Goal: Task Accomplishment & Management: Manage account settings

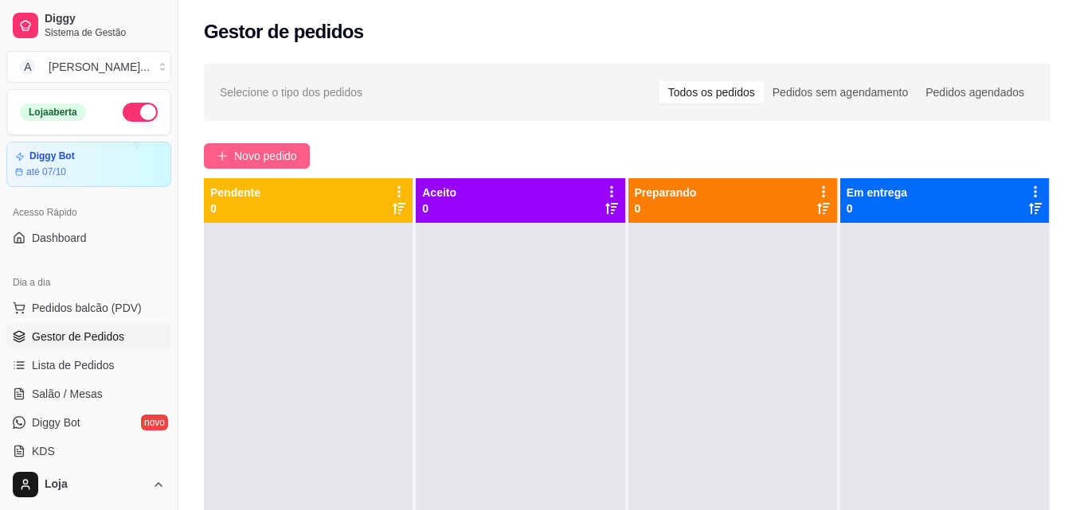
click at [265, 149] on span "Novo pedido" at bounding box center [265, 156] width 63 height 18
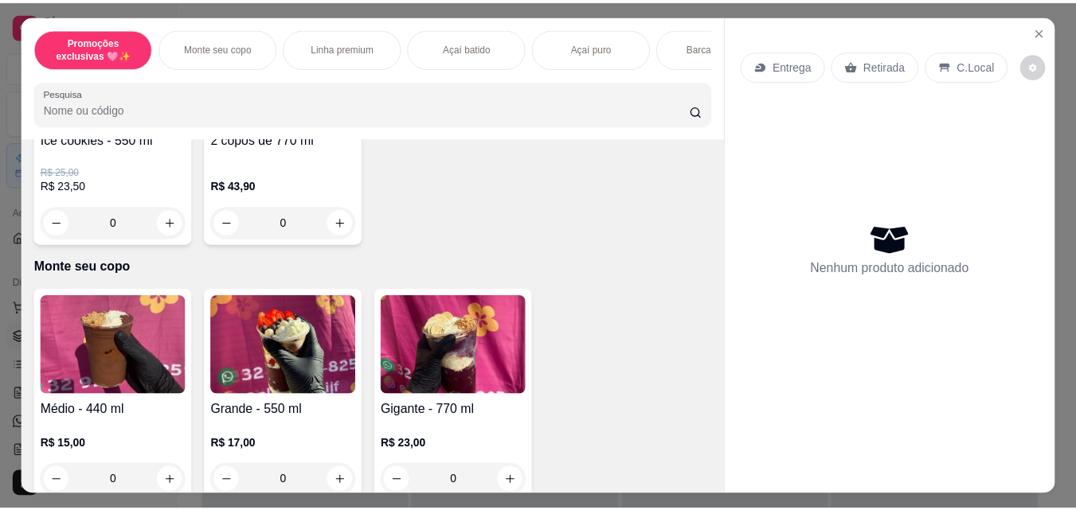
scroll to position [239, 0]
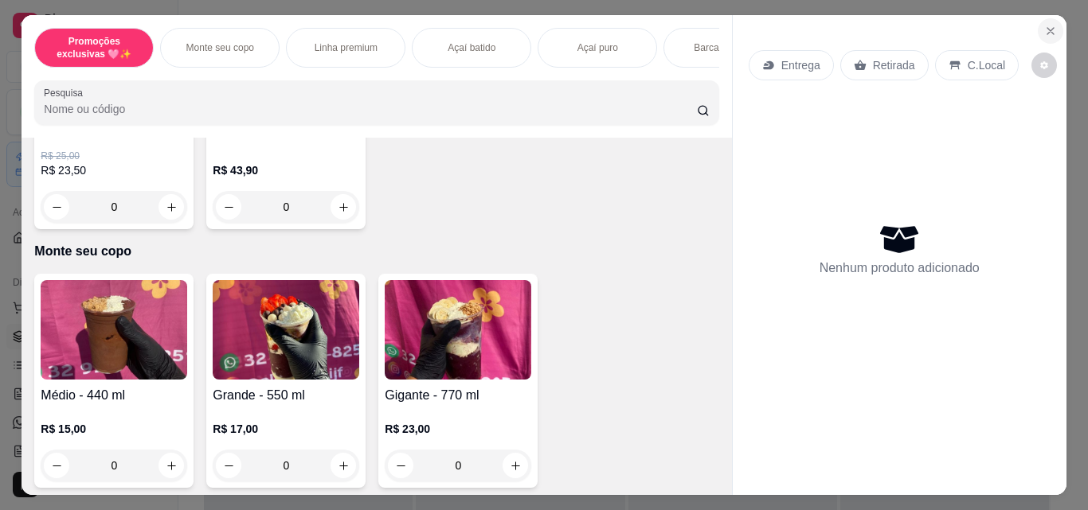
click at [1047, 29] on icon "Close" at bounding box center [1050, 31] width 6 height 6
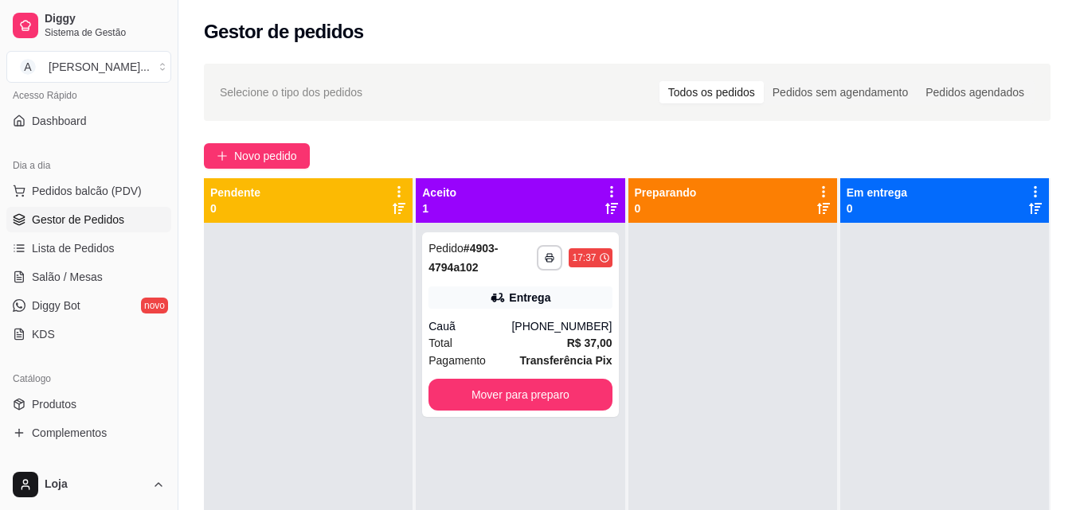
scroll to position [159, 0]
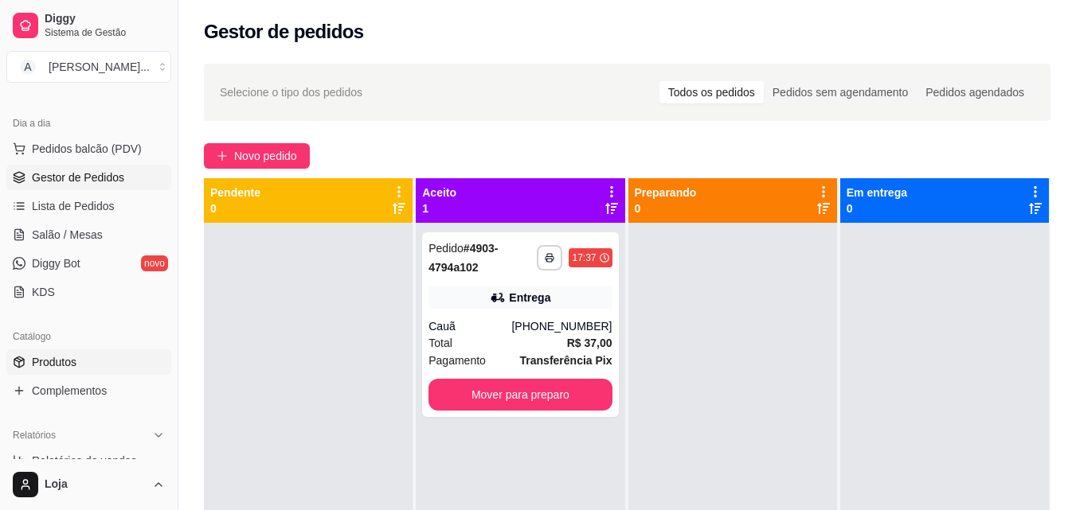
click at [107, 354] on link "Produtos" at bounding box center [88, 362] width 165 height 25
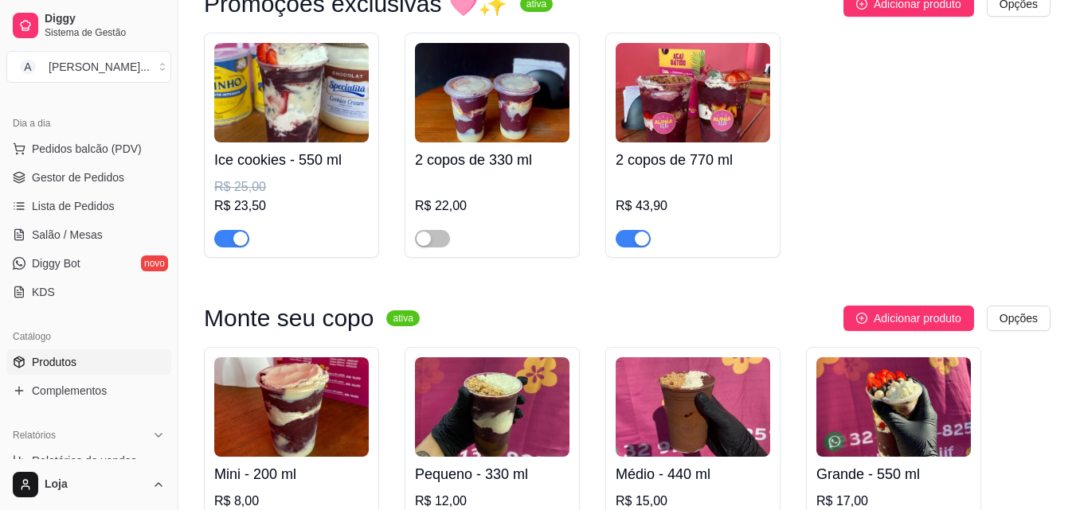
scroll to position [239, 0]
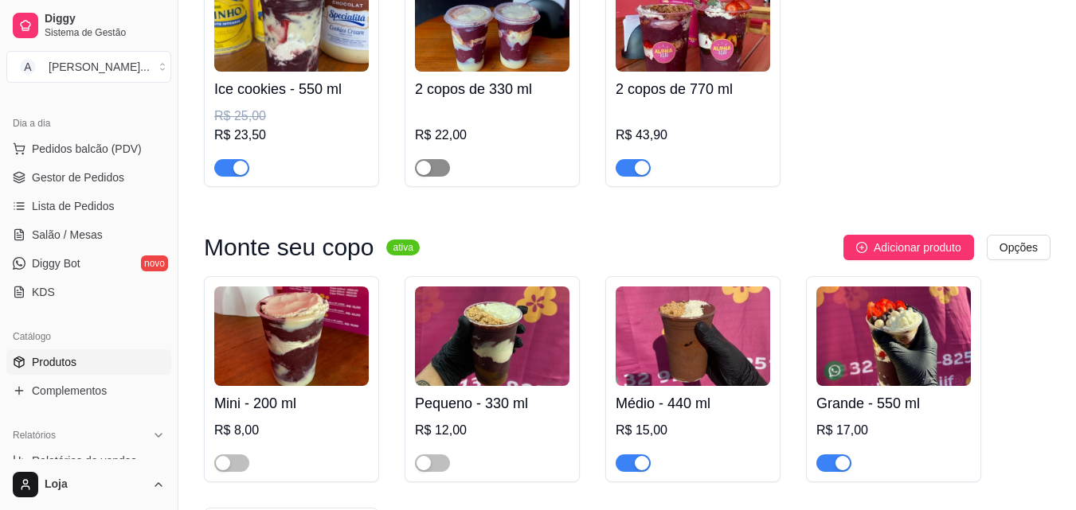
click at [437, 169] on span "button" at bounding box center [432, 168] width 35 height 18
click at [419, 465] on div "button" at bounding box center [423, 463] width 14 height 14
click at [225, 462] on div "button" at bounding box center [223, 463] width 14 height 14
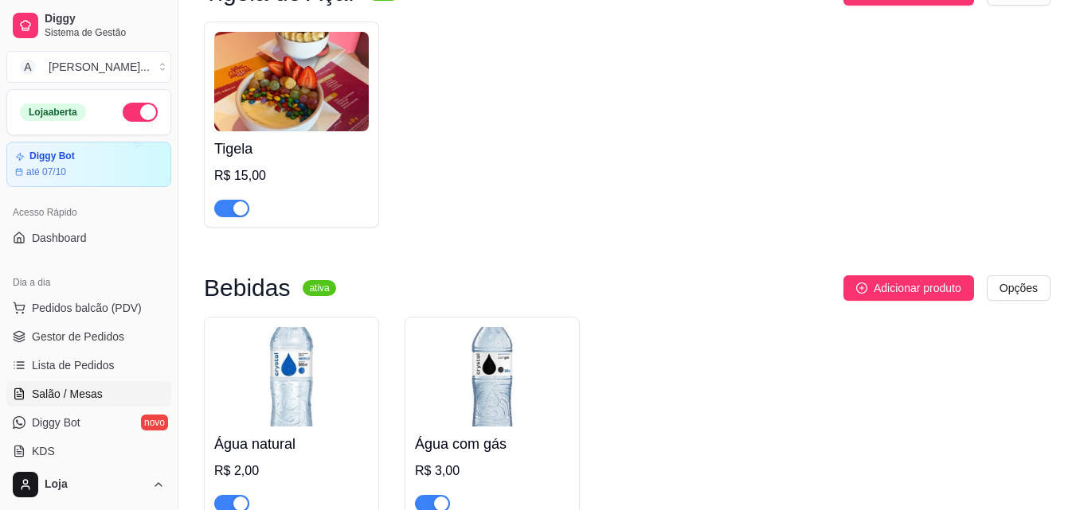
scroll to position [4303, 0]
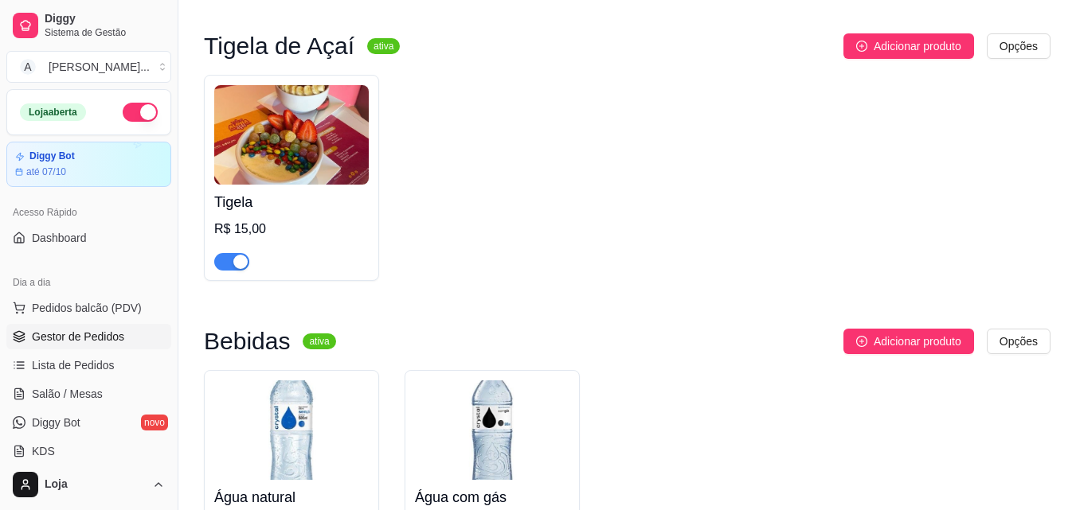
click at [72, 345] on link "Gestor de Pedidos" at bounding box center [88, 336] width 165 height 25
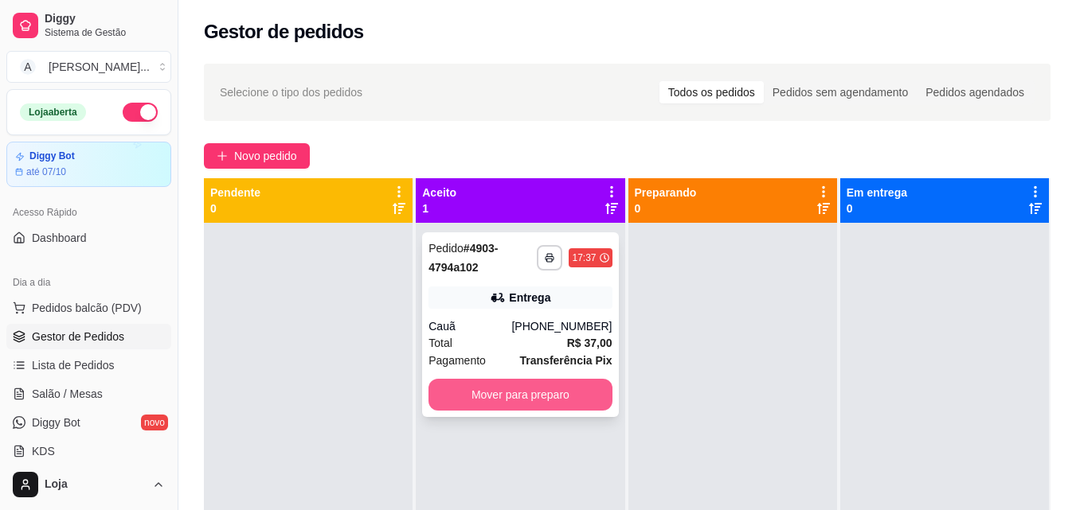
click at [499, 390] on button "Mover para preparo" at bounding box center [519, 395] width 183 height 32
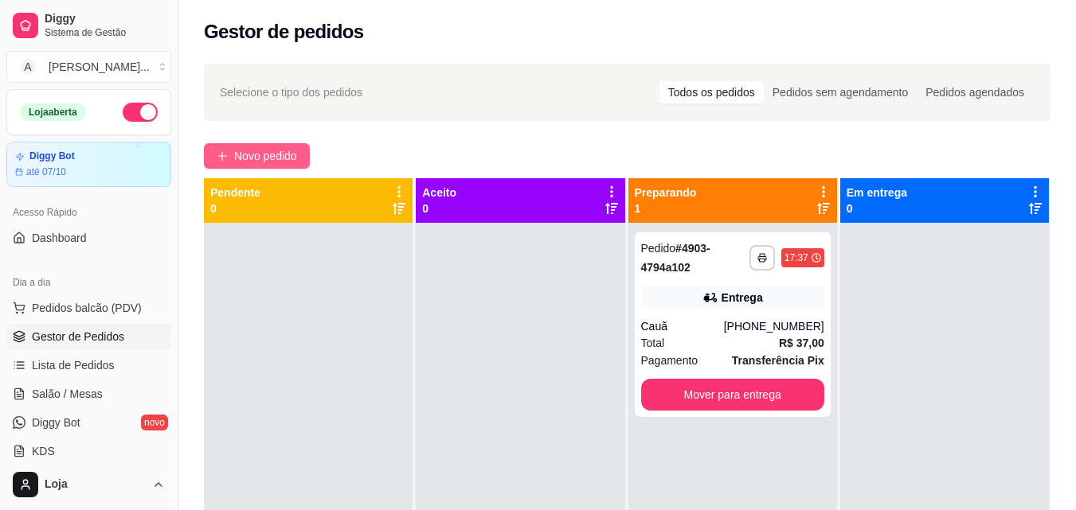
click at [287, 157] on span "Novo pedido" at bounding box center [265, 156] width 63 height 18
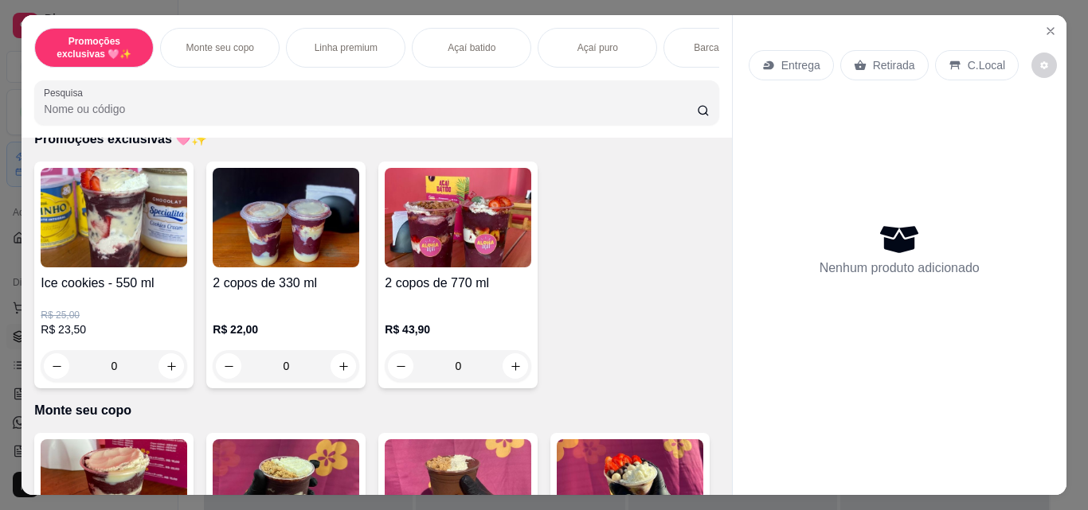
scroll to position [318, 0]
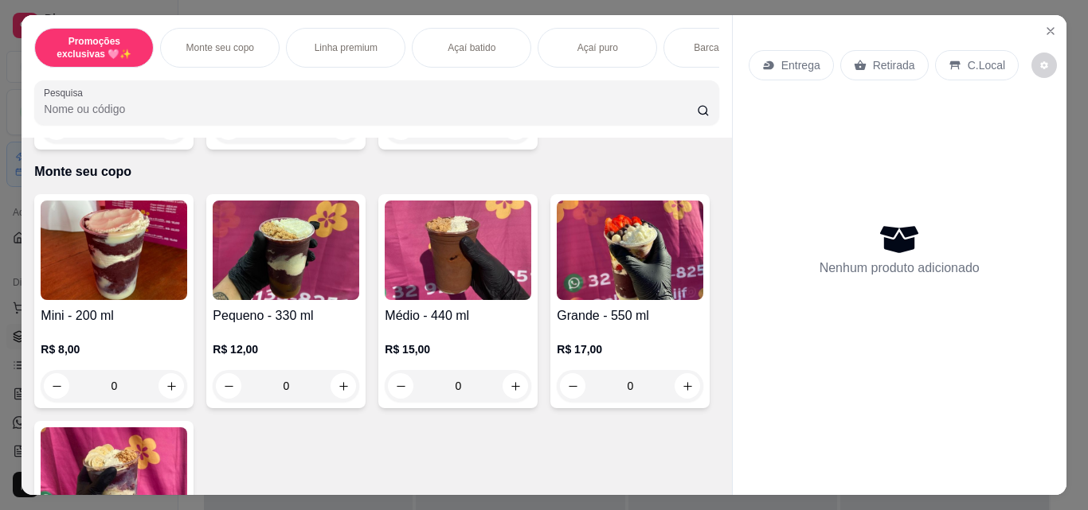
click at [336, 389] on div "0" at bounding box center [286, 386] width 147 height 32
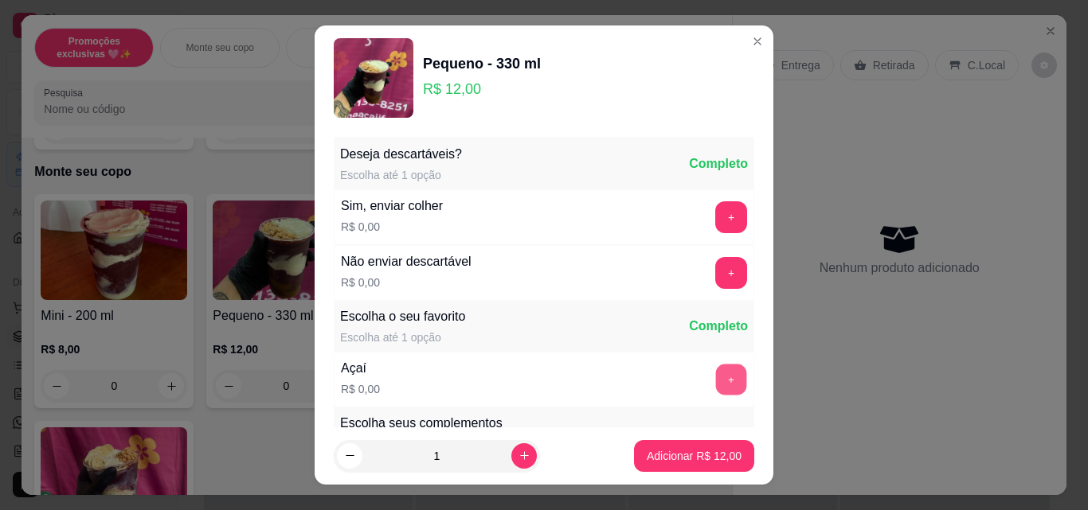
click at [716, 376] on button "+" at bounding box center [731, 380] width 31 height 31
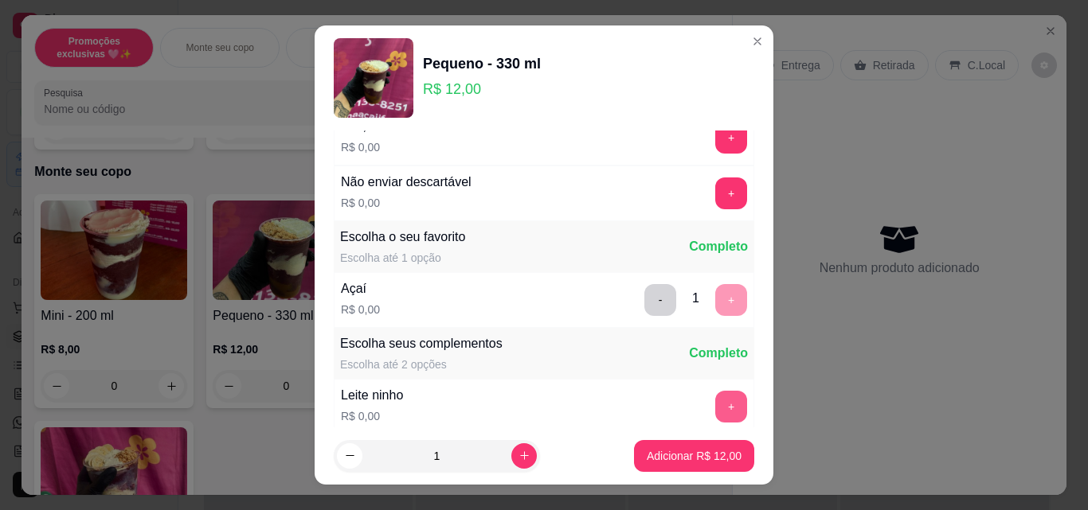
click at [715, 404] on button "+" at bounding box center [731, 407] width 32 height 32
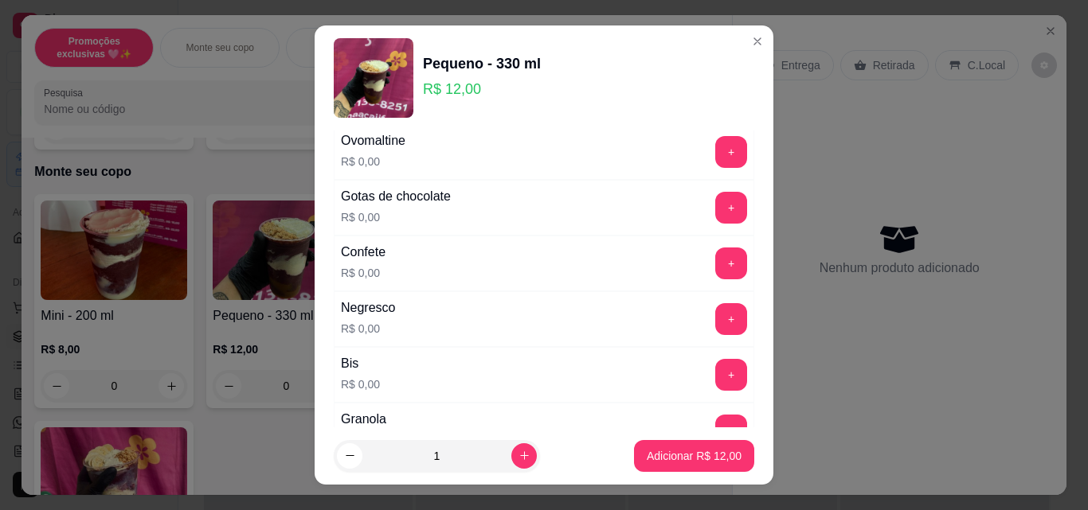
scroll to position [717, 0]
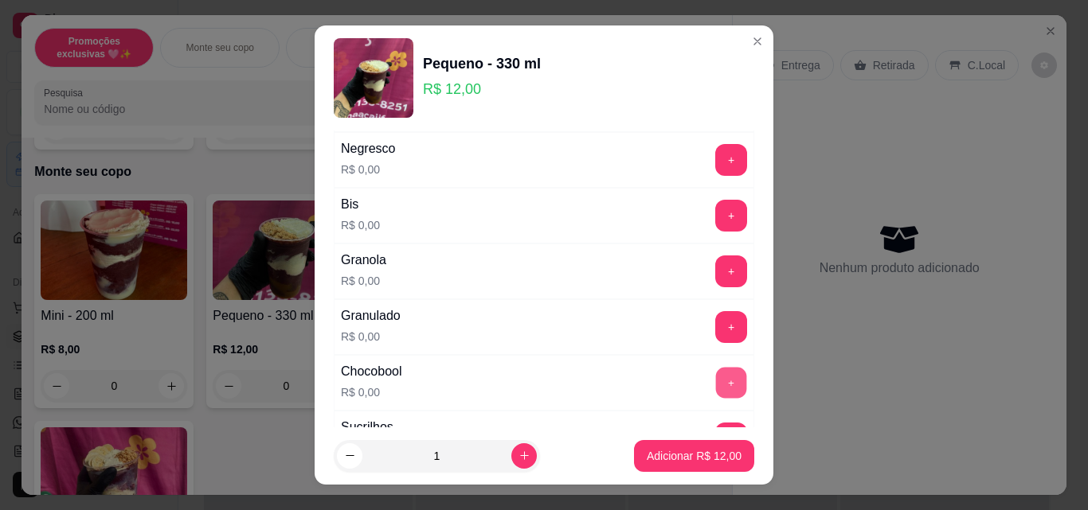
click at [716, 384] on button "+" at bounding box center [731, 383] width 31 height 31
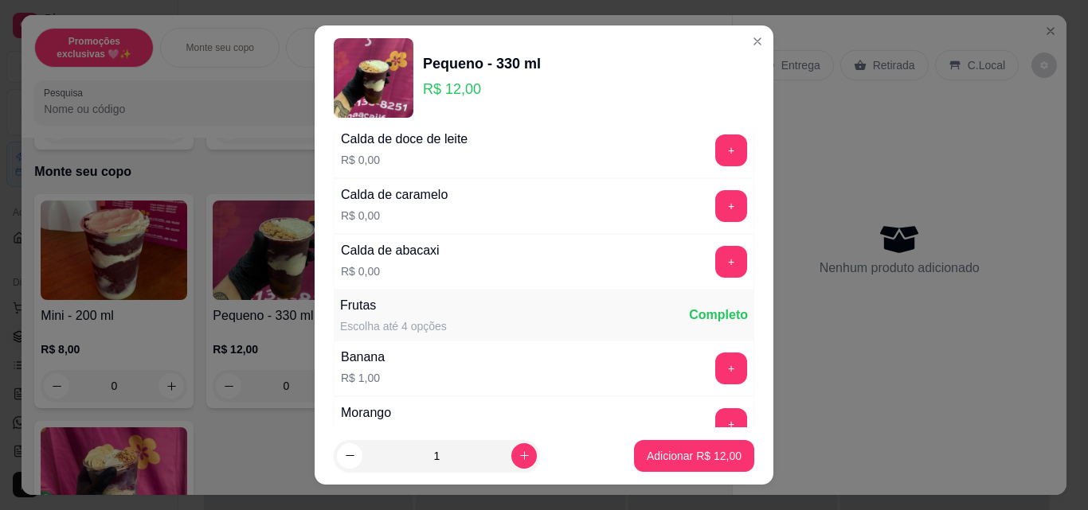
scroll to position [1194, 0]
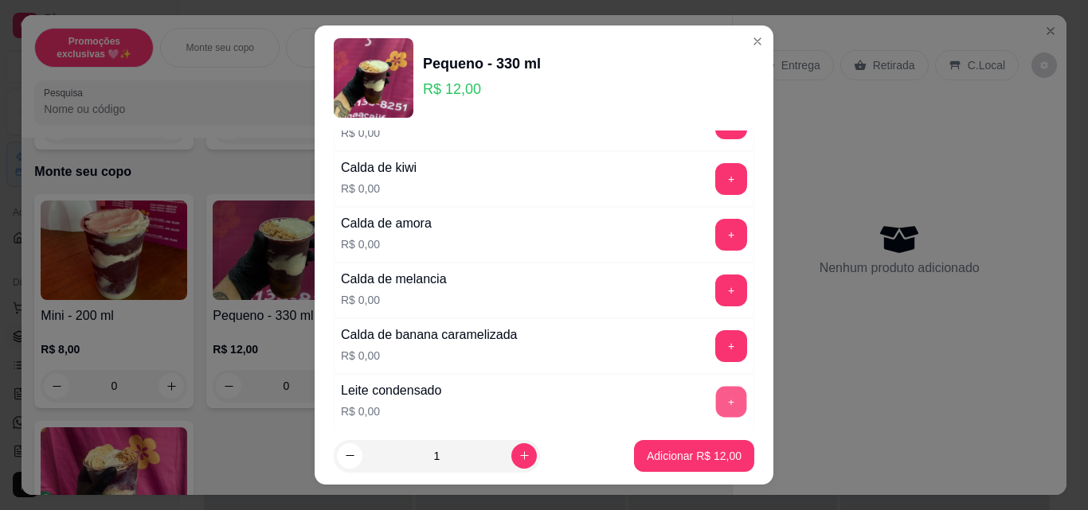
click at [716, 398] on button "+" at bounding box center [731, 402] width 31 height 31
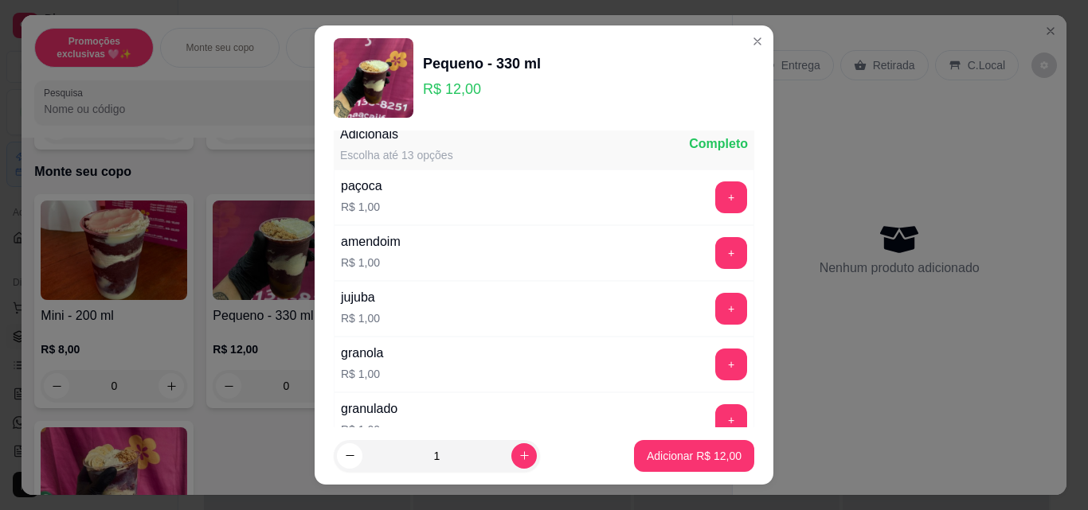
scroll to position [2946, 0]
click at [716, 354] on button "+" at bounding box center [731, 364] width 31 height 31
click at [715, 419] on button "+" at bounding box center [731, 420] width 32 height 32
click at [645, 419] on button "-" at bounding box center [660, 419] width 31 height 31
click at [644, 369] on button "-" at bounding box center [660, 364] width 32 height 32
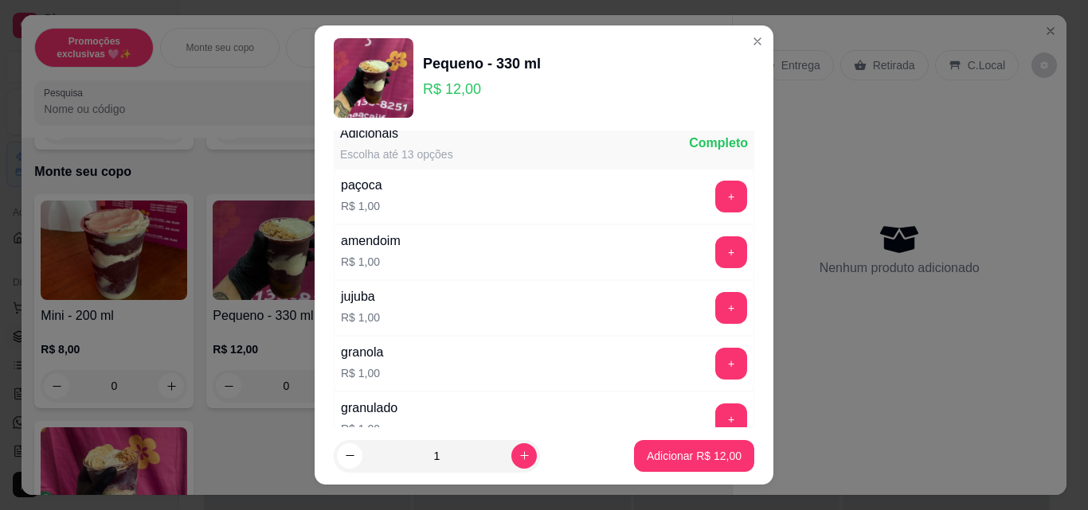
scroll to position [3026, 0]
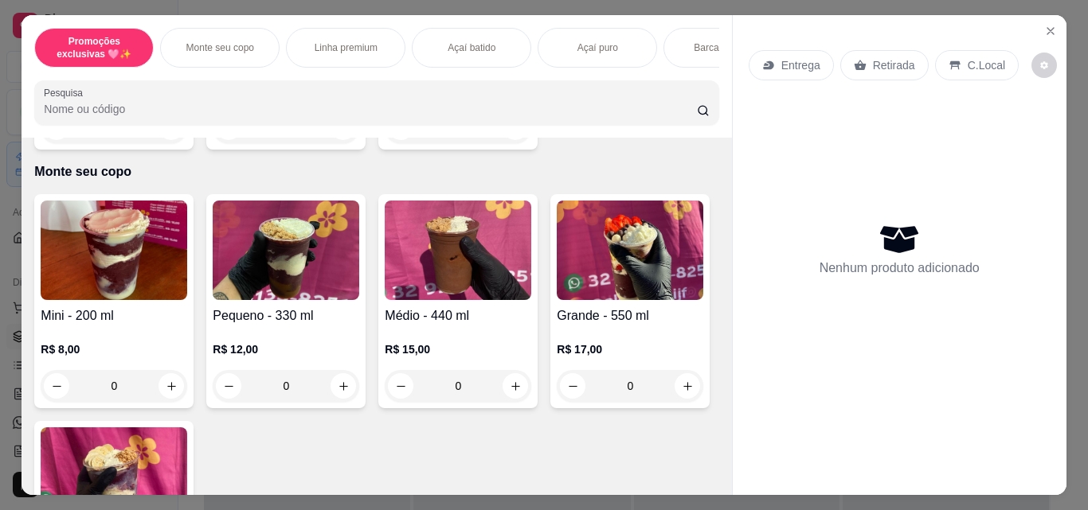
click at [510, 395] on div "0" at bounding box center [458, 386] width 147 height 32
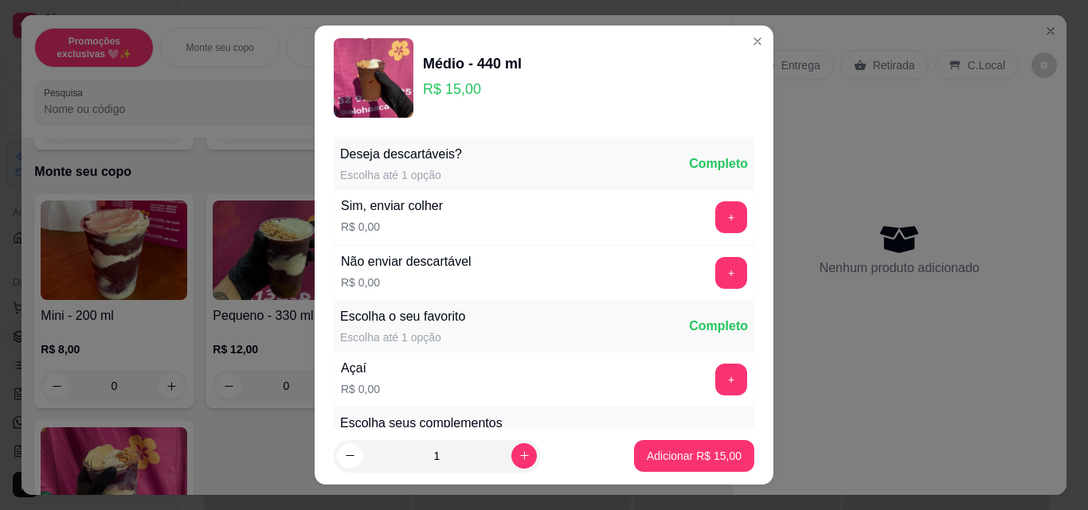
scroll to position [25, 0]
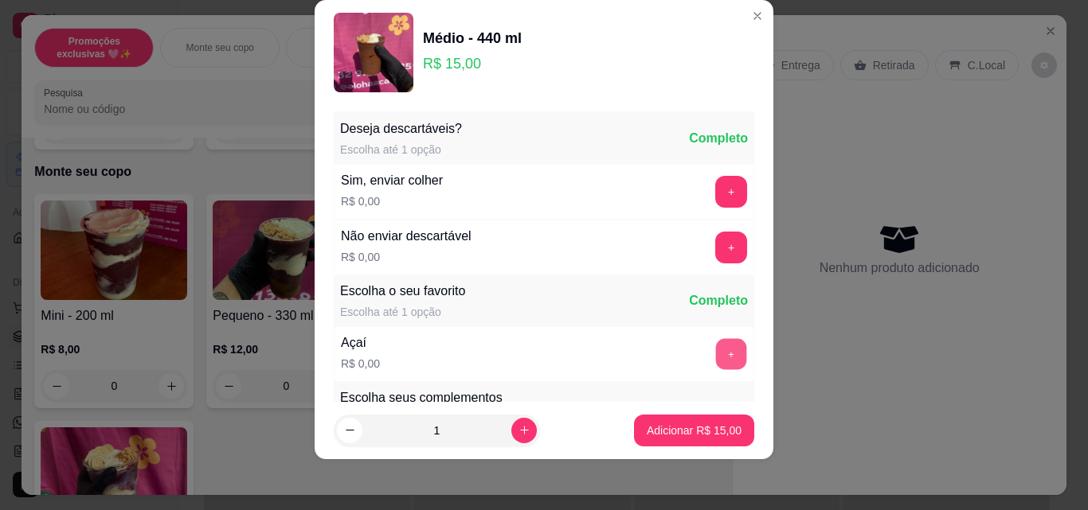
click at [716, 349] on button "+" at bounding box center [731, 354] width 31 height 31
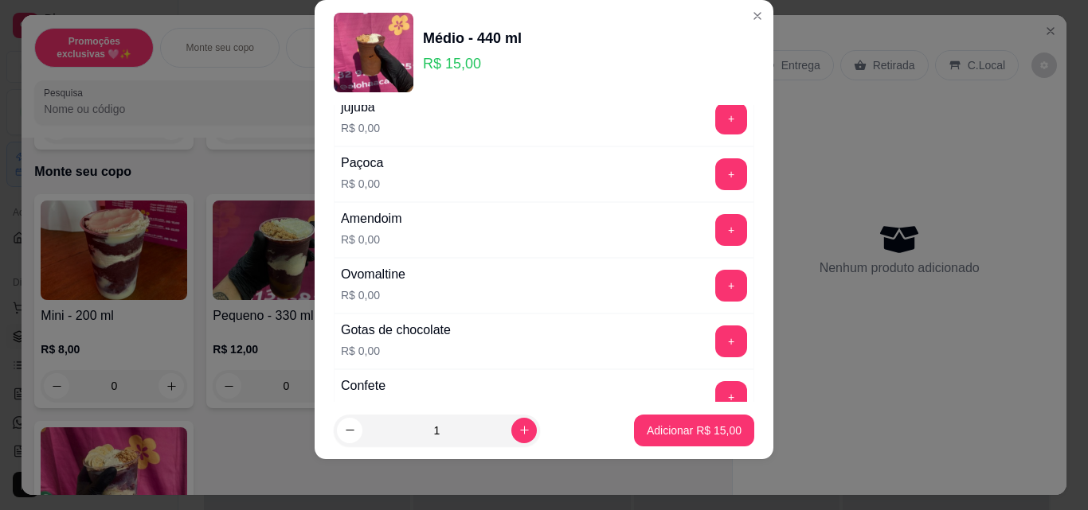
scroll to position [318, 0]
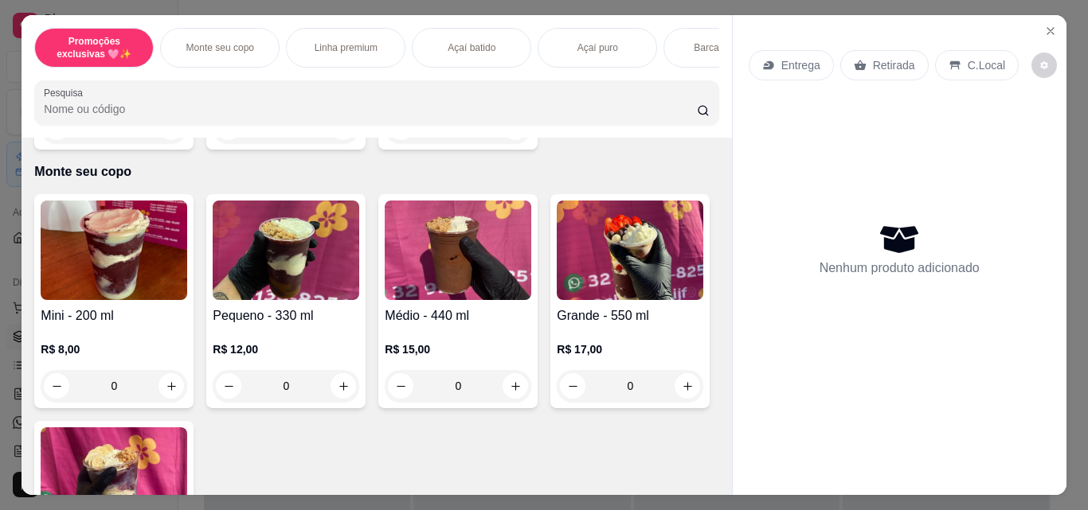
click at [342, 399] on div "0" at bounding box center [286, 386] width 147 height 32
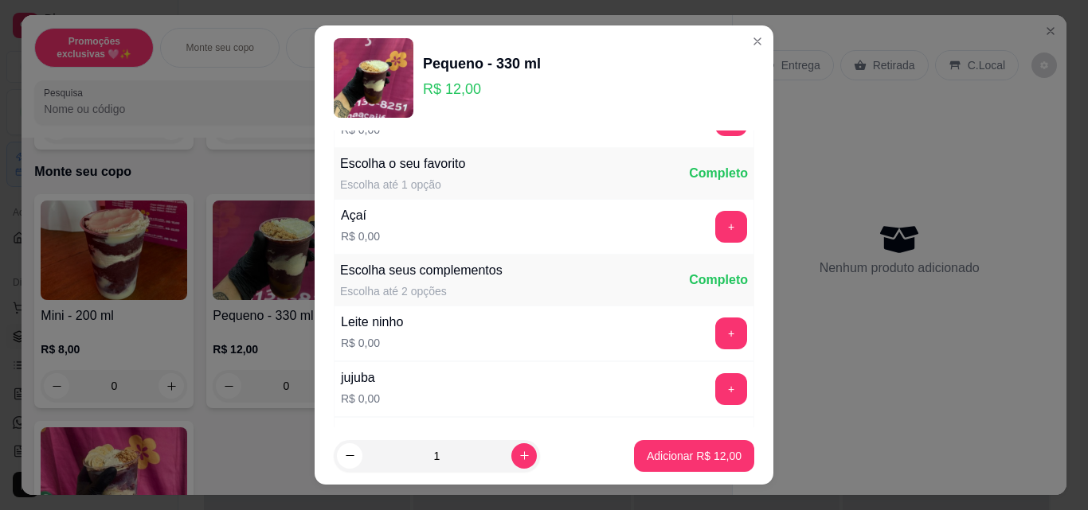
scroll to position [159, 0]
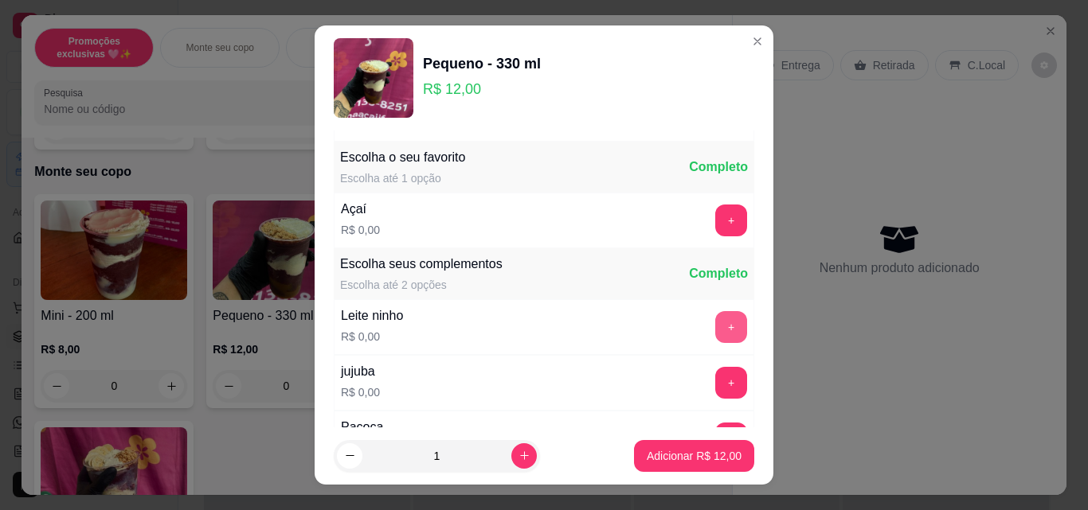
click at [715, 326] on button "+" at bounding box center [731, 327] width 32 height 32
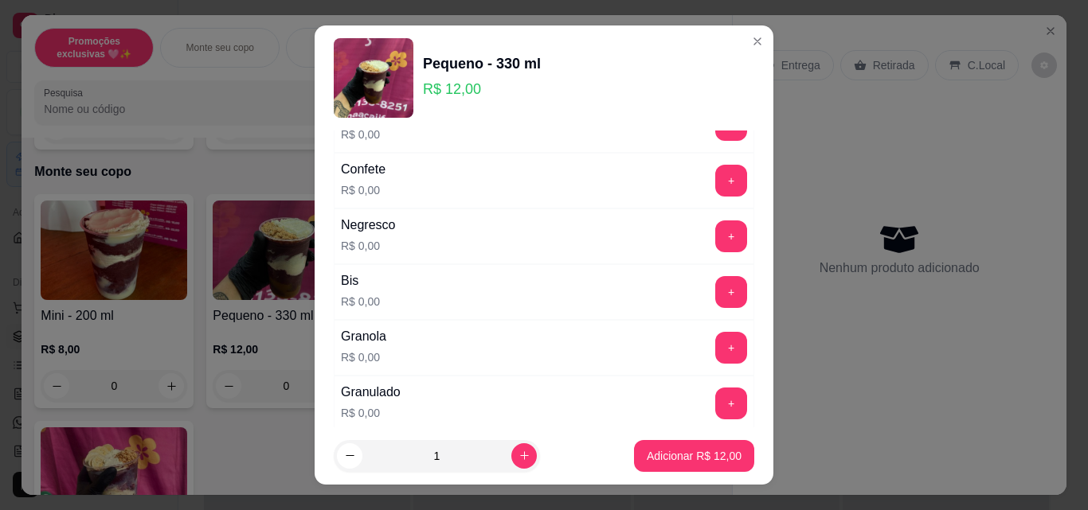
scroll to position [717, 0]
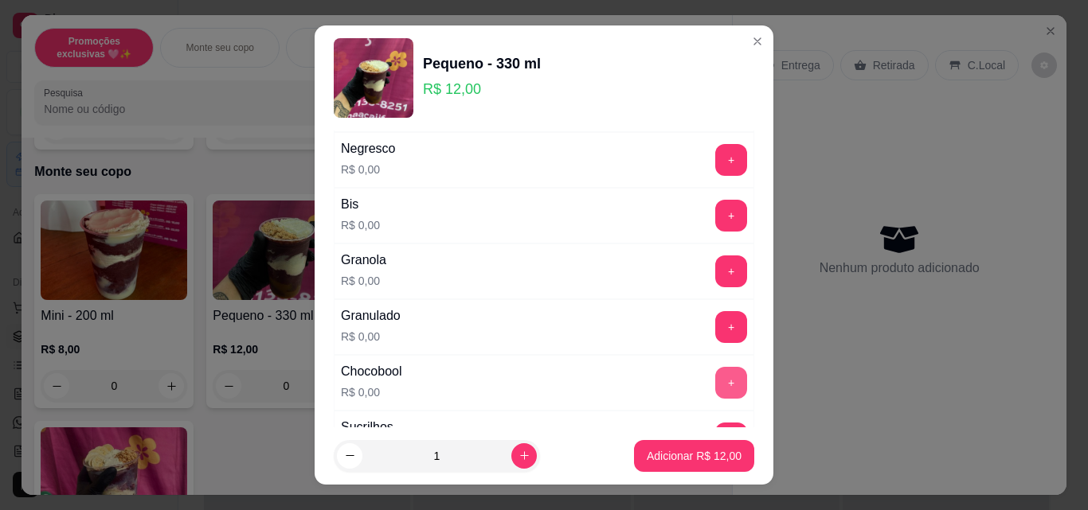
click at [715, 381] on button "+" at bounding box center [731, 383] width 32 height 32
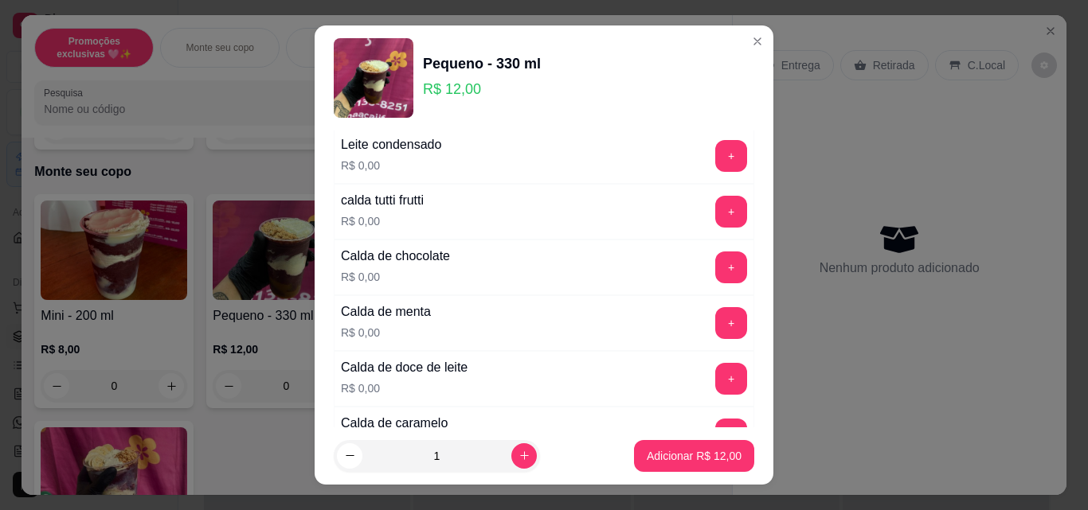
scroll to position [1433, 0]
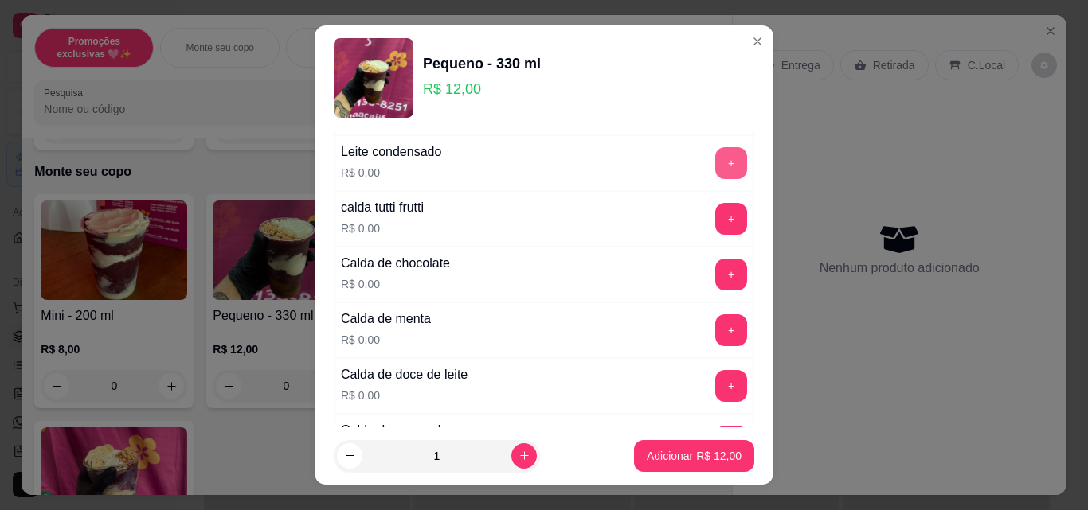
click at [715, 170] on button "+" at bounding box center [731, 163] width 32 height 32
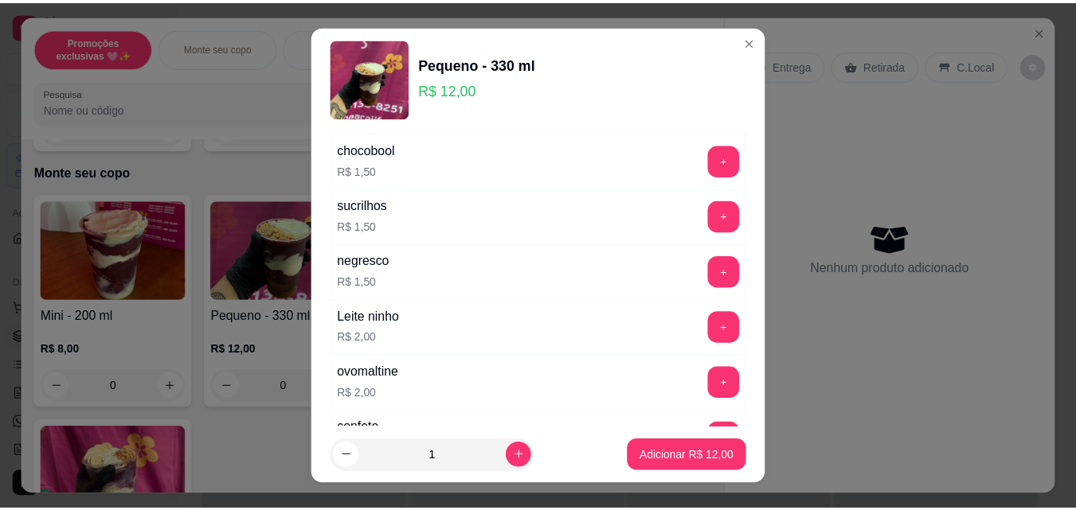
scroll to position [3587, 0]
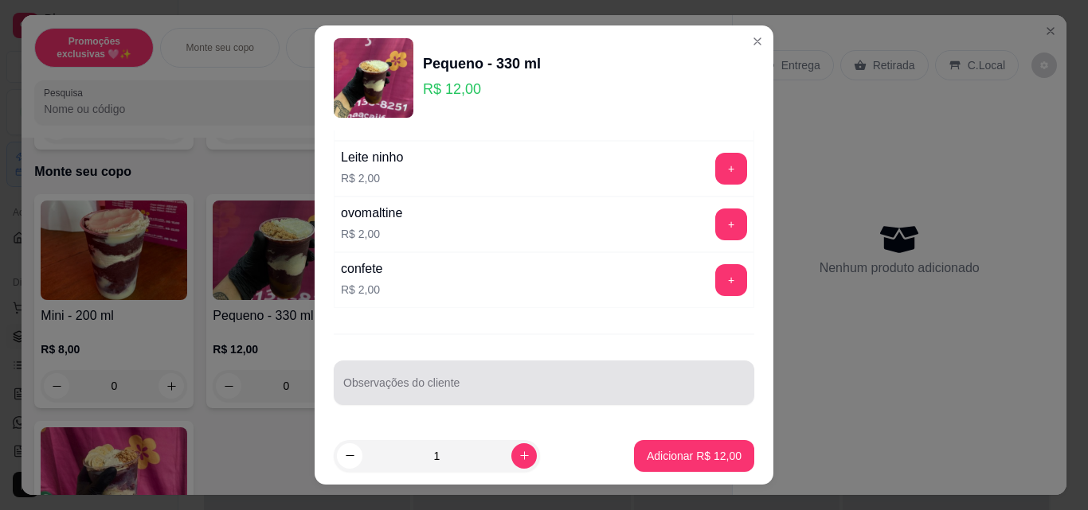
click at [574, 402] on div "Observações do cliente" at bounding box center [544, 383] width 420 height 45
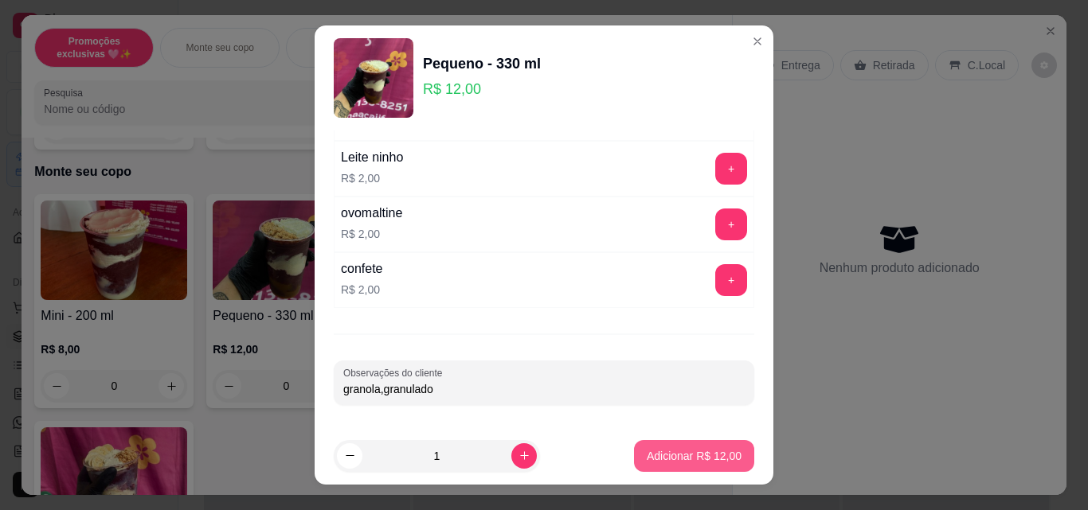
type input "granola,granulado"
click at [709, 451] on p "Adicionar R$ 12,00" at bounding box center [694, 456] width 95 height 16
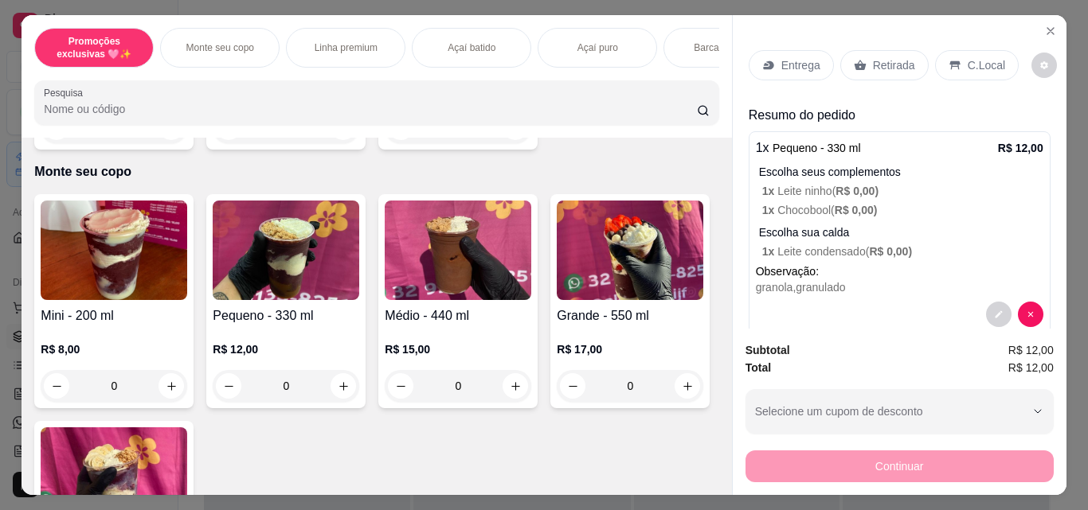
click at [893, 67] on p "Retirada" at bounding box center [894, 65] width 42 height 16
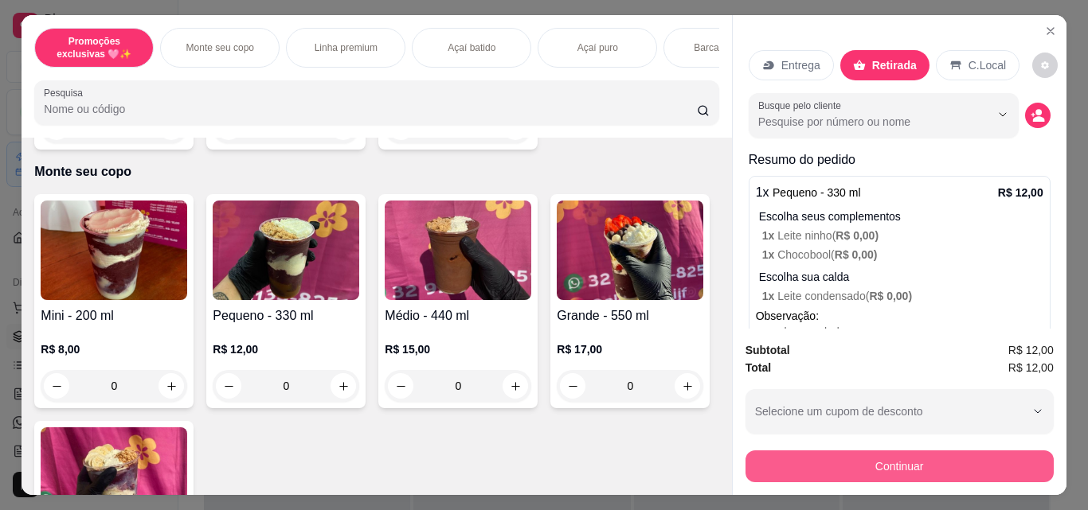
click at [891, 453] on button "Continuar" at bounding box center [899, 467] width 308 height 32
click at [851, 455] on button "Continuar" at bounding box center [899, 467] width 308 height 32
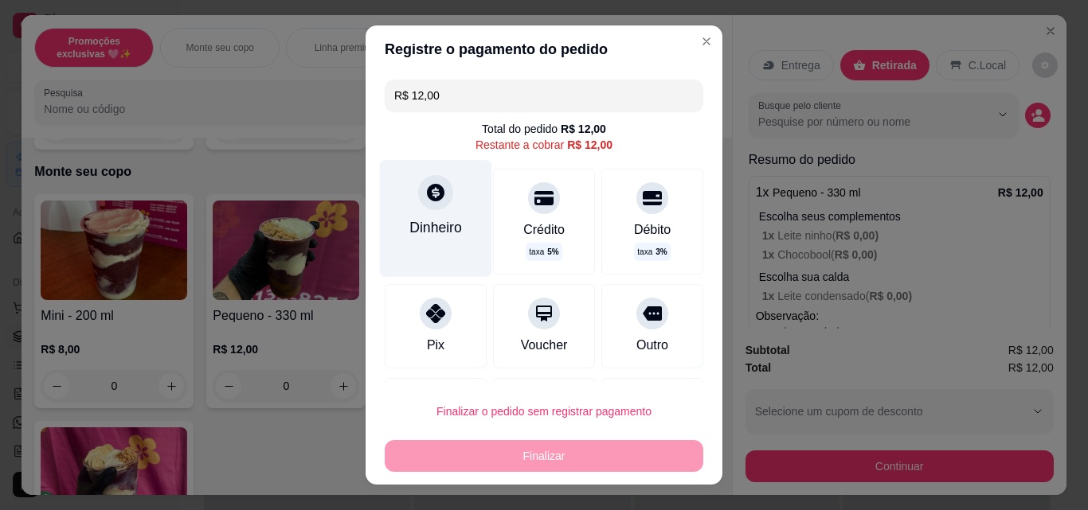
click at [432, 220] on div "Dinheiro" at bounding box center [435, 227] width 53 height 21
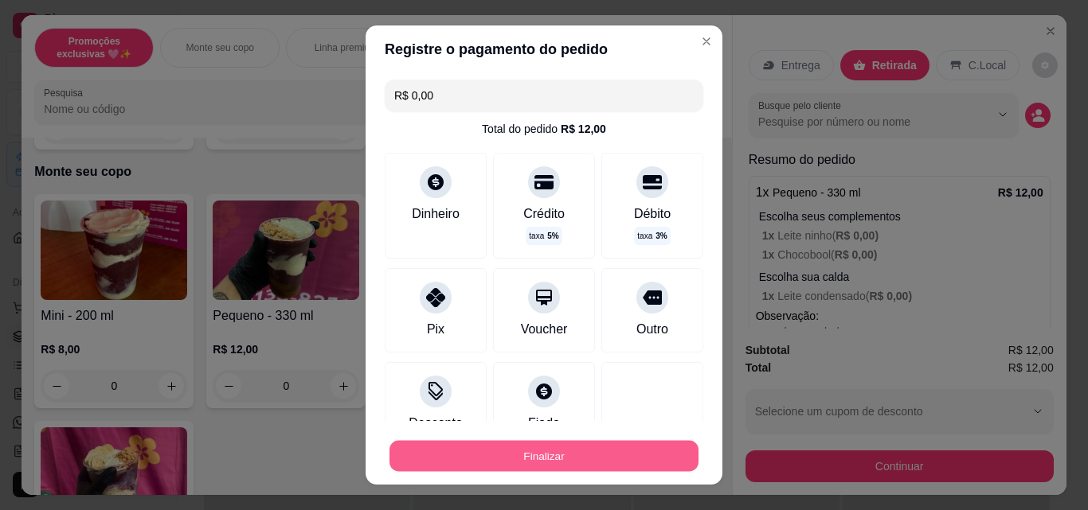
click at [501, 459] on button "Finalizar" at bounding box center [543, 456] width 309 height 31
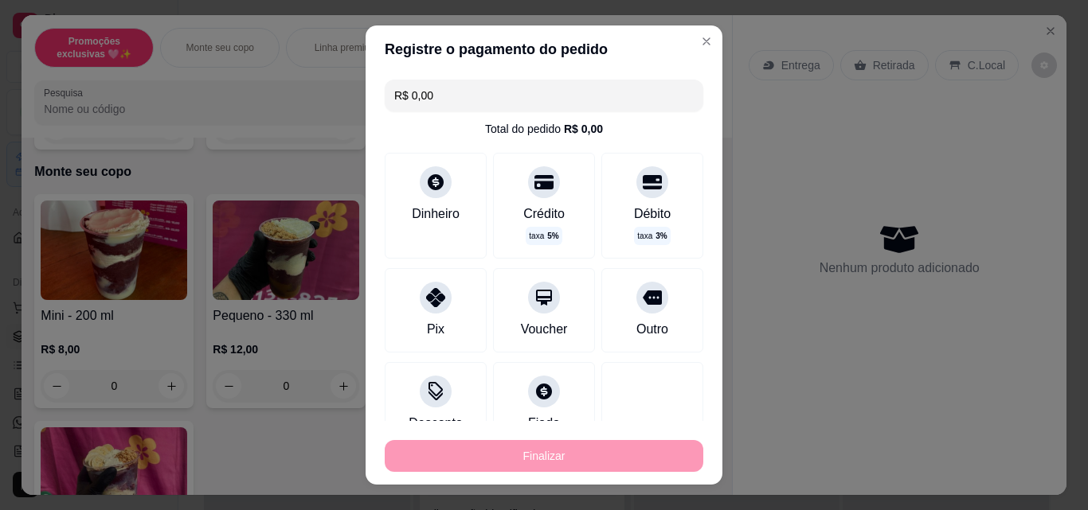
type input "-R$ 12,00"
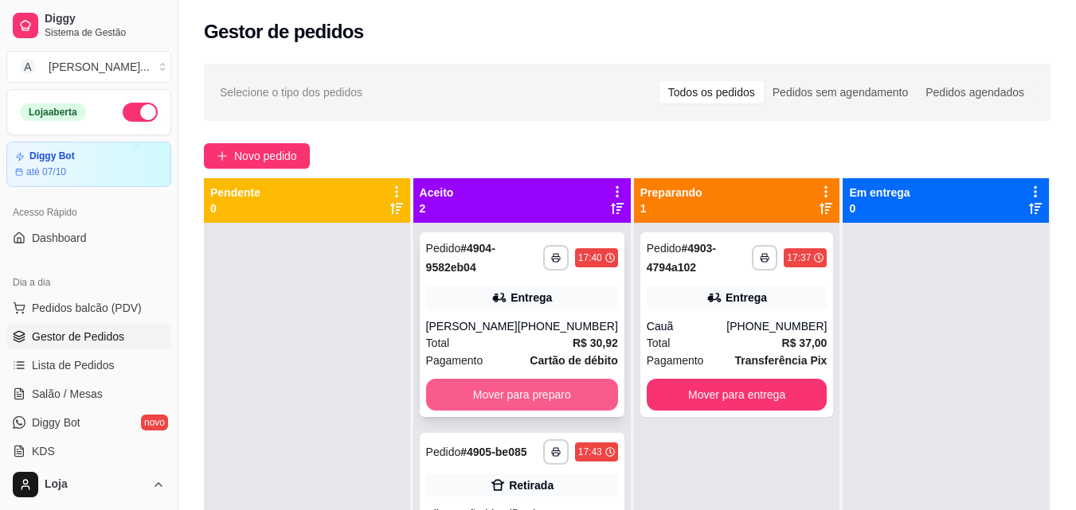
click at [513, 403] on button "Mover para preparo" at bounding box center [522, 395] width 192 height 32
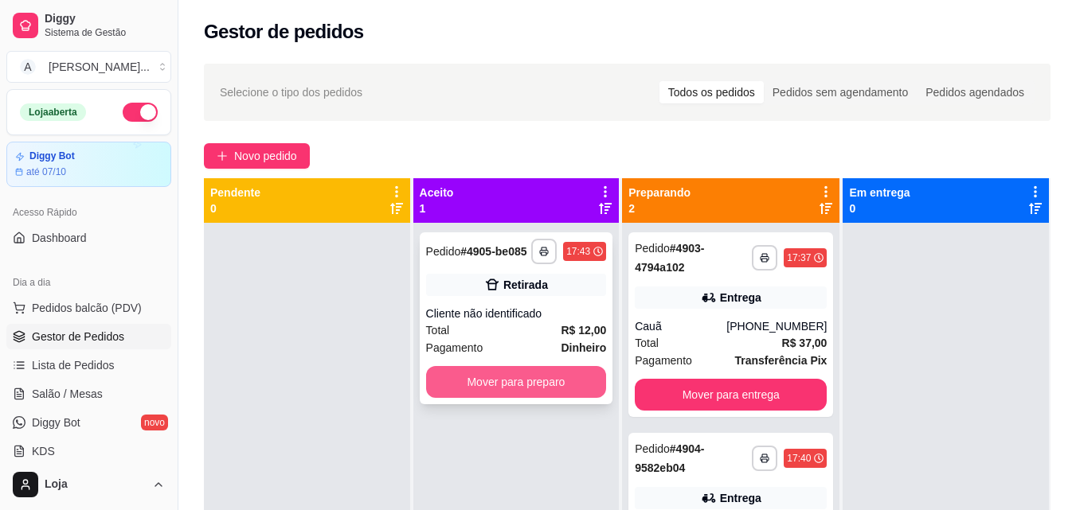
click at [494, 387] on button "Mover para preparo" at bounding box center [516, 382] width 181 height 32
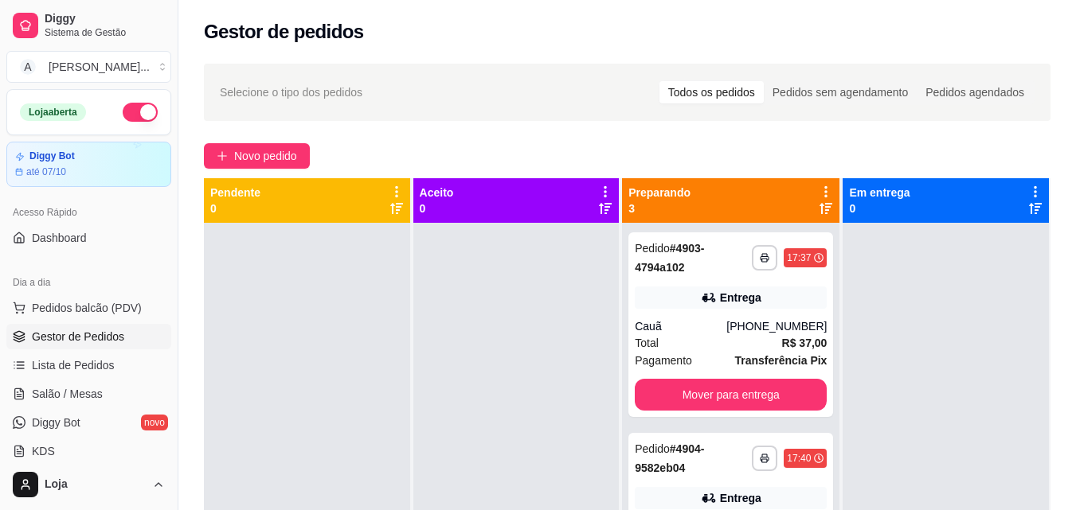
click at [819, 214] on icon at bounding box center [825, 208] width 13 height 13
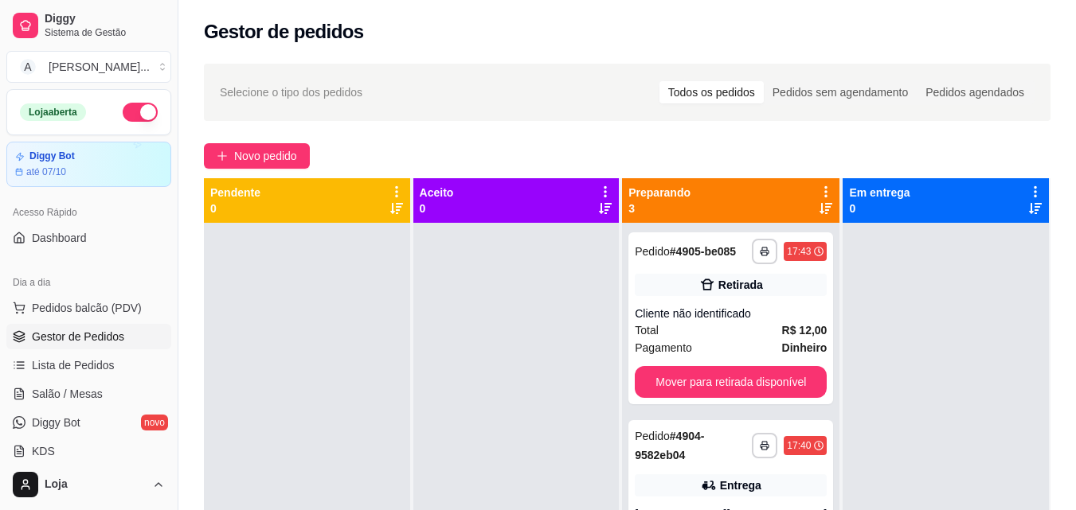
click at [815, 215] on div "Preparando 3" at bounding box center [730, 201] width 205 height 32
click at [819, 206] on icon at bounding box center [825, 208] width 13 height 11
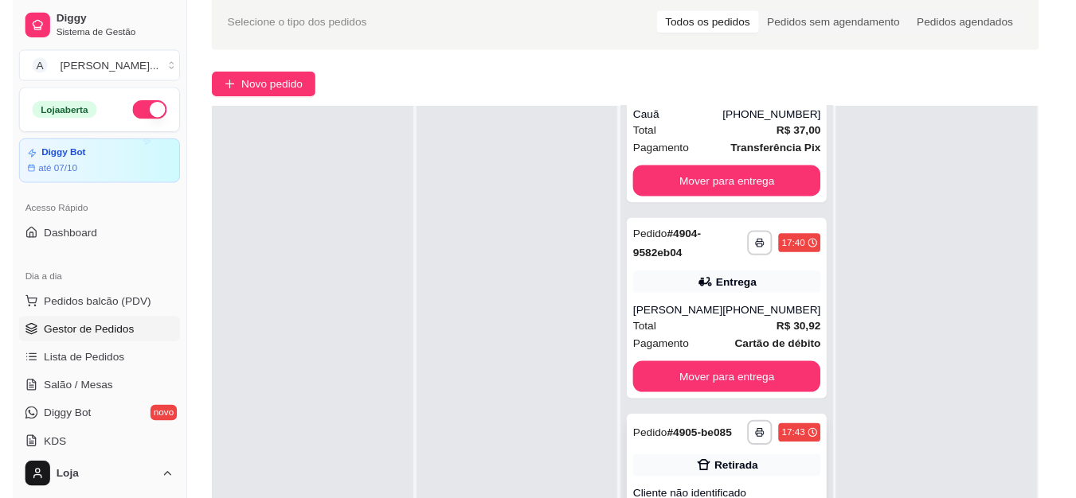
scroll to position [239, 0]
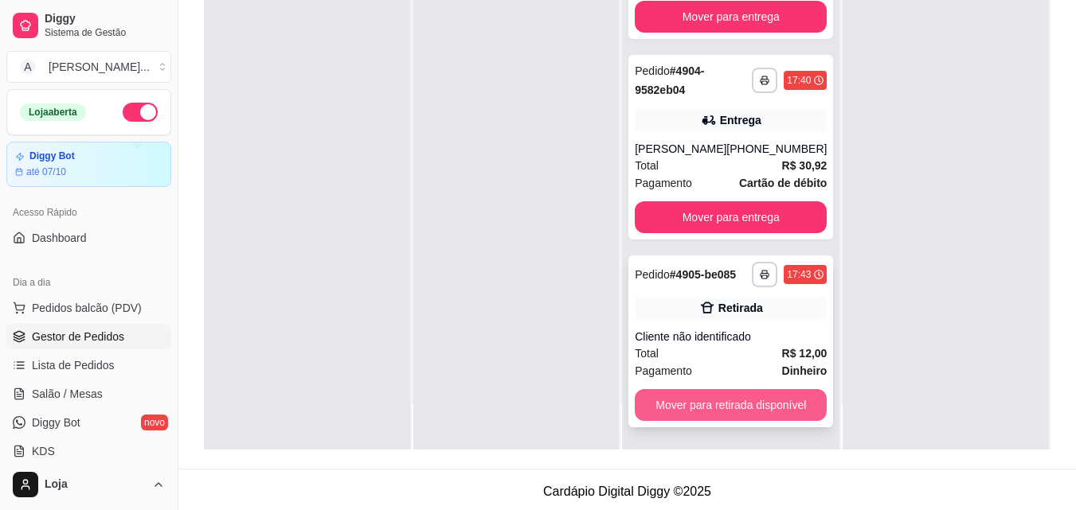
click at [726, 401] on button "Mover para retirada disponível" at bounding box center [731, 405] width 192 height 32
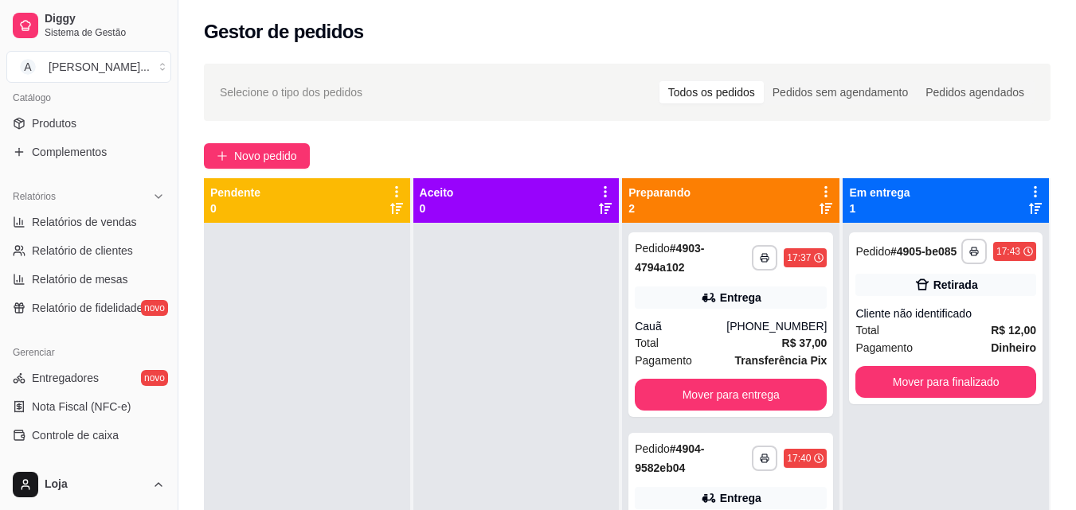
scroll to position [478, 0]
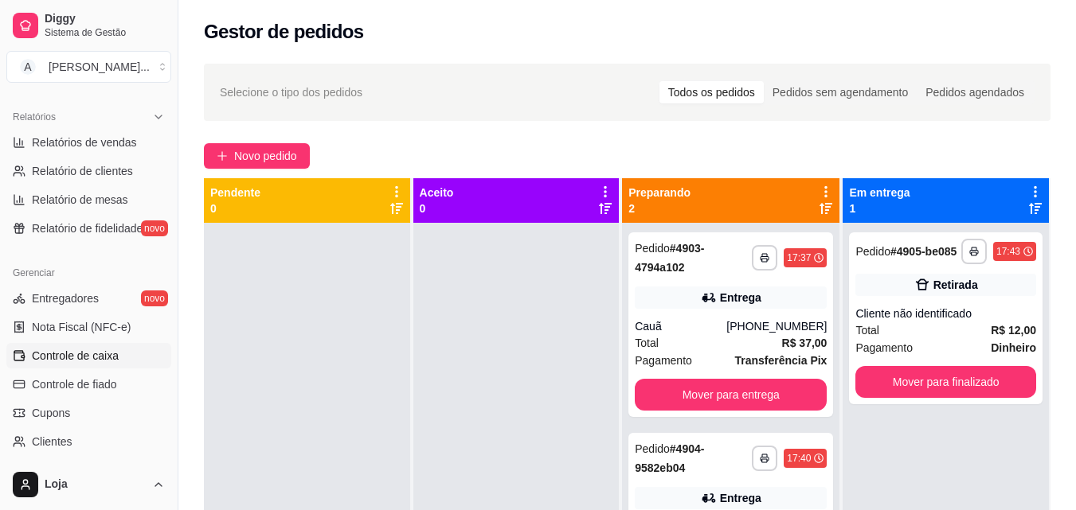
click at [124, 347] on link "Controle de caixa" at bounding box center [88, 355] width 165 height 25
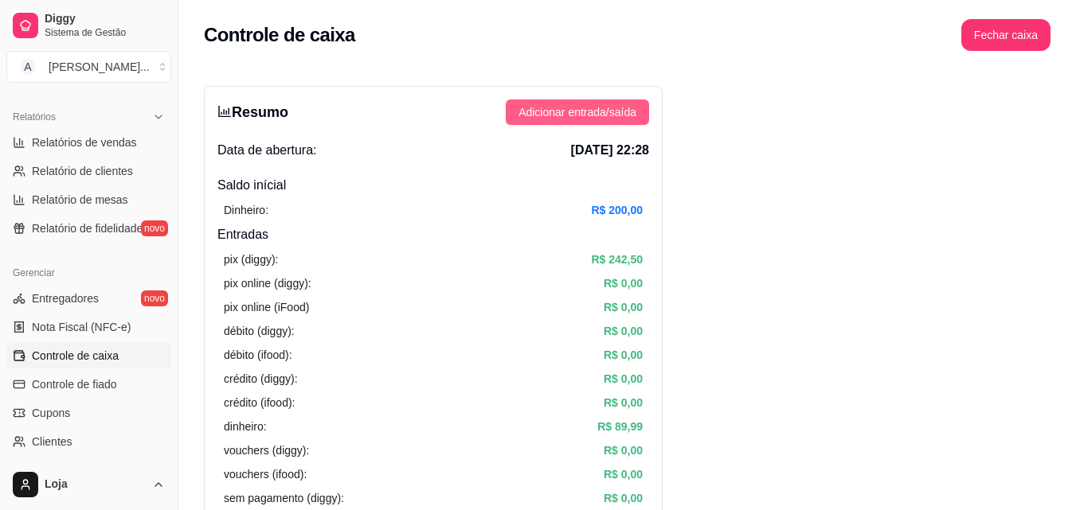
click at [520, 104] on span "Adicionar entrada/saída" at bounding box center [577, 113] width 118 height 18
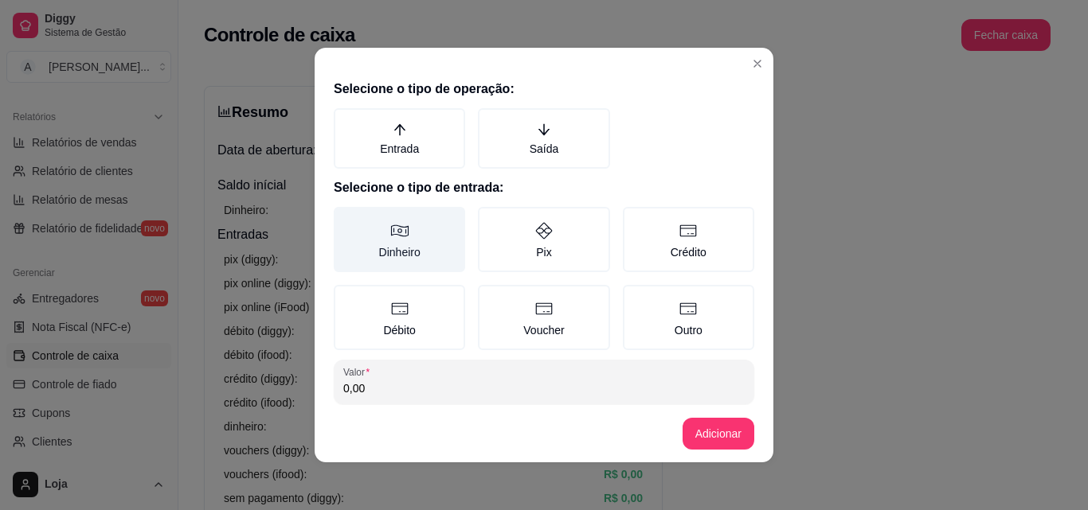
click at [390, 237] on icon at bounding box center [399, 230] width 19 height 19
click at [346, 219] on button "Dinheiro" at bounding box center [339, 212] width 13 height 13
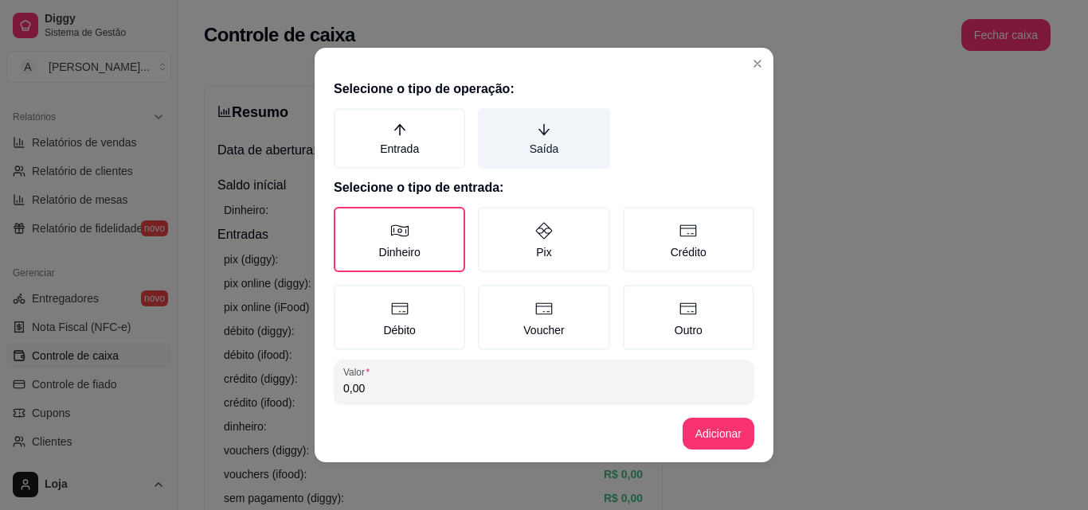
click at [548, 139] on label "Saída" at bounding box center [543, 138] width 131 height 61
click at [490, 120] on button "Saída" at bounding box center [483, 113] width 13 height 13
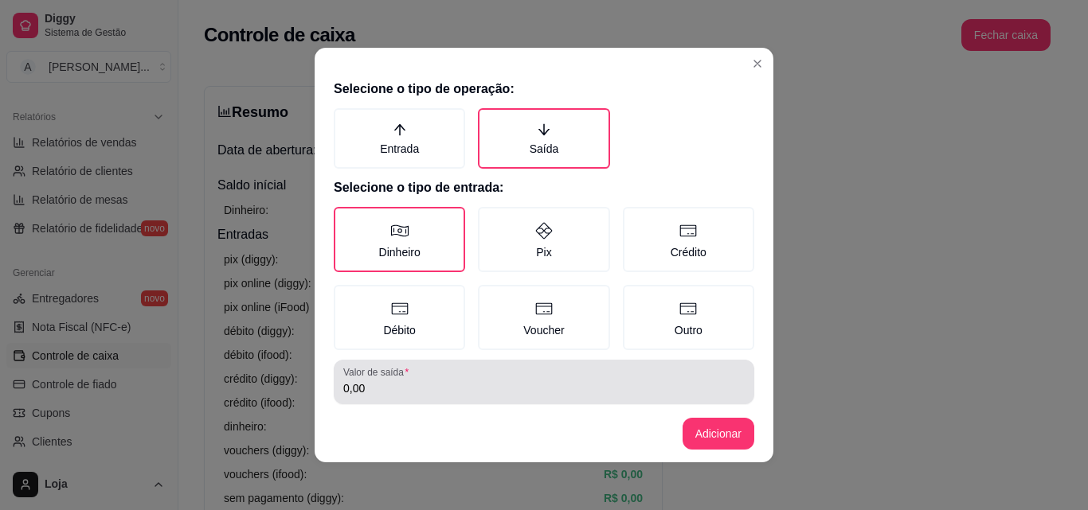
click at [506, 381] on input "0,00" at bounding box center [543, 389] width 401 height 16
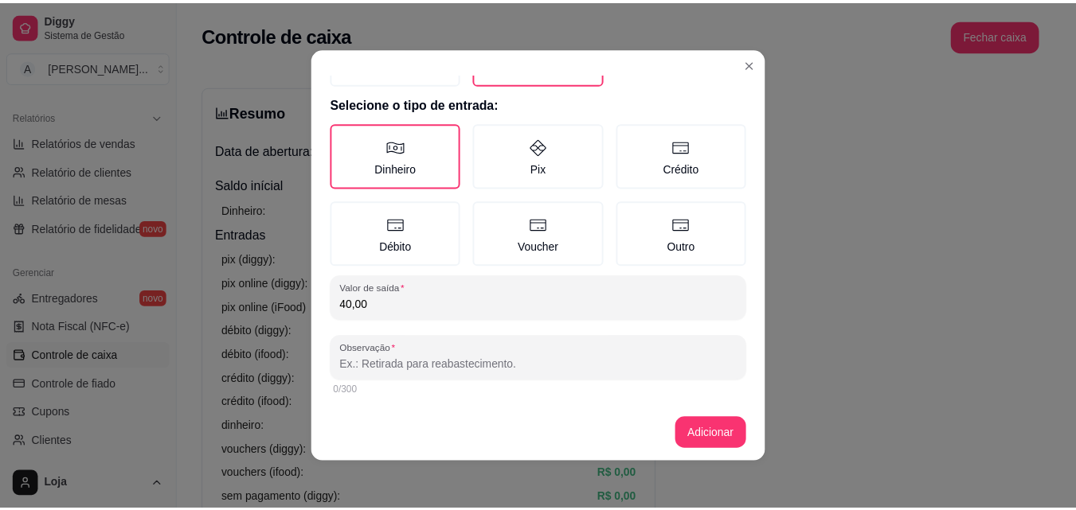
scroll to position [85, 0]
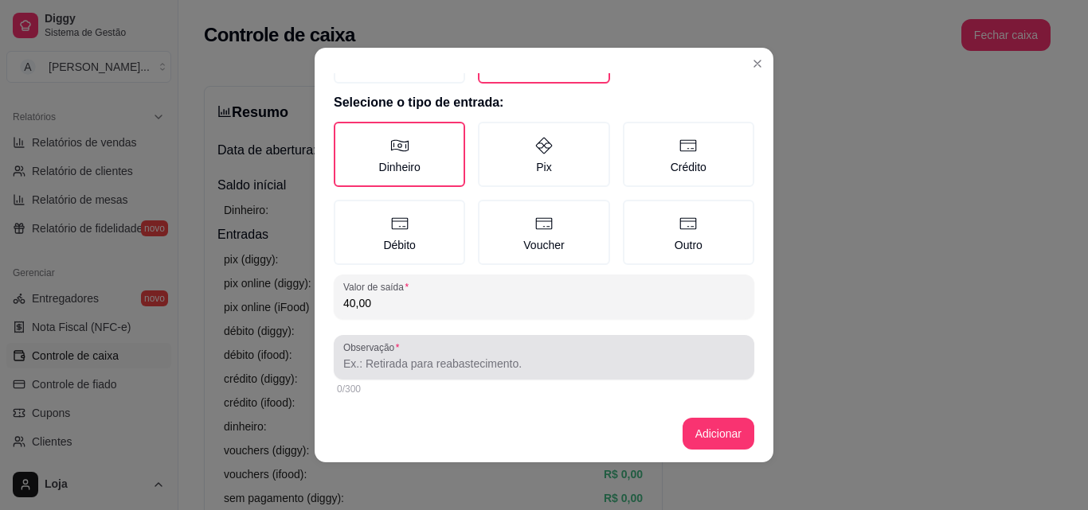
type input "40,00"
click at [480, 346] on div at bounding box center [543, 358] width 401 height 32
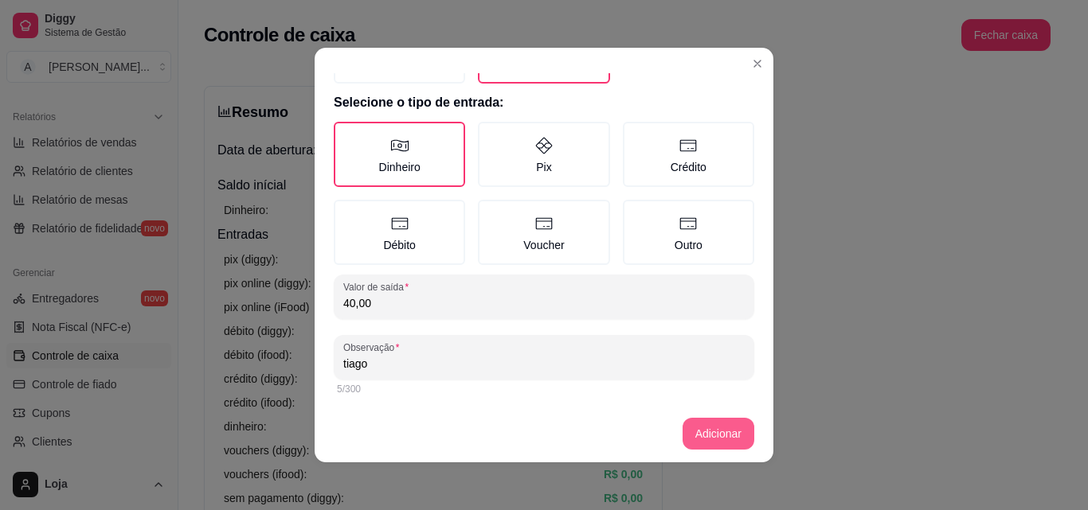
type input "tiago"
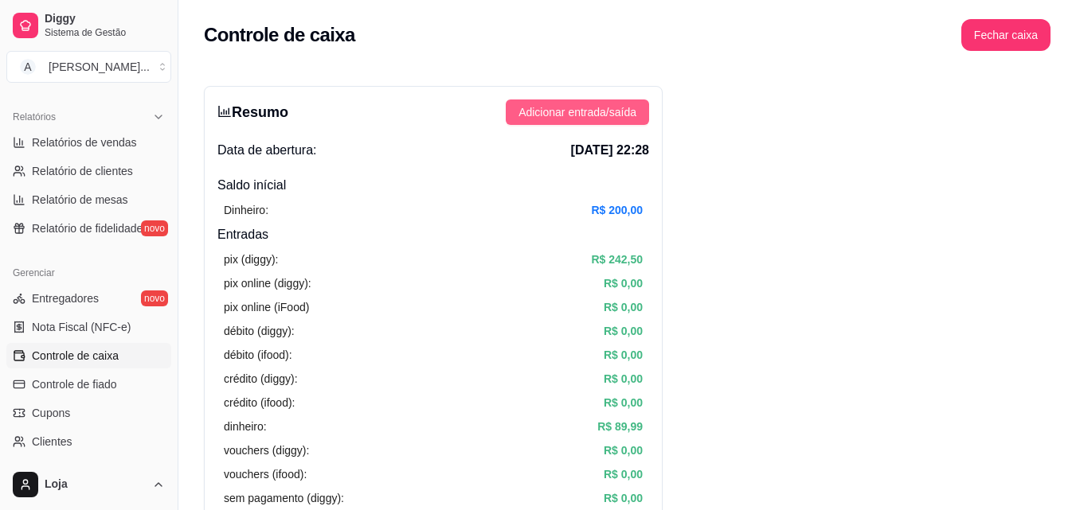
click at [515, 114] on button "Adicionar entrada/saída" at bounding box center [577, 112] width 143 height 25
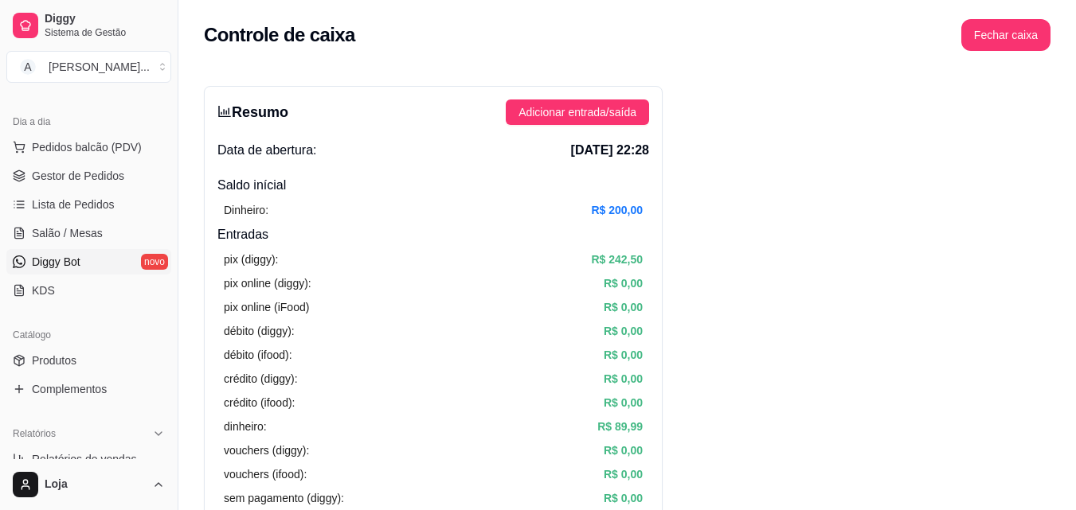
scroll to position [159, 0]
click at [106, 175] on span "Gestor de Pedidos" at bounding box center [78, 178] width 92 height 16
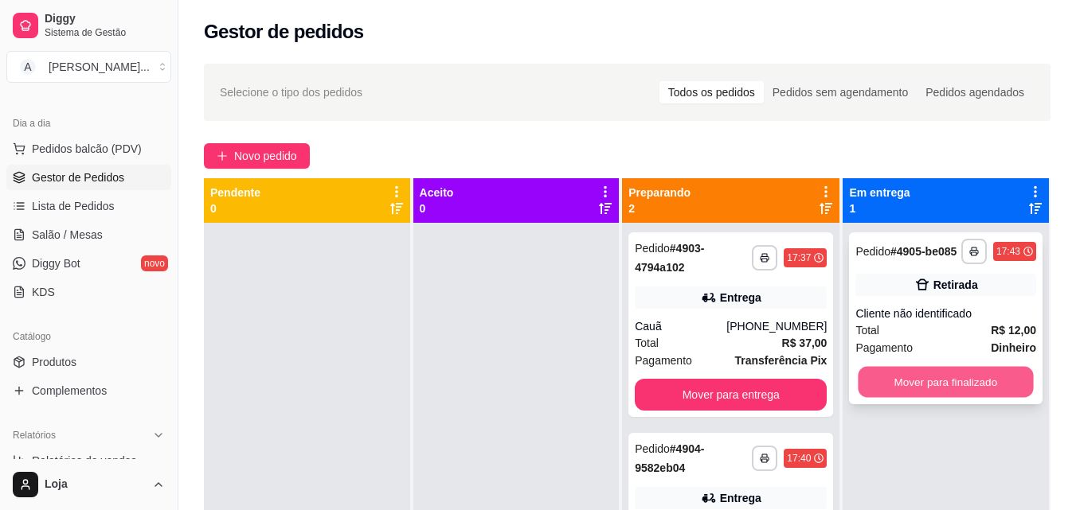
click at [868, 389] on button "Mover para finalizado" at bounding box center [945, 382] width 175 height 31
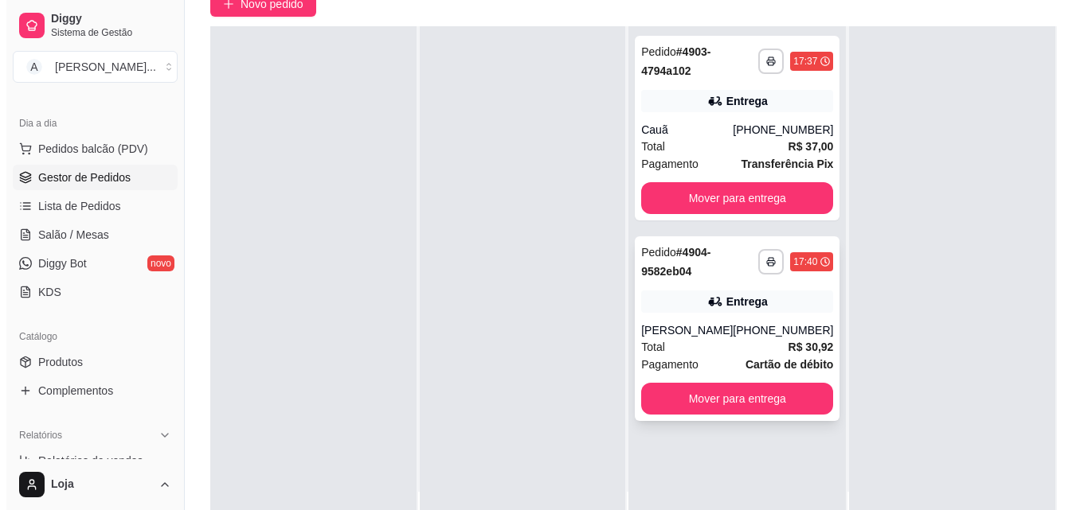
scroll to position [159, 0]
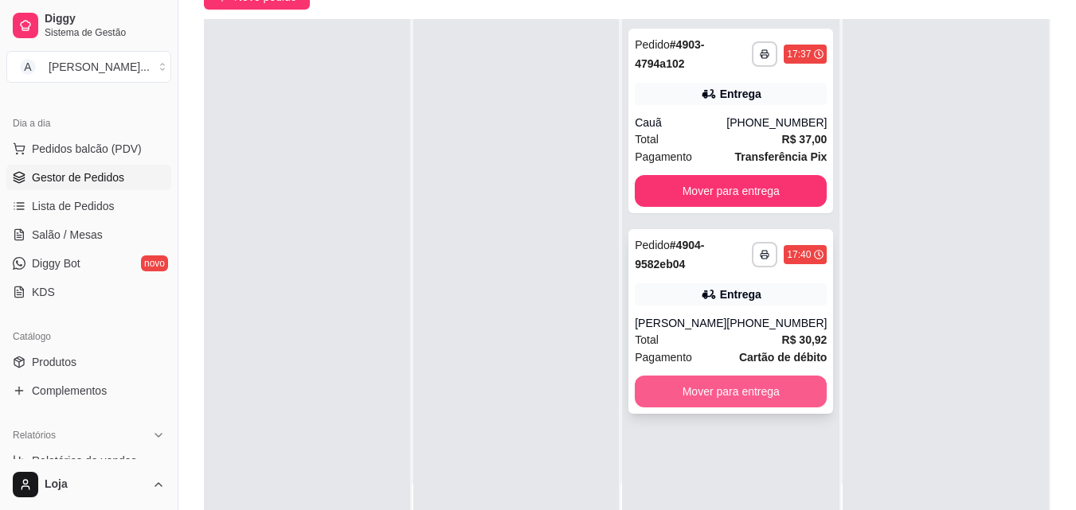
click at [731, 380] on button "Mover para entrega" at bounding box center [731, 392] width 192 height 32
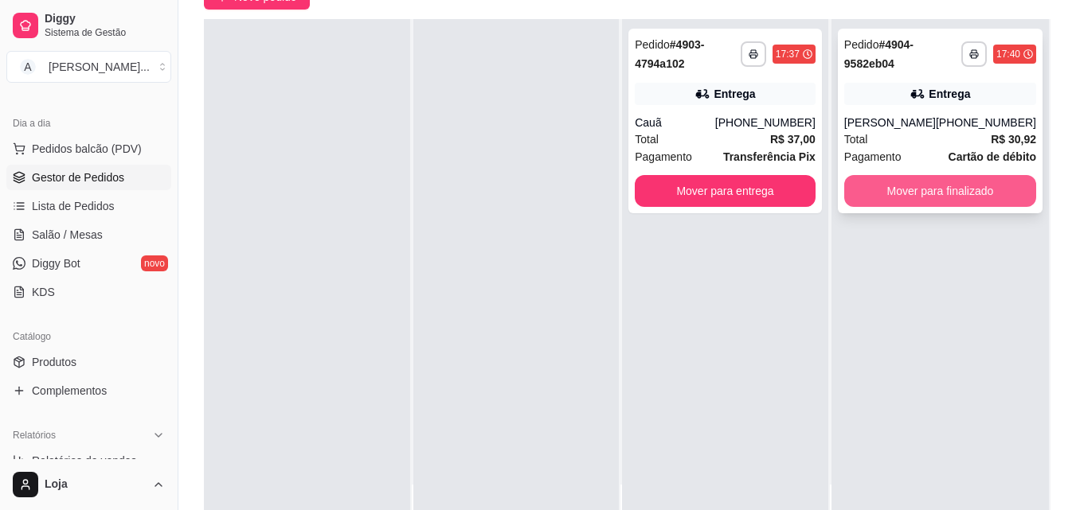
click at [880, 200] on button "Mover para finalizado" at bounding box center [940, 191] width 192 height 32
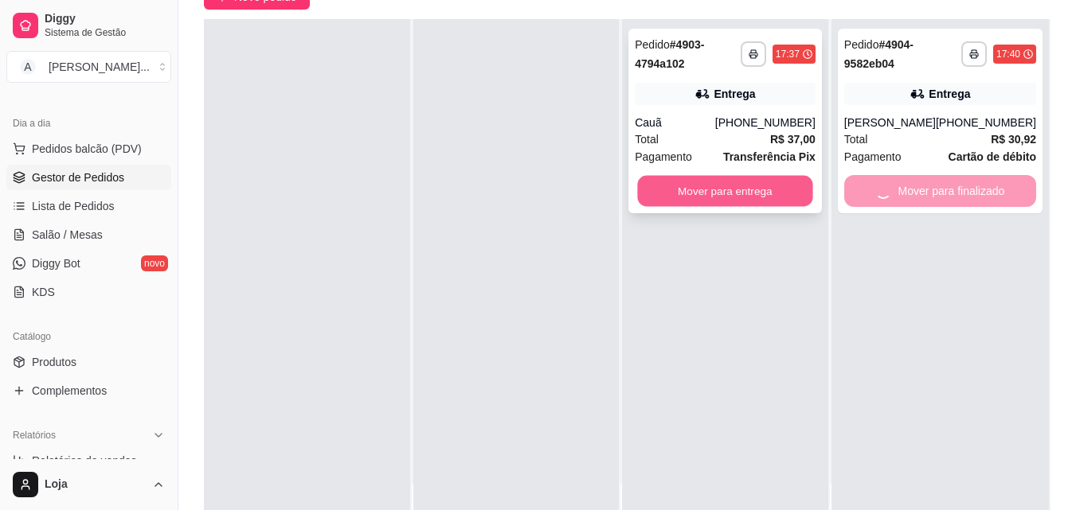
click at [784, 202] on button "Mover para entrega" at bounding box center [725, 191] width 175 height 31
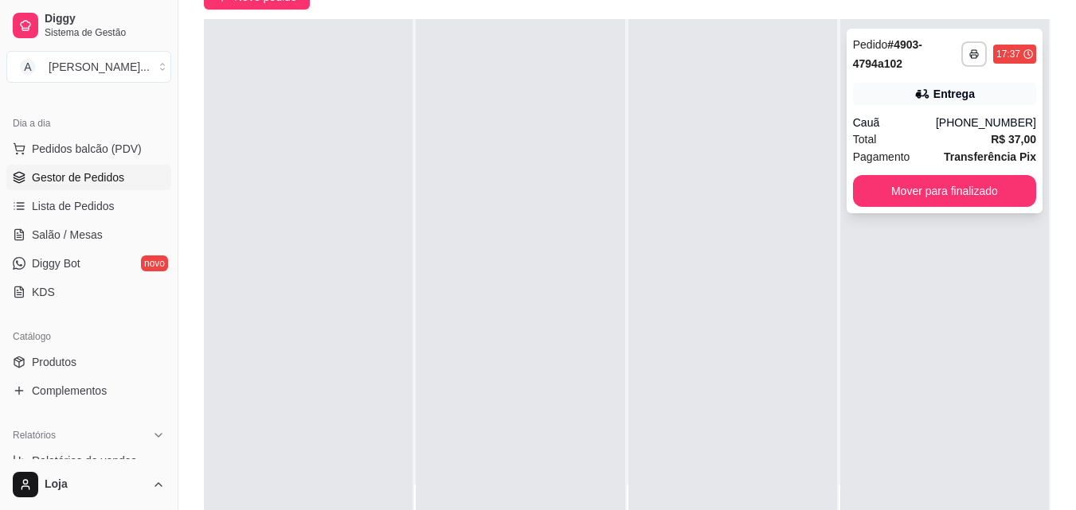
click at [915, 92] on icon at bounding box center [920, 94] width 11 height 10
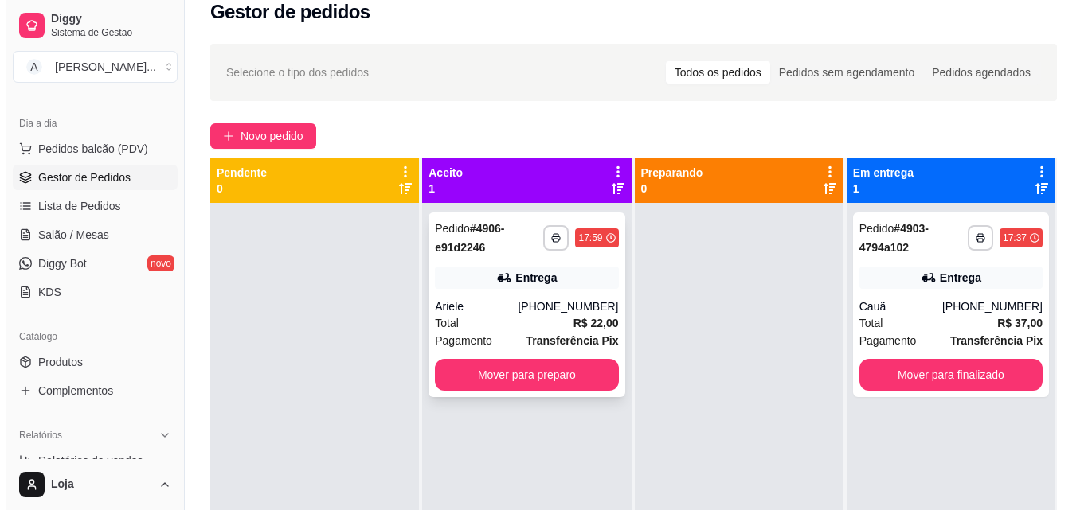
scroll to position [0, 0]
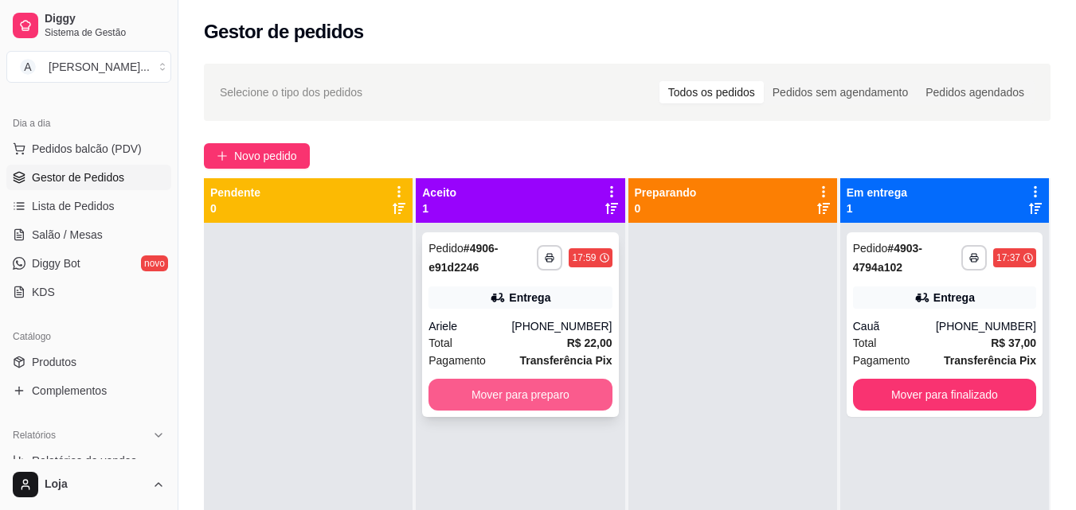
click at [463, 391] on button "Mover para preparo" at bounding box center [519, 395] width 183 height 32
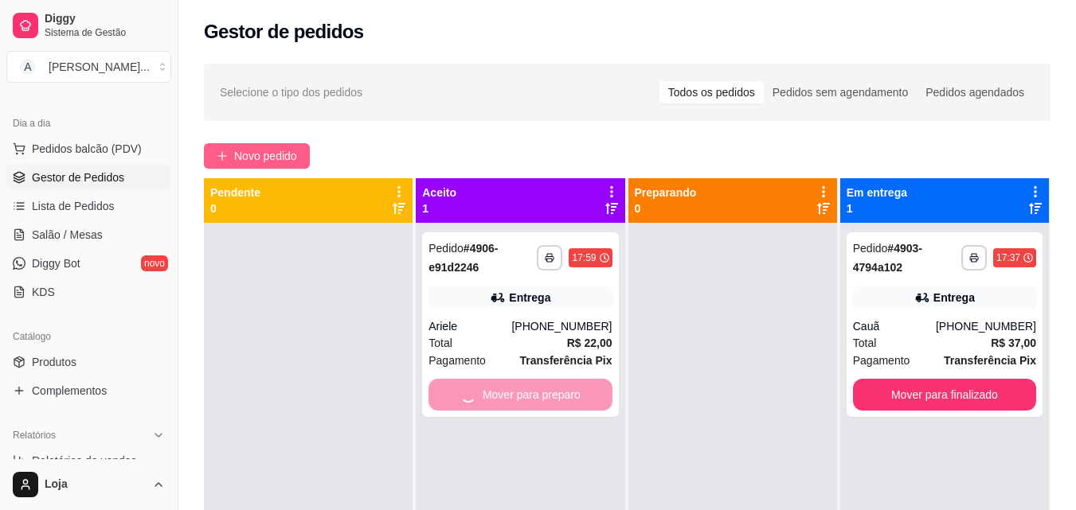
click at [283, 157] on span "Novo pedido" at bounding box center [265, 156] width 63 height 18
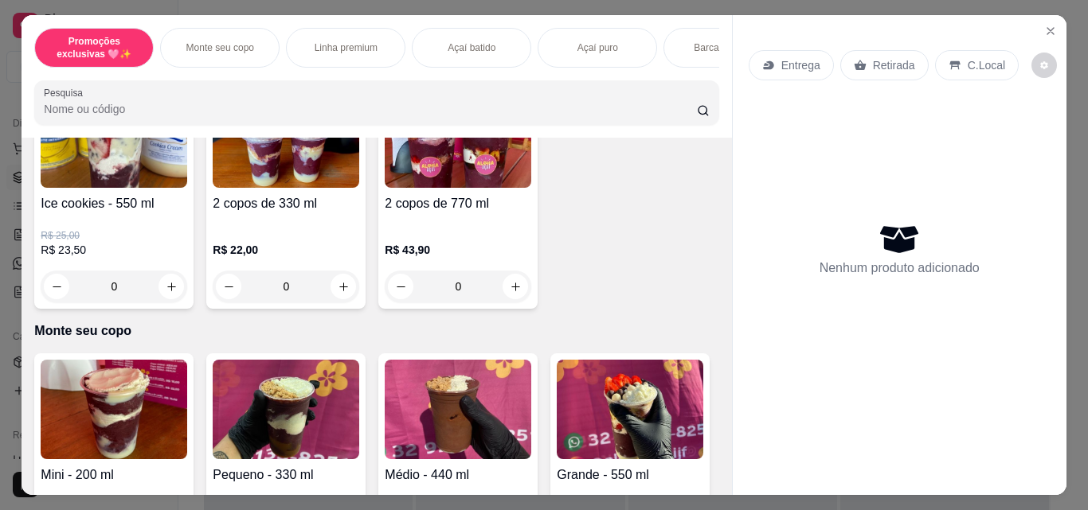
scroll to position [239, 0]
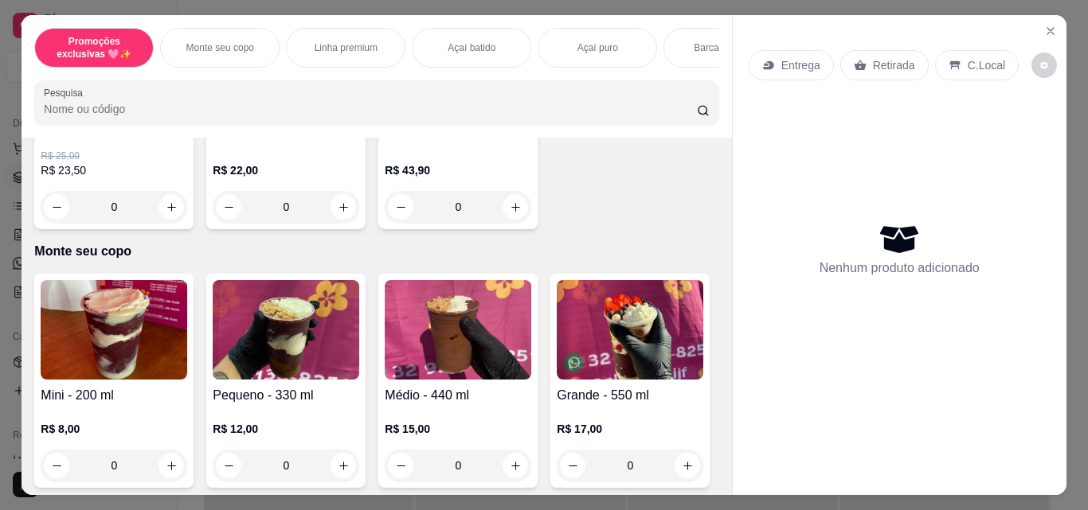
click at [334, 467] on div "0" at bounding box center [286, 466] width 147 height 32
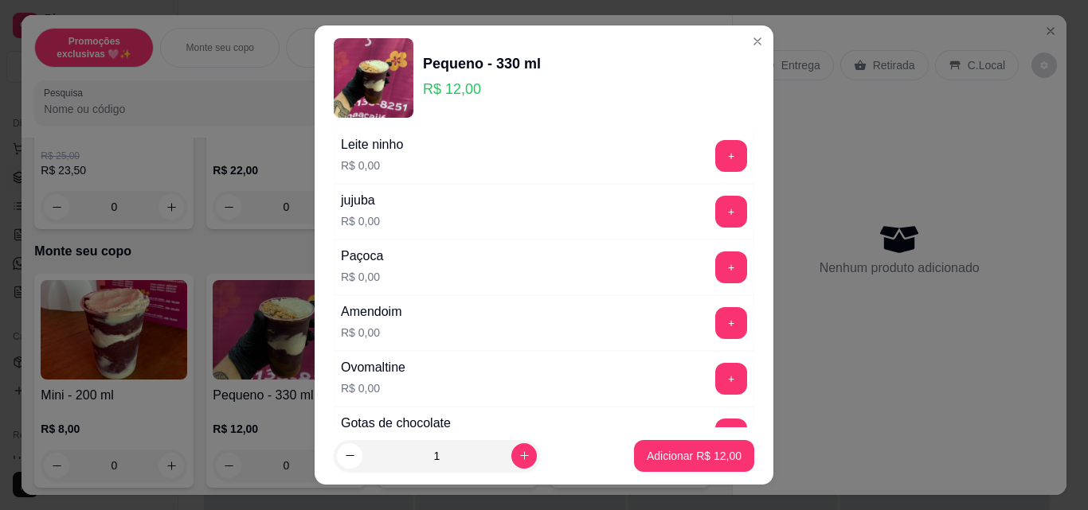
scroll to position [318, 0]
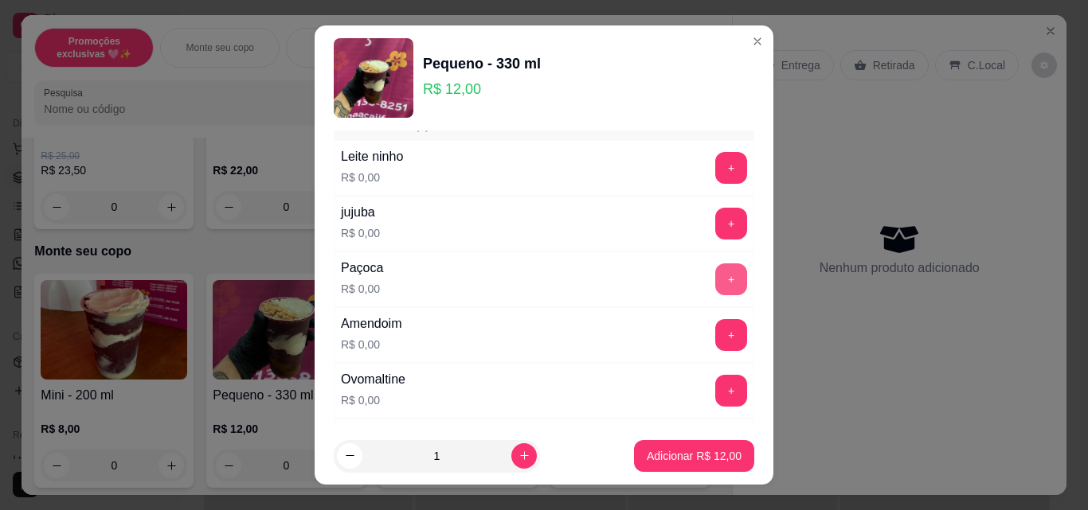
click at [715, 278] on button "+" at bounding box center [731, 280] width 32 height 32
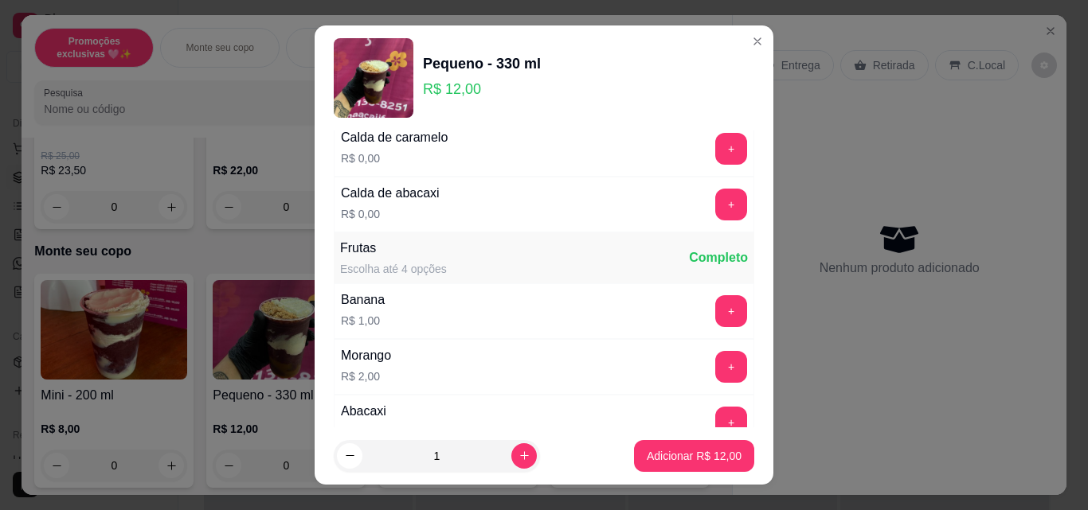
scroll to position [1752, 0]
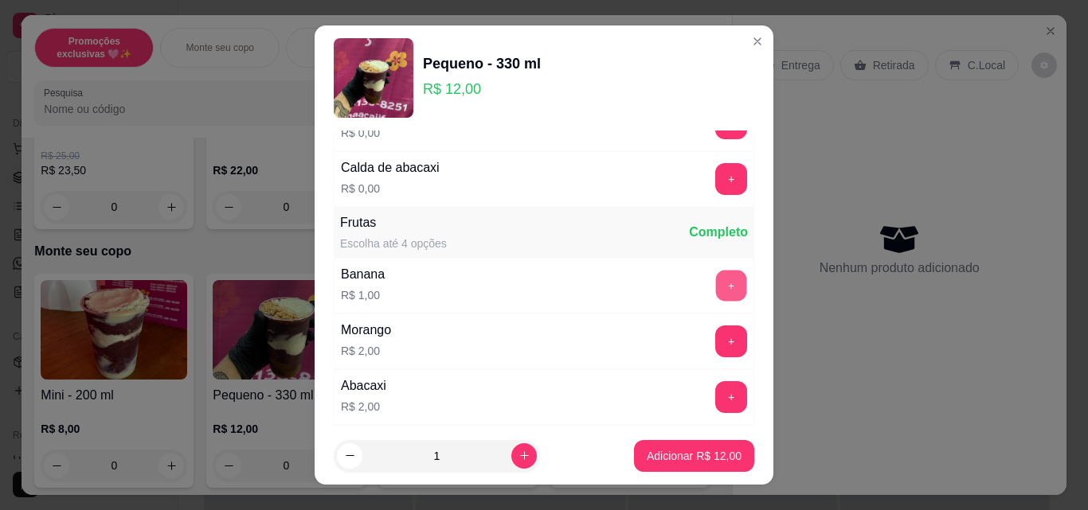
click at [716, 278] on button "+" at bounding box center [731, 286] width 31 height 31
click at [698, 454] on p "Adicionar R$ 13,00" at bounding box center [694, 456] width 95 height 16
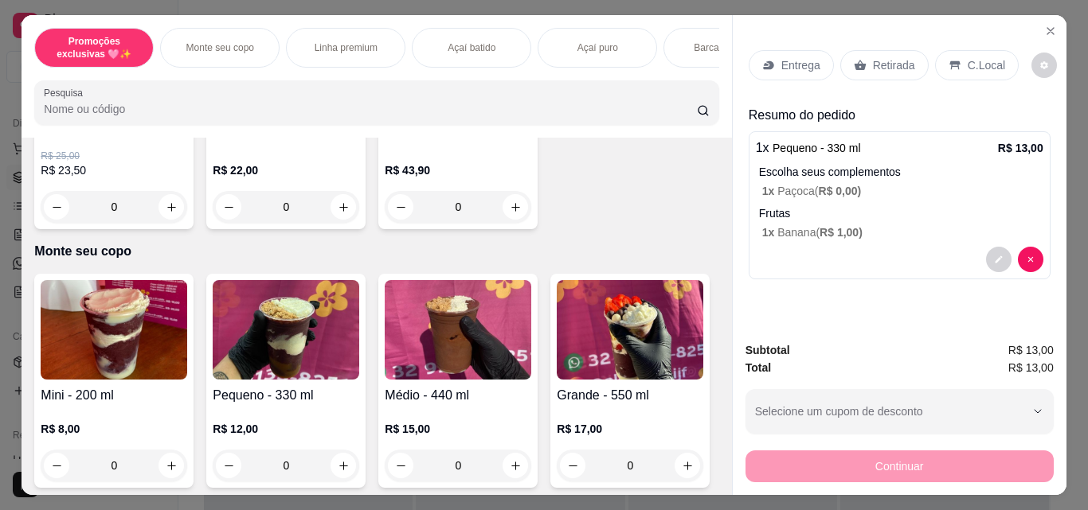
click at [507, 466] on div "0" at bounding box center [458, 466] width 147 height 32
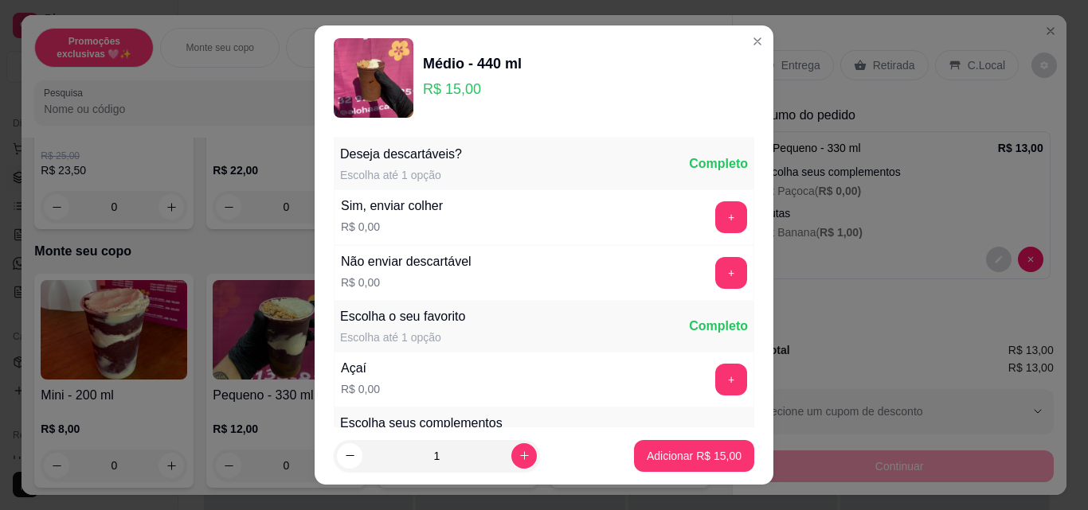
scroll to position [80, 0]
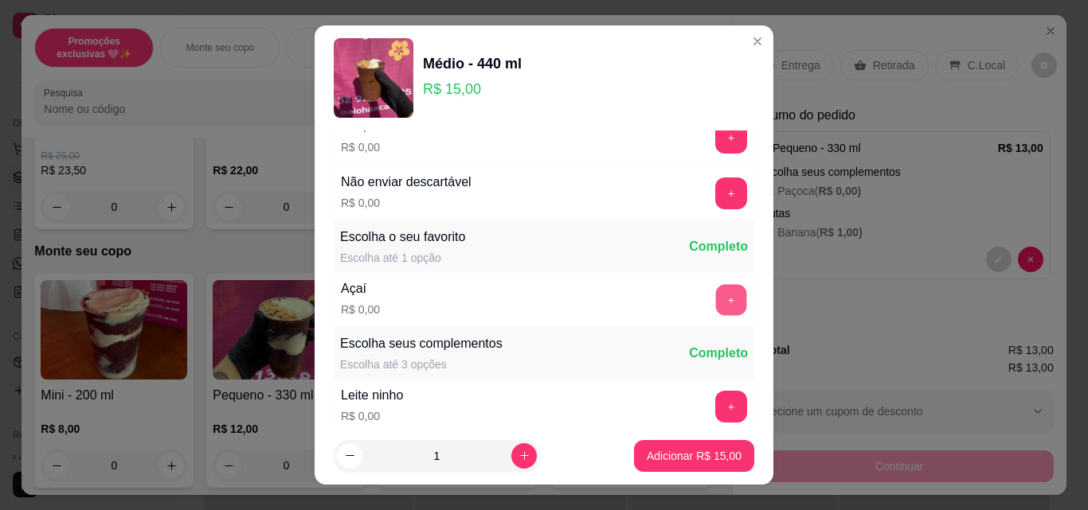
click at [716, 292] on button "+" at bounding box center [731, 300] width 31 height 31
click at [715, 406] on button "+" at bounding box center [731, 407] width 32 height 32
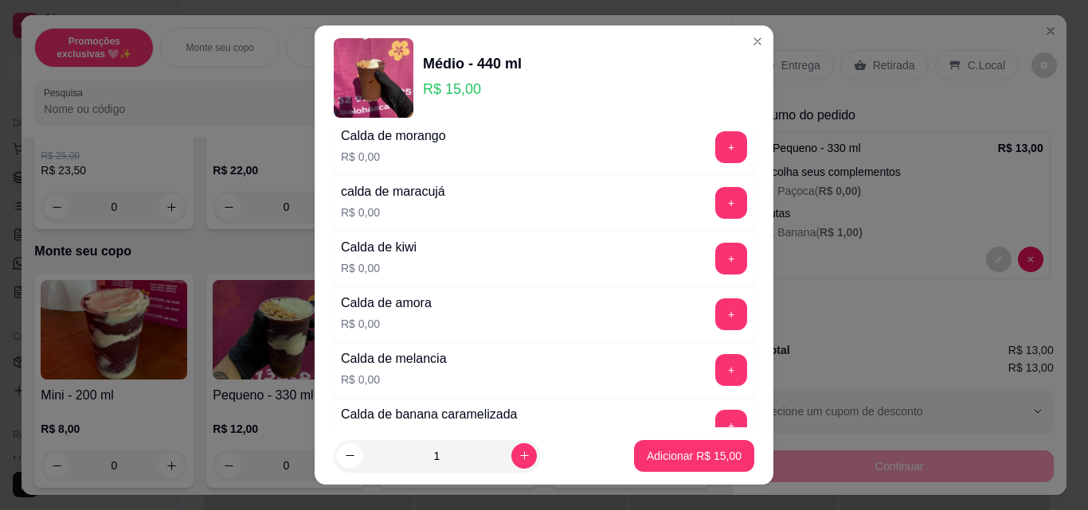
scroll to position [1194, 0]
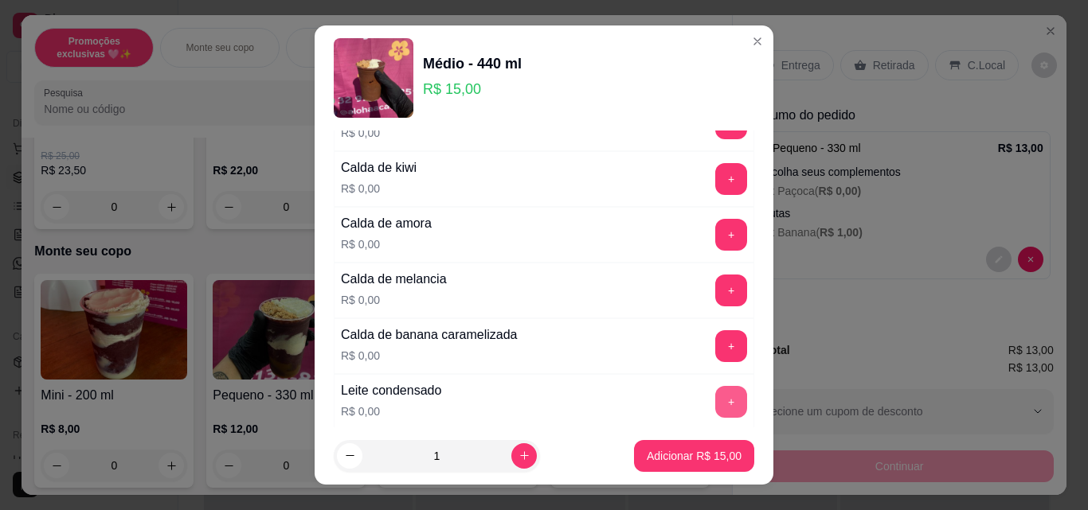
click at [715, 402] on button "+" at bounding box center [731, 402] width 32 height 32
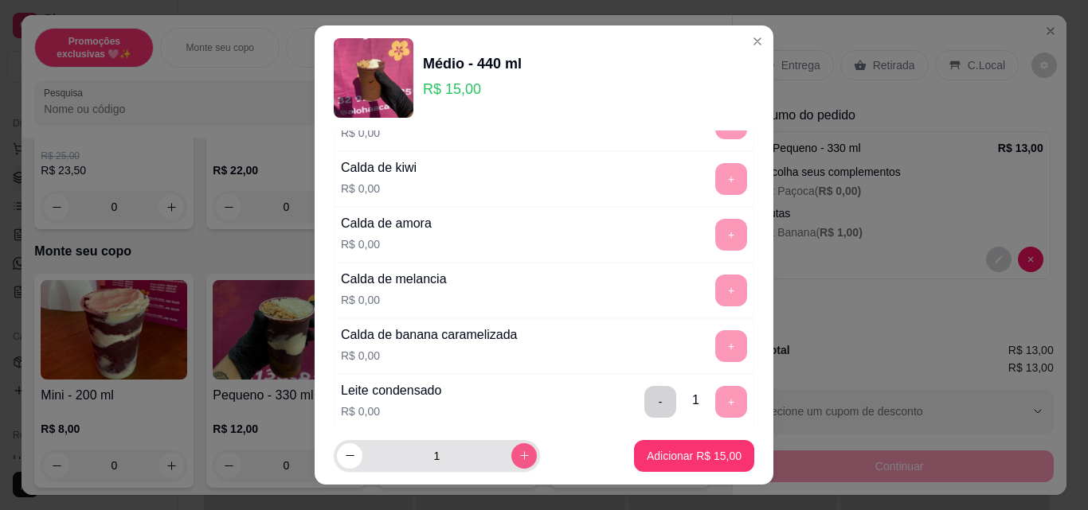
click at [518, 453] on icon "increase-product-quantity" at bounding box center [524, 456] width 12 height 12
type input "2"
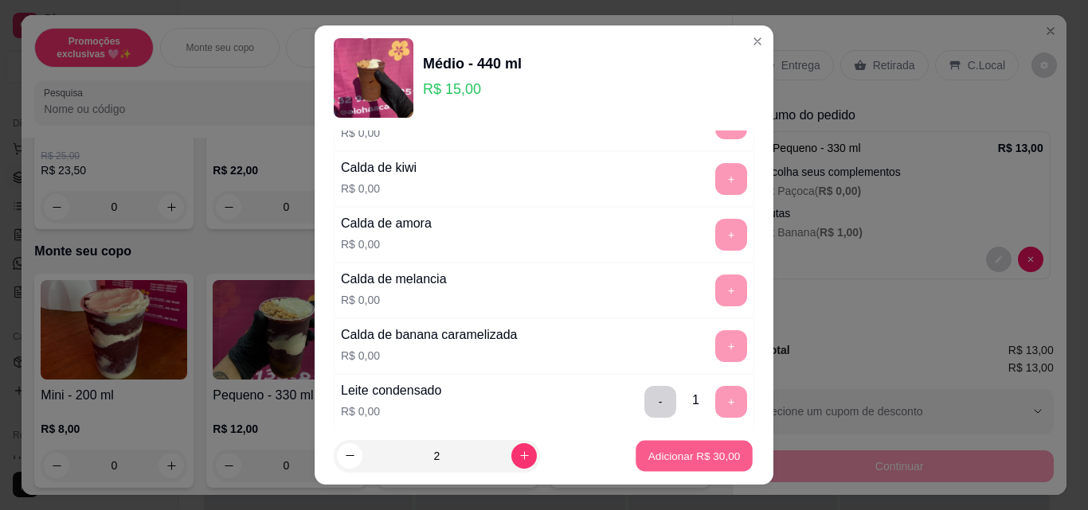
click at [648, 448] on p "Adicionar R$ 30,00" at bounding box center [694, 455] width 92 height 15
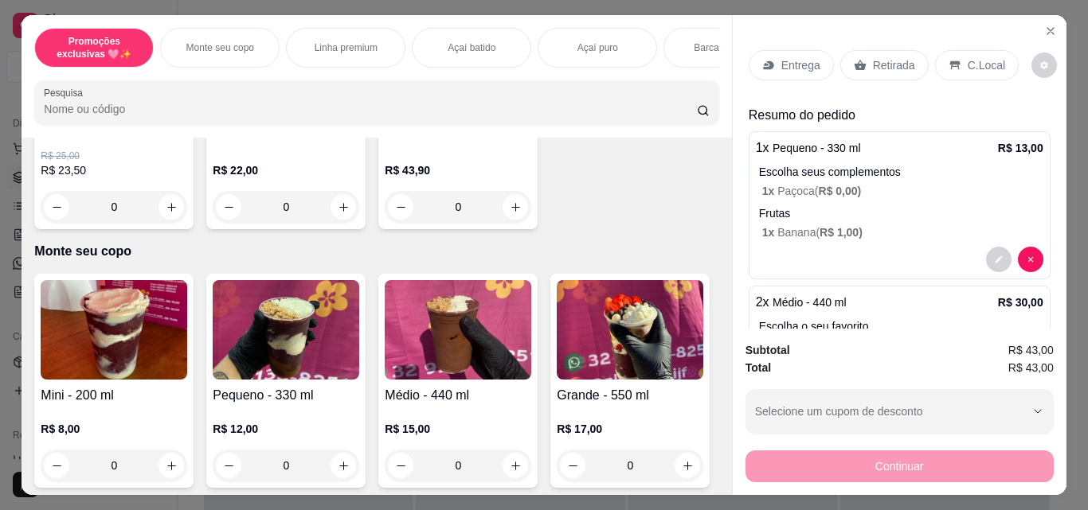
click at [873, 60] on p "Retirada" at bounding box center [894, 65] width 42 height 16
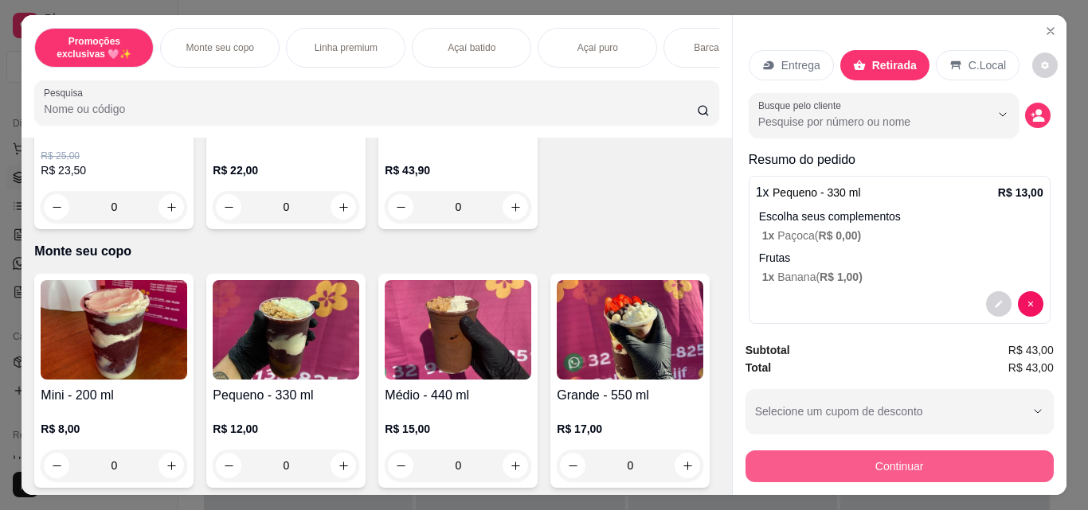
click at [955, 455] on button "Continuar" at bounding box center [899, 467] width 308 height 32
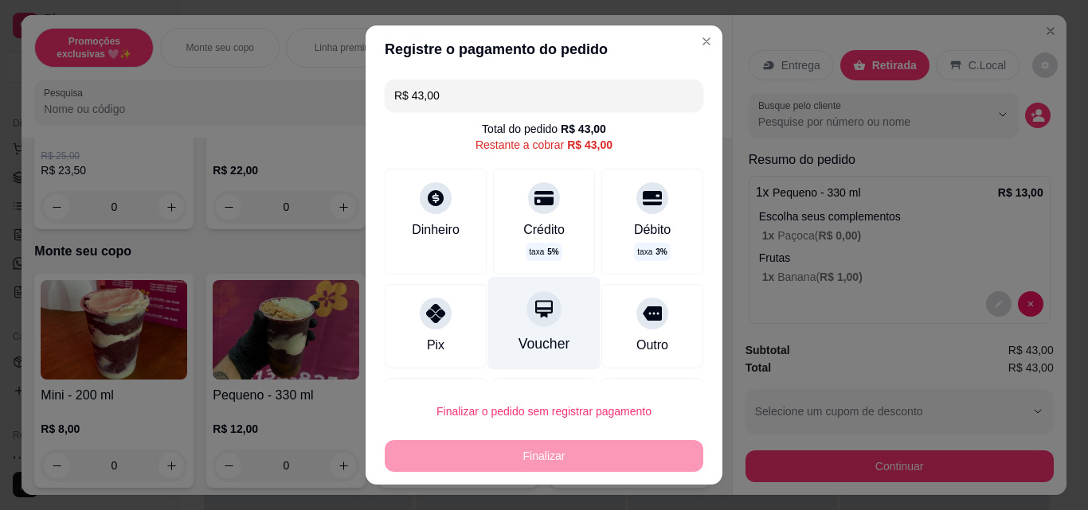
click at [518, 342] on div "Voucher" at bounding box center [544, 344] width 52 height 21
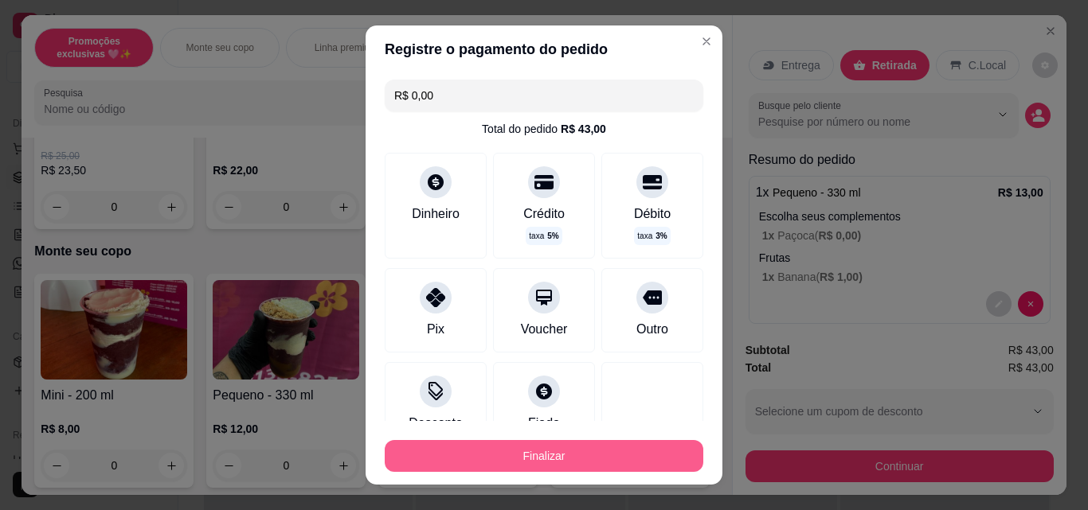
click at [535, 461] on button "Finalizar" at bounding box center [544, 456] width 318 height 32
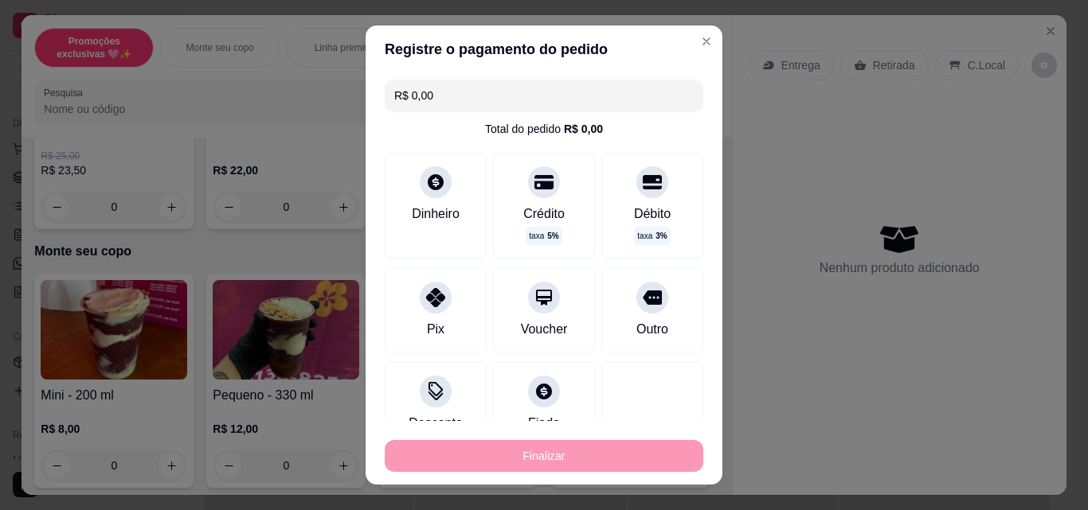
type input "-R$ 43,00"
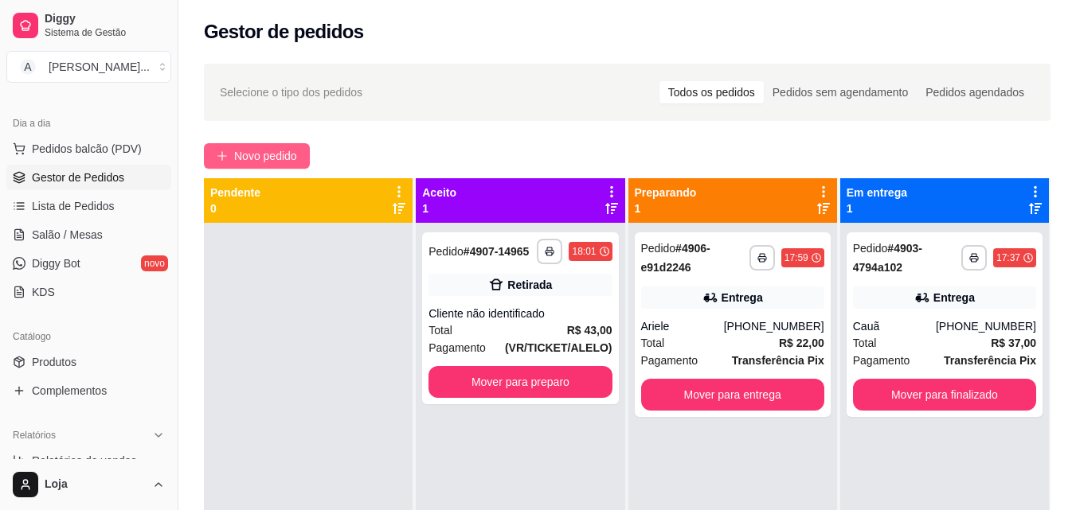
click at [255, 158] on span "Novo pedido" at bounding box center [265, 156] width 63 height 18
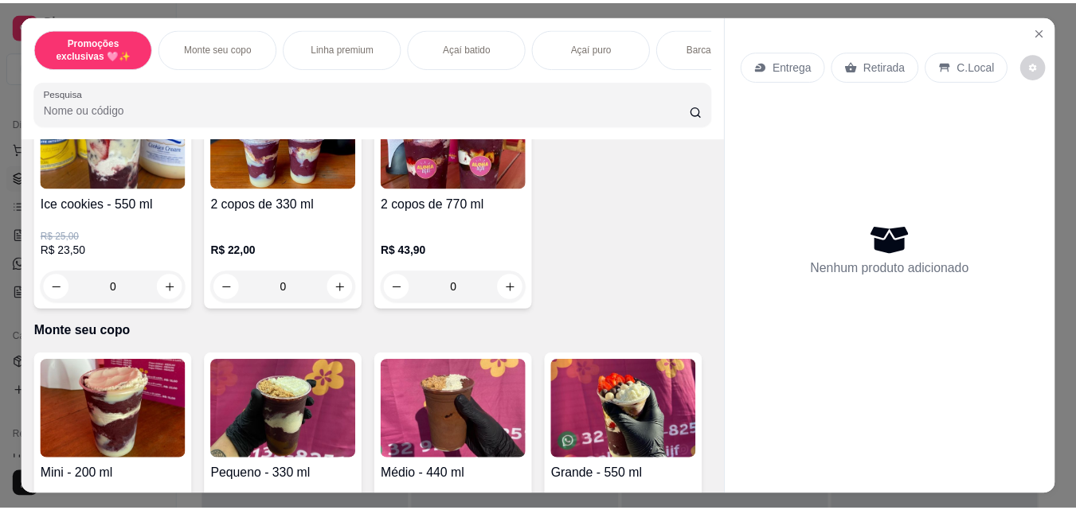
scroll to position [239, 0]
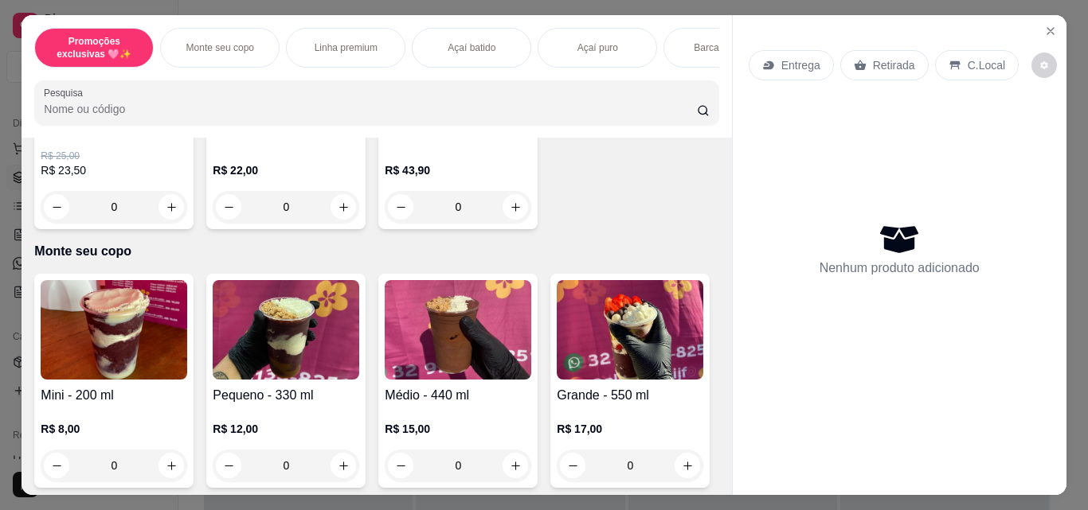
click at [339, 474] on div "0" at bounding box center [286, 466] width 147 height 32
click at [1048, 33] on button "Close" at bounding box center [1050, 30] width 25 height 25
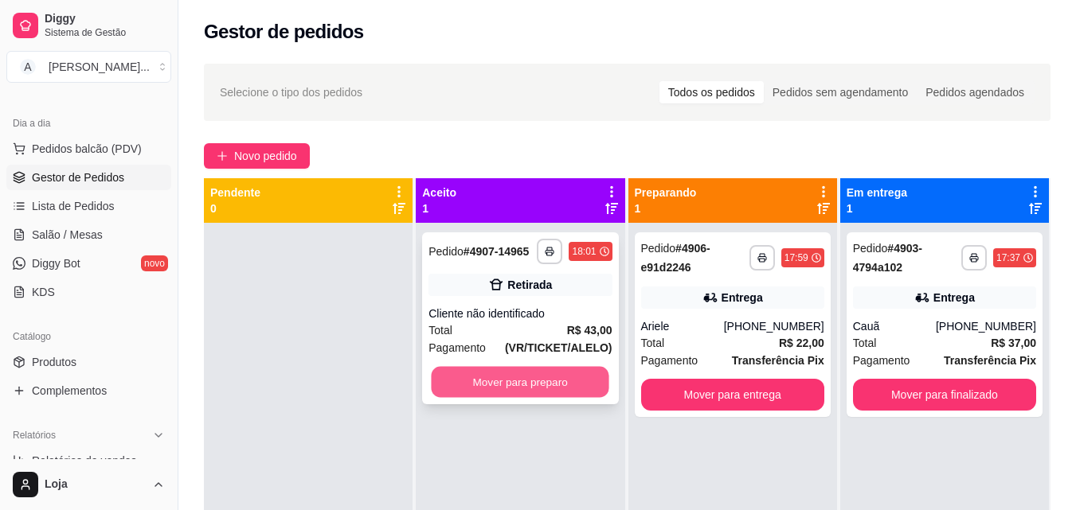
click at [537, 382] on button "Mover para preparo" at bounding box center [521, 382] width 178 height 31
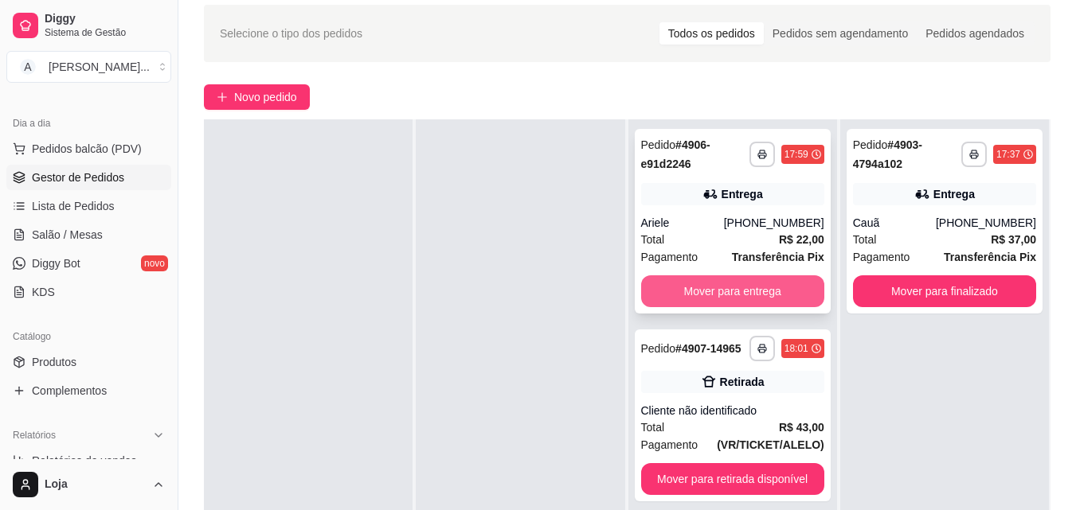
scroll to position [159, 0]
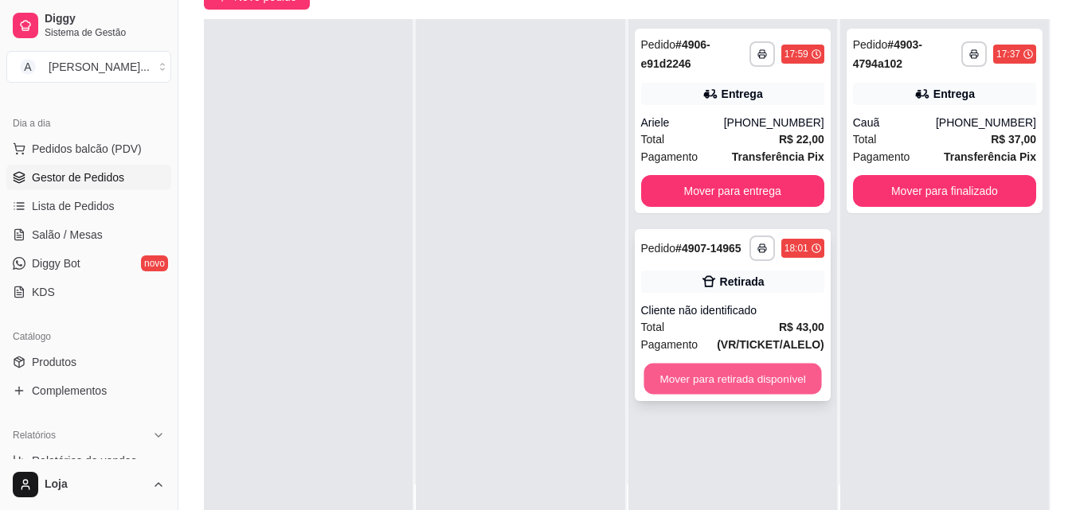
click at [698, 372] on button "Mover para retirada disponível" at bounding box center [732, 379] width 178 height 31
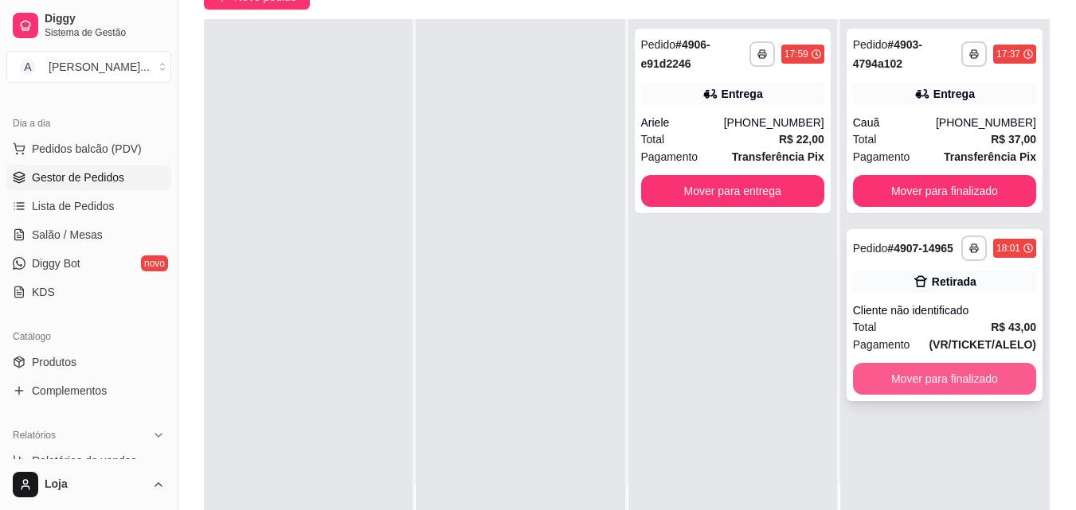
click at [938, 370] on button "Mover para finalizado" at bounding box center [944, 379] width 183 height 32
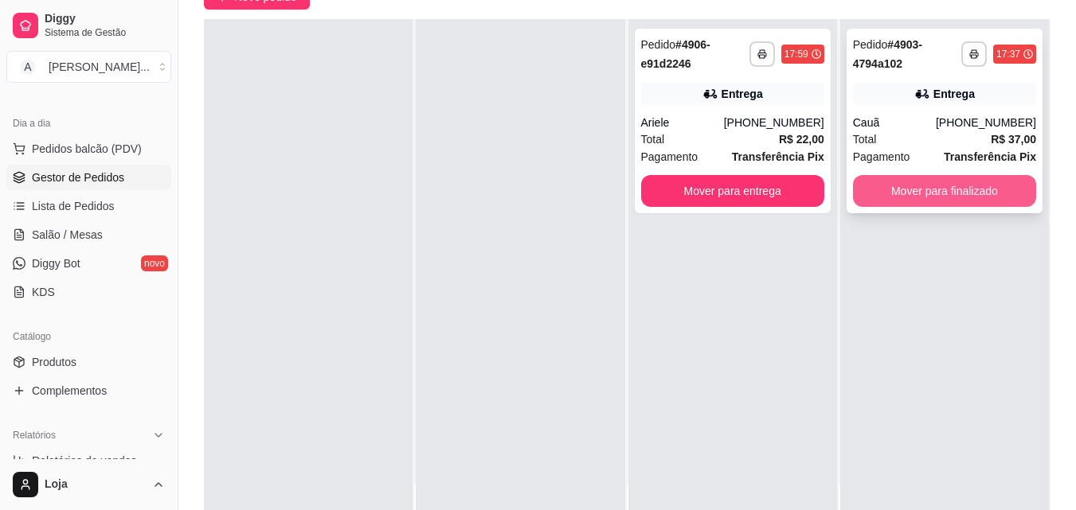
click at [873, 186] on button "Mover para finalizado" at bounding box center [944, 191] width 183 height 32
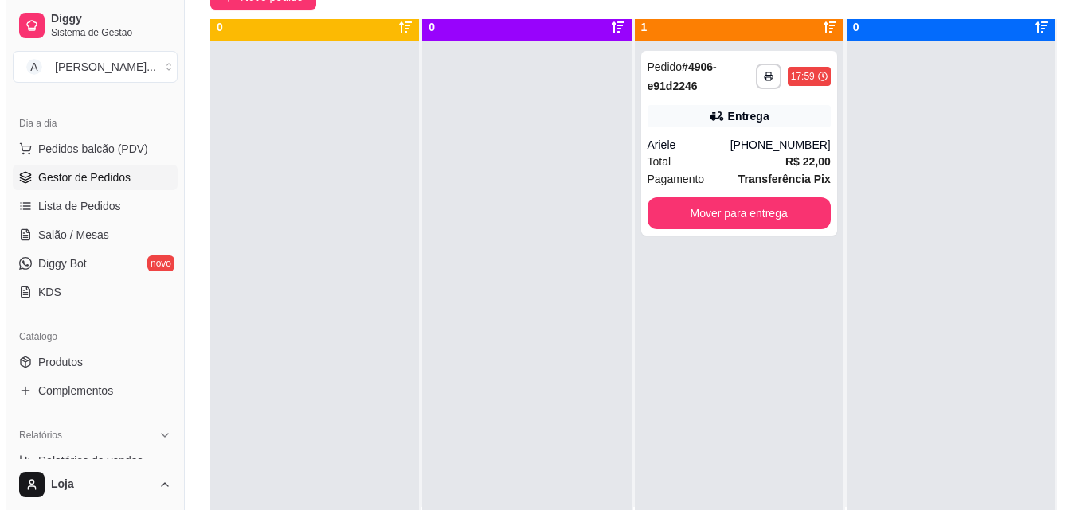
scroll to position [0, 0]
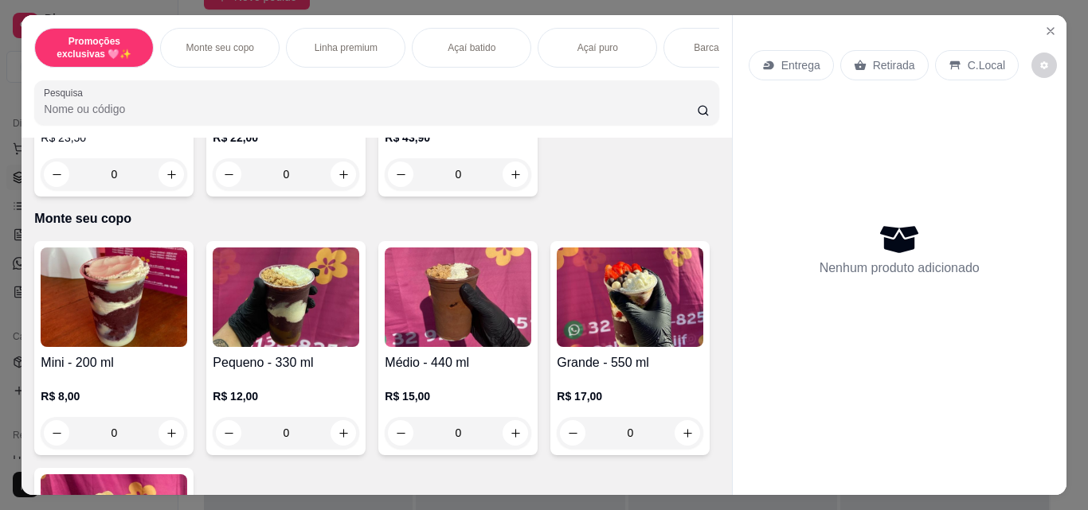
scroll to position [318, 0]
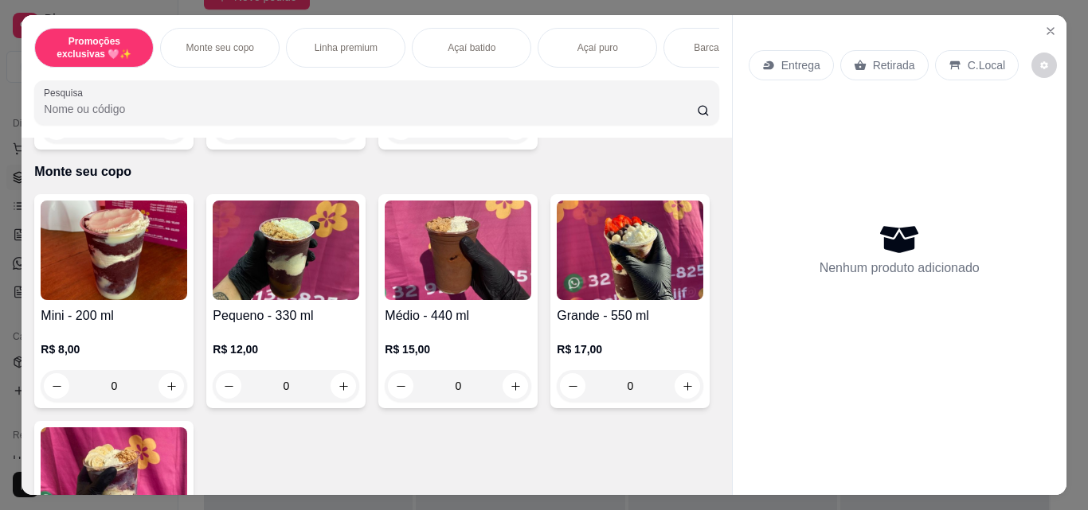
click at [412, 339] on div "R$ 15,00 0" at bounding box center [458, 364] width 147 height 76
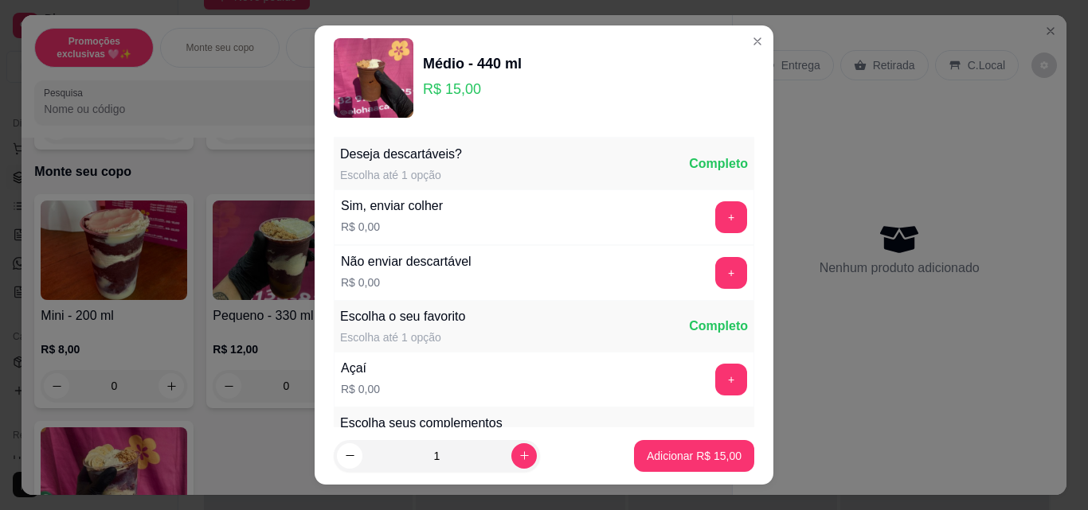
scroll to position [239, 0]
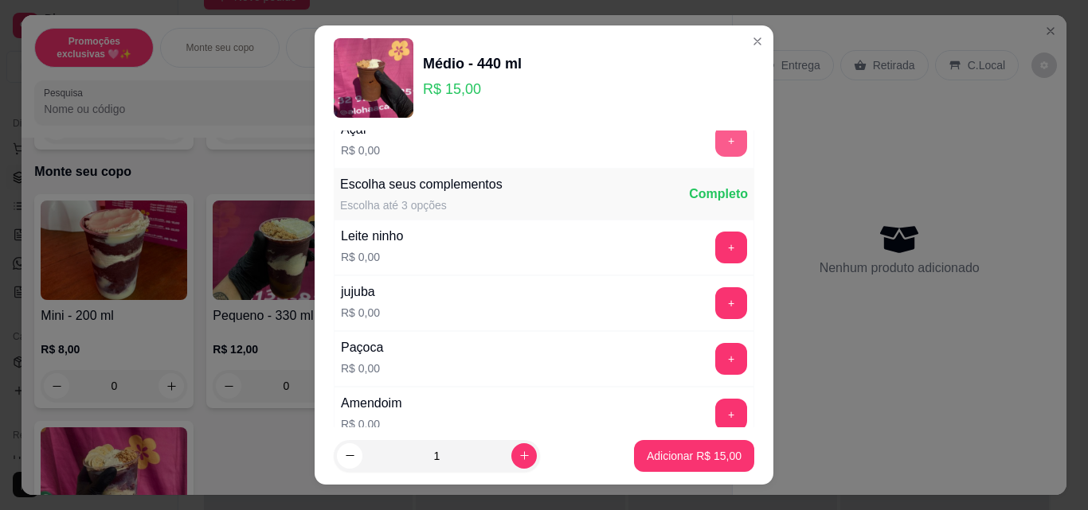
click at [715, 141] on button "+" at bounding box center [731, 141] width 32 height 32
click at [715, 249] on button "+" at bounding box center [731, 248] width 32 height 32
click at [716, 361] on button "+" at bounding box center [731, 359] width 31 height 31
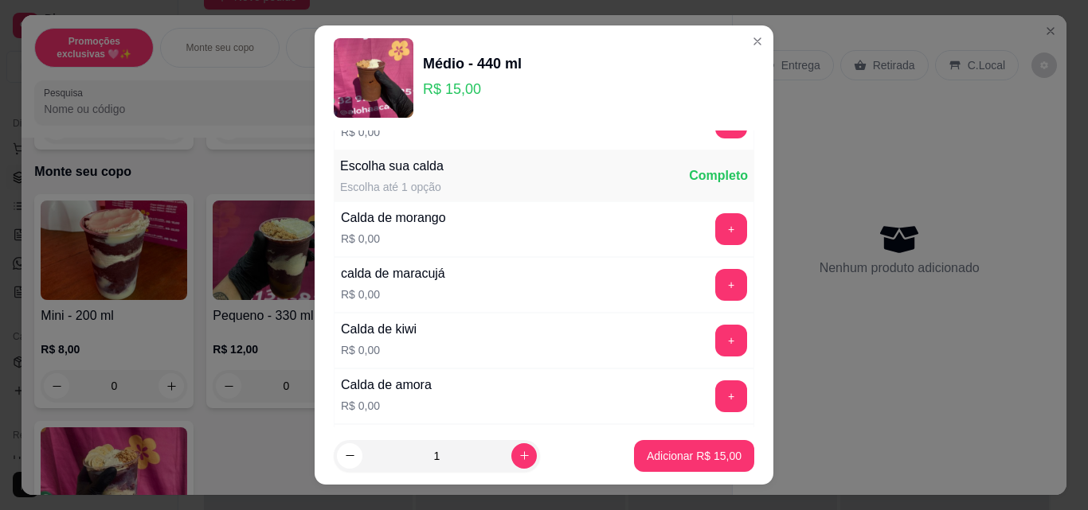
scroll to position [955, 0]
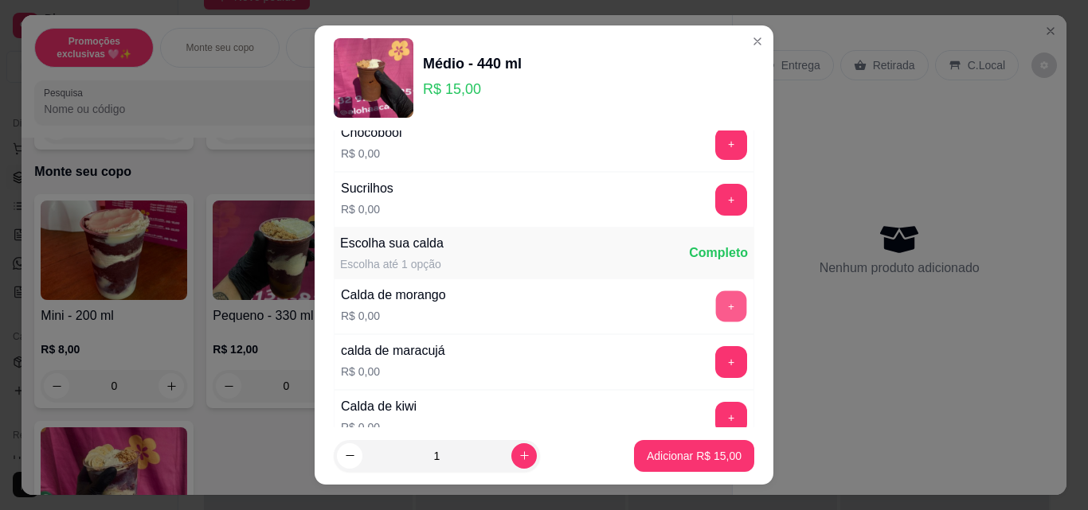
click at [716, 302] on button "+" at bounding box center [731, 306] width 31 height 31
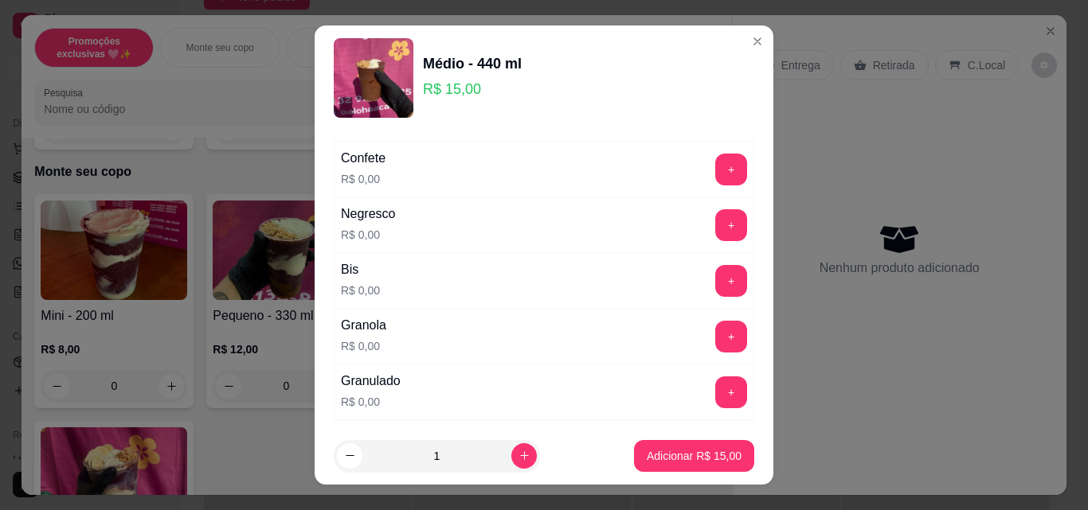
scroll to position [478, 0]
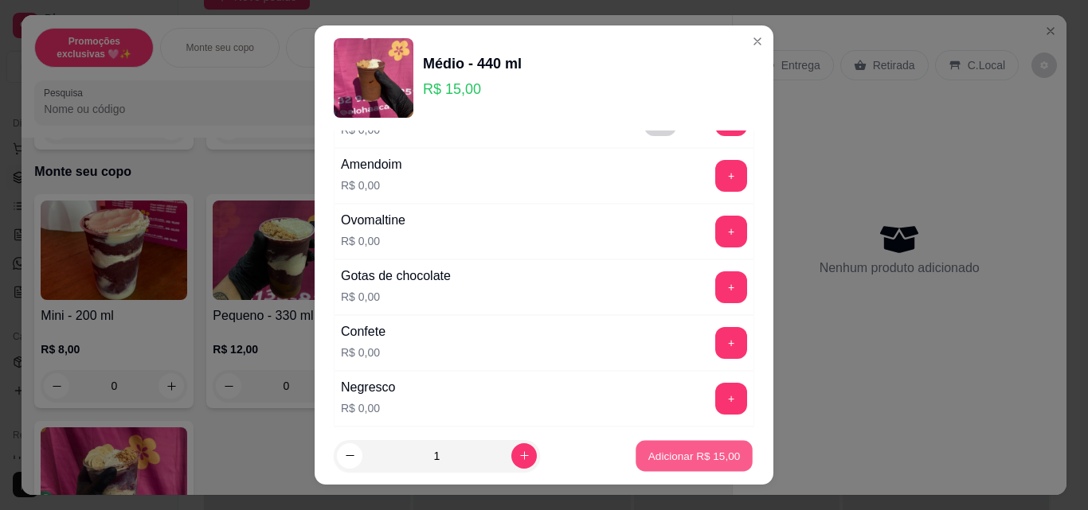
click at [714, 462] on p "Adicionar R$ 15,00" at bounding box center [694, 455] width 92 height 15
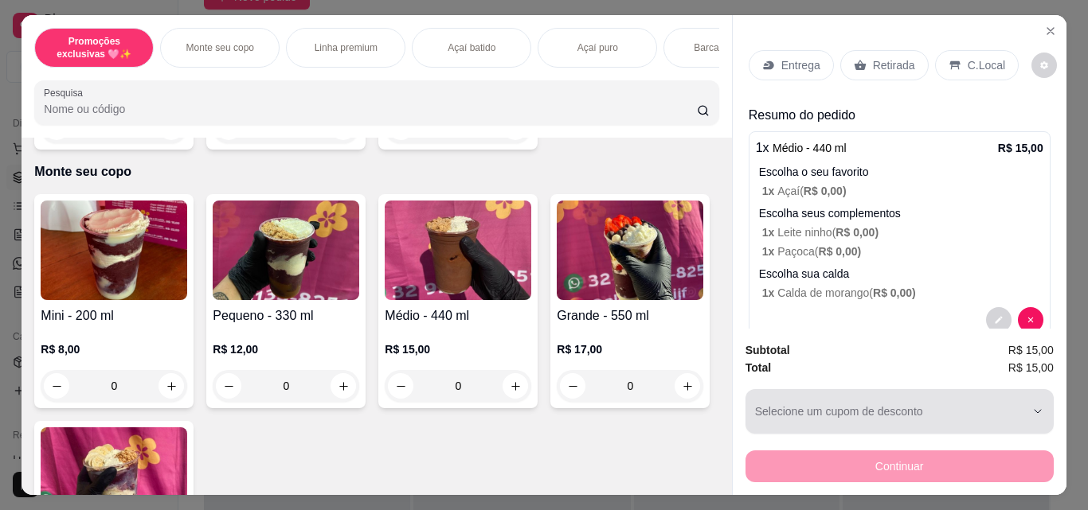
click at [795, 402] on div "button" at bounding box center [890, 412] width 270 height 32
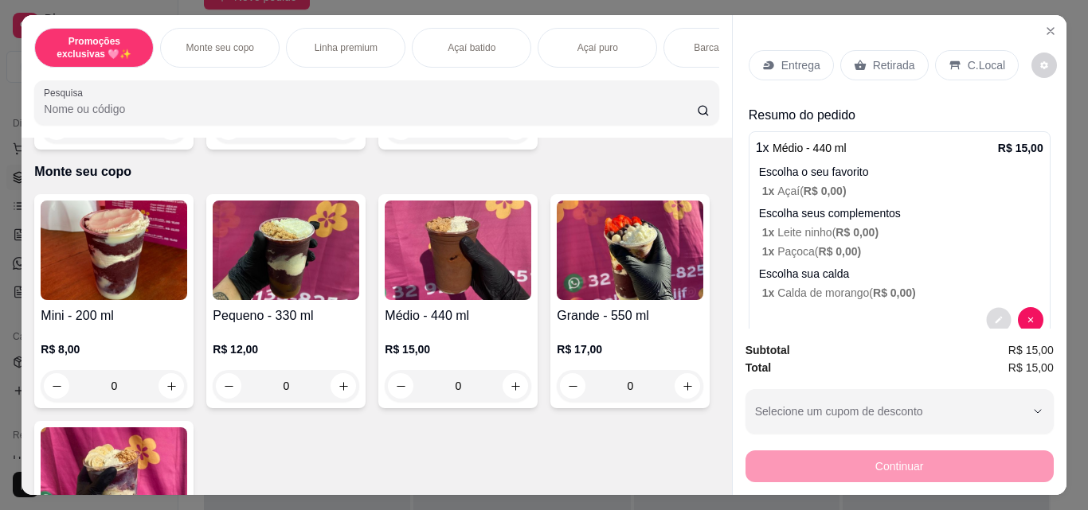
click at [994, 315] on icon "decrease-product-quantity" at bounding box center [999, 320] width 10 height 10
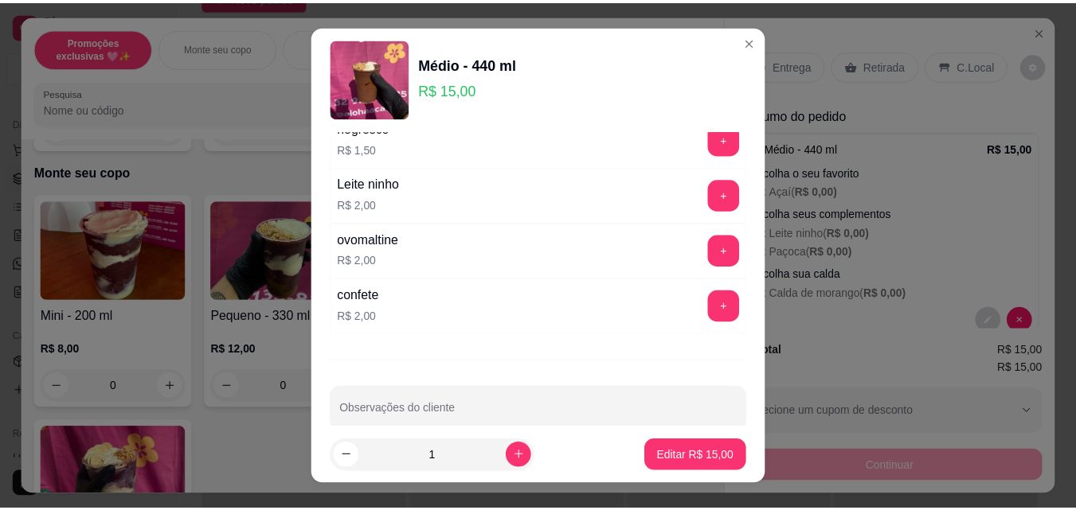
scroll to position [3587, 0]
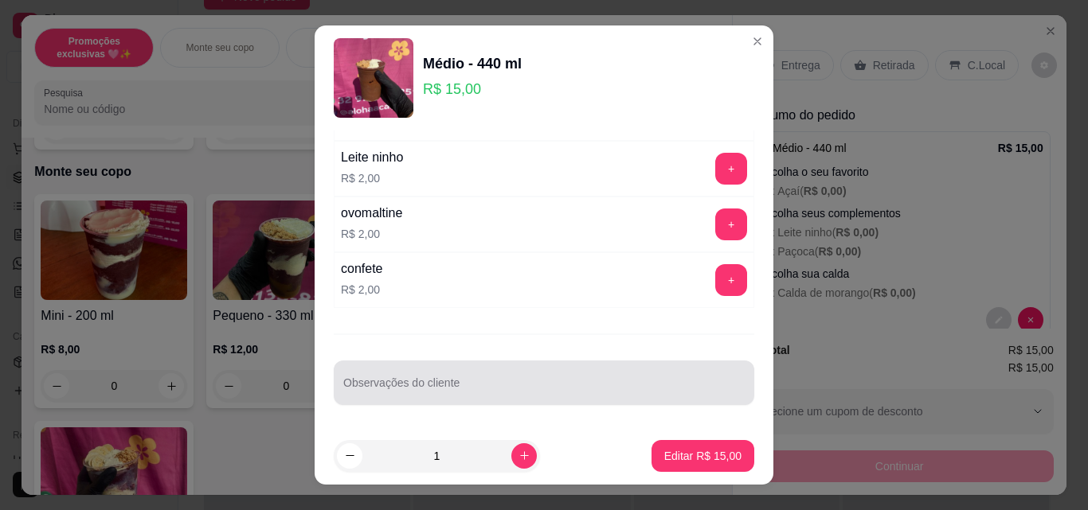
click at [554, 377] on div at bounding box center [543, 383] width 401 height 32
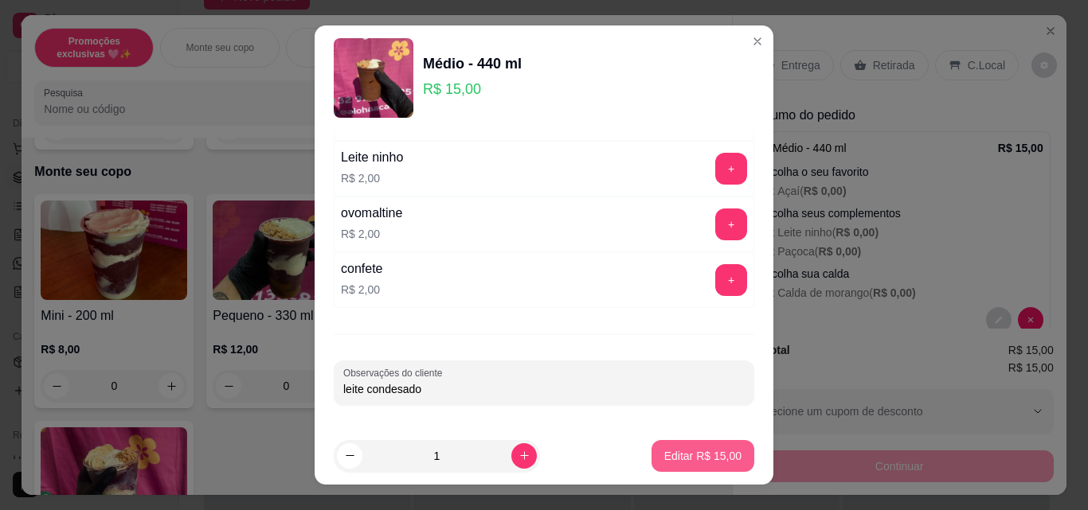
type input "leite condesado"
click at [700, 455] on p "Editar R$ 15,00" at bounding box center [702, 456] width 77 height 16
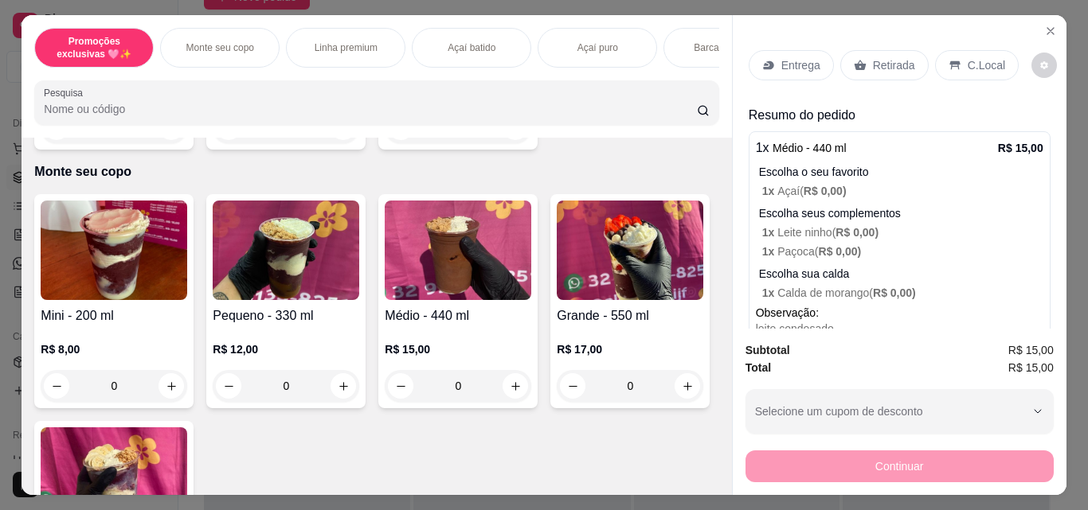
click at [858, 52] on div "Retirada" at bounding box center [884, 65] width 88 height 30
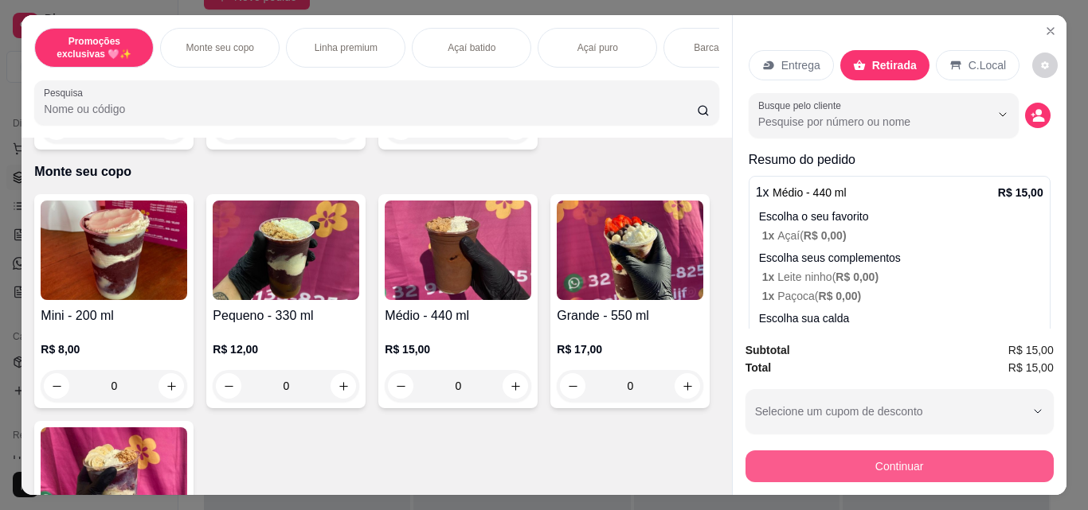
click at [839, 455] on button "Continuar" at bounding box center [899, 467] width 308 height 32
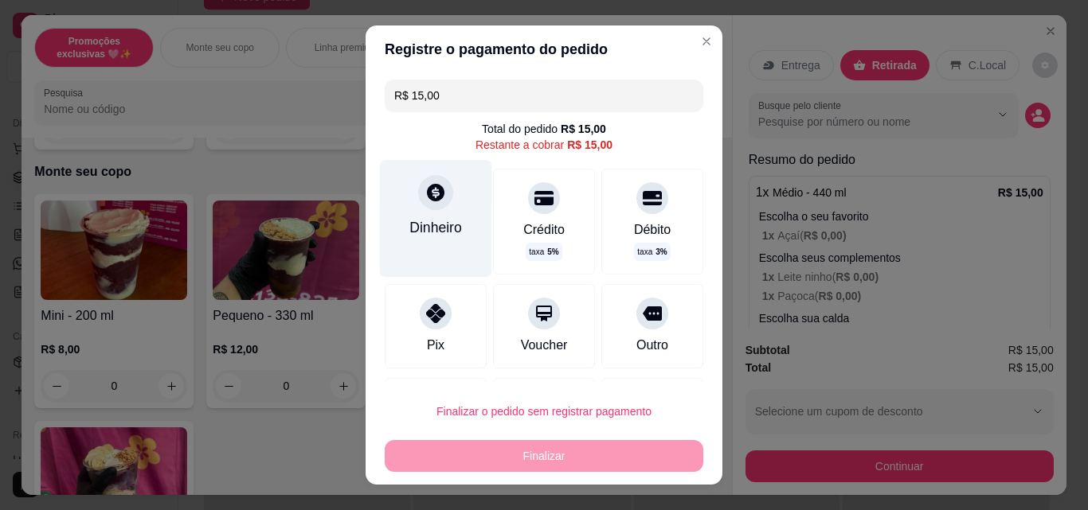
click at [423, 213] on div "Dinheiro" at bounding box center [436, 218] width 112 height 116
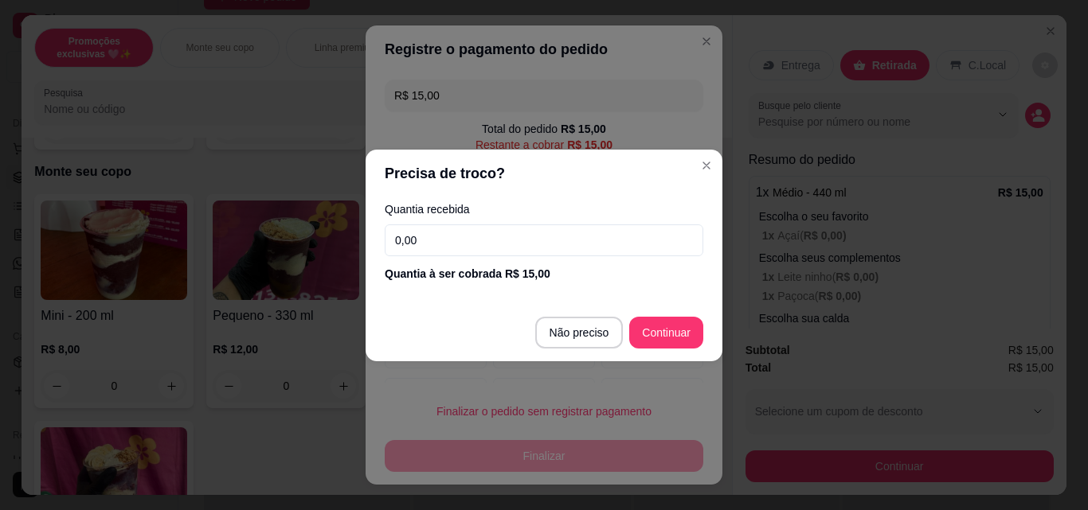
click at [562, 249] on input "0,00" at bounding box center [544, 241] width 318 height 32
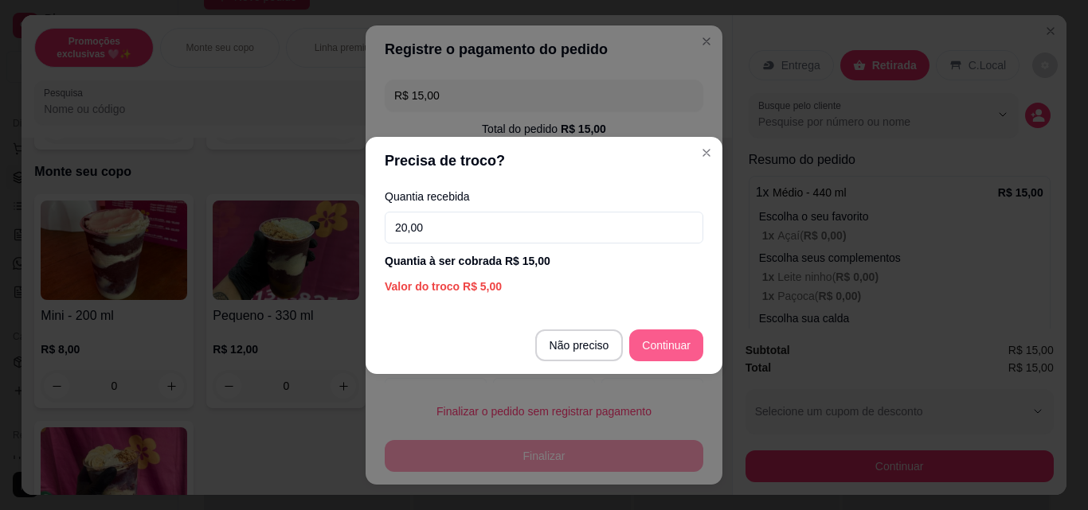
type input "20,00"
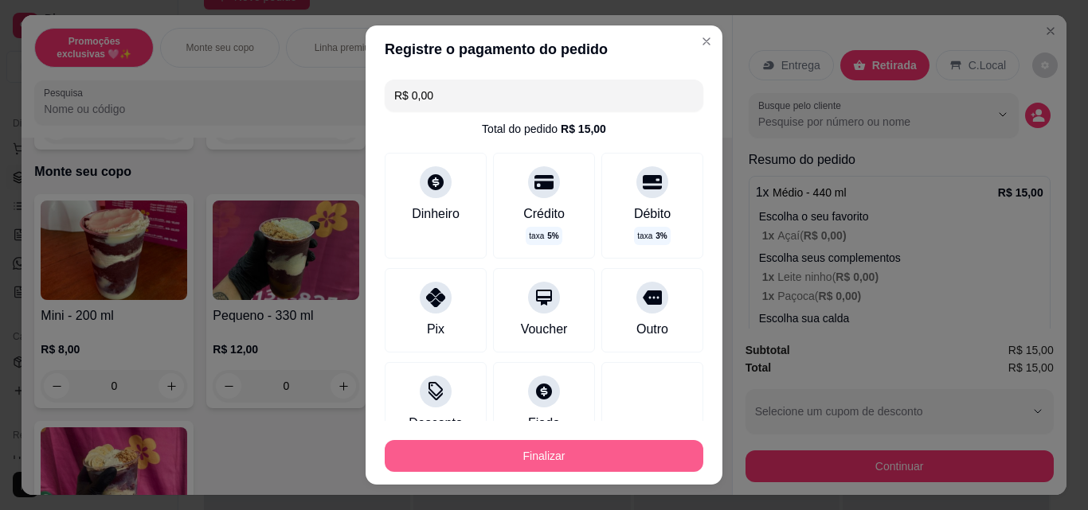
click at [667, 454] on button "Finalizar" at bounding box center [544, 456] width 318 height 32
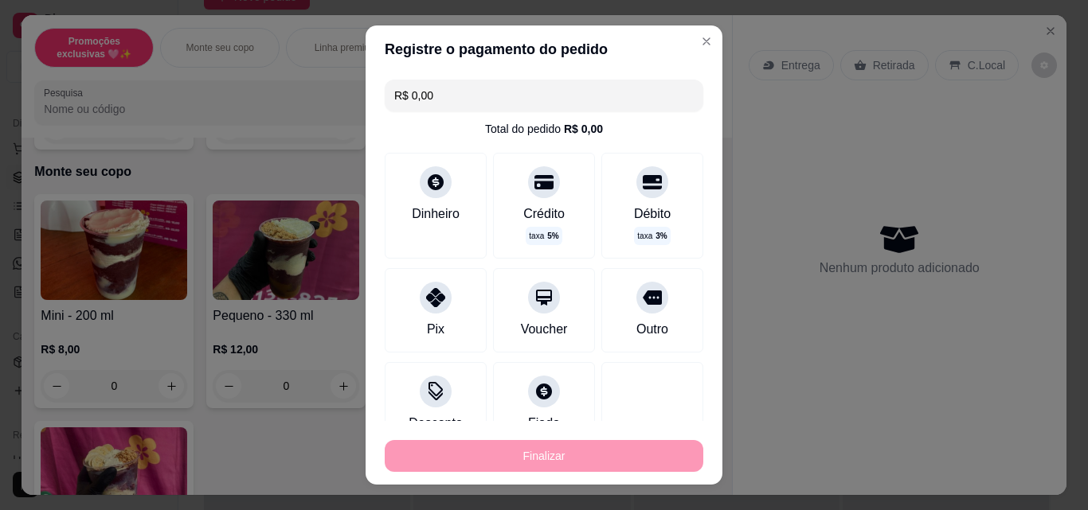
type input "-R$ 15,00"
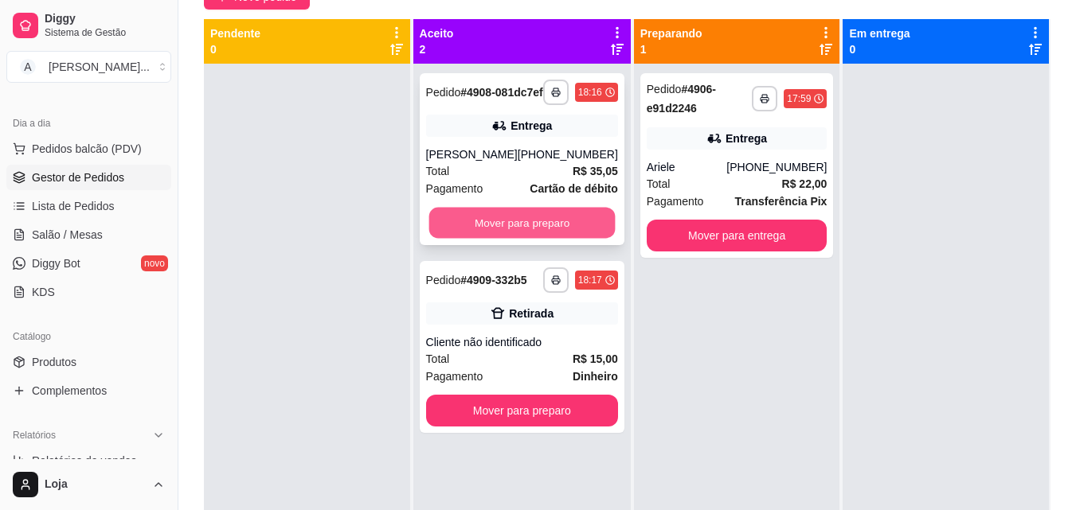
click at [503, 234] on button "Mover para preparo" at bounding box center [521, 223] width 186 height 31
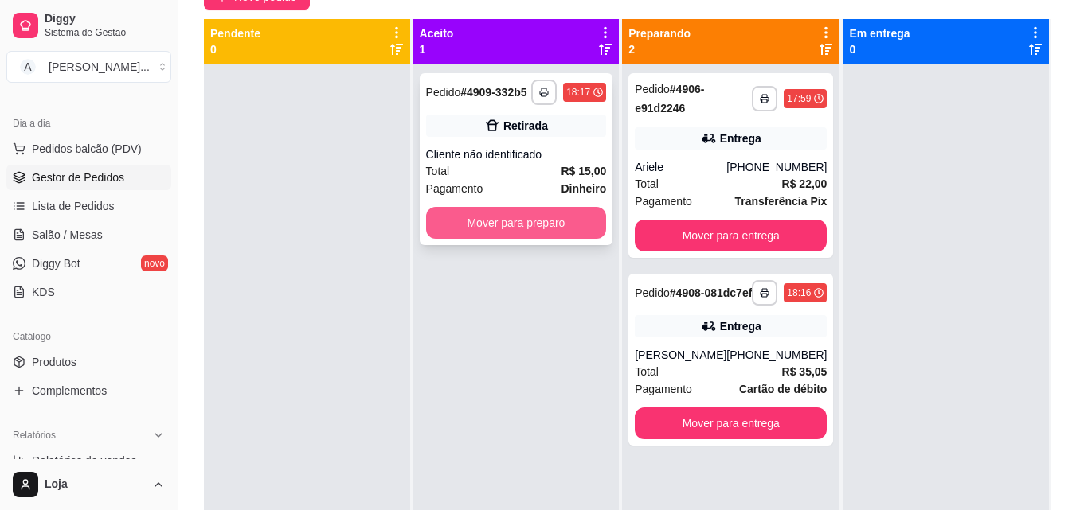
click at [505, 221] on button "Mover para preparo" at bounding box center [516, 223] width 181 height 32
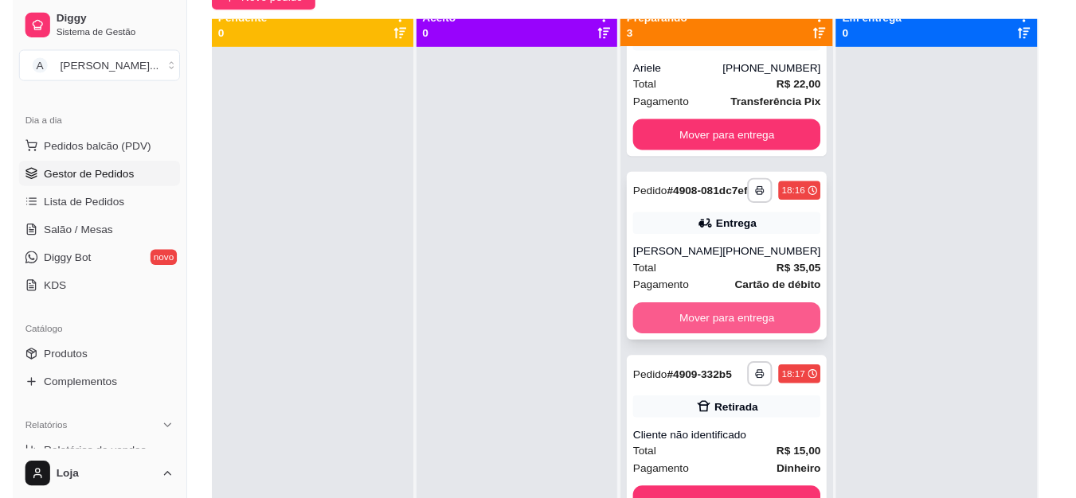
scroll to position [45, 0]
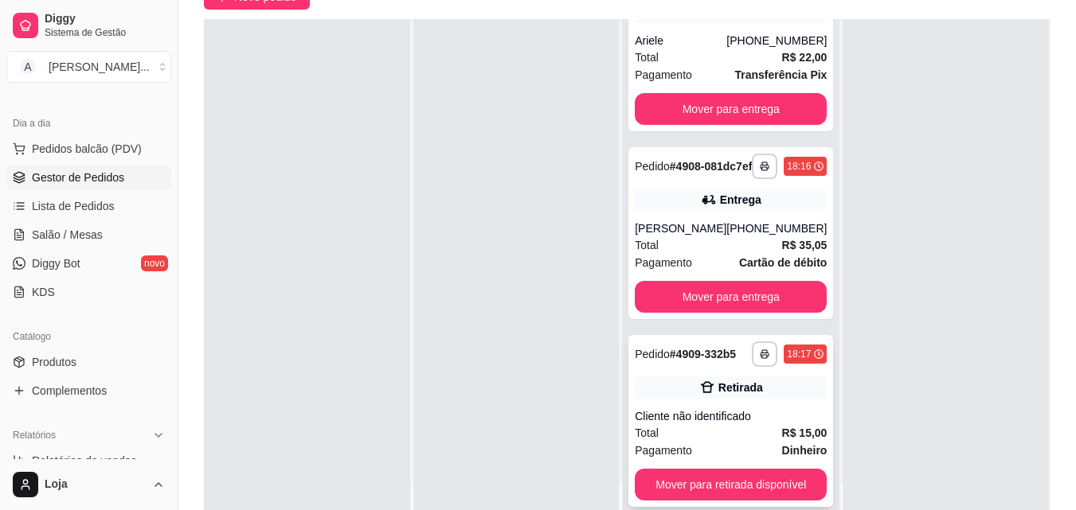
click at [738, 395] on div "Retirada" at bounding box center [740, 388] width 45 height 16
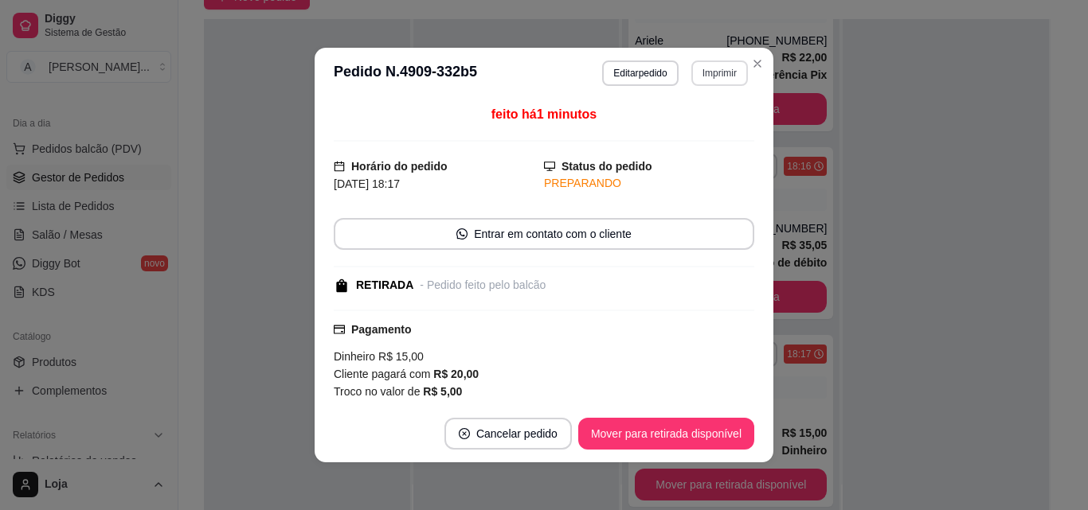
click at [701, 74] on button "Imprimir" at bounding box center [719, 73] width 57 height 25
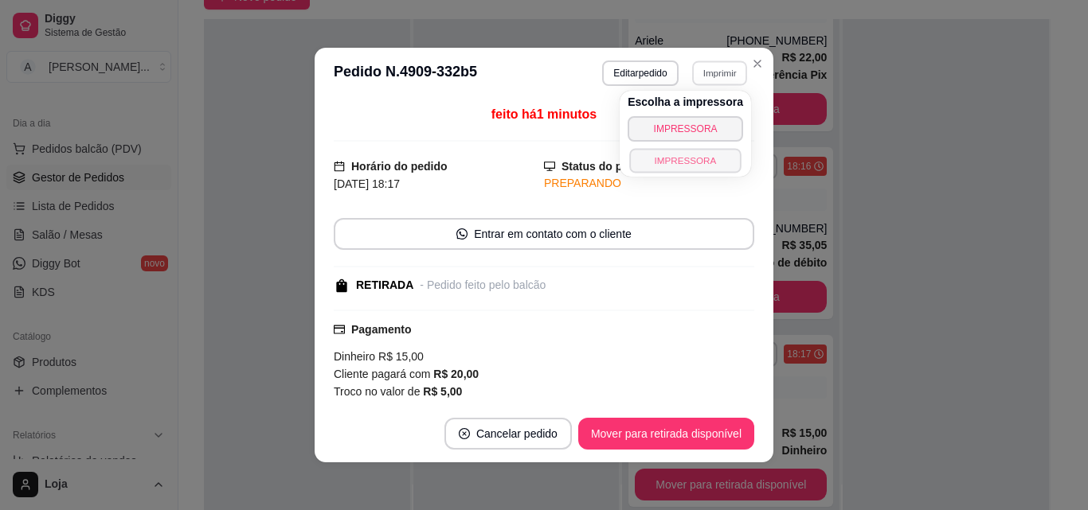
click at [698, 161] on button "IMPRESSORA" at bounding box center [684, 160] width 111 height 25
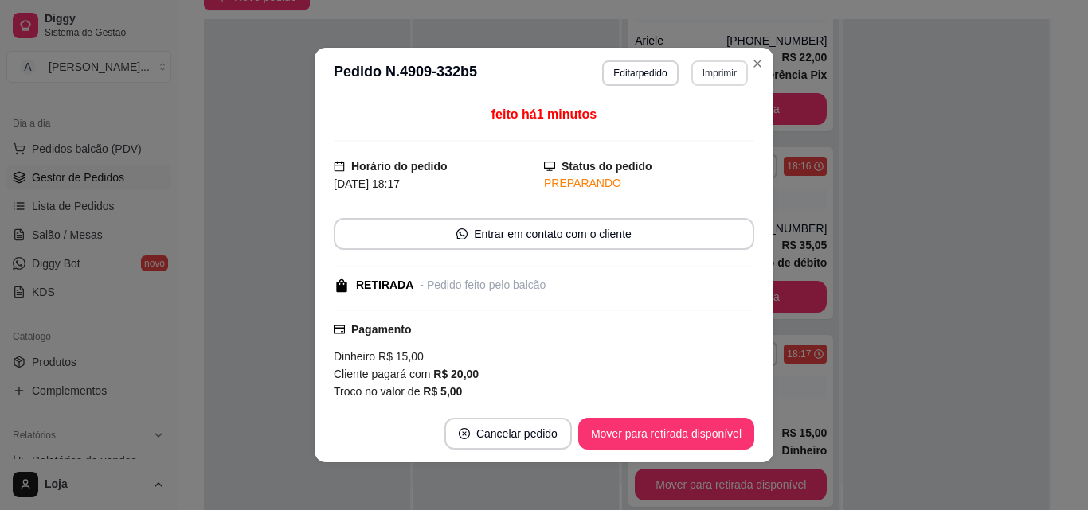
click at [726, 69] on button "Imprimir" at bounding box center [719, 73] width 57 height 25
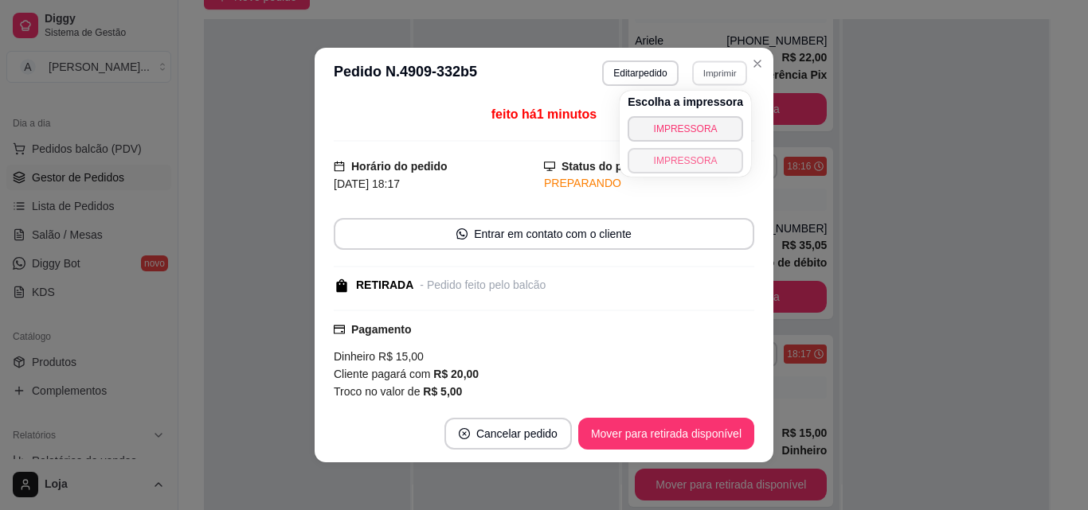
click at [721, 154] on button "IMPRESSORA" at bounding box center [684, 160] width 115 height 25
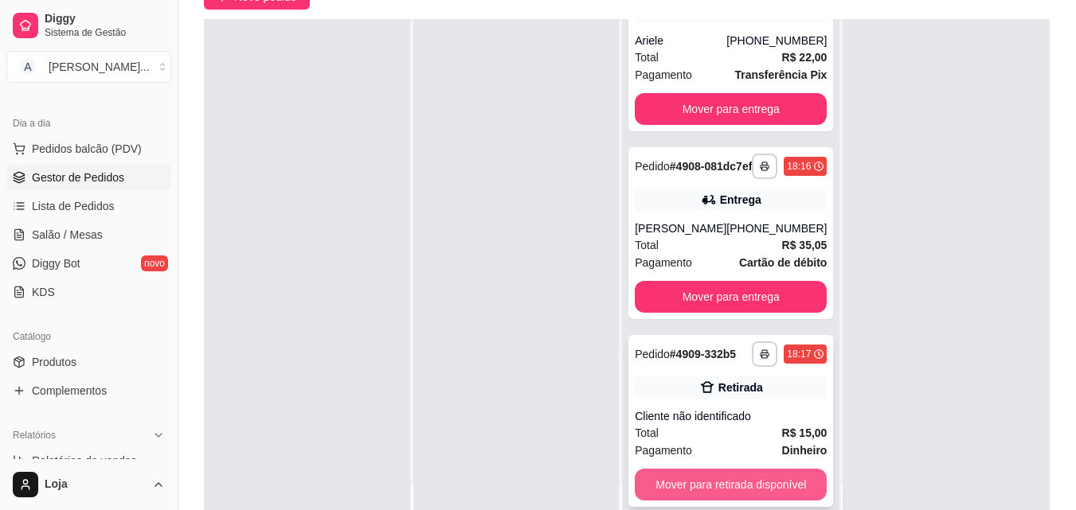
click at [662, 495] on button "Mover para retirada disponível" at bounding box center [731, 485] width 192 height 32
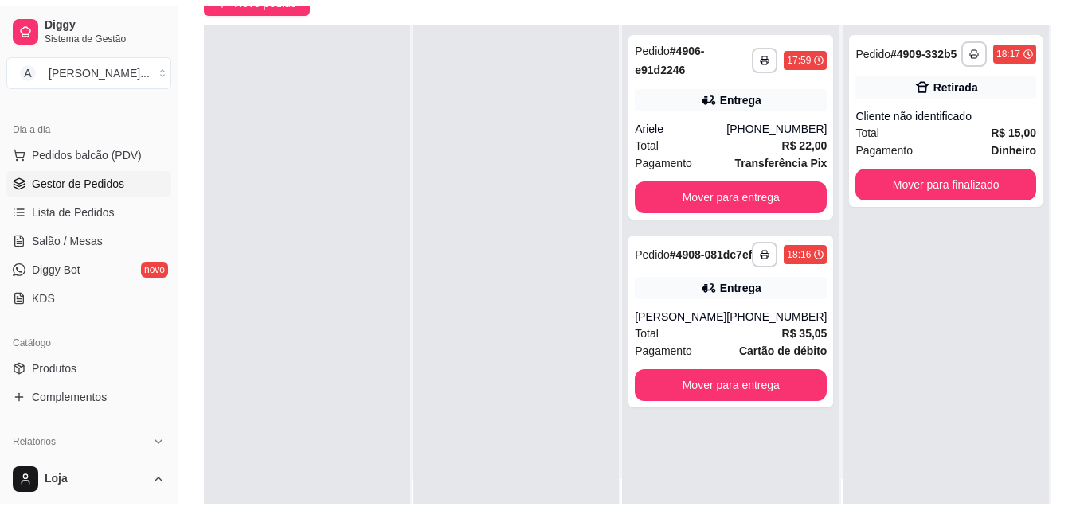
scroll to position [0, 0]
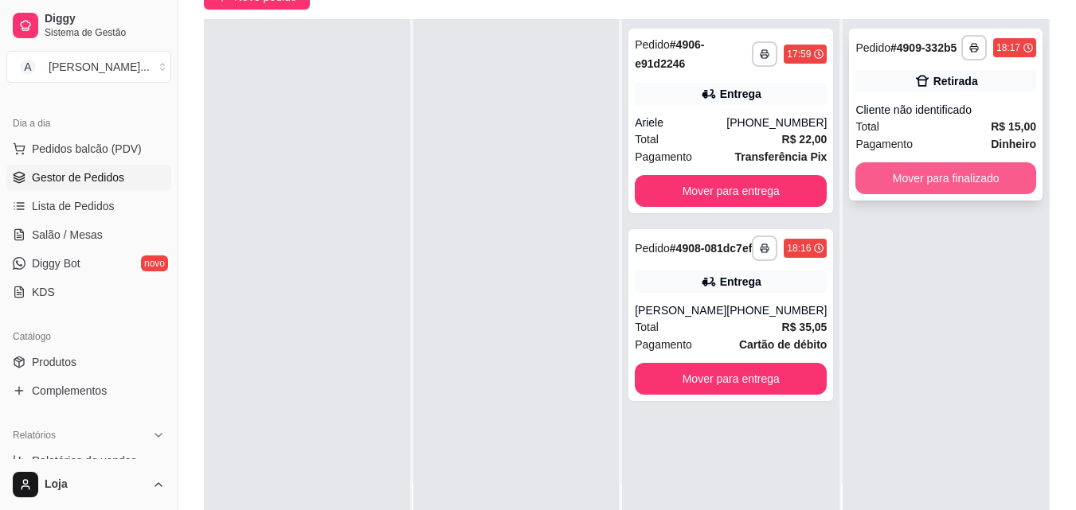
click at [995, 170] on button "Mover para finalizado" at bounding box center [945, 178] width 181 height 32
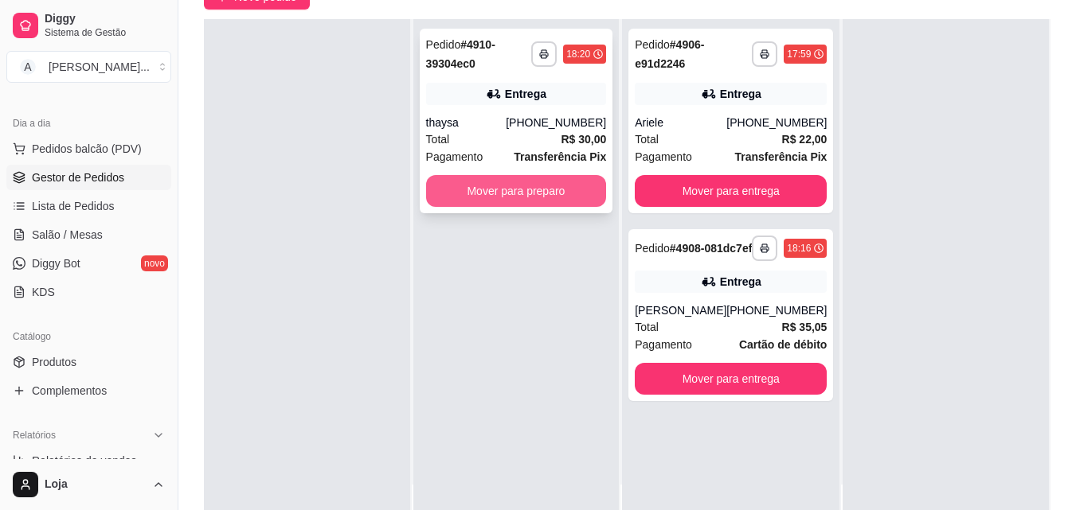
click at [546, 192] on button "Mover para preparo" at bounding box center [516, 191] width 181 height 32
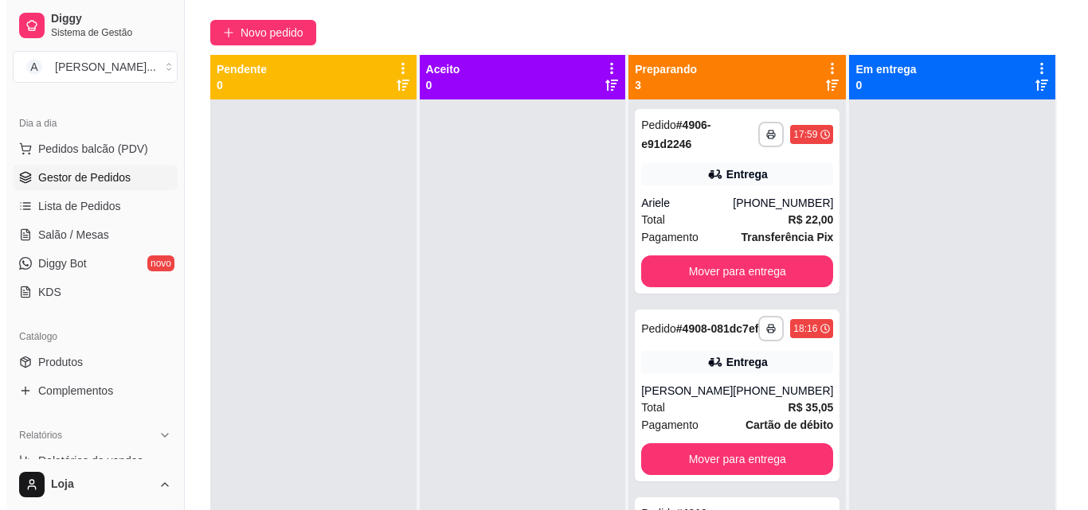
scroll to position [84, 0]
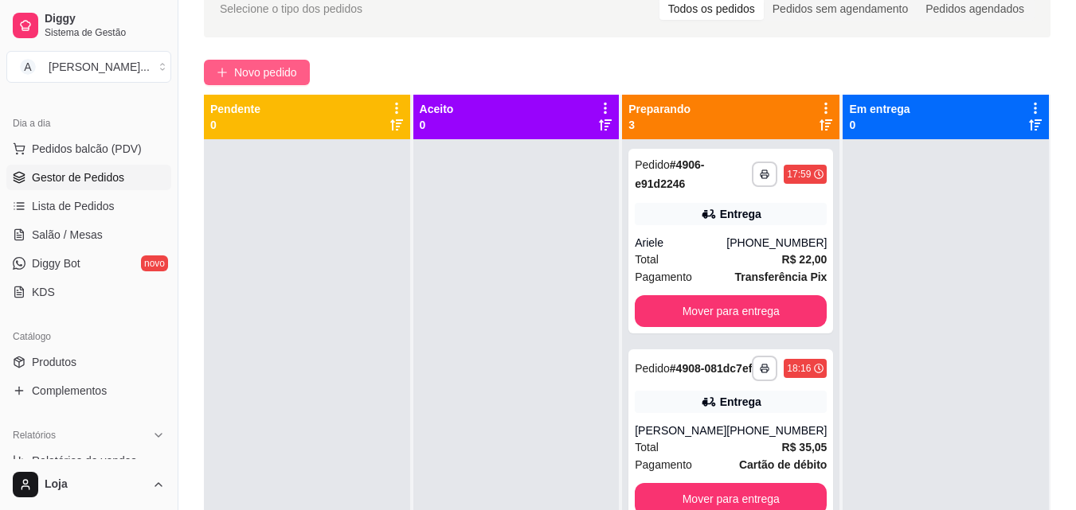
click at [272, 64] on span "Novo pedido" at bounding box center [265, 73] width 63 height 18
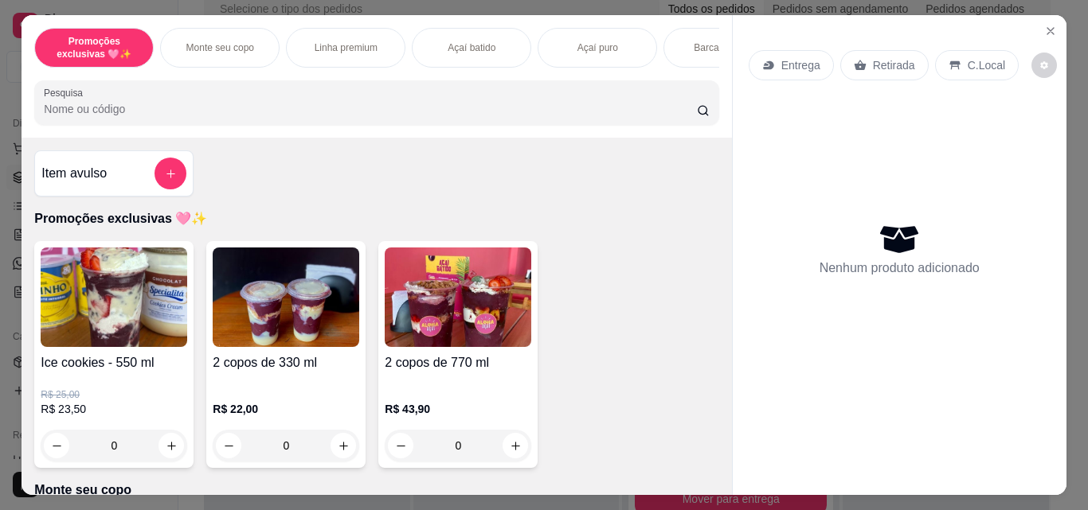
click at [240, 46] on p "Monte seu copo" at bounding box center [220, 47] width 68 height 13
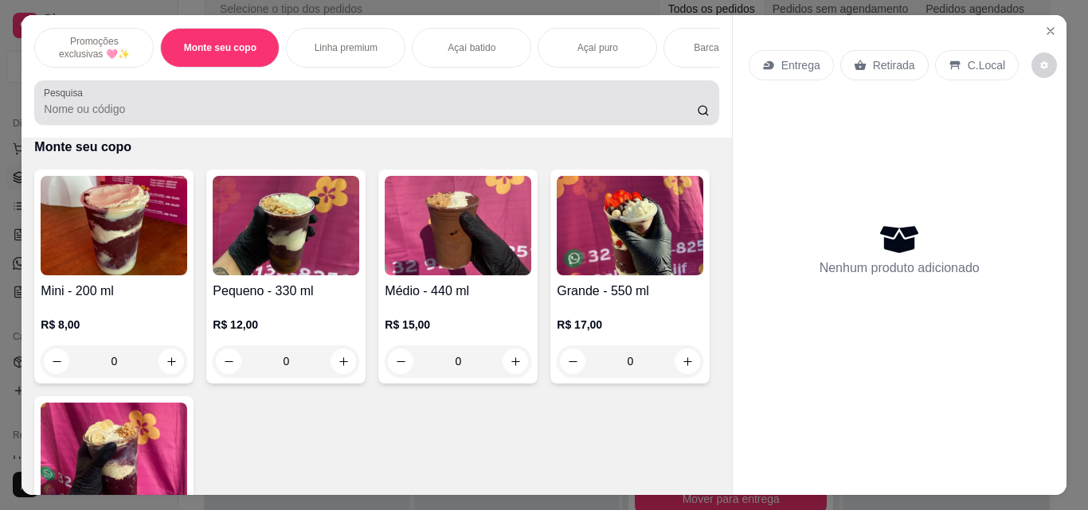
scroll to position [41, 0]
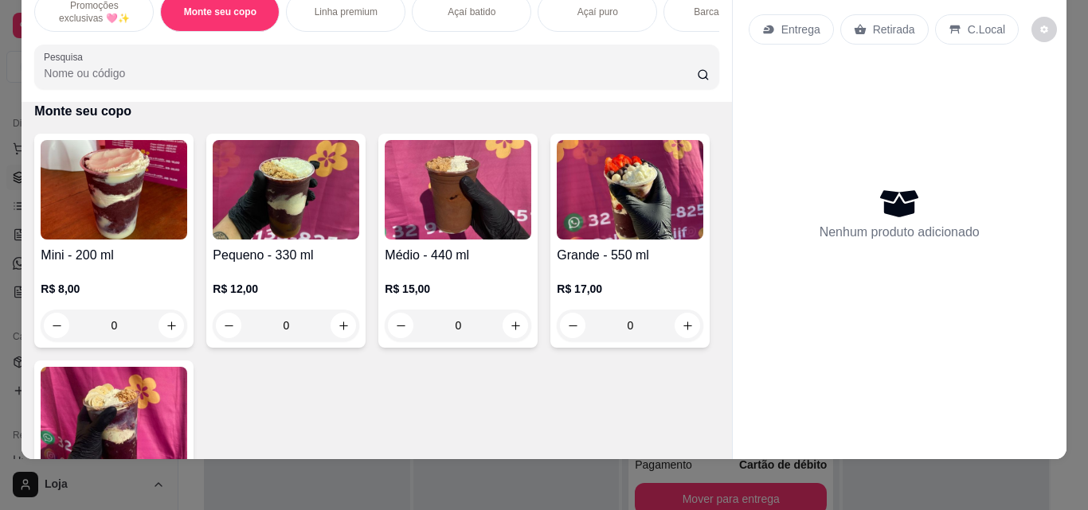
click at [510, 322] on div "0" at bounding box center [458, 326] width 147 height 32
click at [404, 264] on h4 "Médio - 440 ml" at bounding box center [458, 255] width 147 height 19
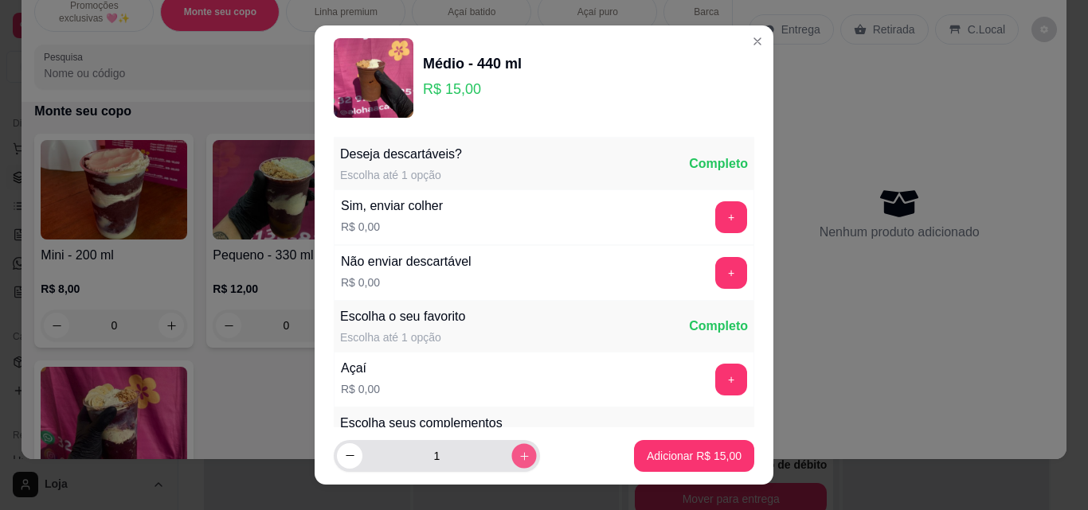
click at [518, 461] on icon "increase-product-quantity" at bounding box center [524, 457] width 12 height 12
click at [520, 456] on icon "increase-product-quantity" at bounding box center [524, 456] width 8 height 8
click at [520, 455] on icon "increase-product-quantity" at bounding box center [524, 456] width 9 height 9
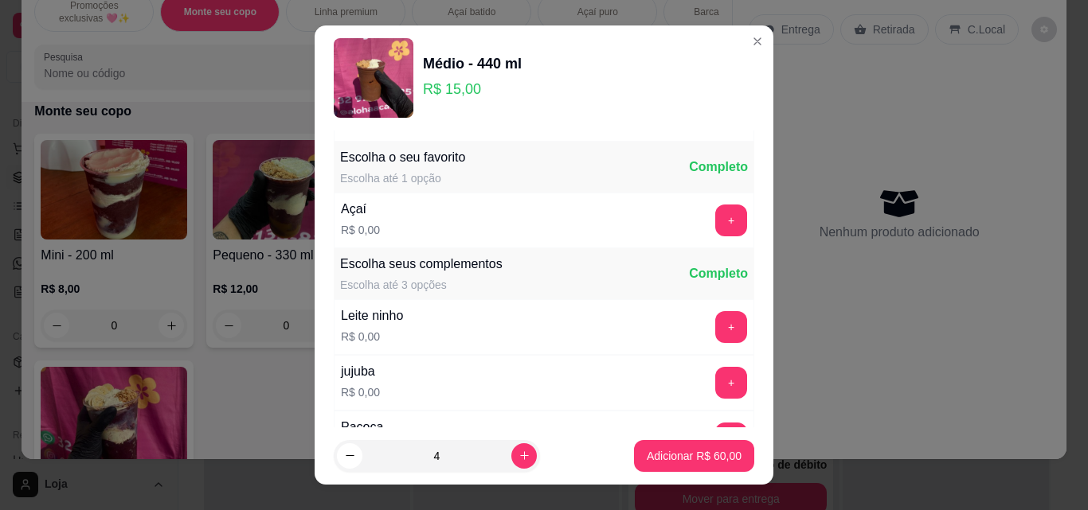
scroll to position [239, 0]
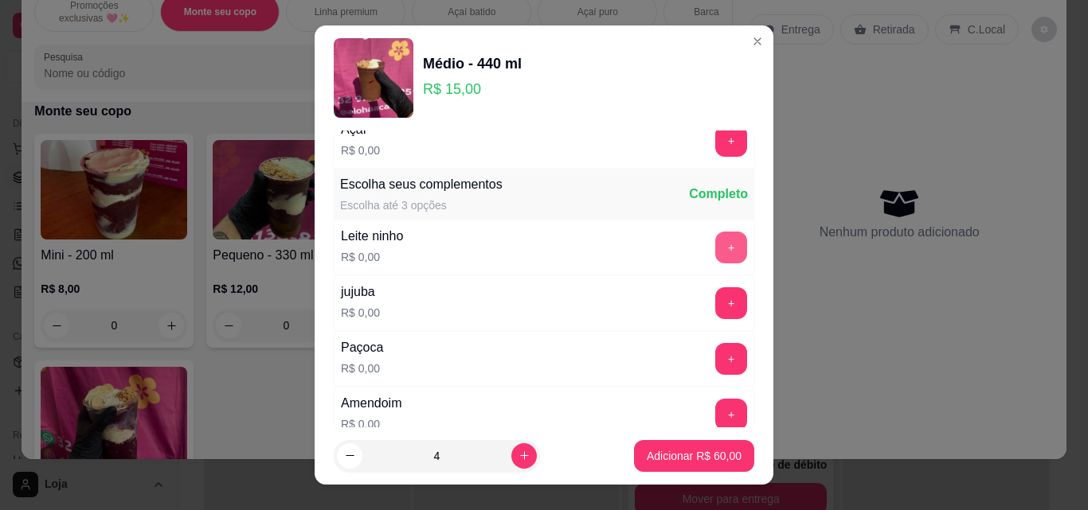
click at [715, 248] on button "+" at bounding box center [731, 248] width 32 height 32
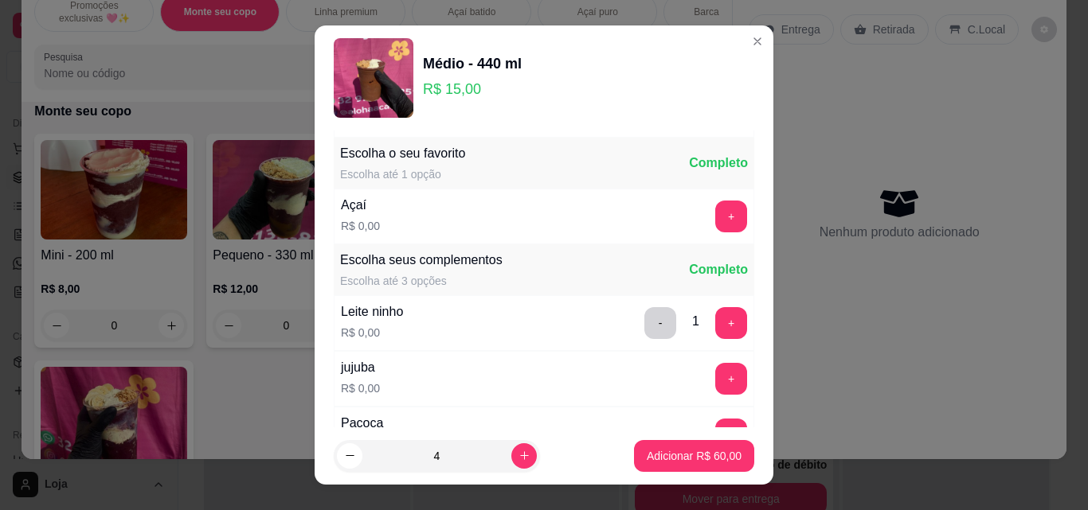
scroll to position [159, 0]
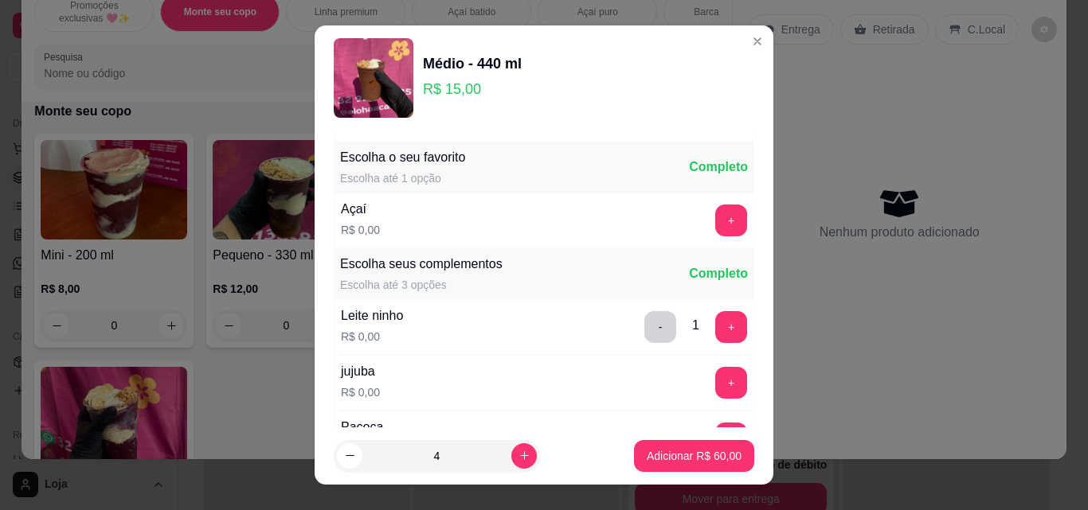
click at [701, 203] on div "Açaí R$ 0,00 +" at bounding box center [544, 221] width 420 height 56
click at [715, 217] on button "+" at bounding box center [731, 221] width 32 height 32
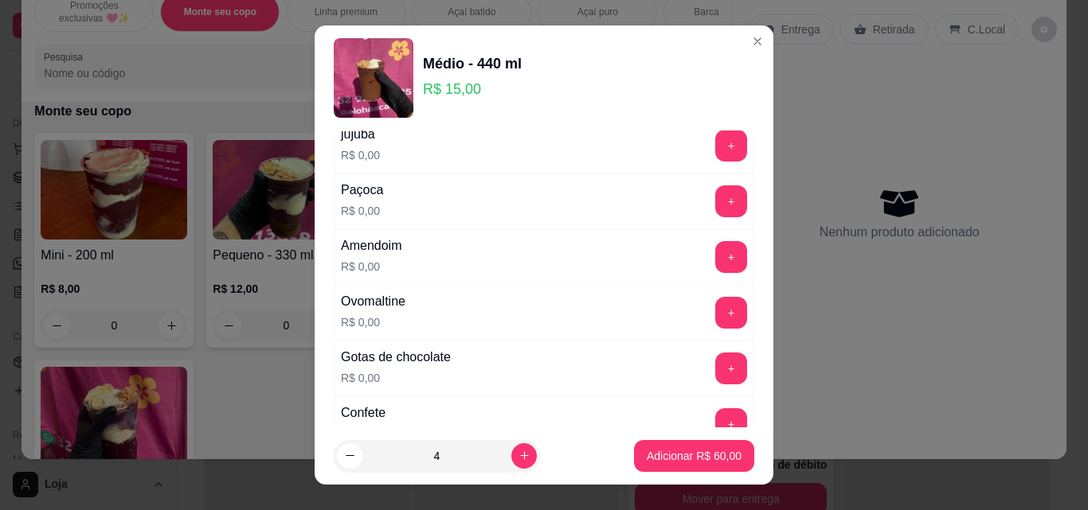
scroll to position [478, 0]
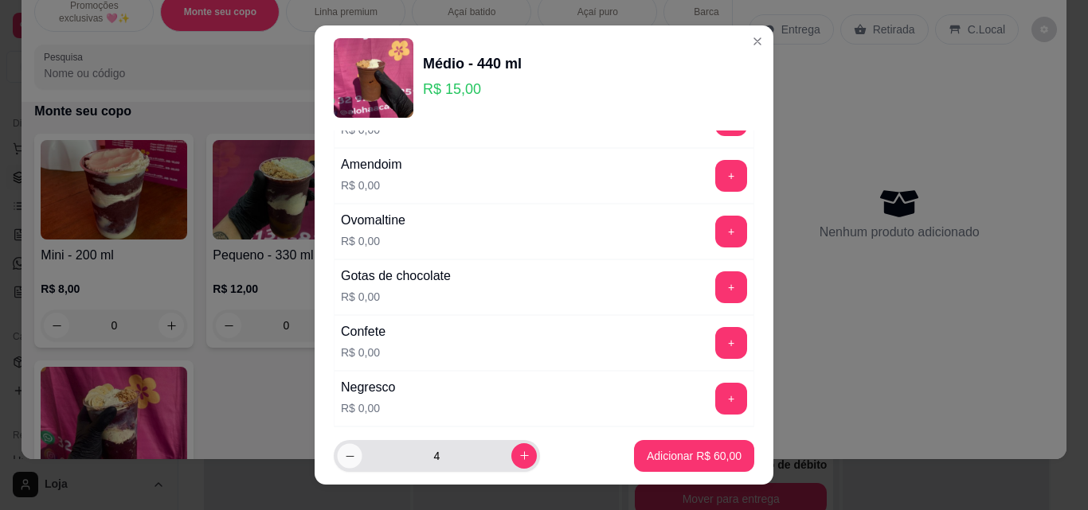
click at [337, 456] on button "decrease-product-quantity" at bounding box center [349, 456] width 25 height 25
click at [337, 454] on button "decrease-product-quantity" at bounding box center [349, 456] width 25 height 25
type input "2"
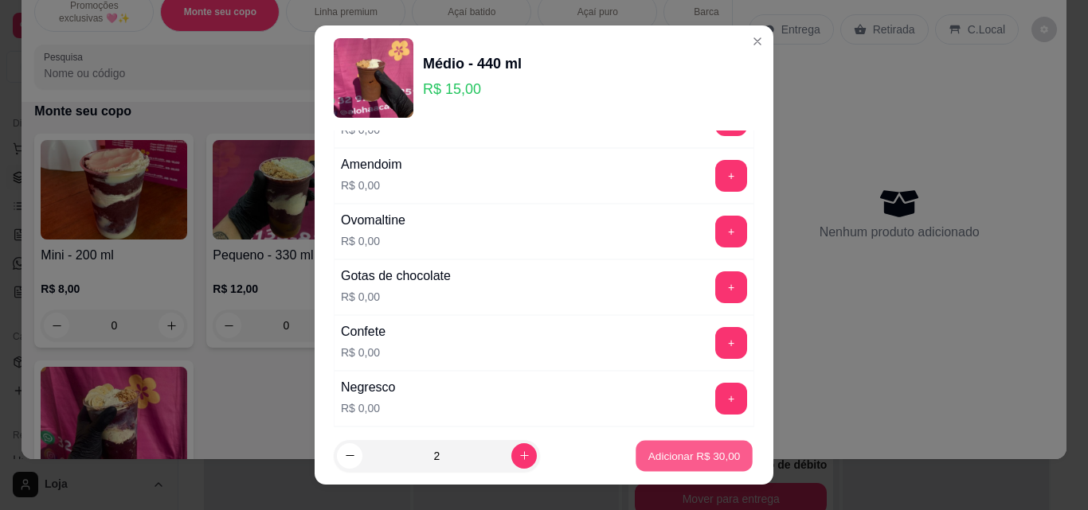
click at [637, 443] on button "Adicionar R$ 30,00" at bounding box center [693, 456] width 117 height 31
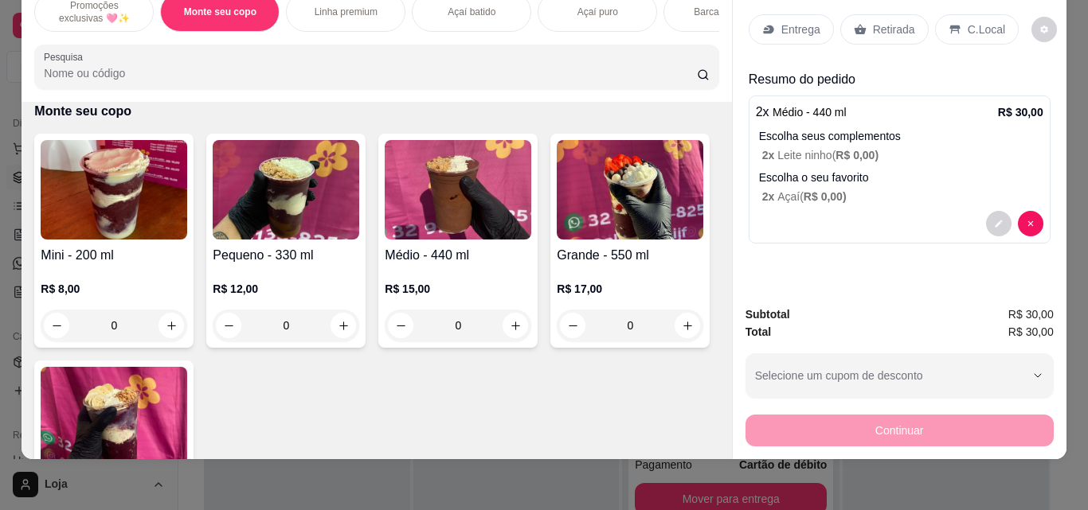
click at [412, 277] on div "R$ 15,00 0" at bounding box center [458, 303] width 147 height 76
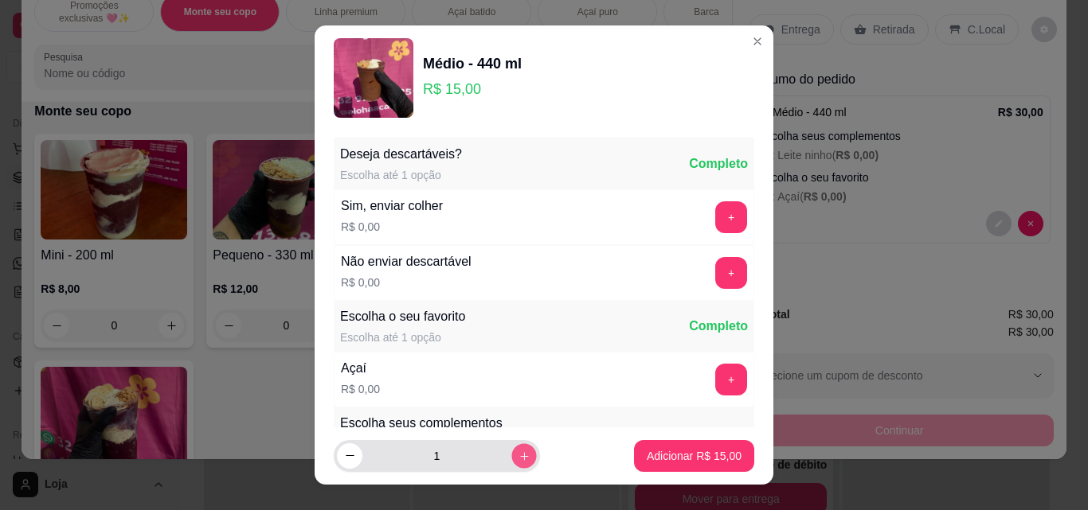
click at [518, 459] on icon "increase-product-quantity" at bounding box center [524, 457] width 12 height 12
type input "2"
click at [715, 374] on button "+" at bounding box center [731, 380] width 32 height 32
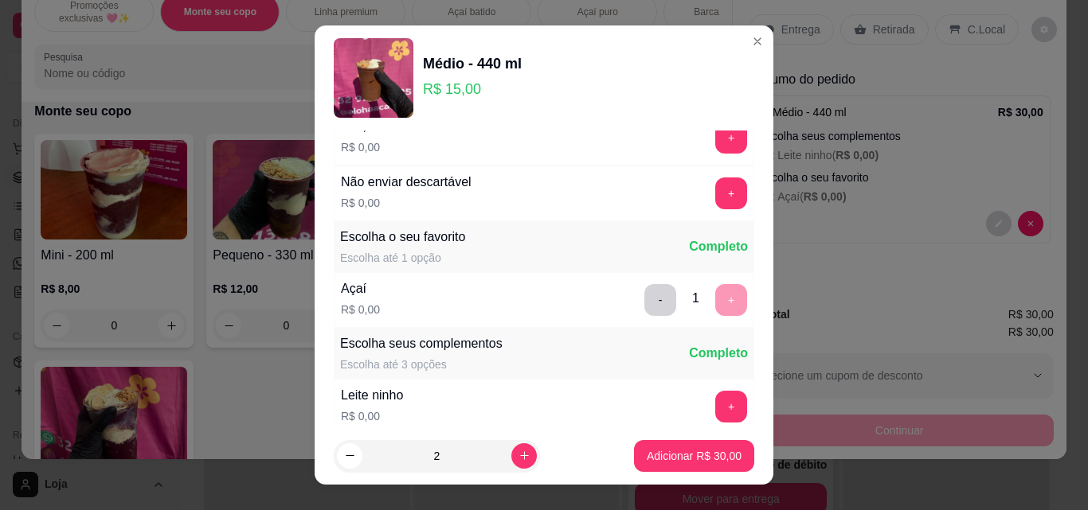
scroll to position [239, 0]
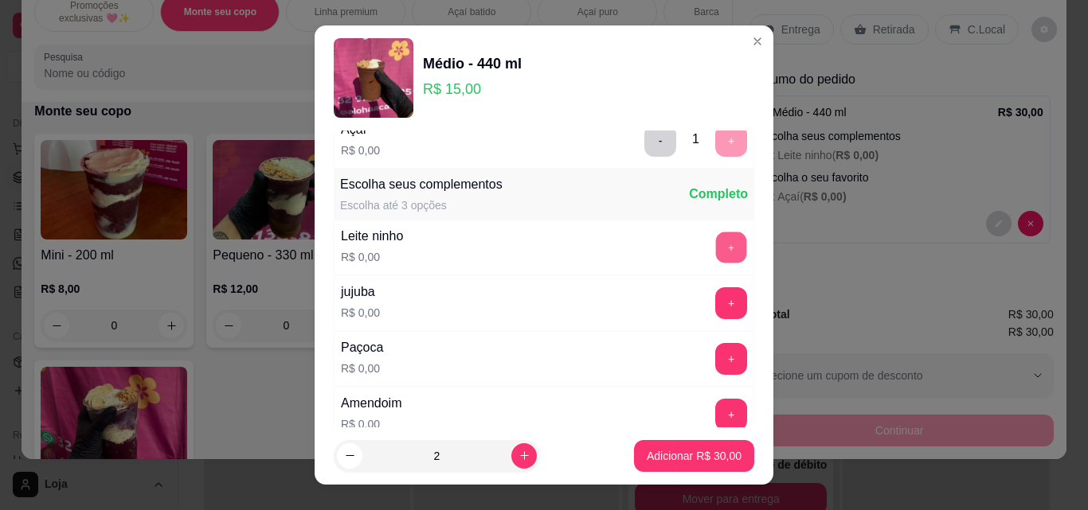
click at [716, 240] on button "+" at bounding box center [731, 248] width 31 height 31
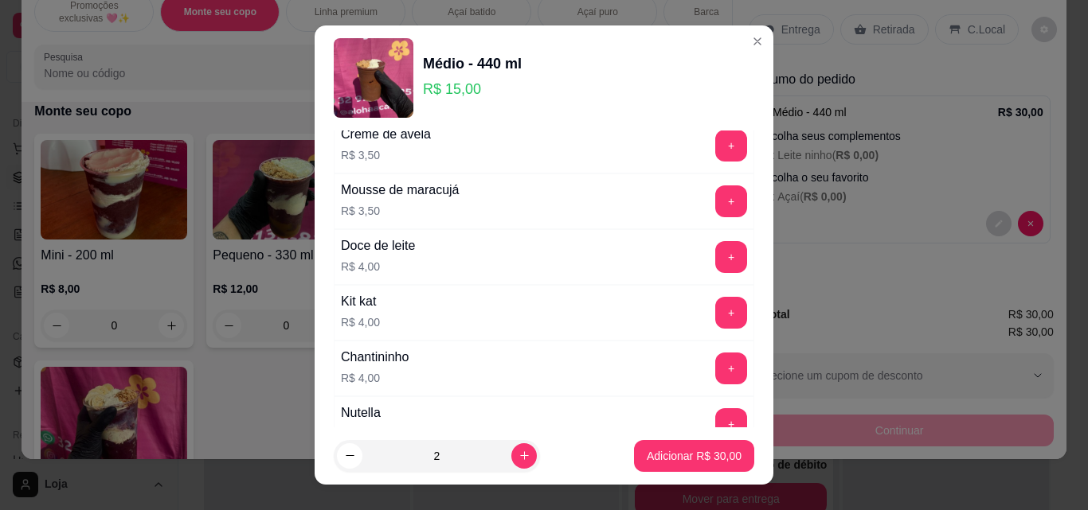
scroll to position [2468, 0]
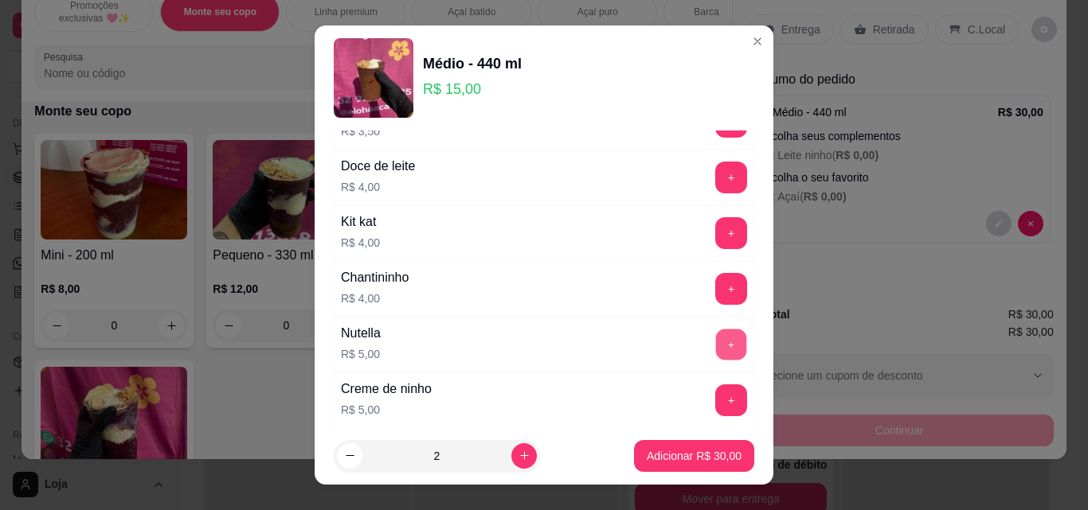
click at [716, 336] on button "+" at bounding box center [731, 345] width 31 height 31
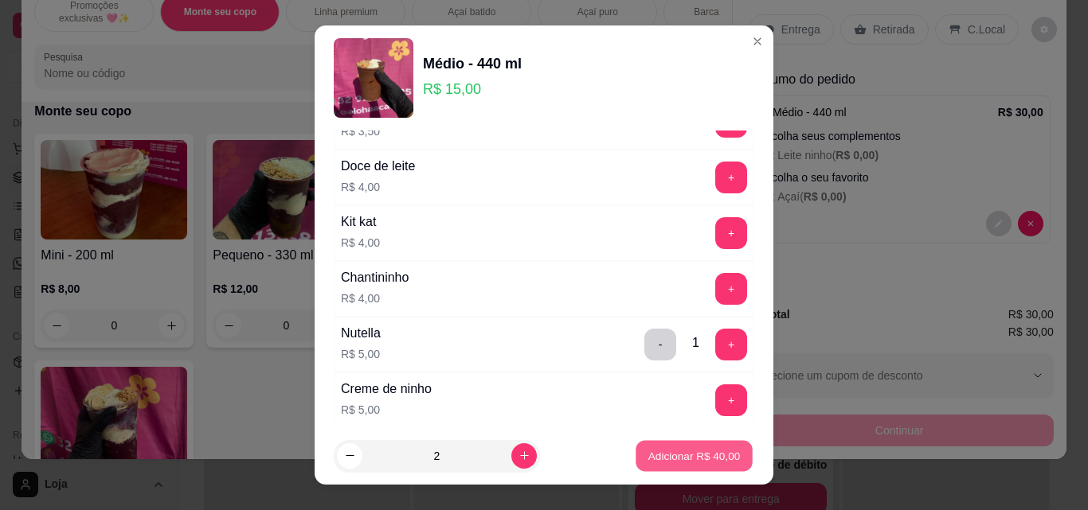
click at [696, 450] on p "Adicionar R$ 40,00" at bounding box center [694, 455] width 92 height 15
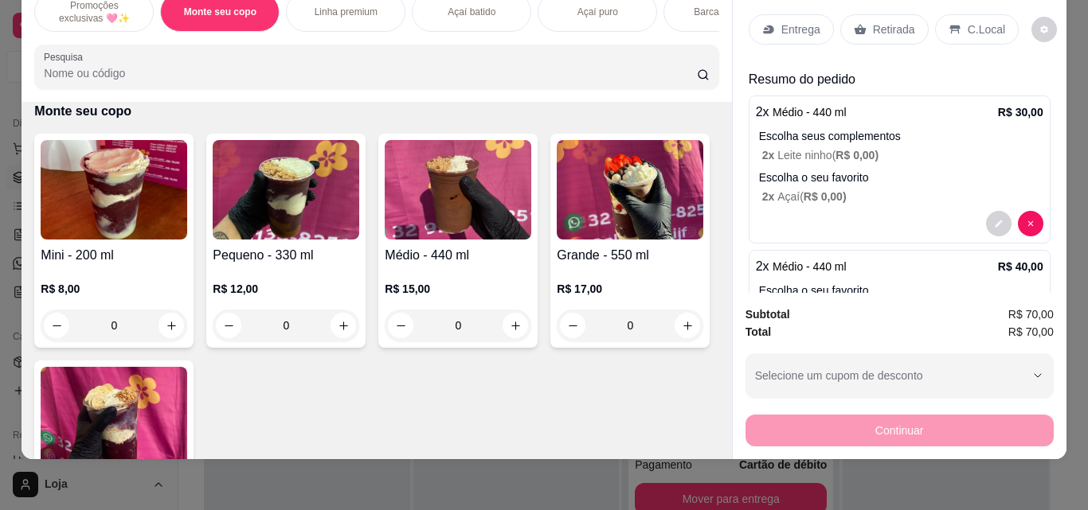
click at [781, 21] on p "Entrega" at bounding box center [800, 29] width 39 height 16
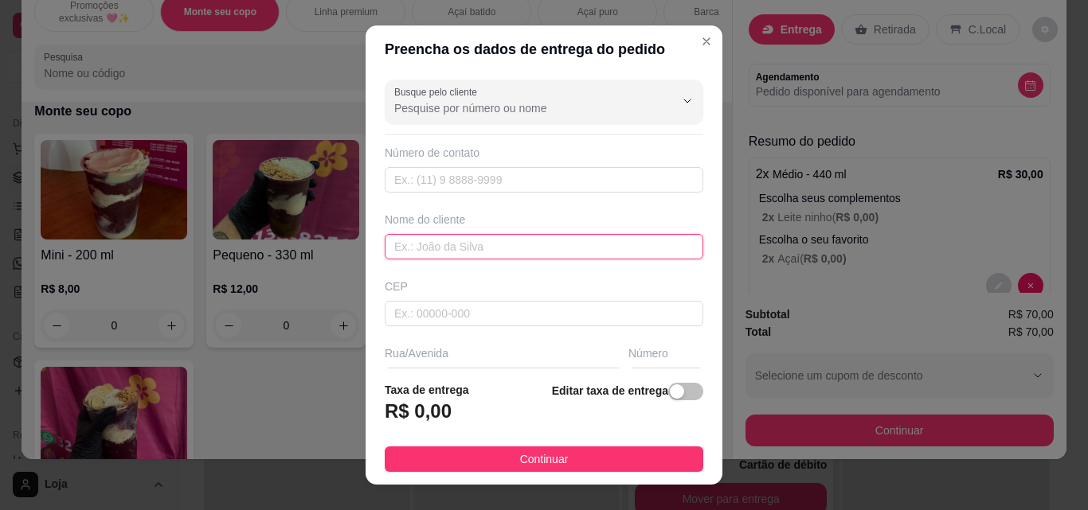
click at [520, 256] on input "text" at bounding box center [544, 246] width 318 height 25
type input "oliveira"
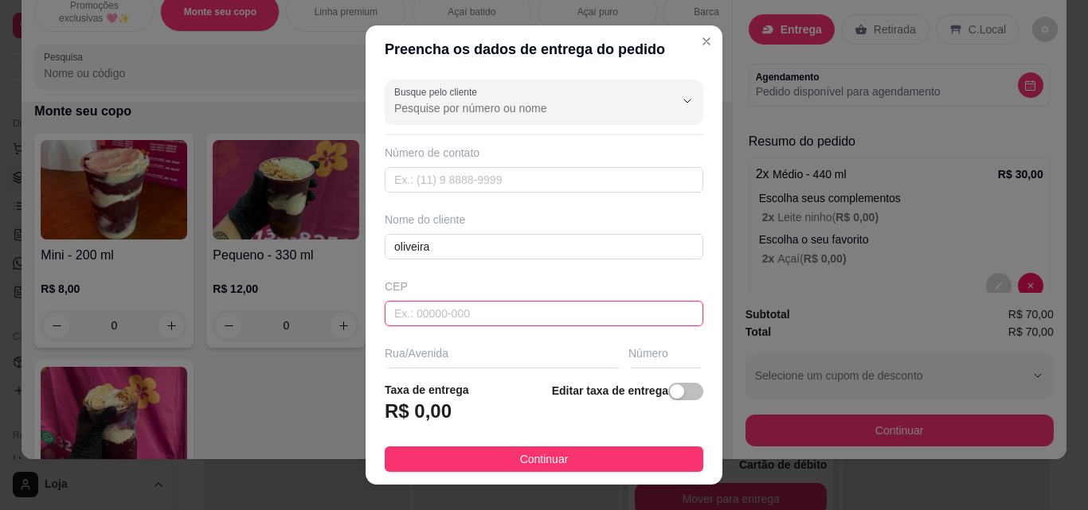
click at [518, 306] on input "text" at bounding box center [544, 313] width 318 height 25
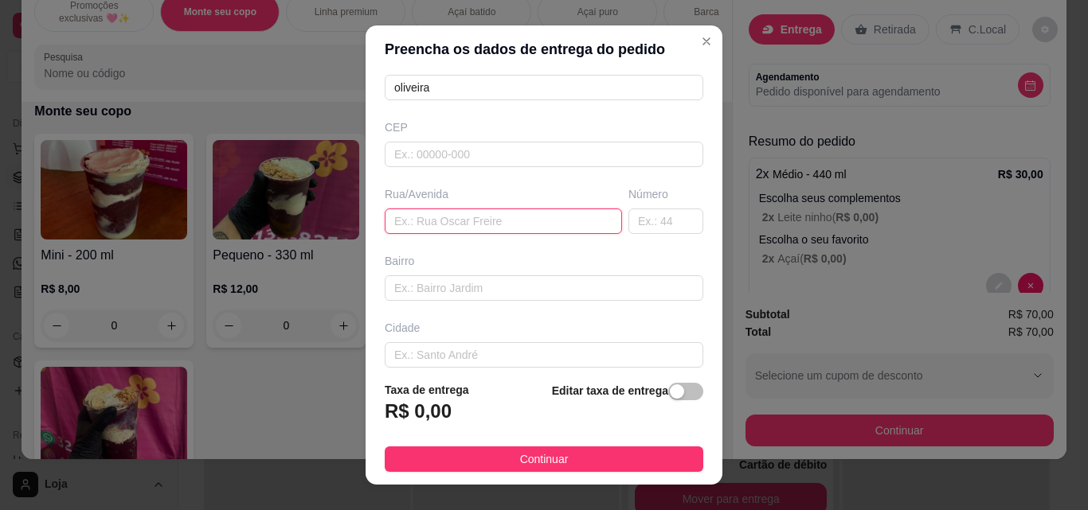
click at [501, 225] on input "text" at bounding box center [503, 221] width 237 height 25
type input "rua [PERSON_NAME]"
click at [643, 213] on input "text" at bounding box center [665, 221] width 75 height 25
type input "1"
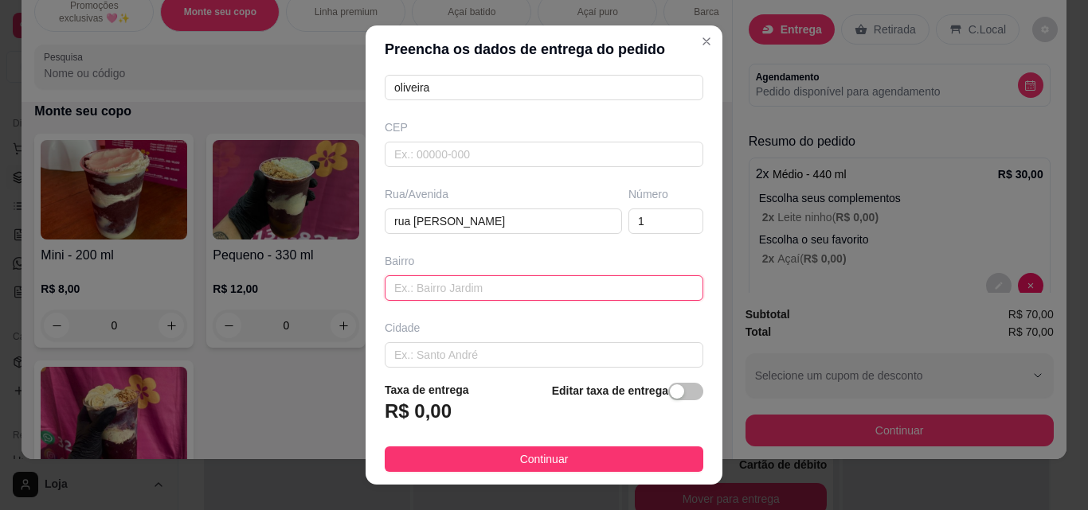
click at [556, 287] on input "text" at bounding box center [544, 287] width 318 height 25
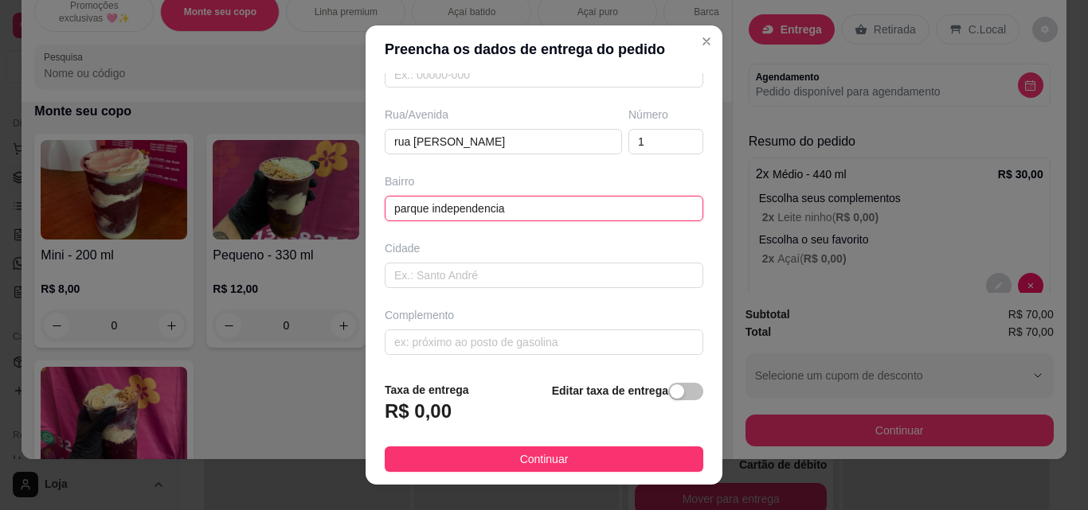
scroll to position [241, 0]
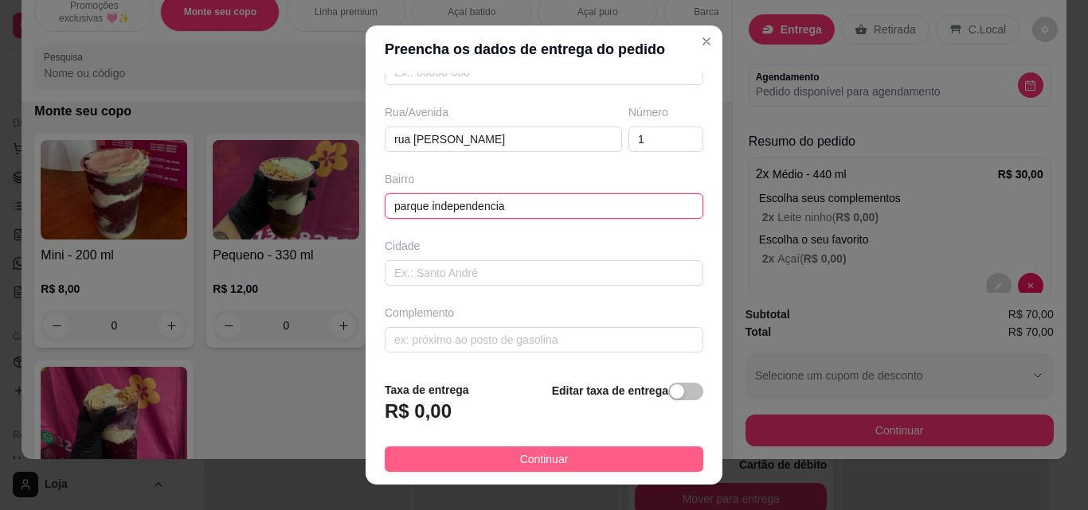
type input "parque independencia"
click at [582, 453] on button "Continuar" at bounding box center [544, 459] width 318 height 25
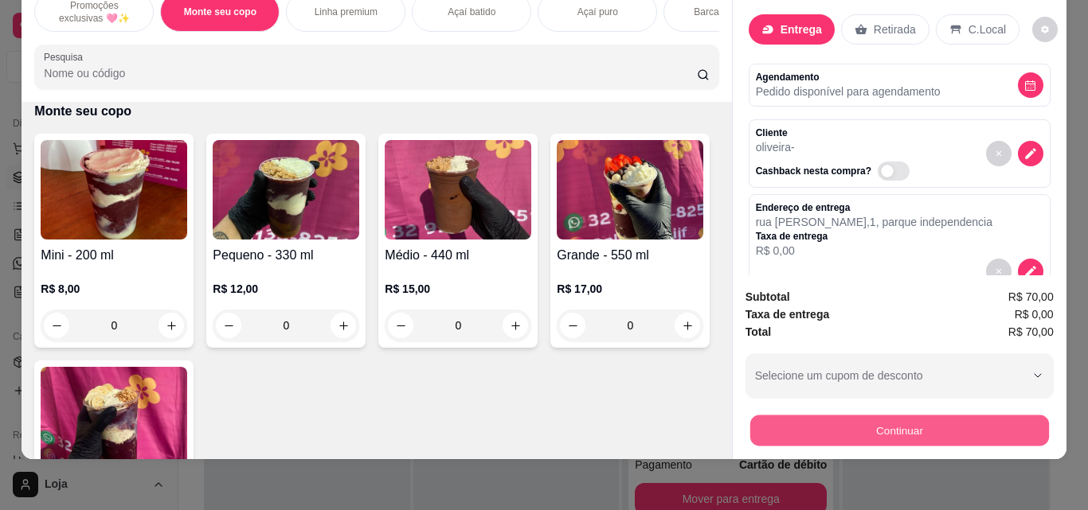
click at [751, 416] on button "Continuar" at bounding box center [898, 430] width 299 height 31
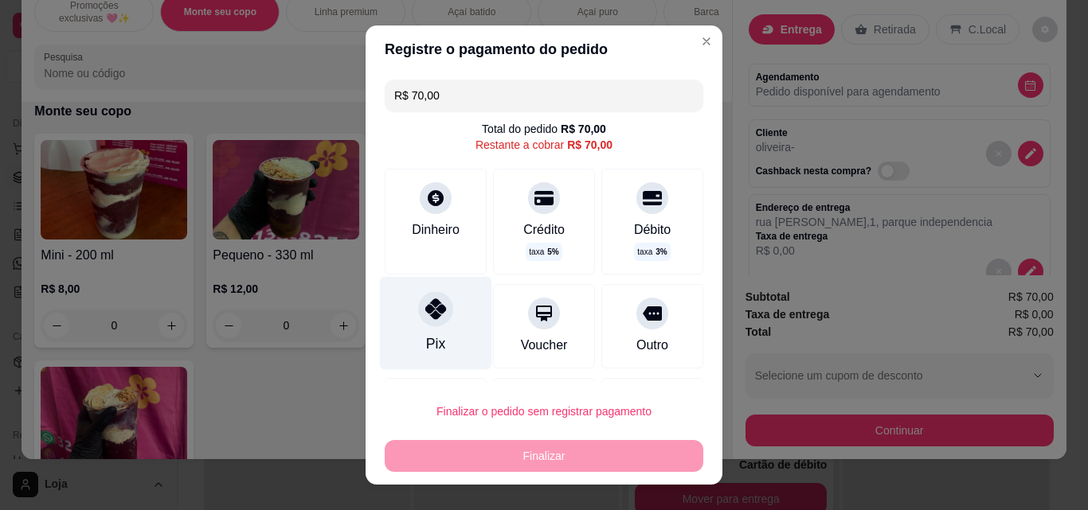
click at [425, 304] on icon at bounding box center [435, 309] width 21 height 21
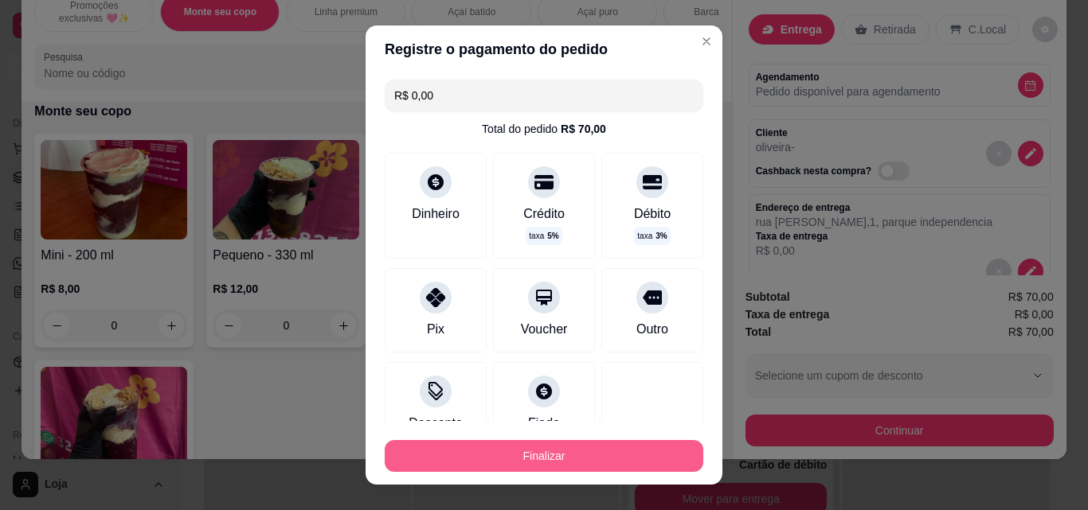
click at [484, 453] on button "Finalizar" at bounding box center [544, 456] width 318 height 32
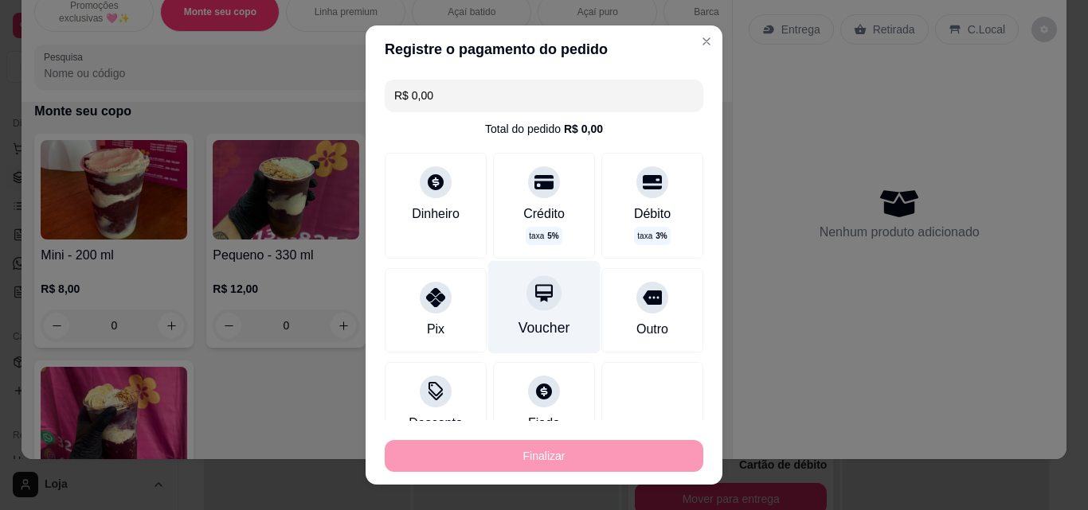
type input "-R$ 70,00"
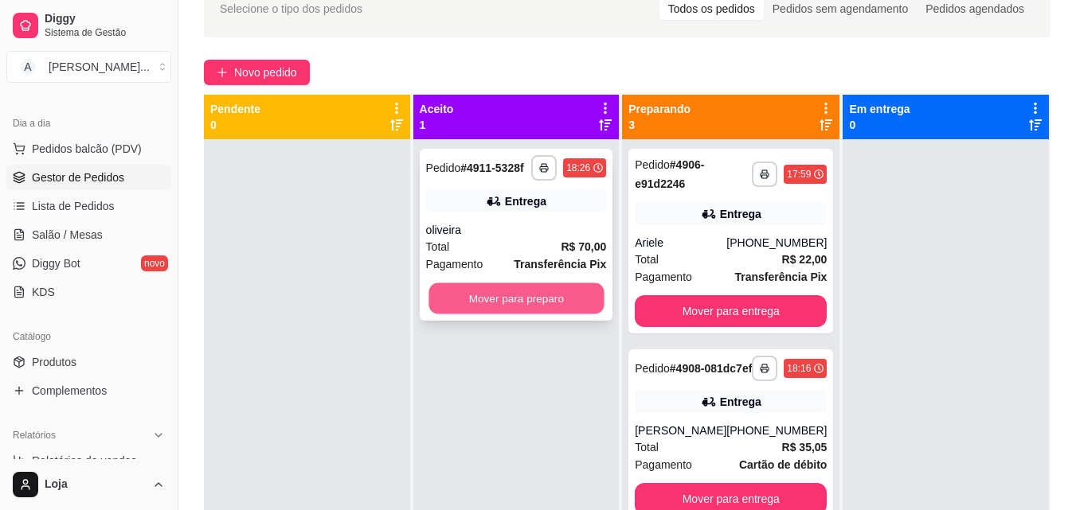
click at [533, 296] on button "Mover para preparo" at bounding box center [515, 298] width 175 height 31
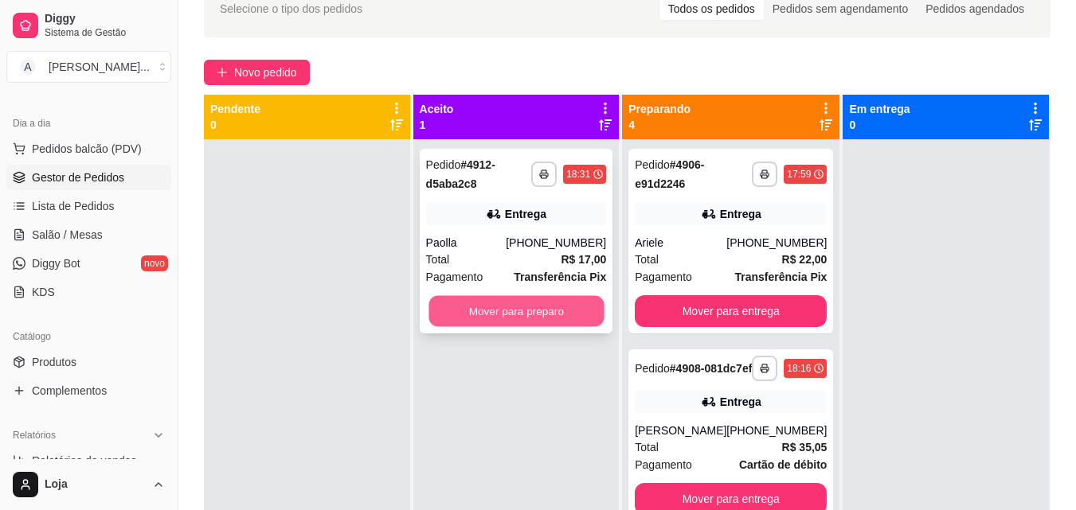
click at [527, 310] on button "Mover para preparo" at bounding box center [515, 311] width 175 height 31
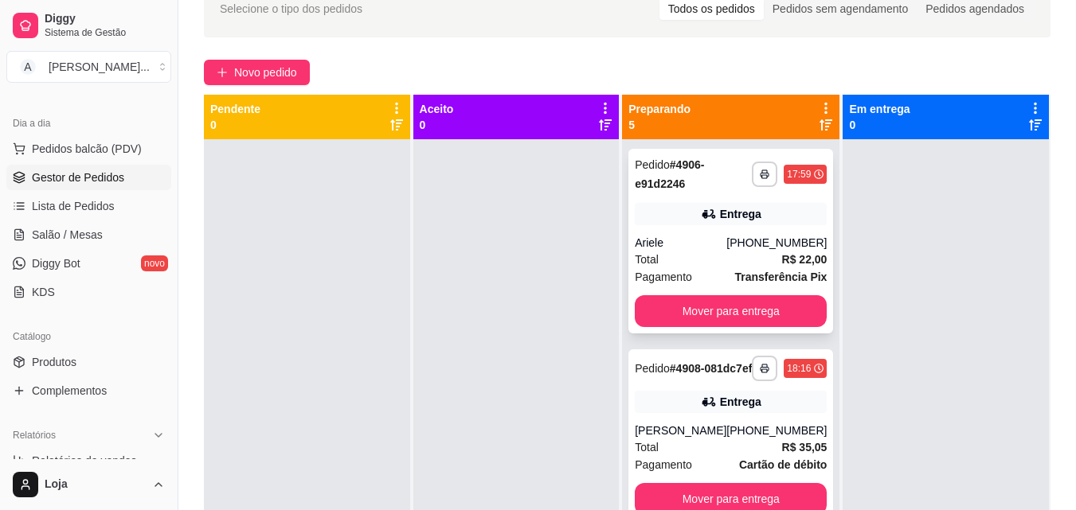
click at [700, 229] on div "**********" at bounding box center [730, 241] width 205 height 185
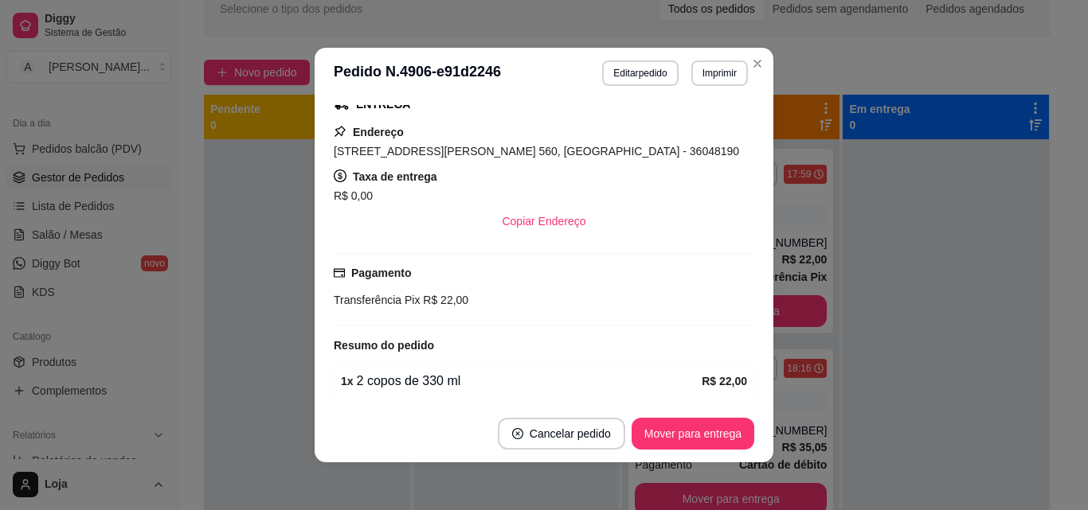
scroll to position [318, 0]
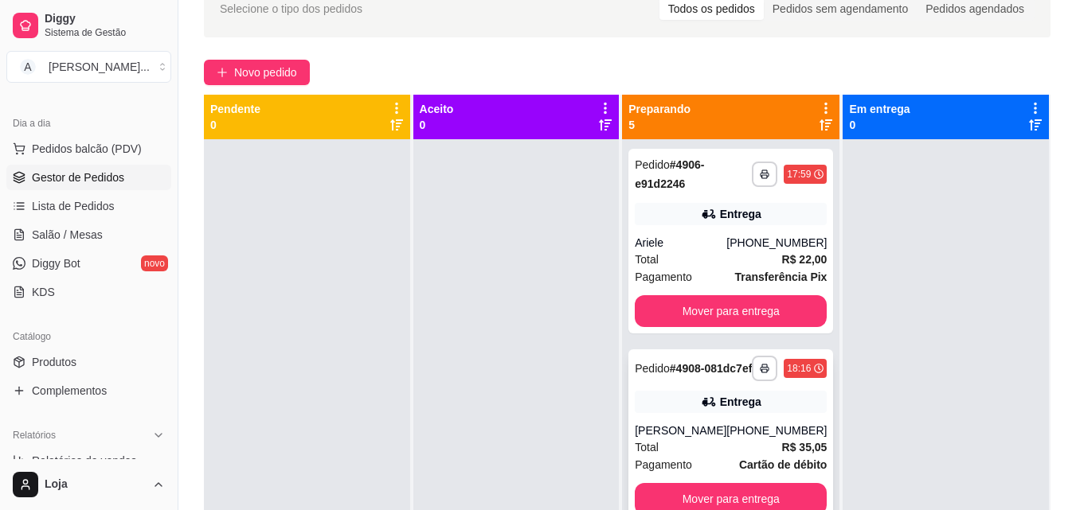
click at [707, 456] on div "Total R$ 35,05" at bounding box center [731, 448] width 192 height 18
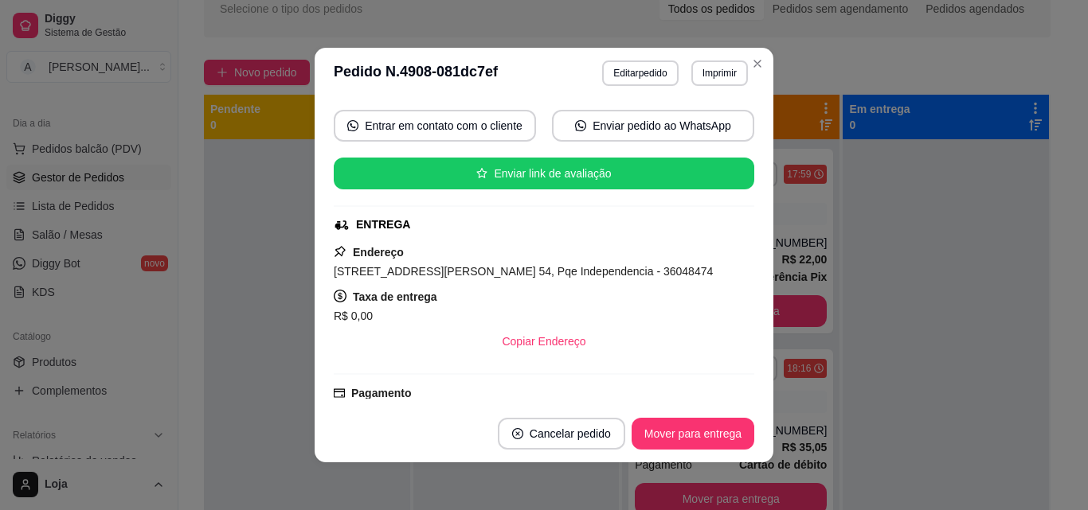
scroll to position [239, 0]
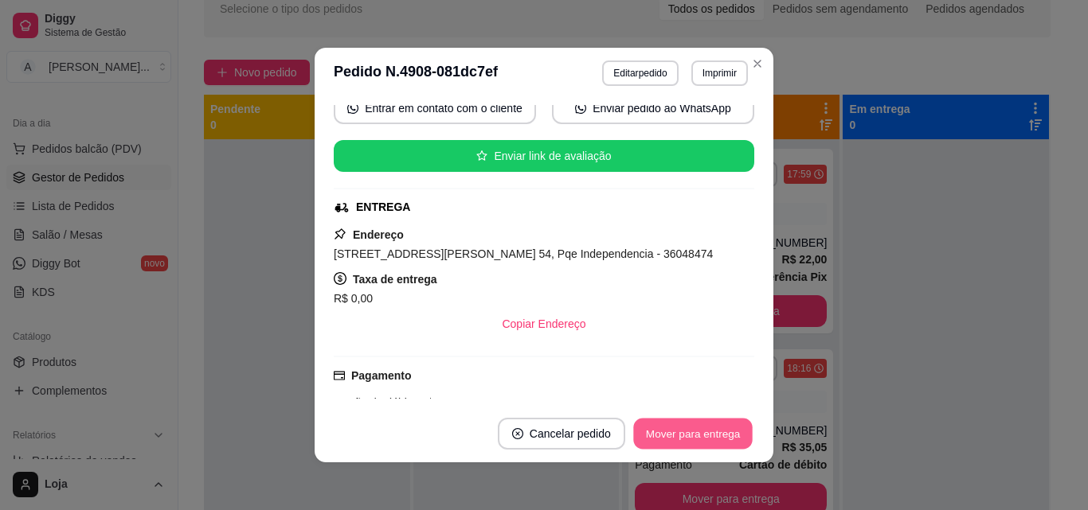
click at [654, 429] on button "Mover para entrega" at bounding box center [692, 434] width 119 height 31
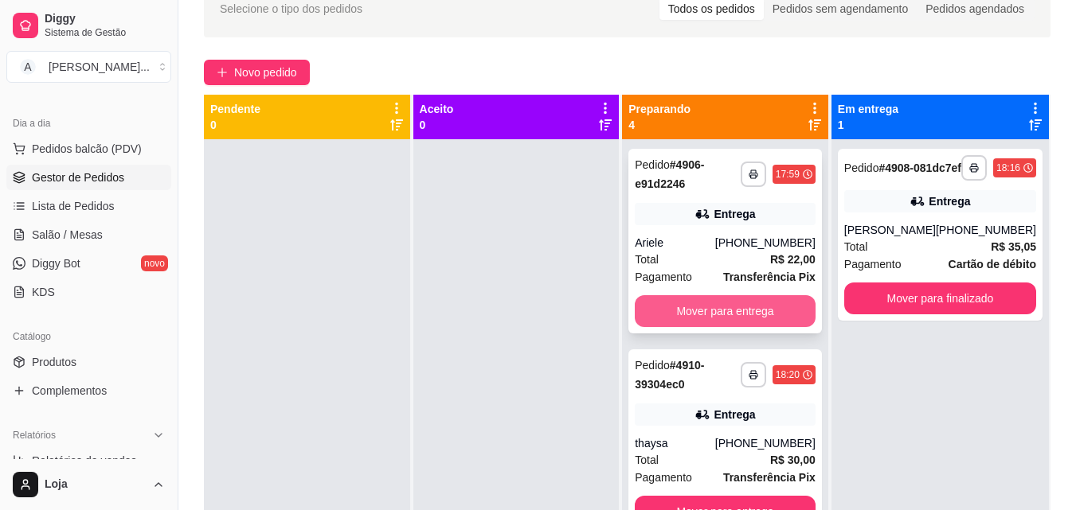
click at [747, 310] on button "Mover para entrega" at bounding box center [725, 311] width 181 height 32
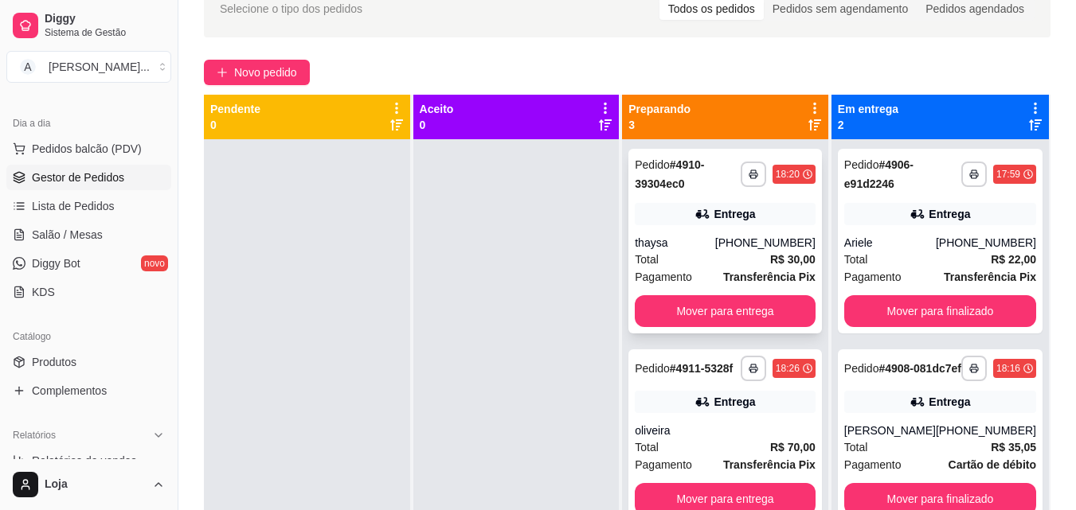
click at [694, 209] on icon at bounding box center [702, 214] width 16 height 16
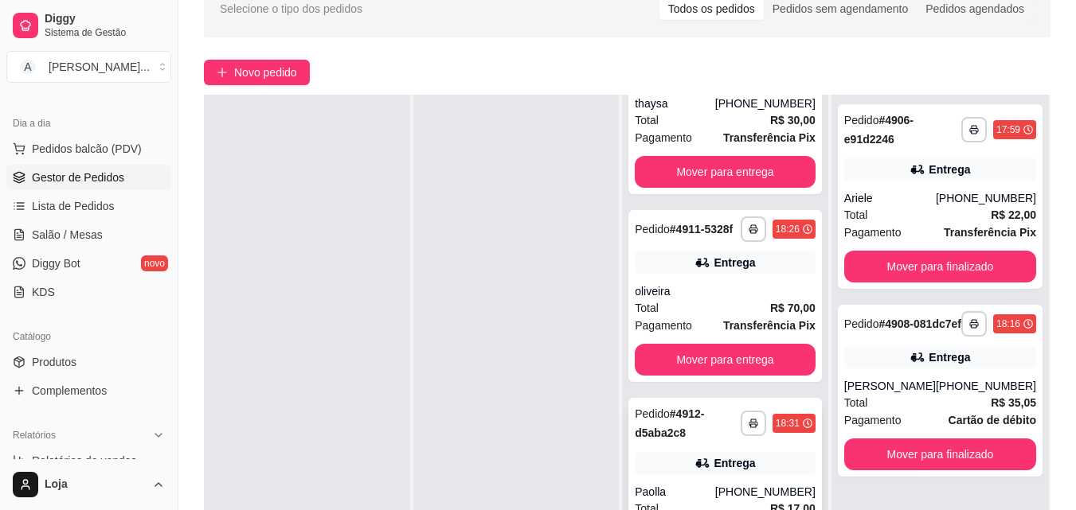
scroll to position [163, 0]
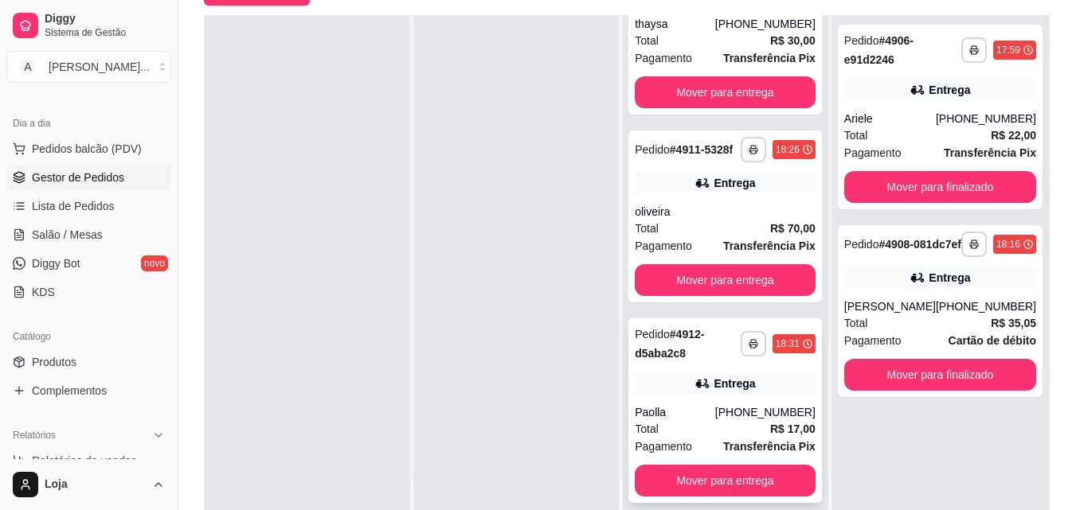
click at [681, 423] on div "Total R$ 17,00" at bounding box center [725, 429] width 181 height 18
click at [710, 32] on div "Total R$ 30,00" at bounding box center [725, 41] width 181 height 18
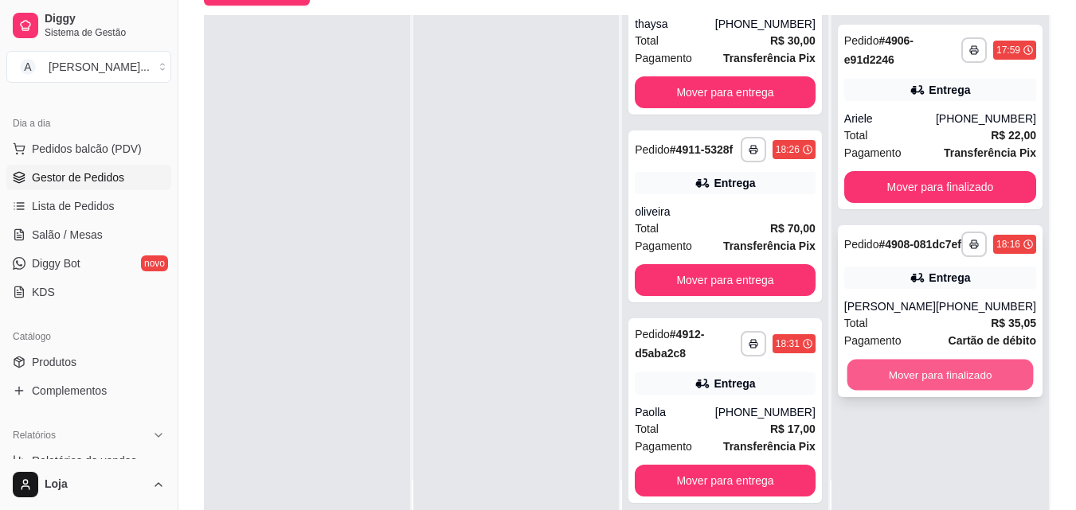
click at [924, 385] on button "Mover para finalizado" at bounding box center [939, 375] width 186 height 31
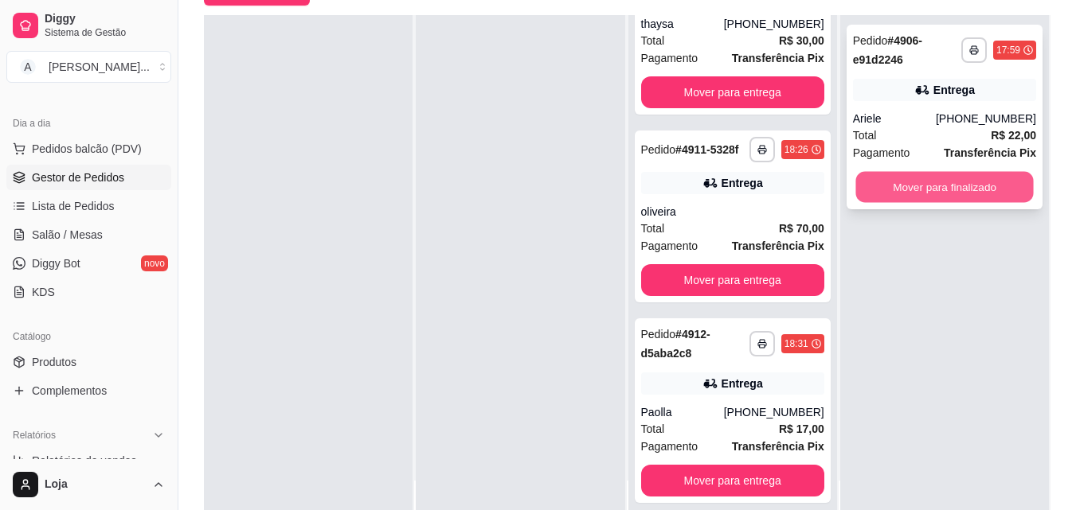
click at [910, 191] on button "Mover para finalizado" at bounding box center [944, 187] width 178 height 31
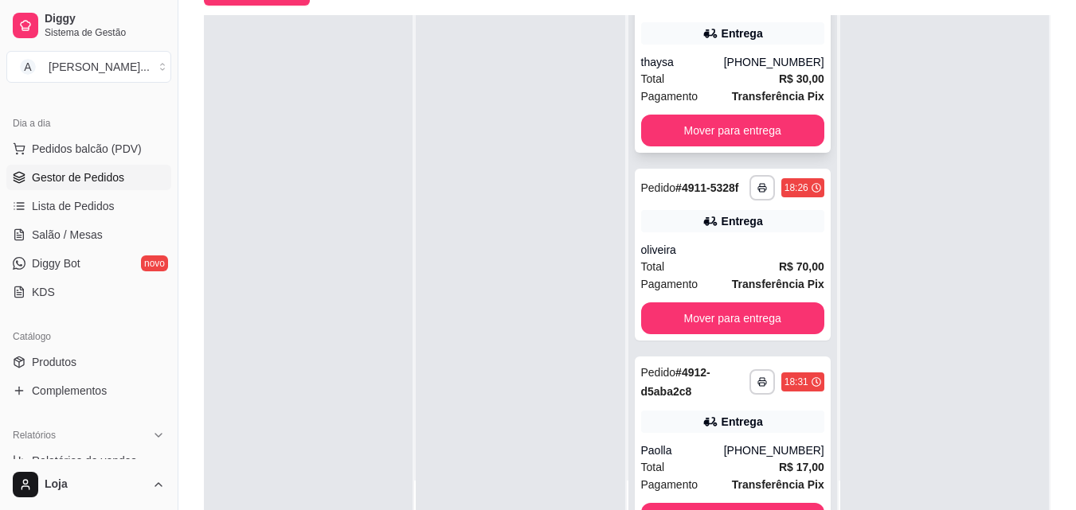
scroll to position [28, 0]
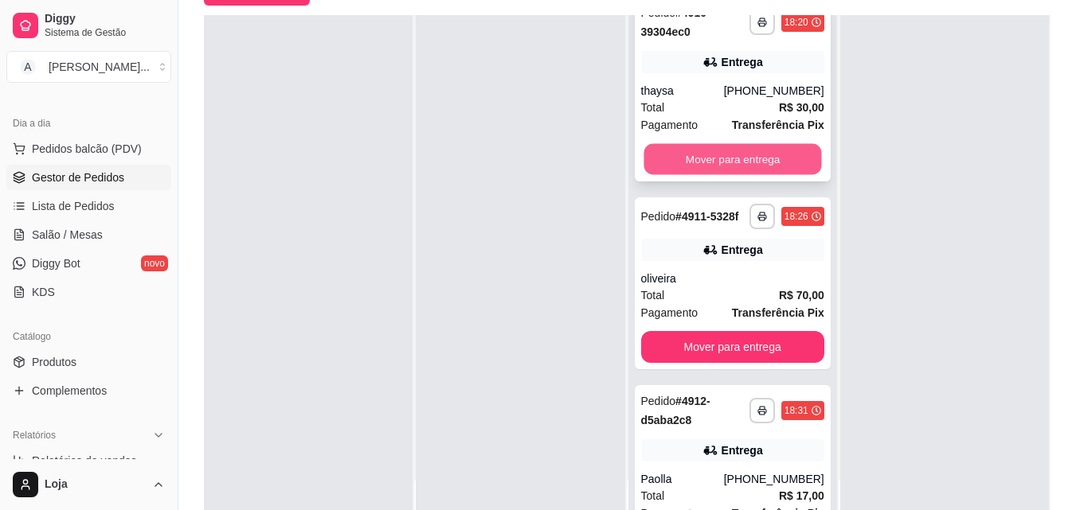
click at [694, 148] on button "Mover para entrega" at bounding box center [732, 159] width 178 height 31
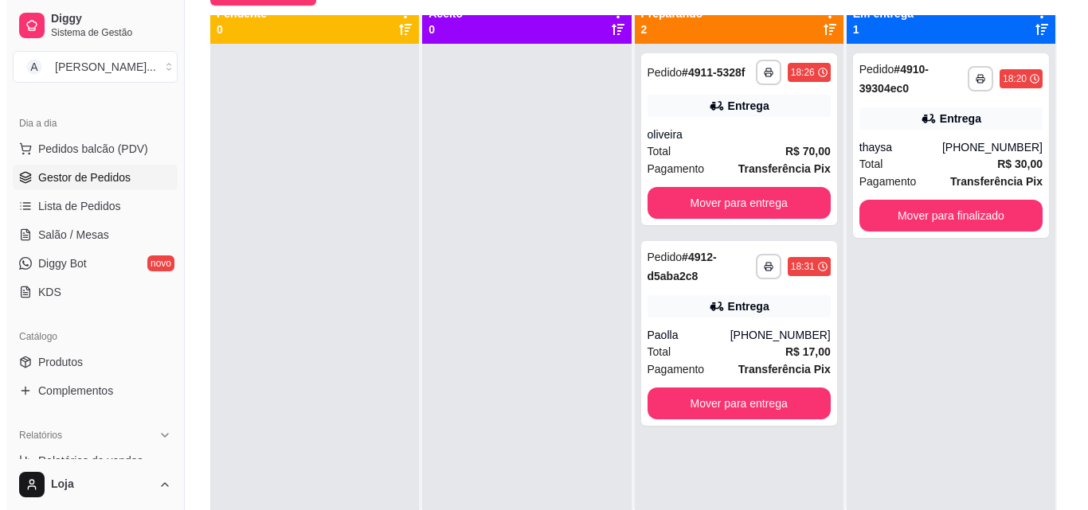
scroll to position [0, 0]
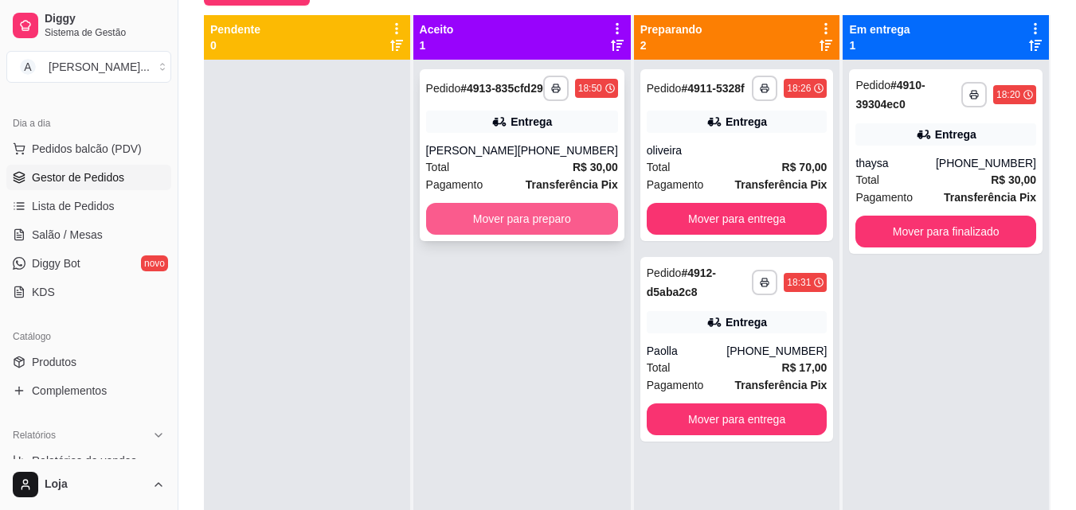
click at [510, 228] on button "Mover para preparo" at bounding box center [522, 219] width 192 height 32
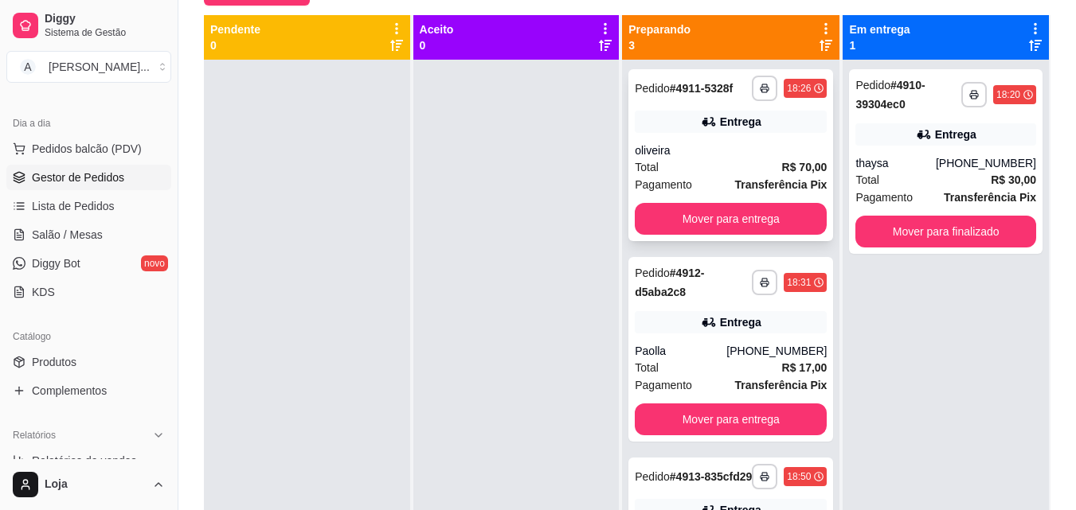
click at [729, 151] on div "**********" at bounding box center [730, 155] width 205 height 172
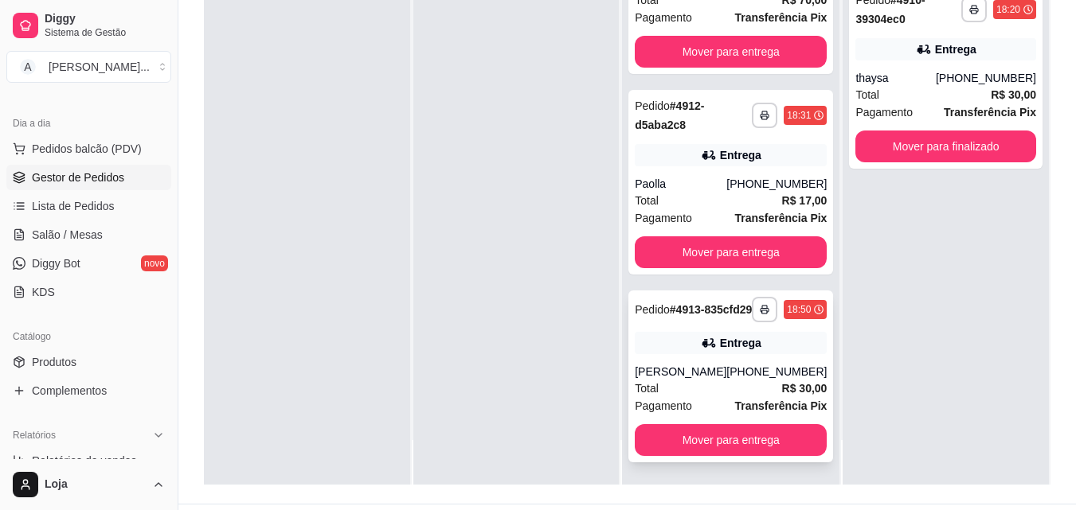
scroll to position [243, 0]
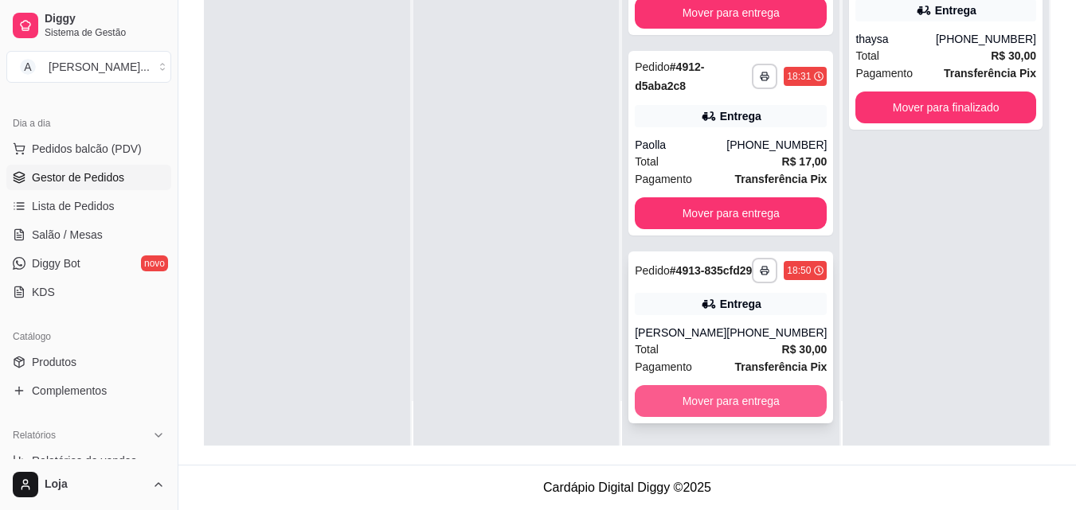
click at [730, 413] on button "Mover para entrega" at bounding box center [731, 401] width 192 height 32
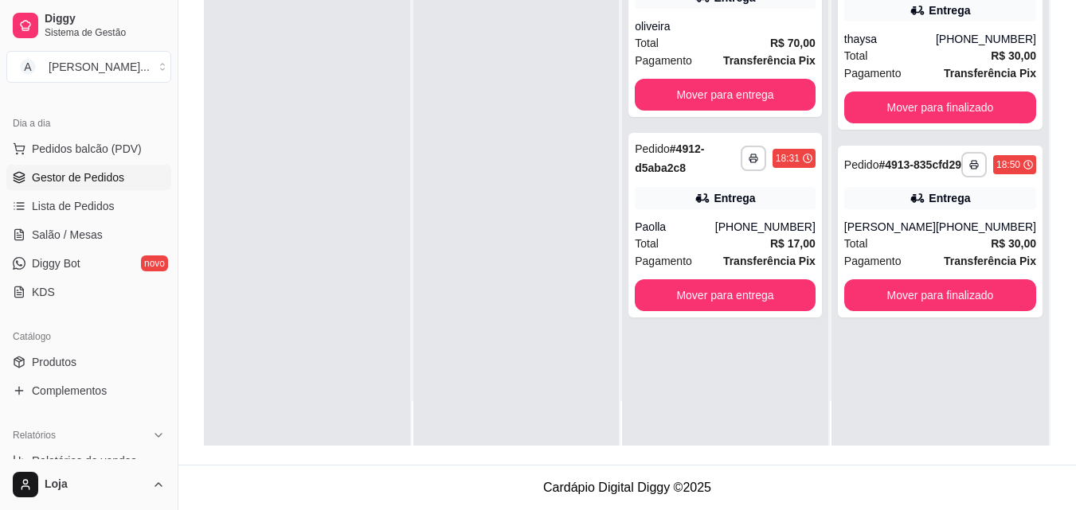
scroll to position [0, 0]
click at [734, 295] on button "Mover para entrega" at bounding box center [725, 295] width 175 height 31
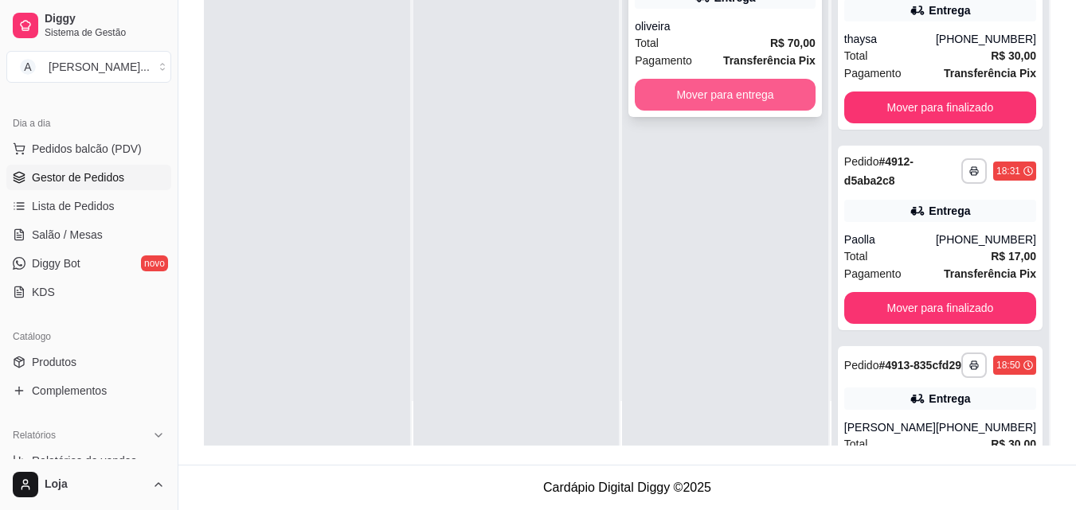
click at [746, 88] on button "Mover para entrega" at bounding box center [725, 95] width 181 height 32
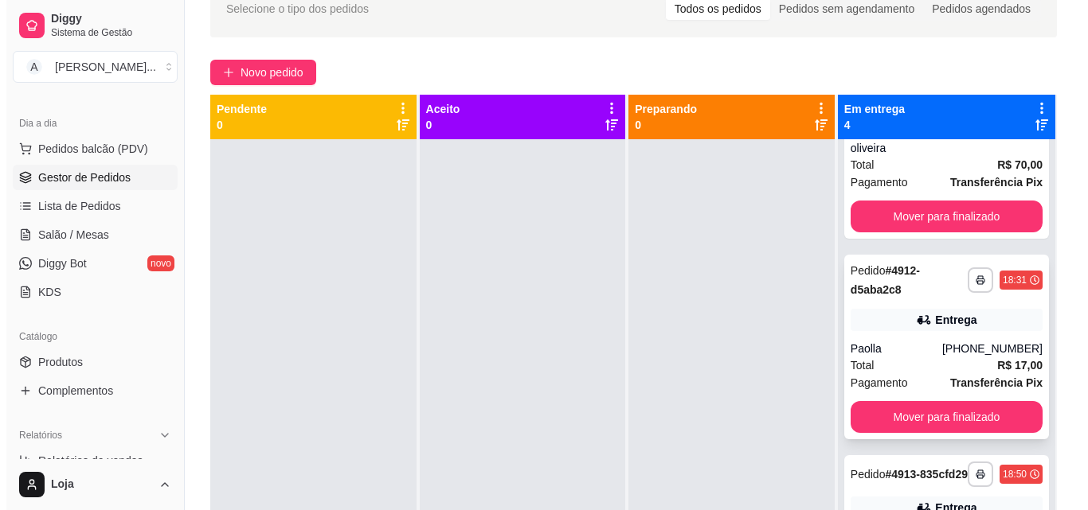
scroll to position [45, 0]
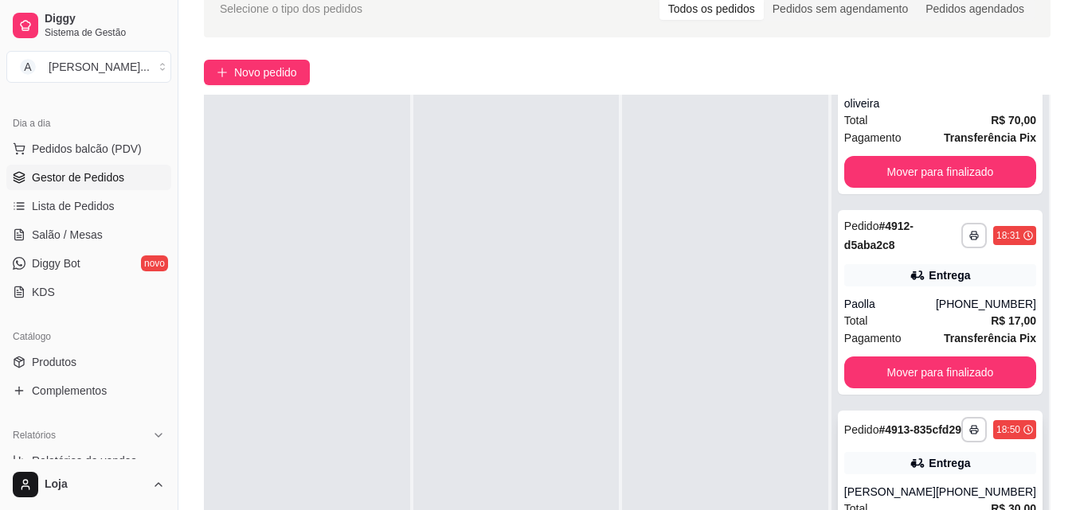
click at [874, 459] on div "Entrega" at bounding box center [940, 463] width 192 height 22
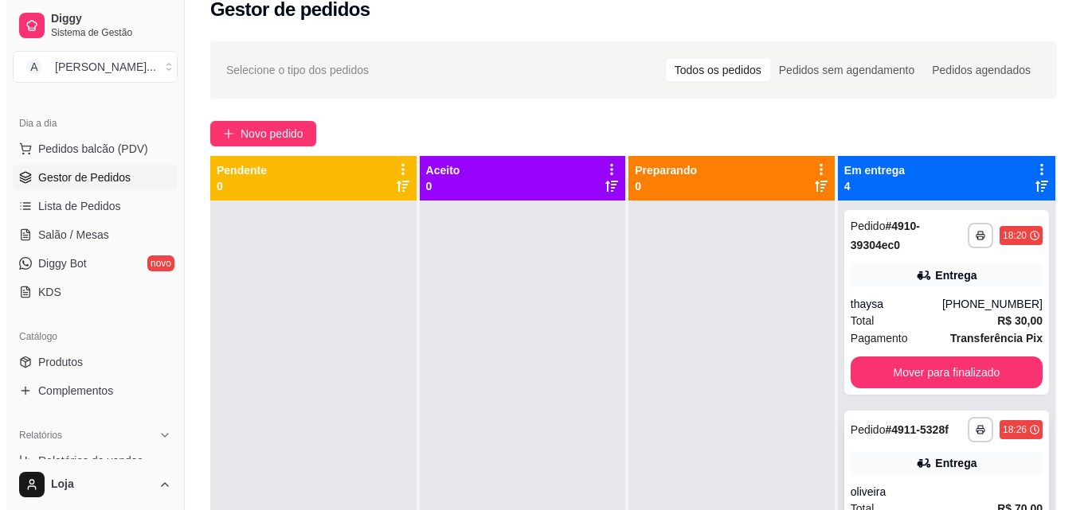
scroll to position [4, 0]
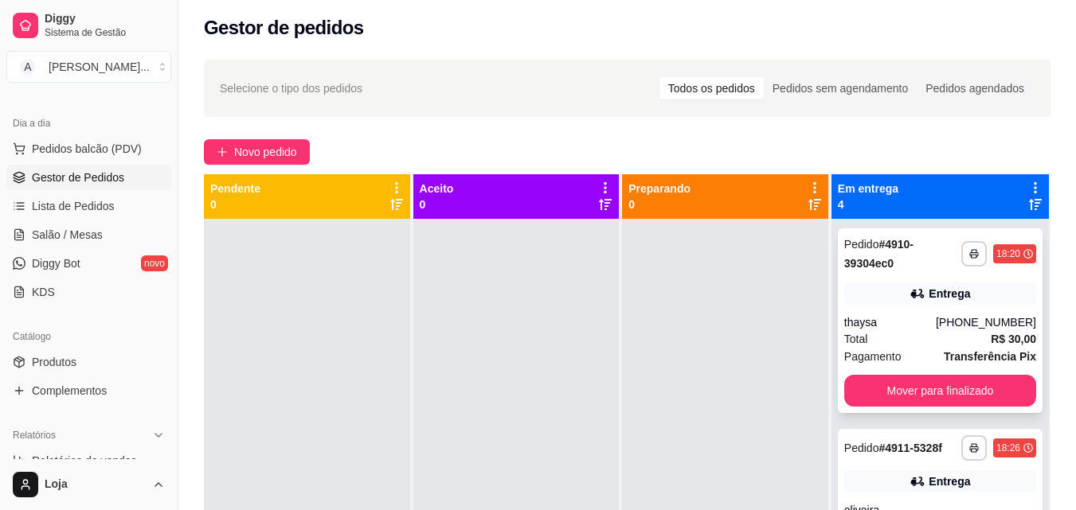
click at [905, 324] on div "thaysa" at bounding box center [890, 323] width 92 height 16
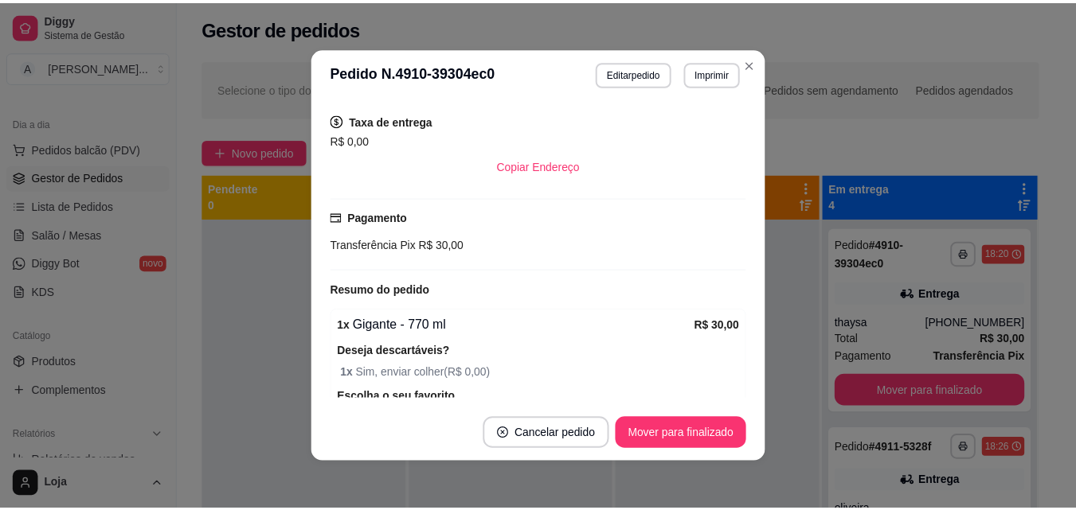
scroll to position [398, 0]
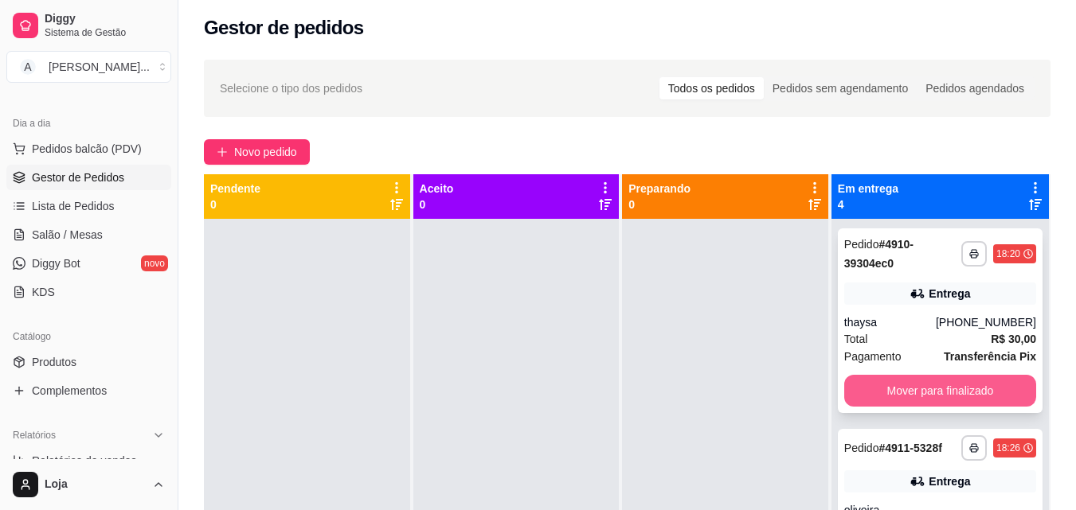
click at [871, 394] on button "Mover para finalizado" at bounding box center [940, 391] width 192 height 32
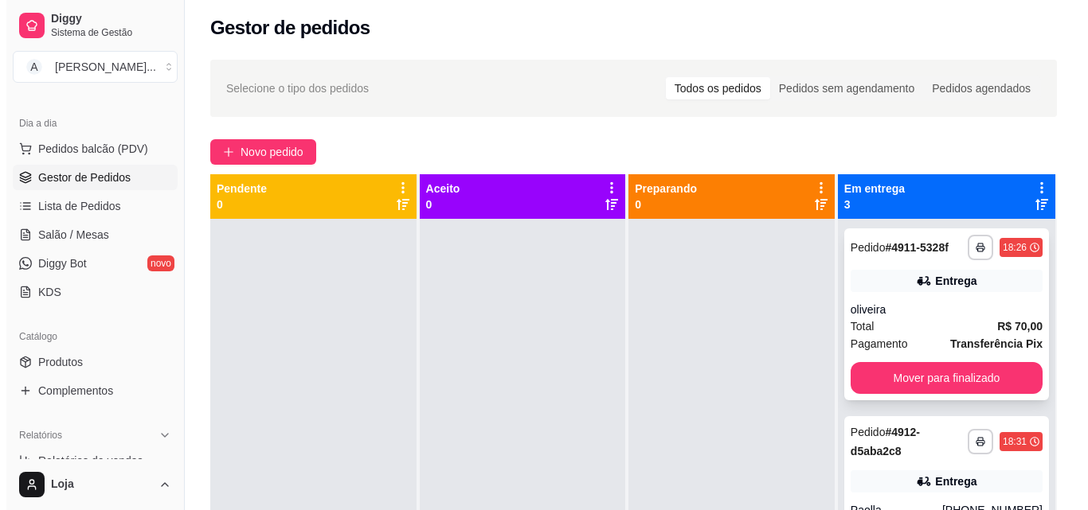
scroll to position [107, 0]
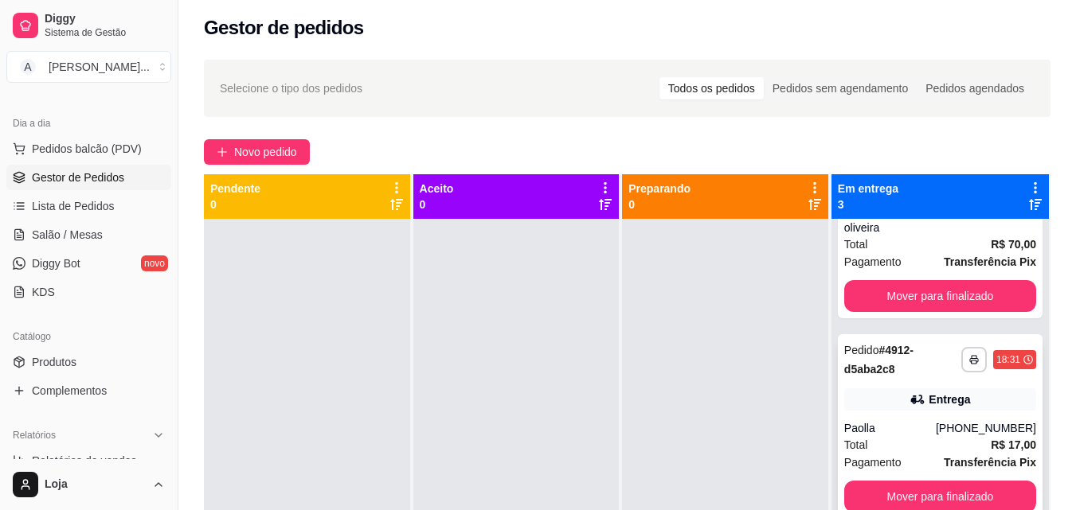
click at [893, 369] on div "**********" at bounding box center [940, 426] width 205 height 185
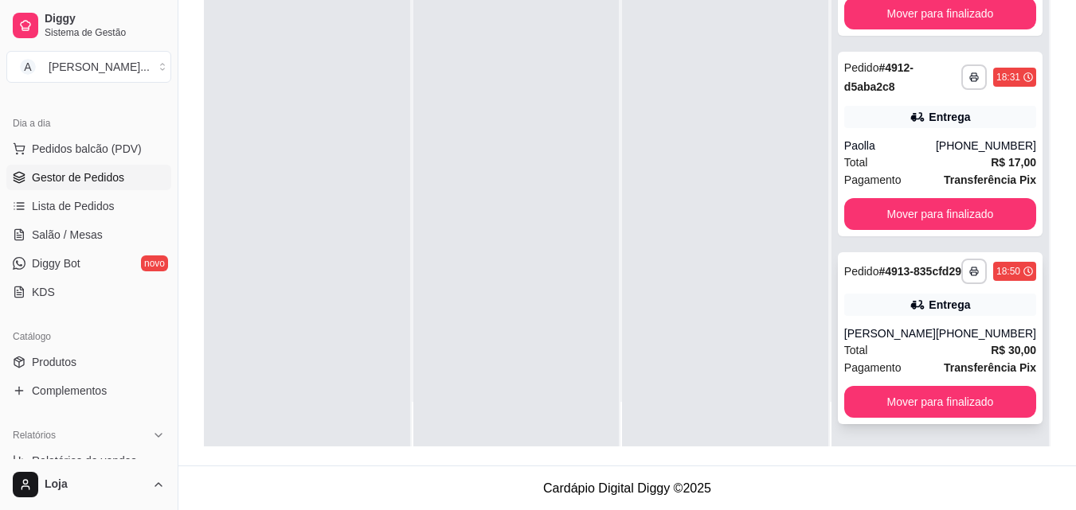
scroll to position [243, 0]
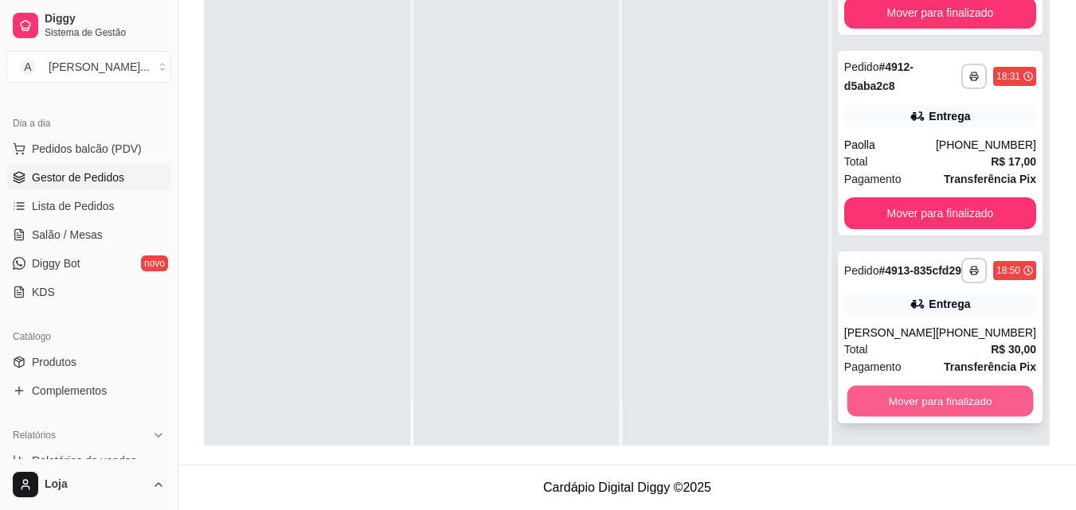
click at [881, 401] on button "Mover para finalizado" at bounding box center [939, 401] width 186 height 31
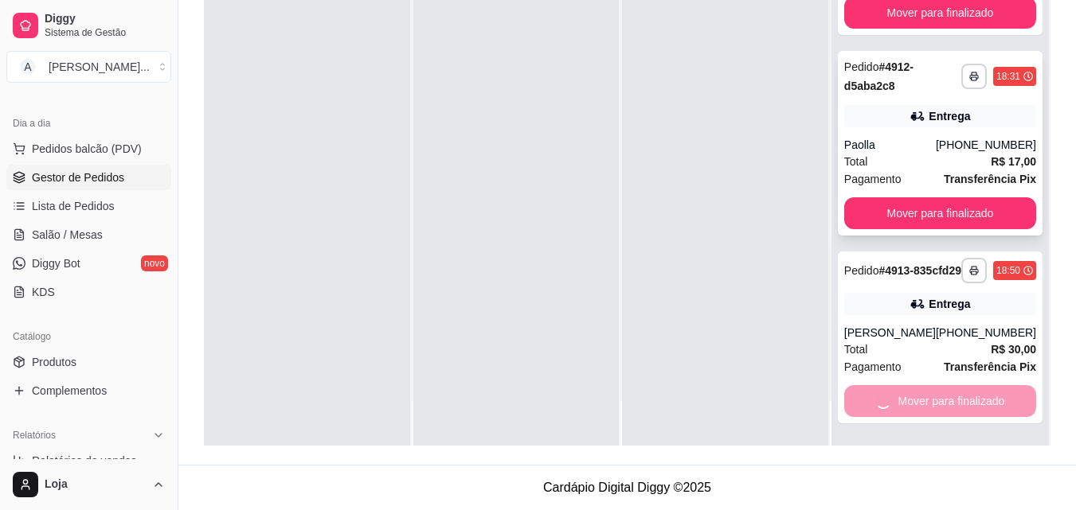
scroll to position [0, 0]
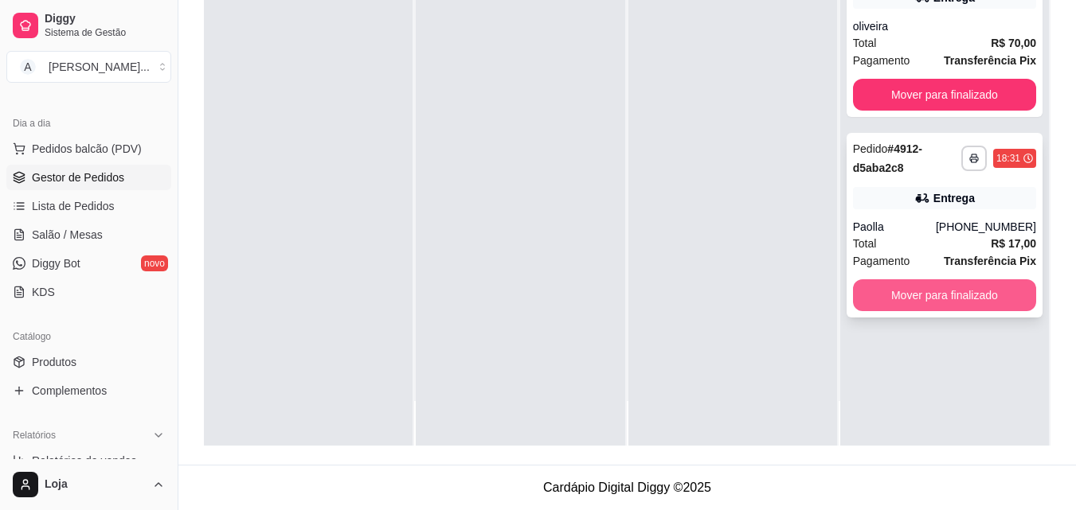
click at [979, 290] on button "Mover para finalizado" at bounding box center [944, 295] width 183 height 32
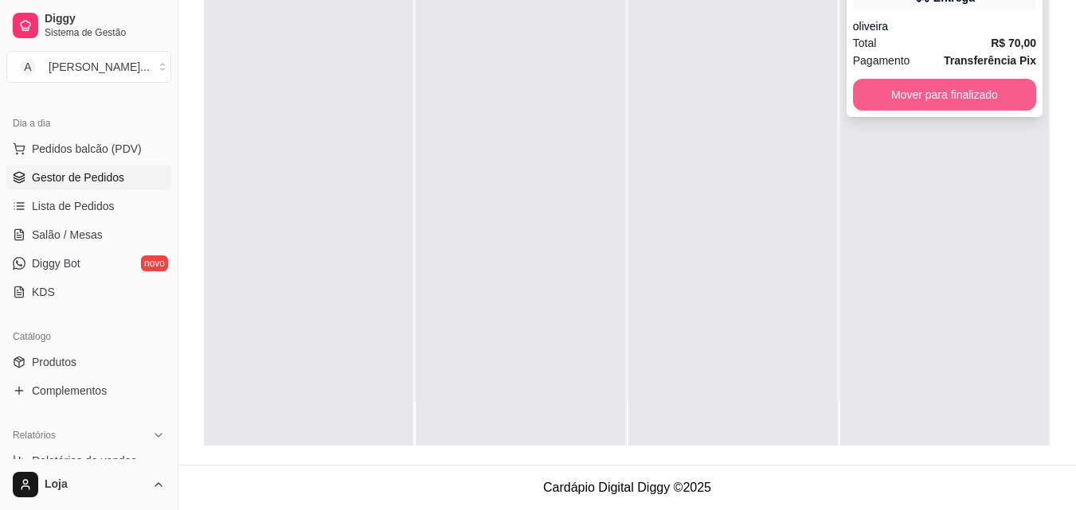
click at [967, 96] on button "Mover para finalizado" at bounding box center [944, 95] width 183 height 32
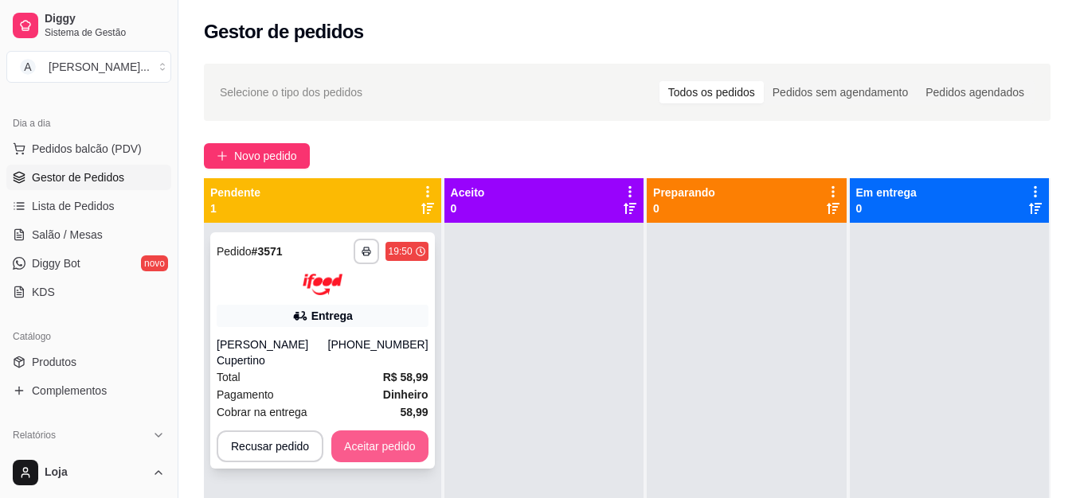
click at [374, 431] on button "Aceitar pedido" at bounding box center [379, 447] width 97 height 32
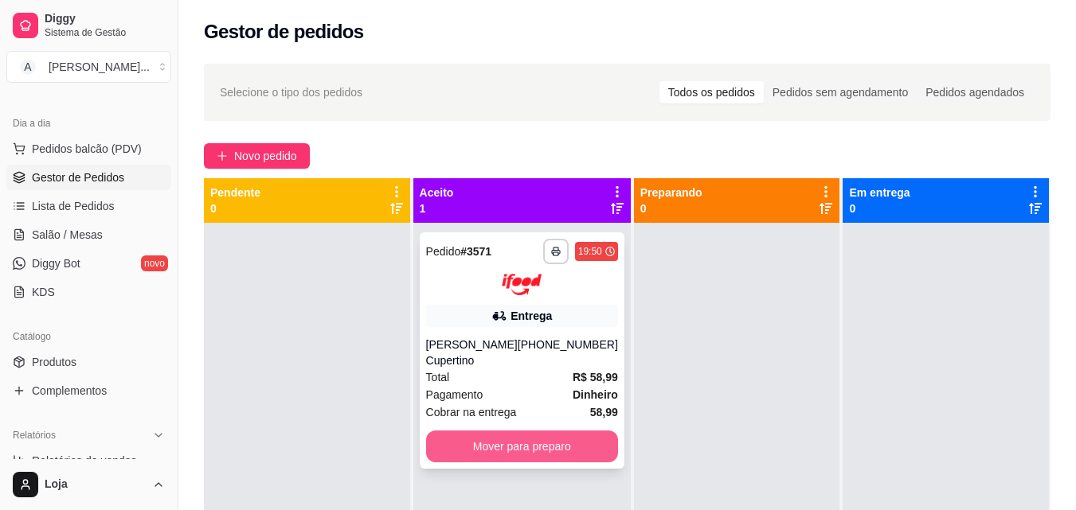
click at [479, 447] on button "Mover para preparo" at bounding box center [522, 447] width 192 height 32
click at [585, 444] on button "Mover para preparo" at bounding box center [522, 447] width 192 height 32
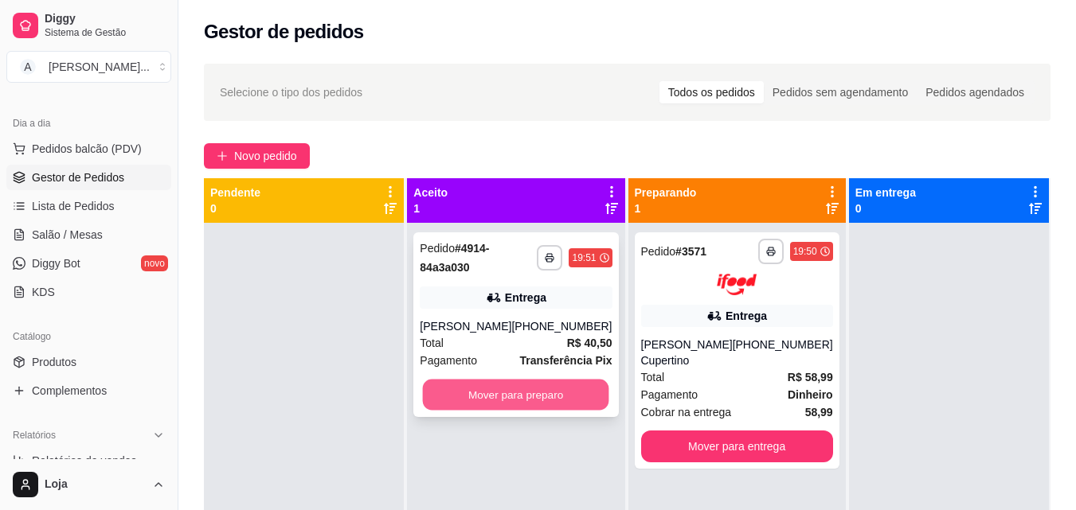
click at [555, 401] on button "Mover para preparo" at bounding box center [516, 395] width 186 height 31
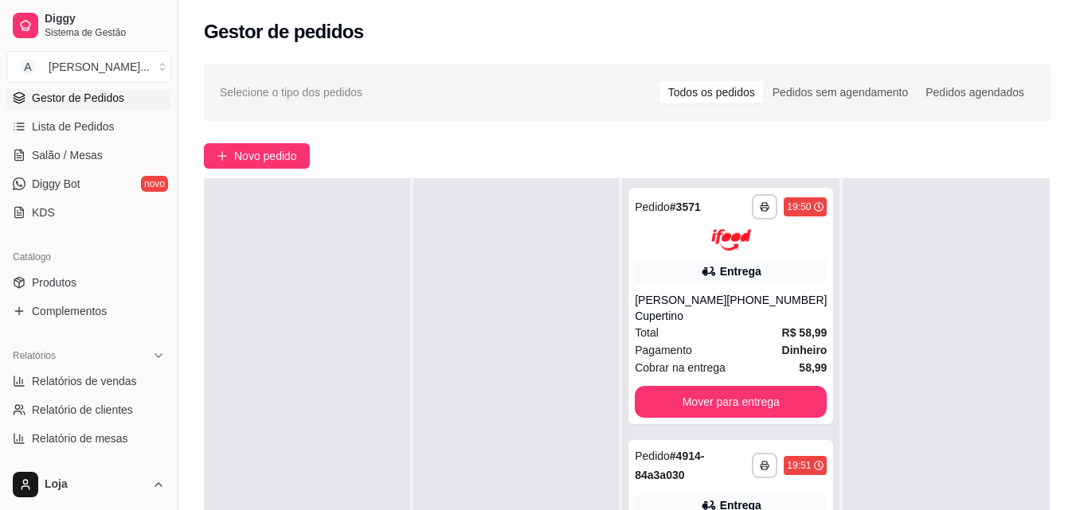
scroll to position [398, 0]
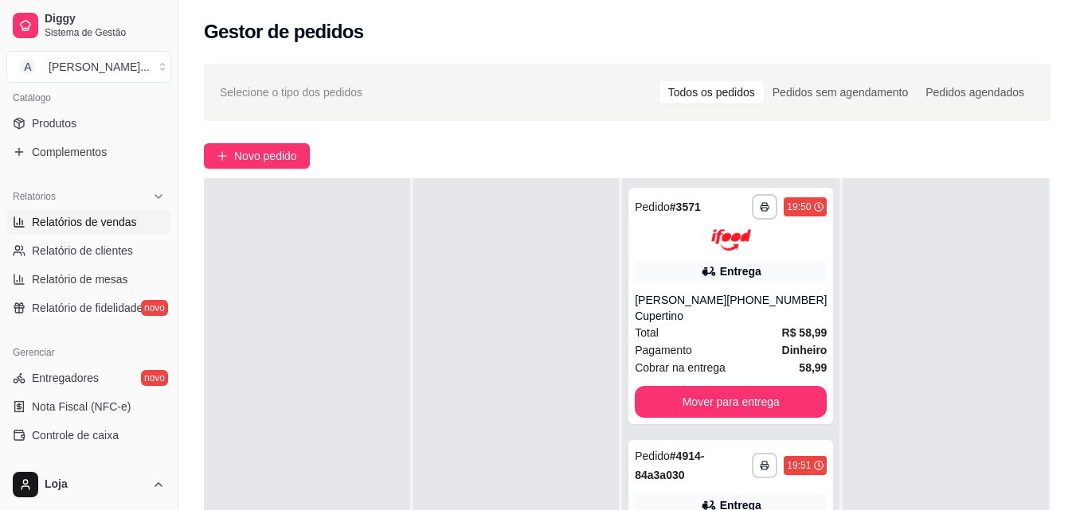
click at [88, 229] on span "Relatórios de vendas" at bounding box center [84, 222] width 105 height 16
select select "ALL"
select select "0"
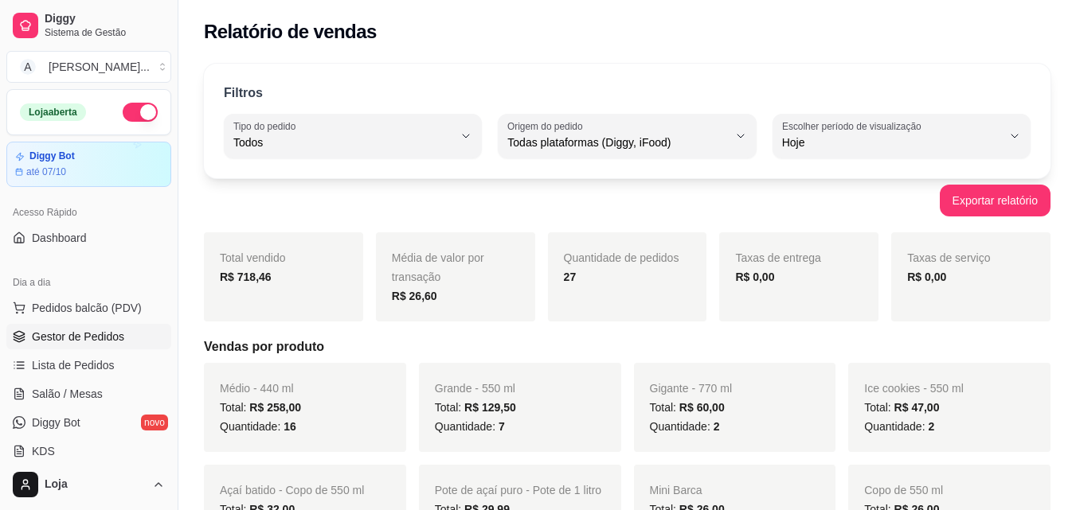
click at [127, 330] on link "Gestor de Pedidos" at bounding box center [88, 336] width 165 height 25
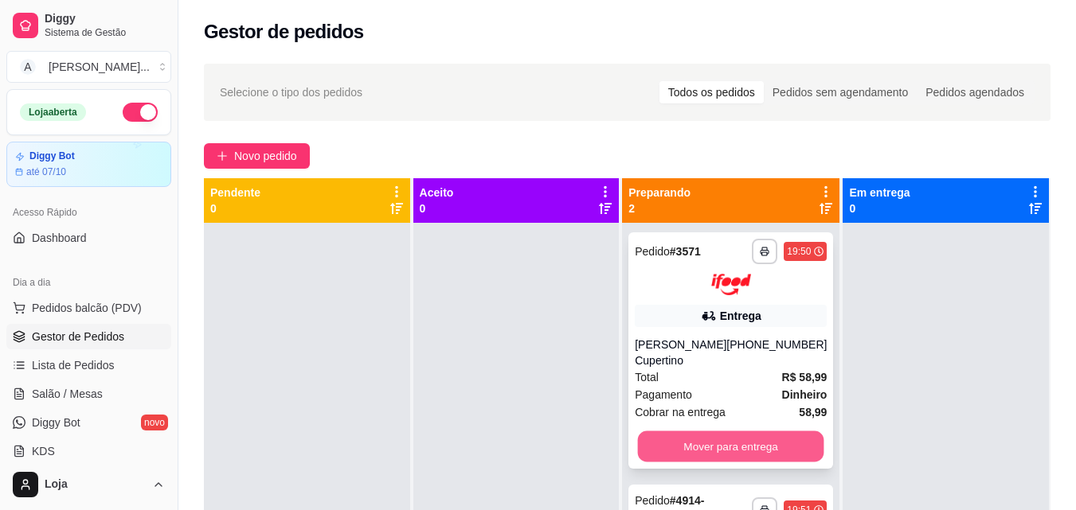
click at [709, 459] on button "Mover para entrega" at bounding box center [731, 446] width 186 height 31
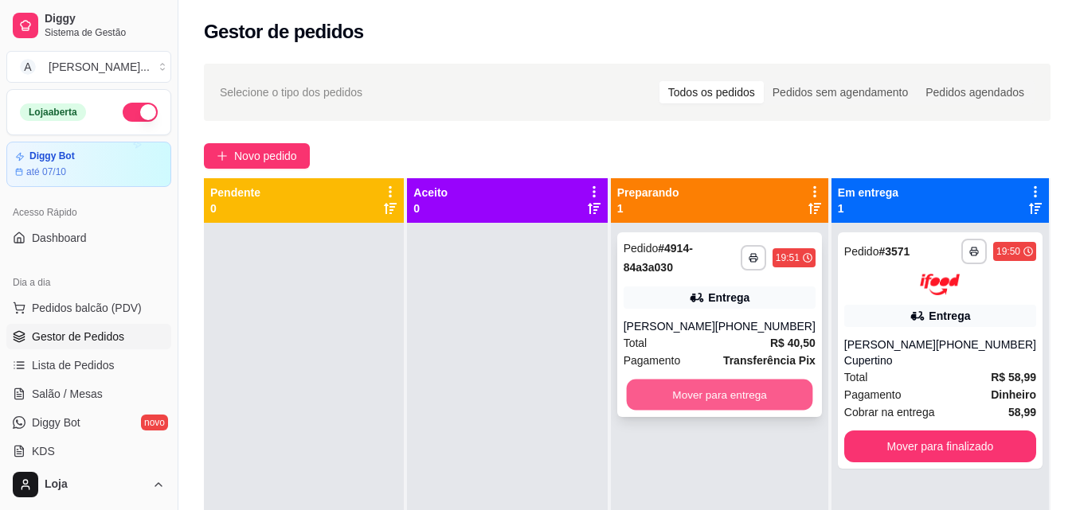
click at [722, 393] on button "Mover para entrega" at bounding box center [719, 395] width 186 height 31
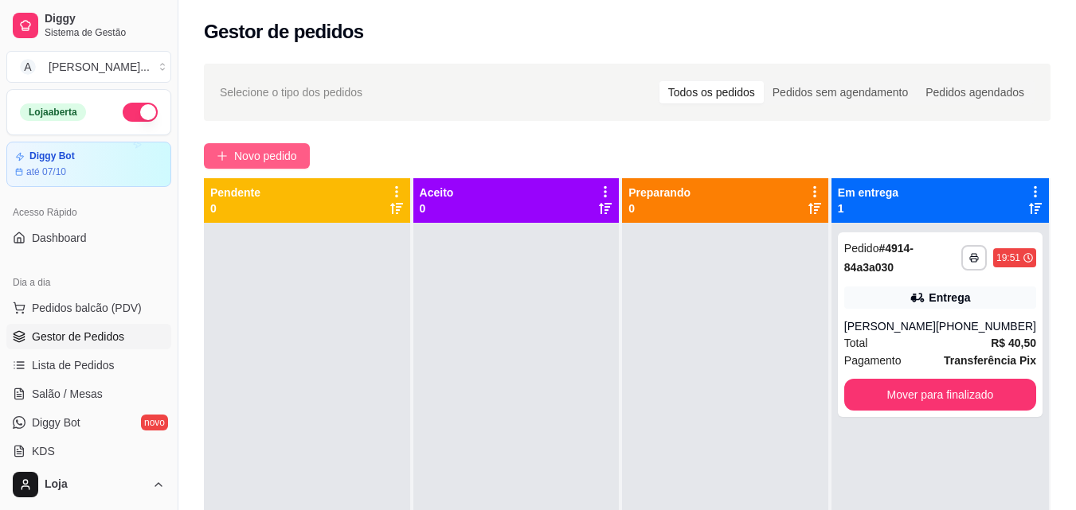
click at [229, 149] on button "Novo pedido" at bounding box center [257, 155] width 106 height 25
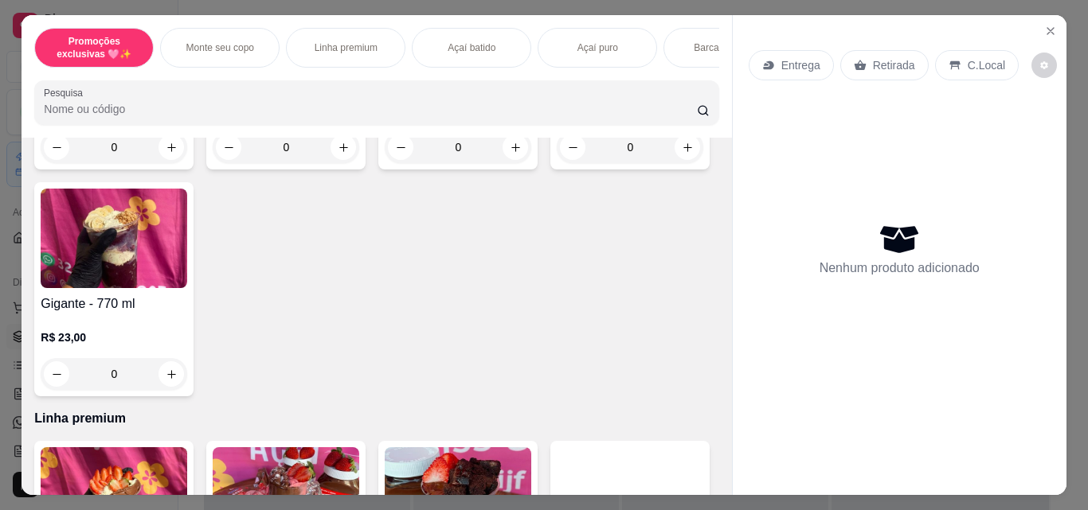
scroll to position [478, 0]
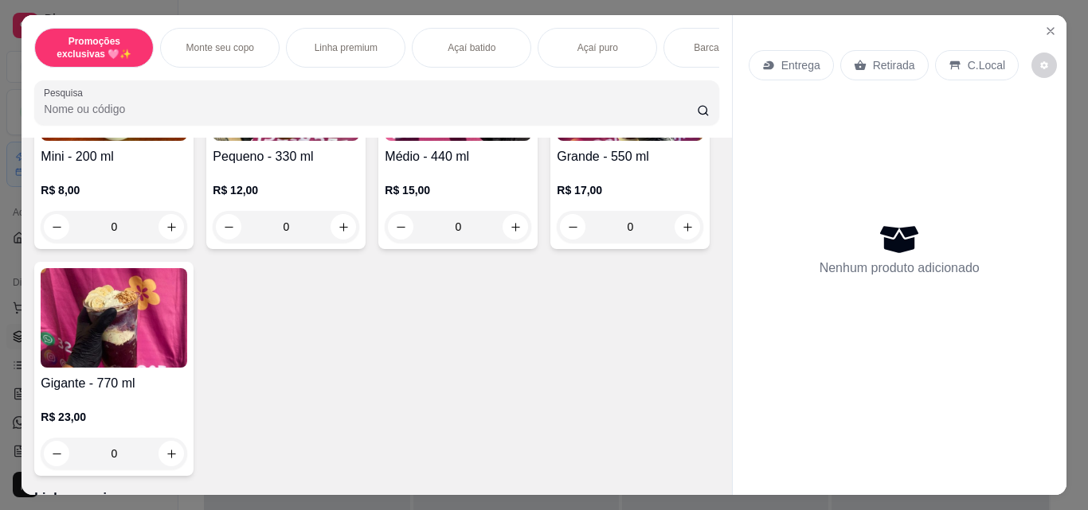
click at [335, 242] on div "0" at bounding box center [286, 227] width 147 height 32
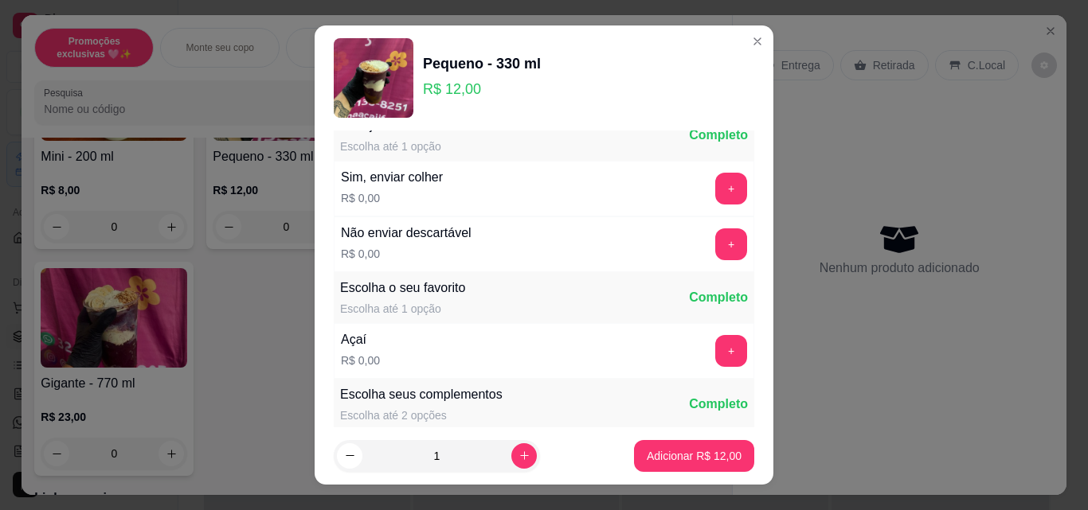
scroll to position [80, 0]
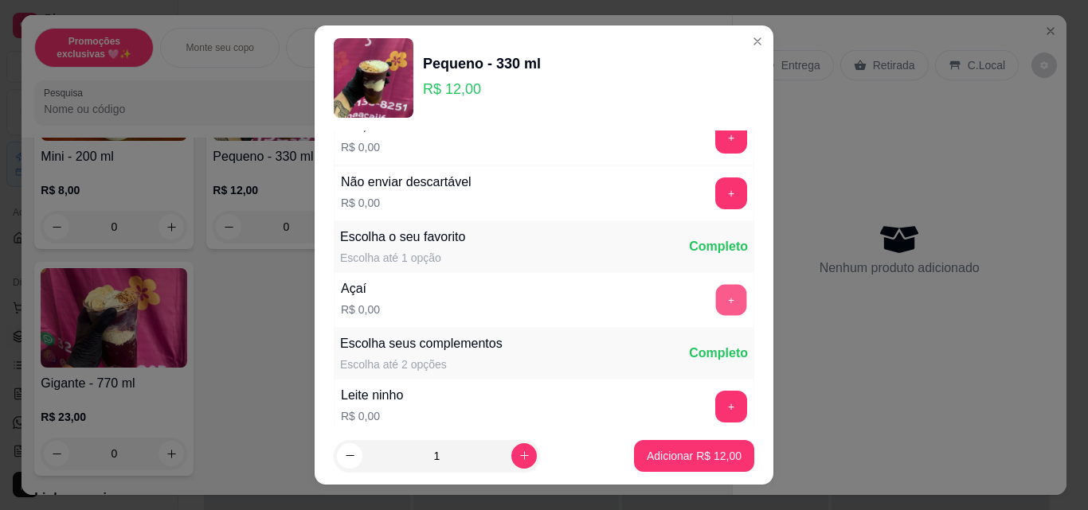
click at [716, 307] on button "+" at bounding box center [731, 300] width 31 height 31
click at [715, 398] on button "+" at bounding box center [731, 407] width 32 height 32
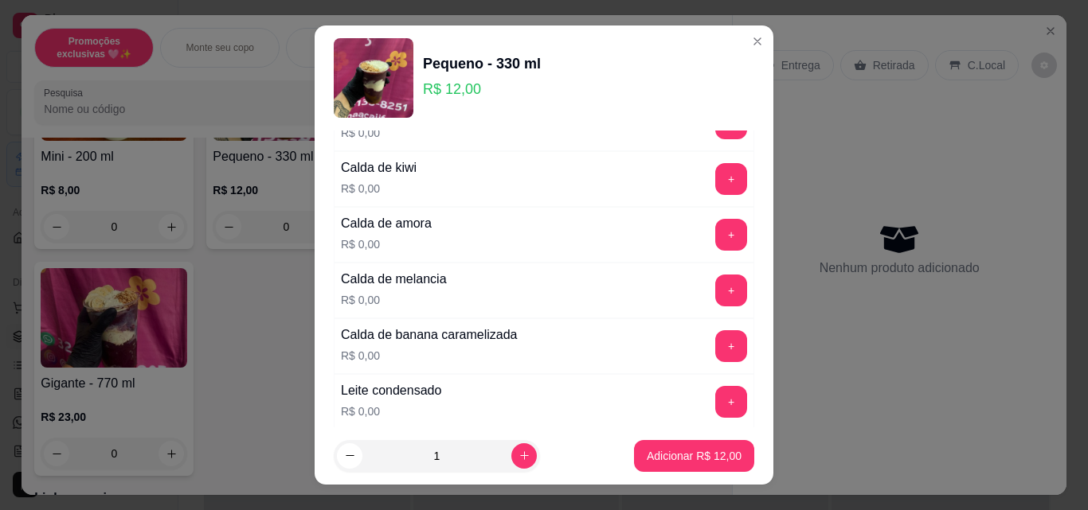
scroll to position [1274, 0]
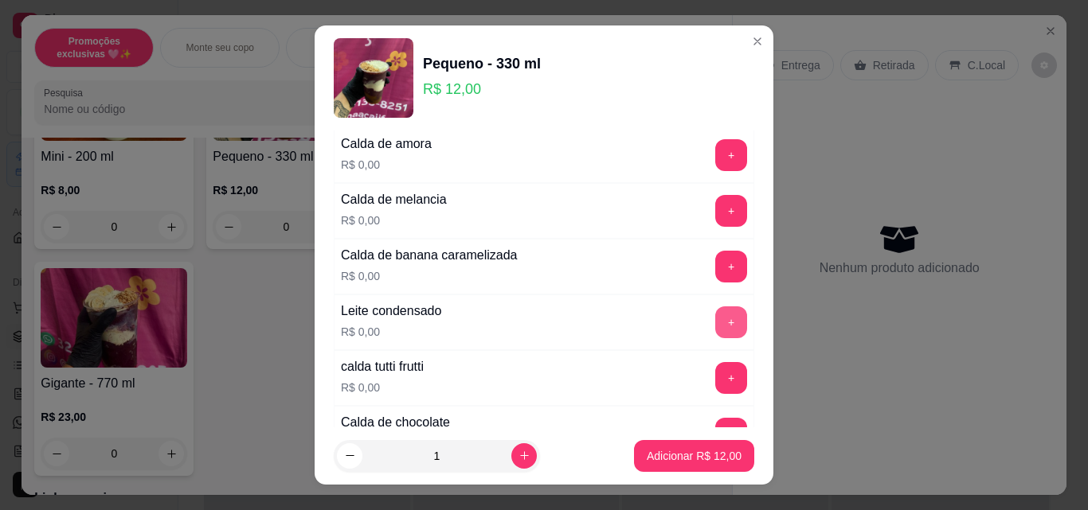
click at [715, 326] on button "+" at bounding box center [731, 323] width 32 height 32
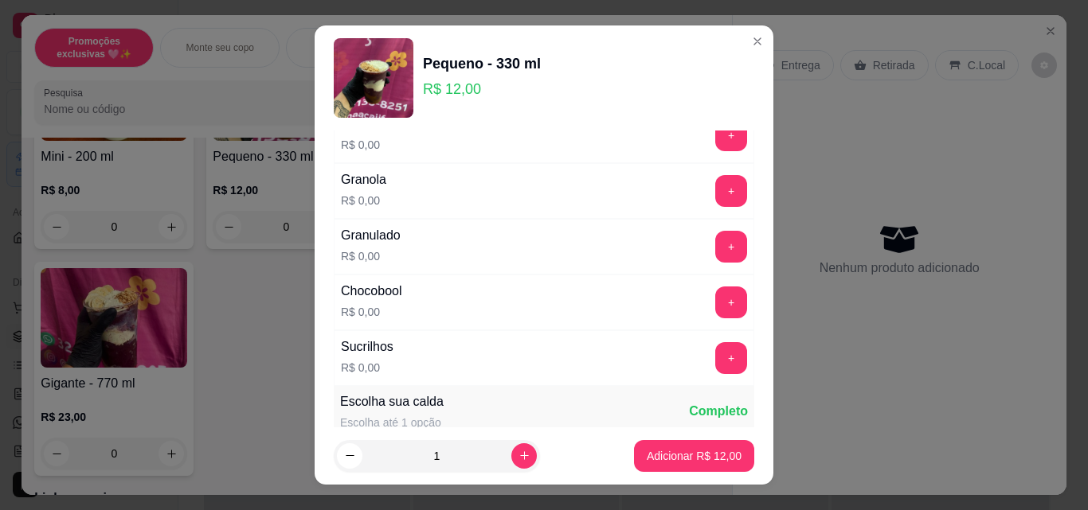
scroll to position [796, 0]
click at [696, 455] on p "Adicionar R$ 12,00" at bounding box center [694, 455] width 92 height 15
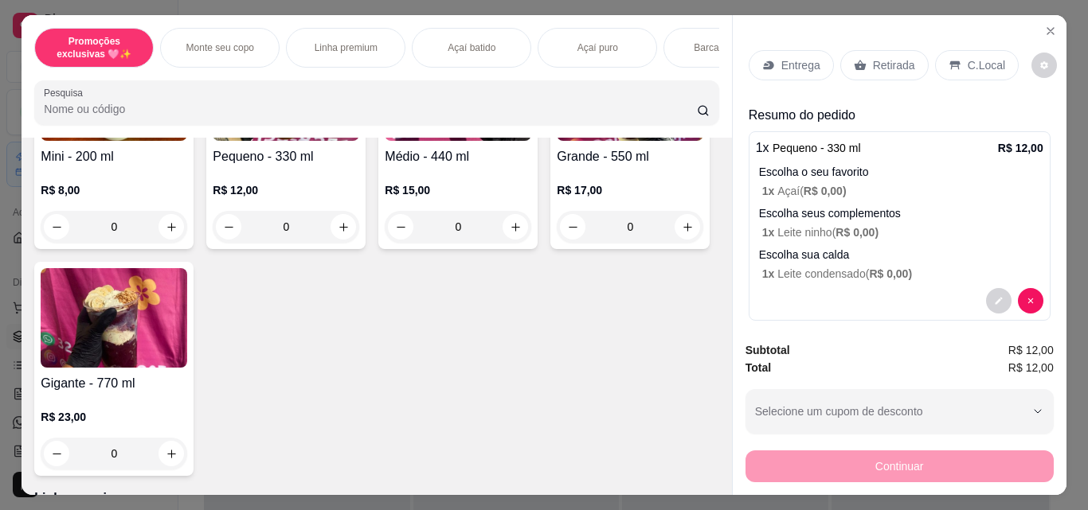
click at [875, 64] on p "Retirada" at bounding box center [894, 65] width 42 height 16
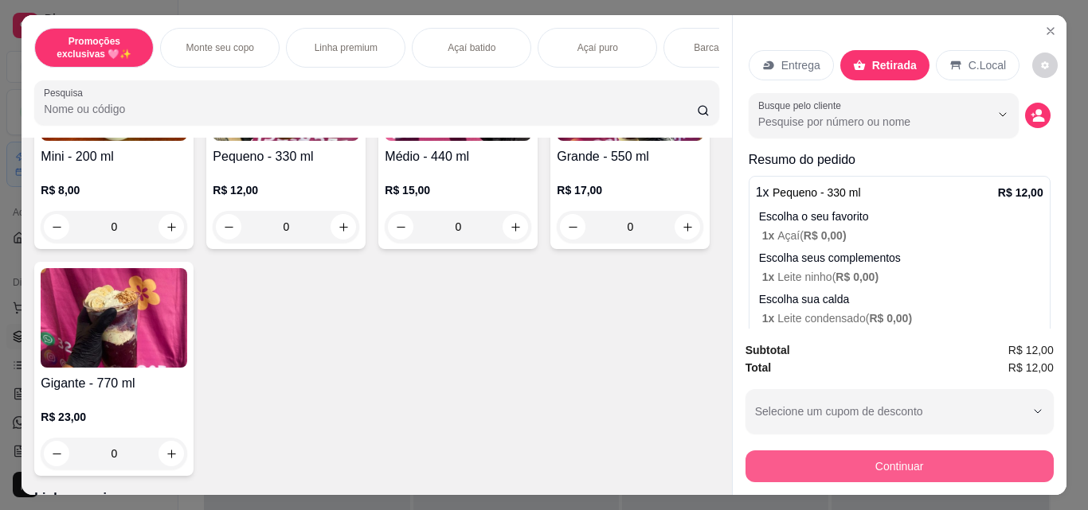
click at [838, 463] on button "Continuar" at bounding box center [899, 467] width 308 height 32
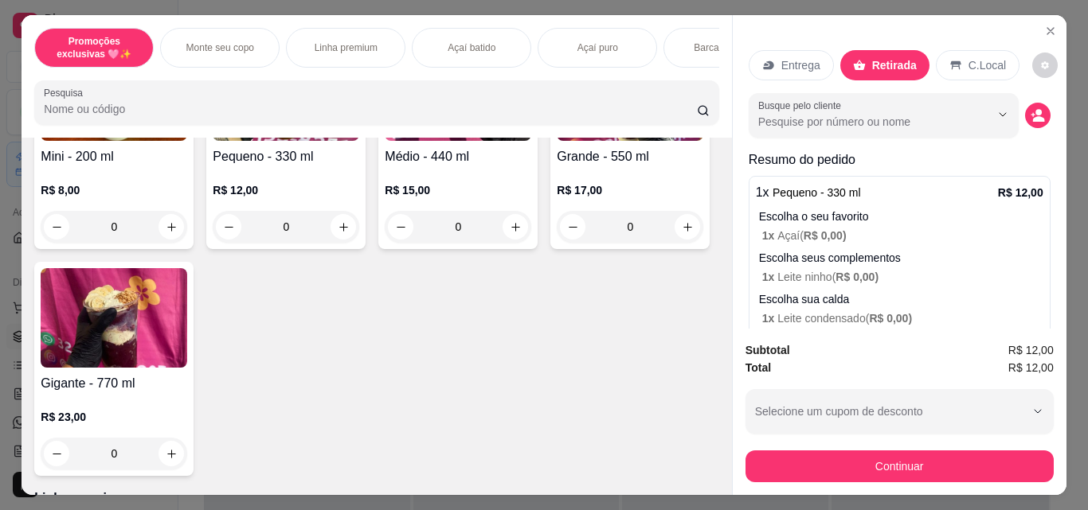
scroll to position [59, 0]
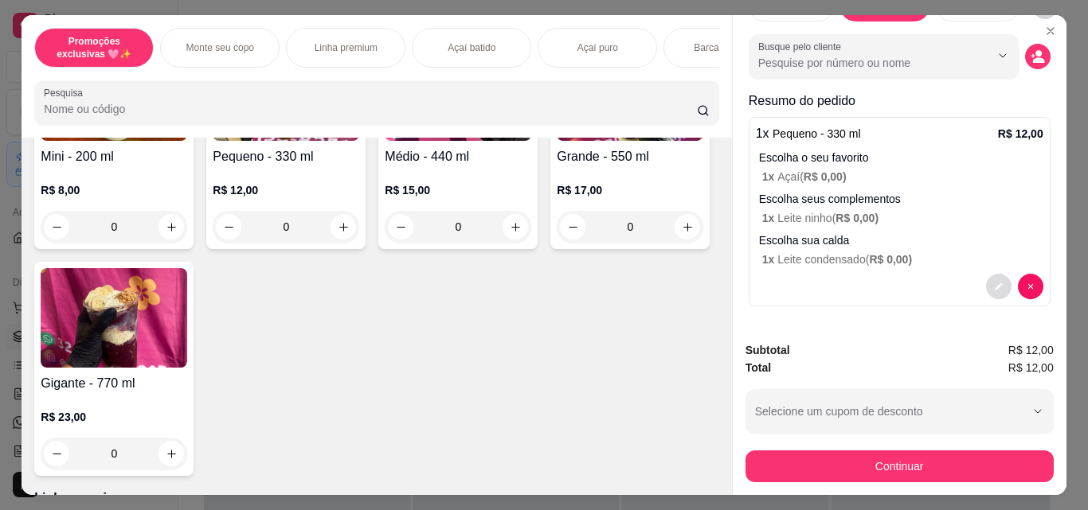
click at [994, 282] on icon "decrease-product-quantity" at bounding box center [999, 287] width 10 height 10
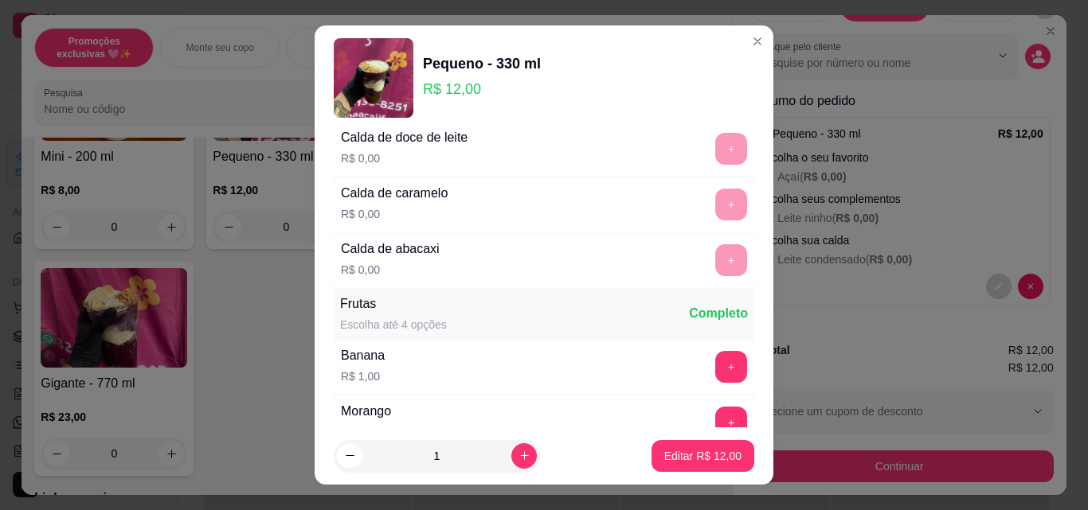
scroll to position [1672, 0]
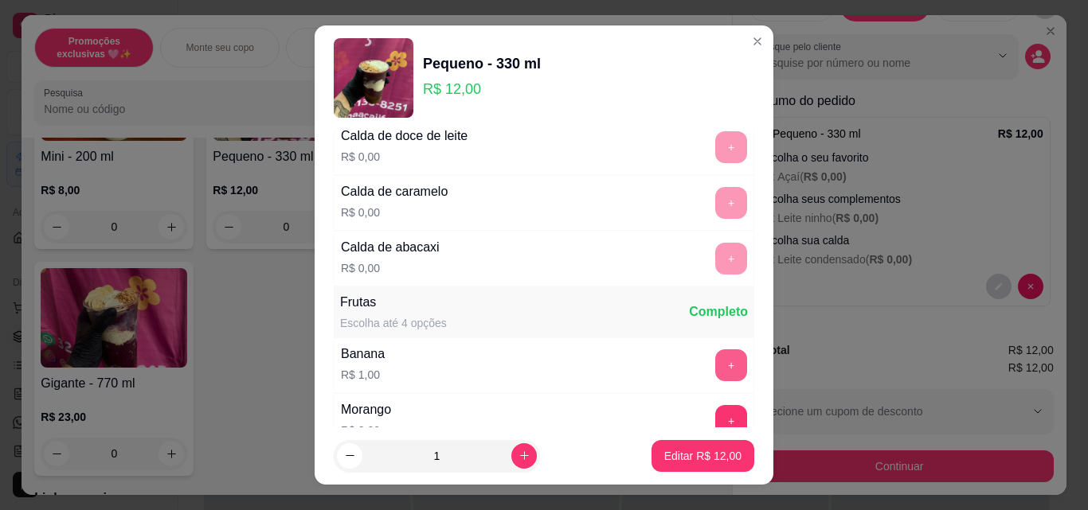
click at [715, 362] on button "+" at bounding box center [731, 366] width 32 height 32
click at [714, 452] on p "Editar R$ 13,00" at bounding box center [702, 456] width 77 height 16
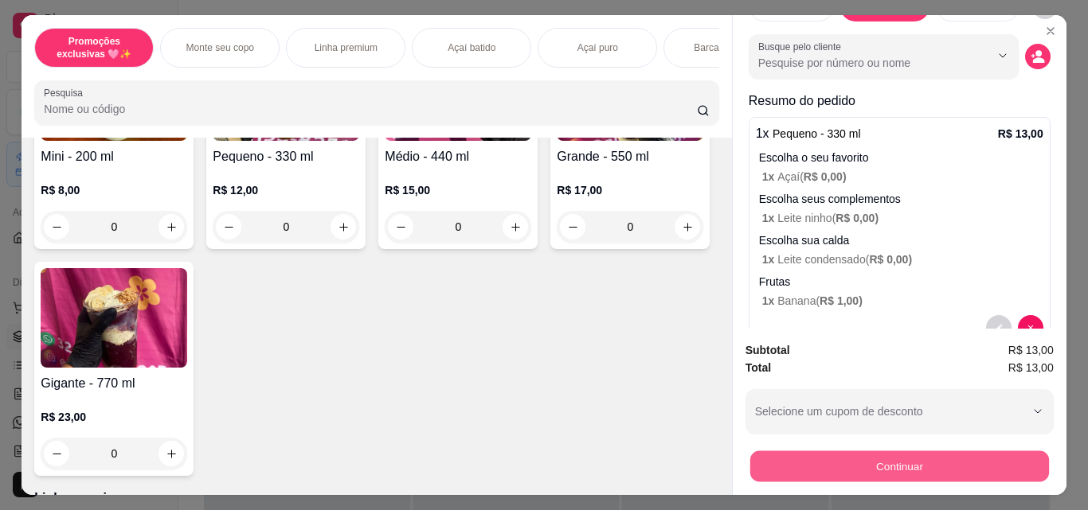
click at [913, 461] on button "Continuar" at bounding box center [898, 466] width 299 height 31
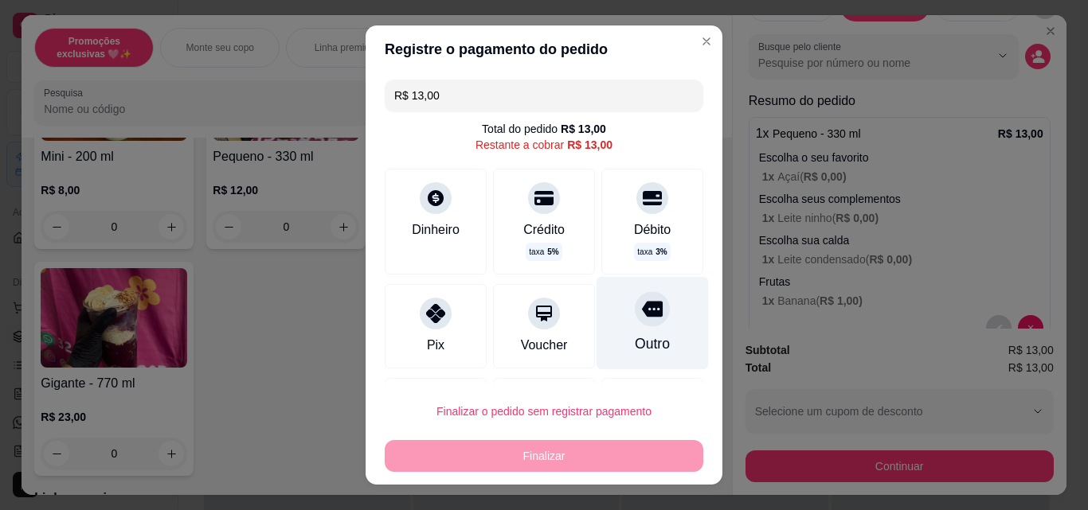
click at [636, 334] on div "Outro" at bounding box center [652, 344] width 35 height 21
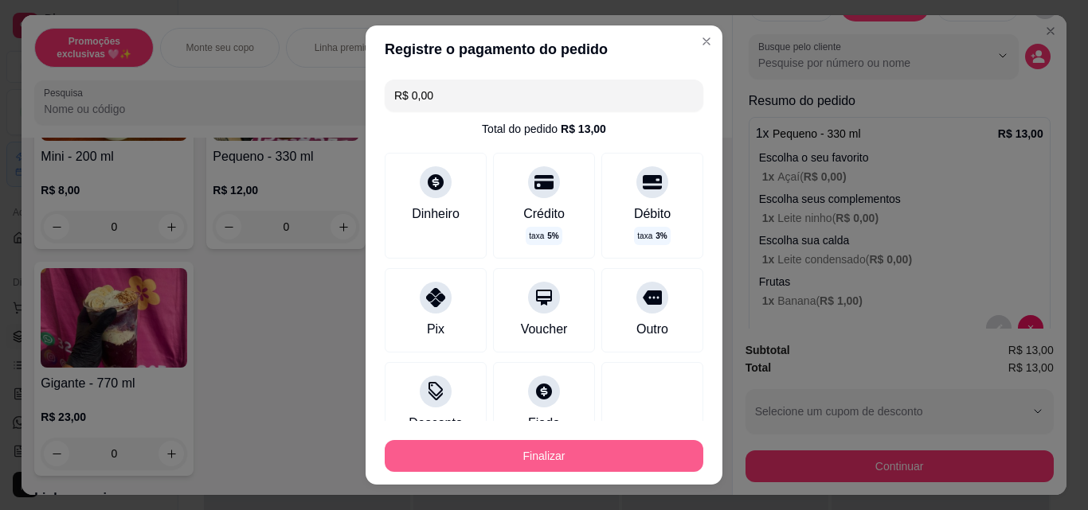
click at [630, 463] on button "Finalizar" at bounding box center [544, 456] width 318 height 32
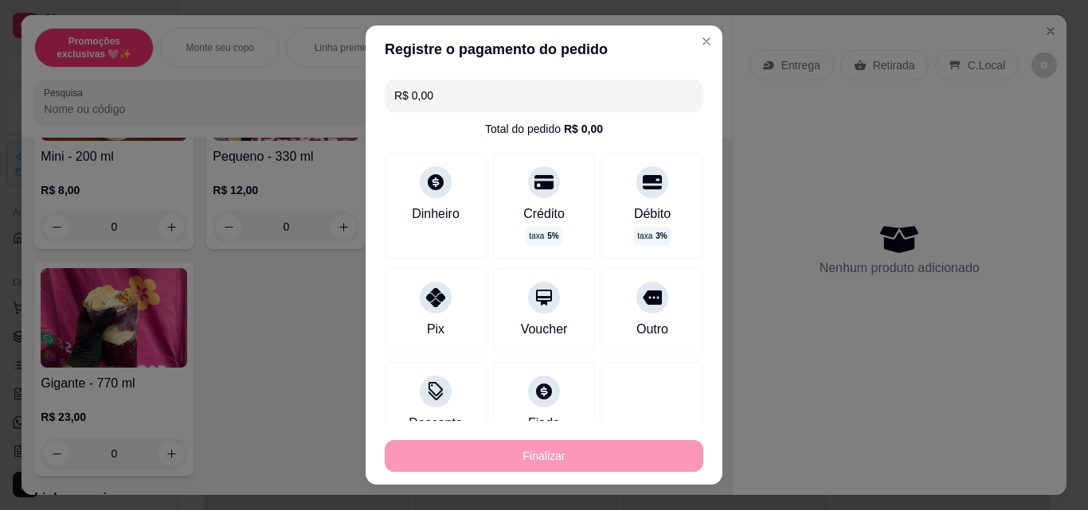
type input "-R$ 13,00"
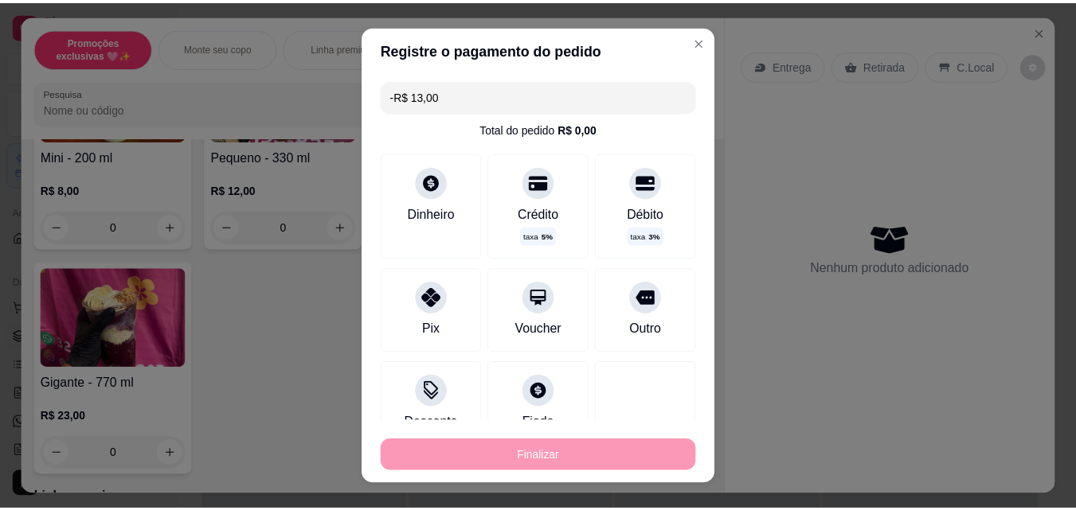
scroll to position [0, 0]
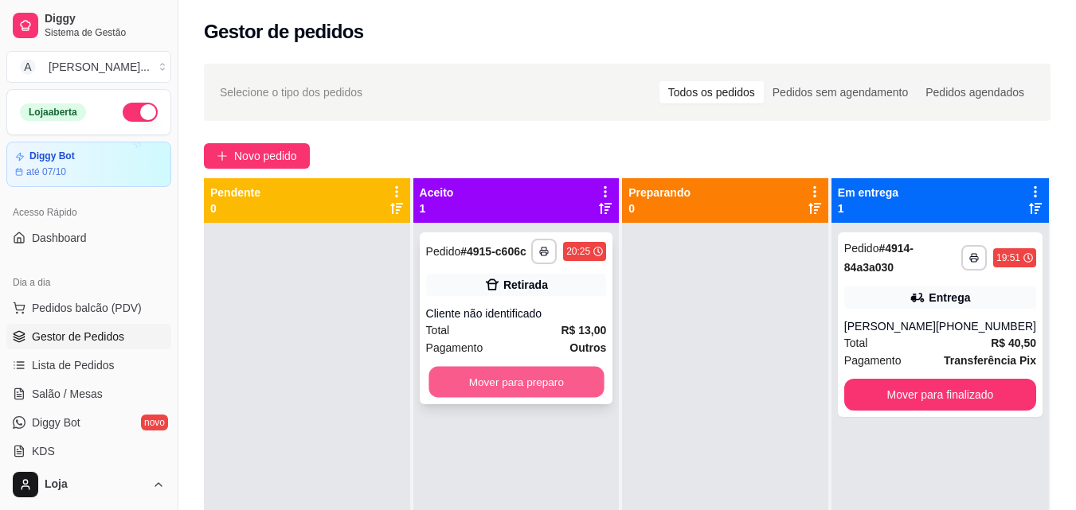
click at [559, 381] on button "Mover para preparo" at bounding box center [515, 382] width 175 height 31
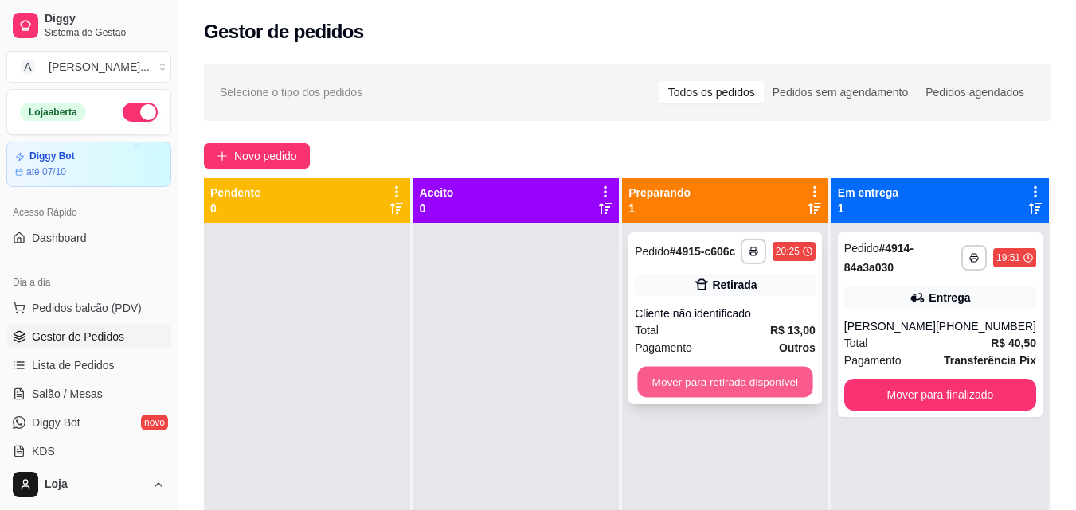
click at [671, 389] on button "Mover para retirada disponível" at bounding box center [725, 382] width 175 height 31
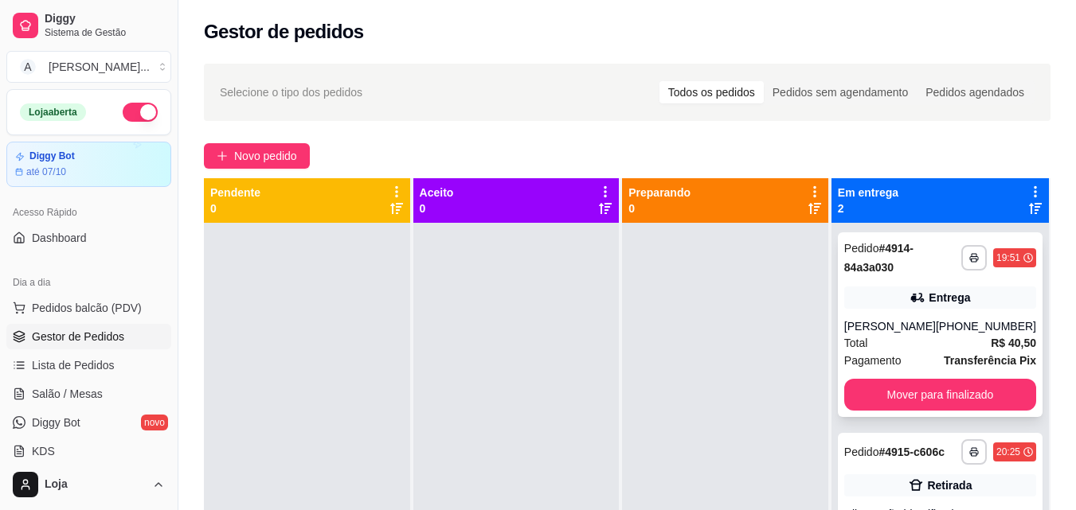
click at [871, 378] on div "**********" at bounding box center [940, 325] width 205 height 185
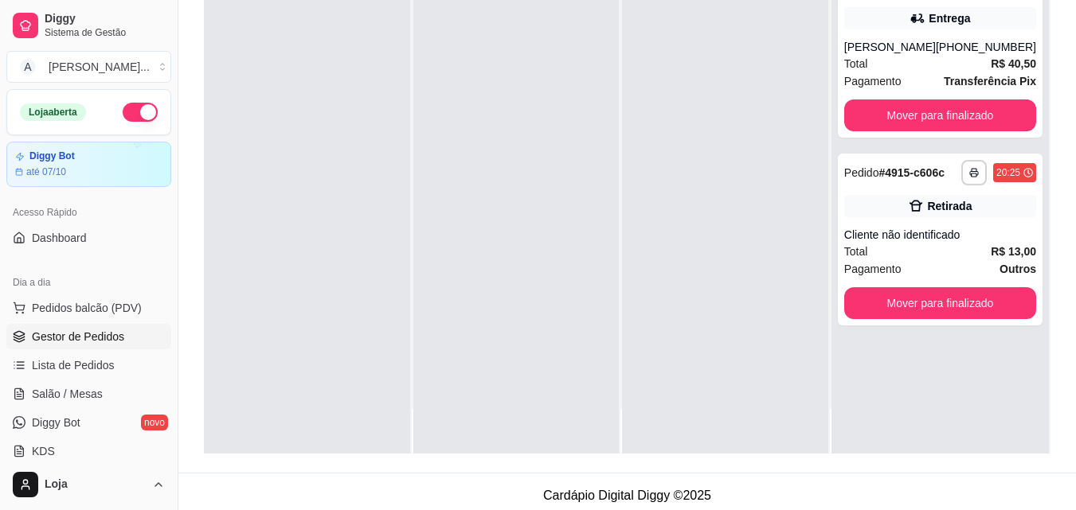
scroll to position [239, 0]
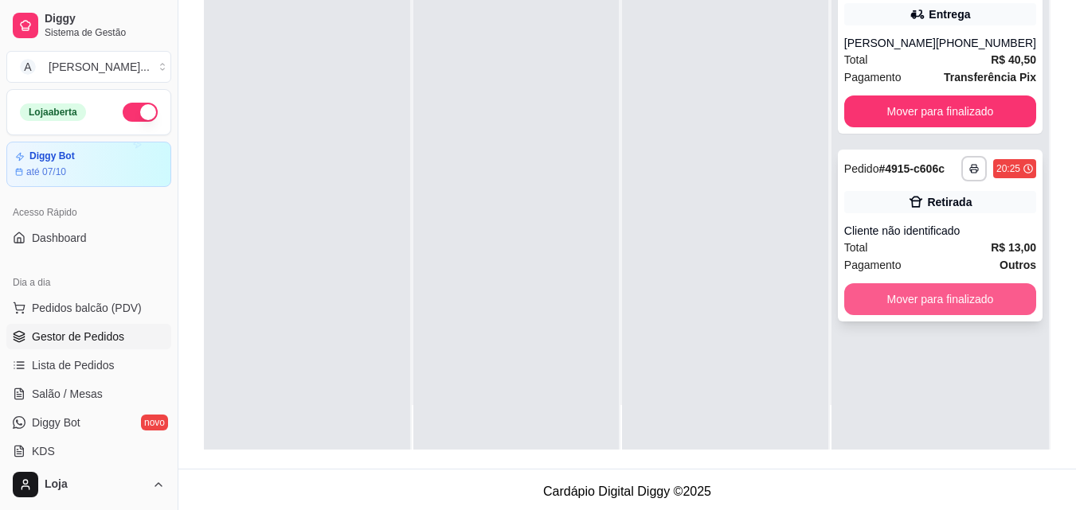
click at [939, 309] on button "Mover para finalizado" at bounding box center [940, 299] width 192 height 32
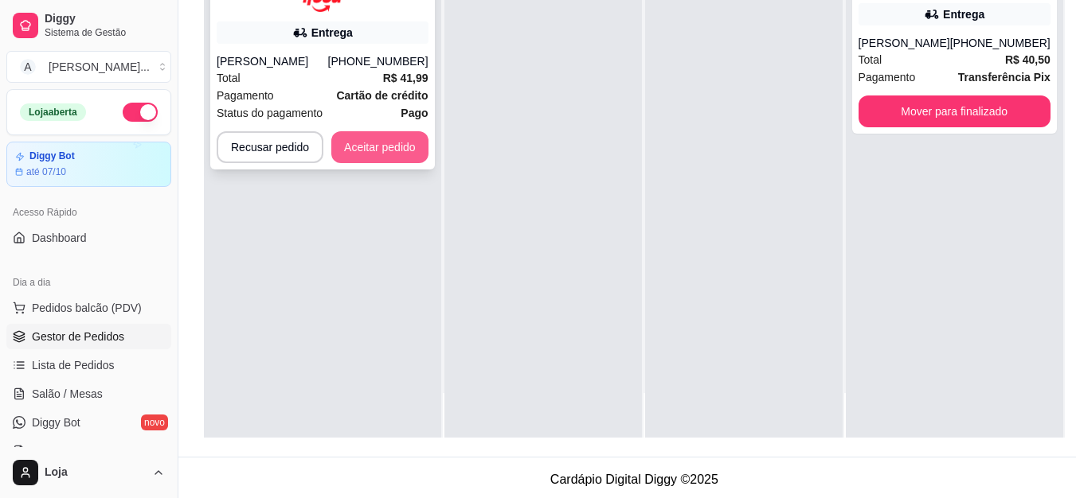
click at [351, 147] on button "Aceitar pedido" at bounding box center [379, 147] width 97 height 32
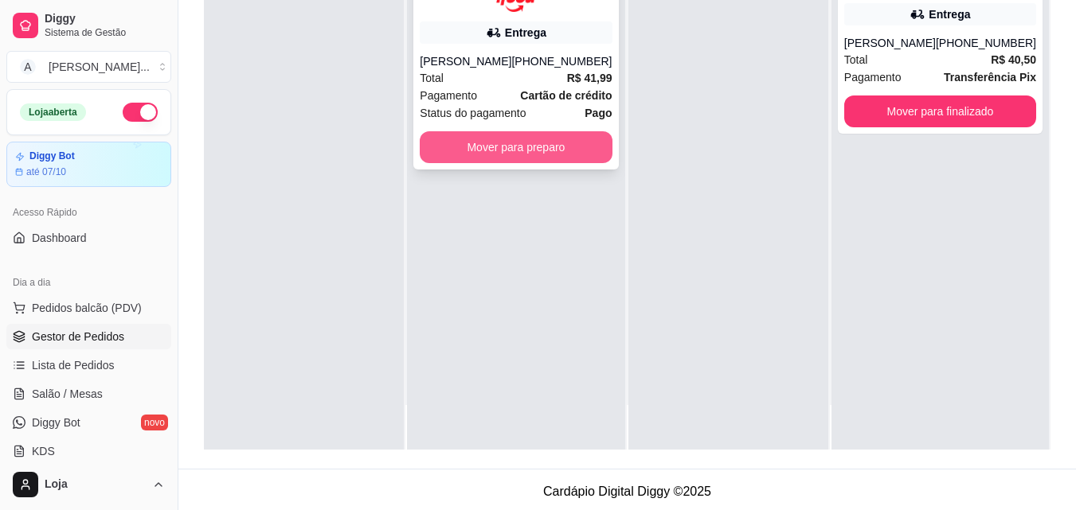
click at [483, 147] on button "Mover para preparo" at bounding box center [516, 147] width 192 height 32
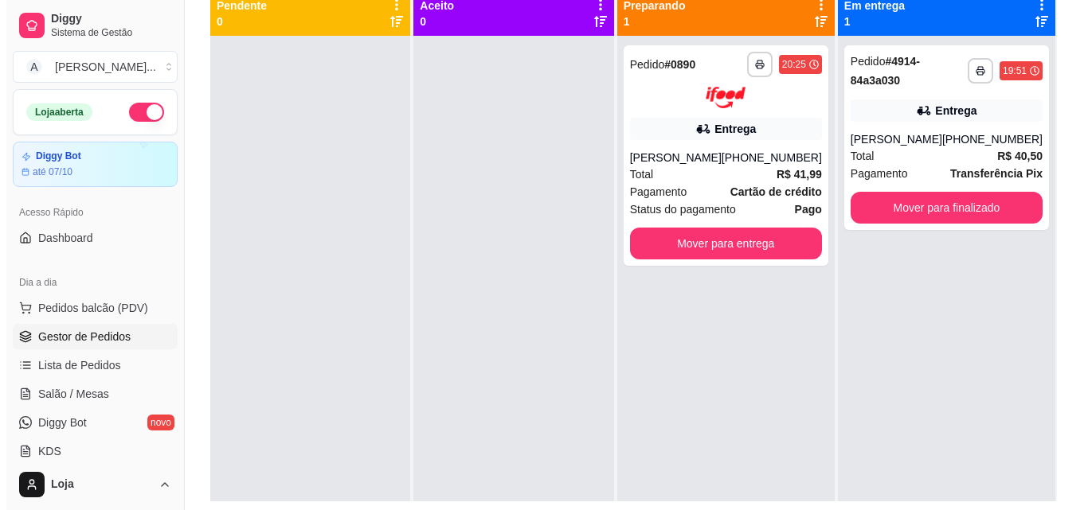
scroll to position [0, 0]
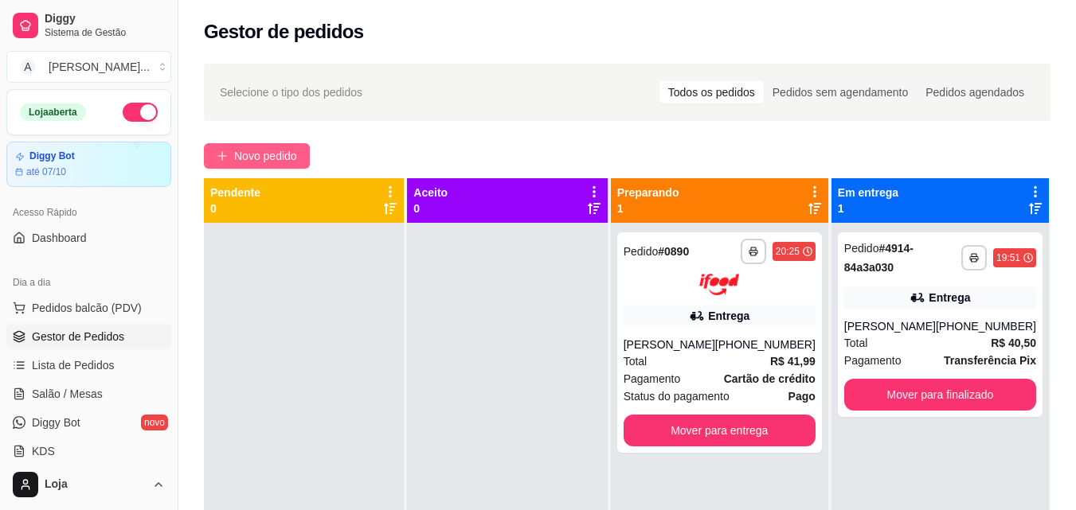
click at [269, 150] on span "Novo pedido" at bounding box center [265, 156] width 63 height 18
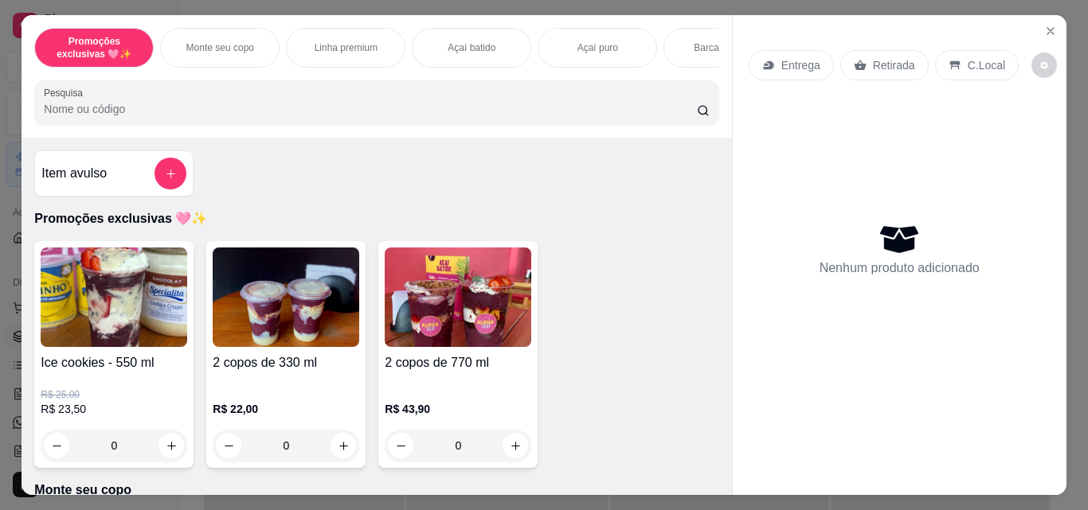
scroll to position [318, 0]
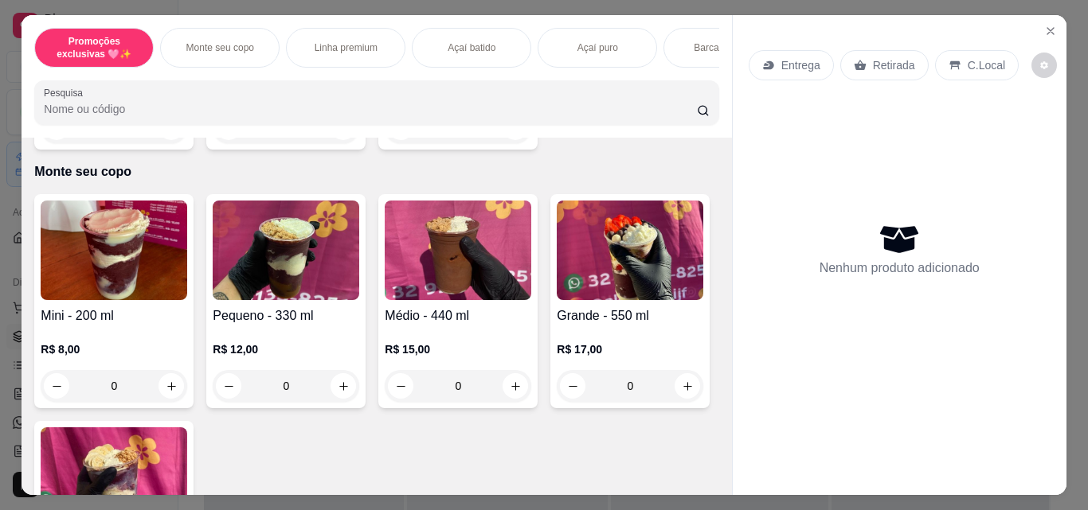
click at [330, 392] on div "0" at bounding box center [286, 386] width 147 height 32
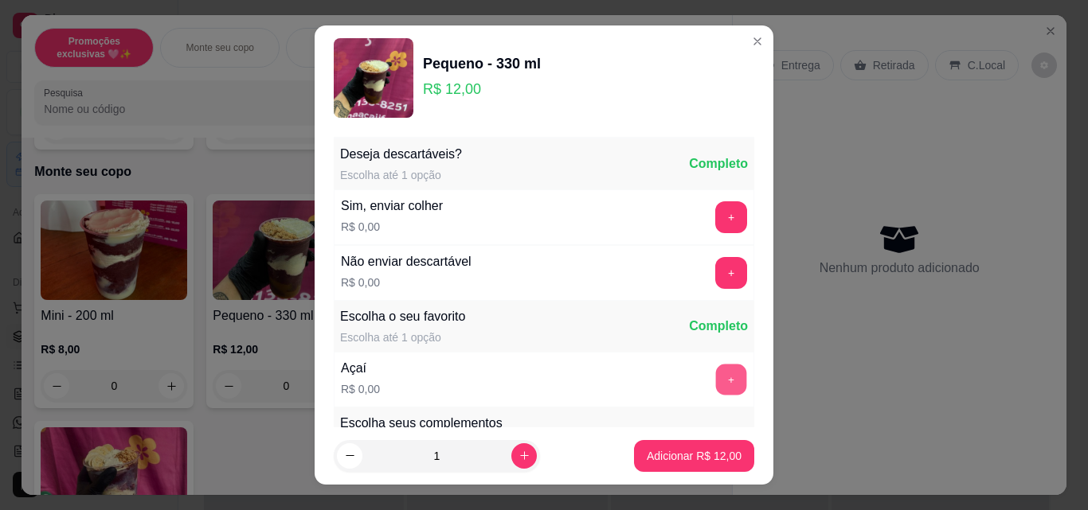
click at [716, 372] on button "+" at bounding box center [731, 380] width 31 height 31
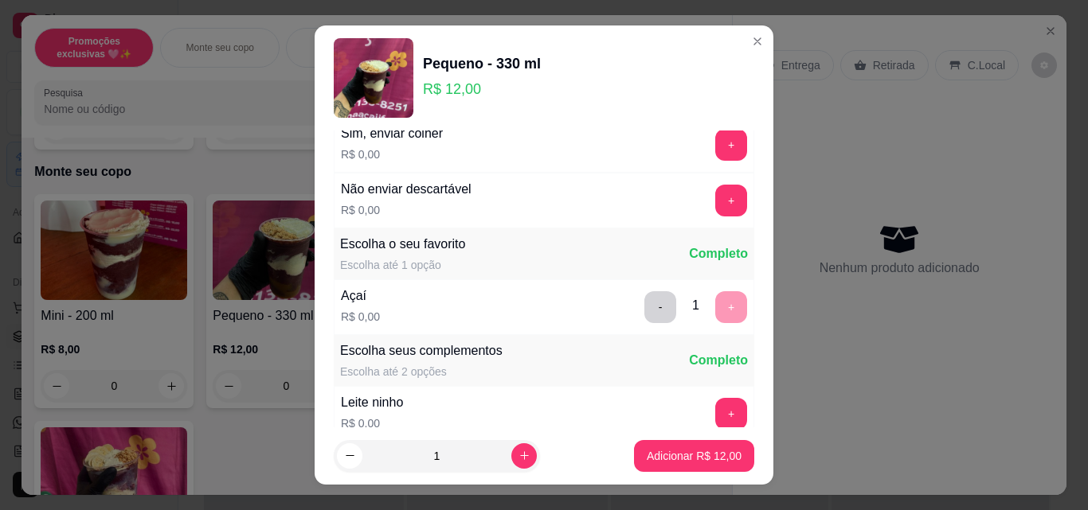
scroll to position [80, 0]
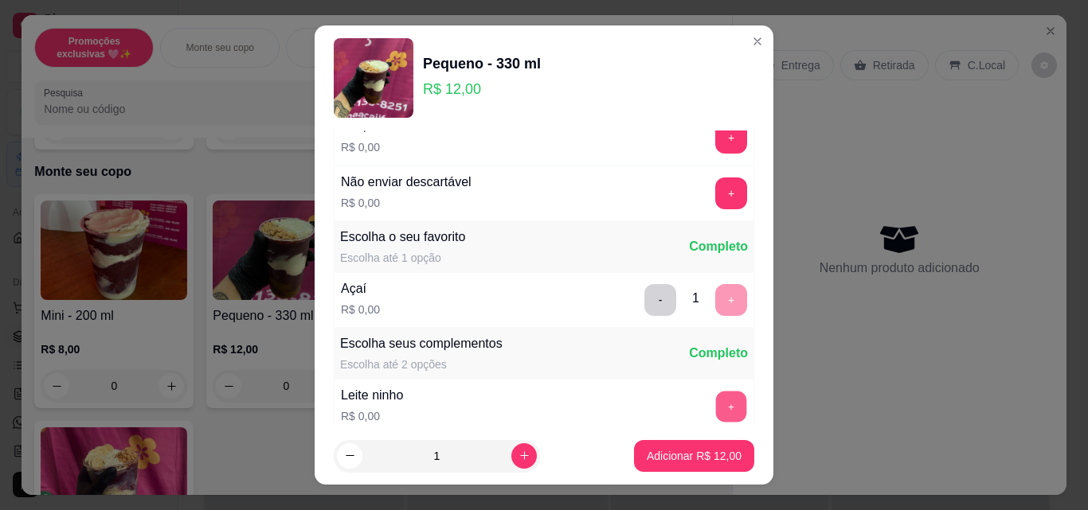
click at [716, 414] on button "+" at bounding box center [731, 407] width 31 height 31
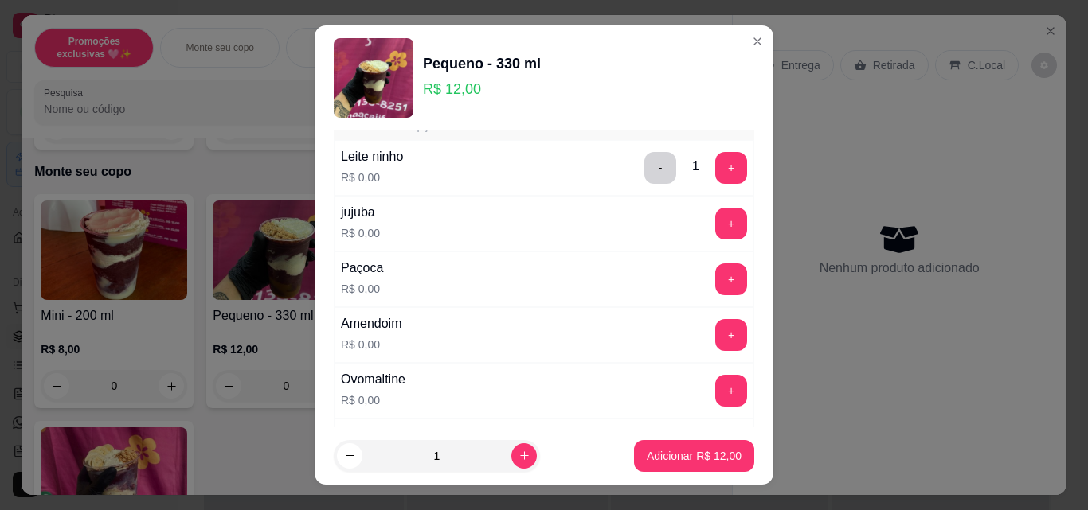
scroll to position [478, 0]
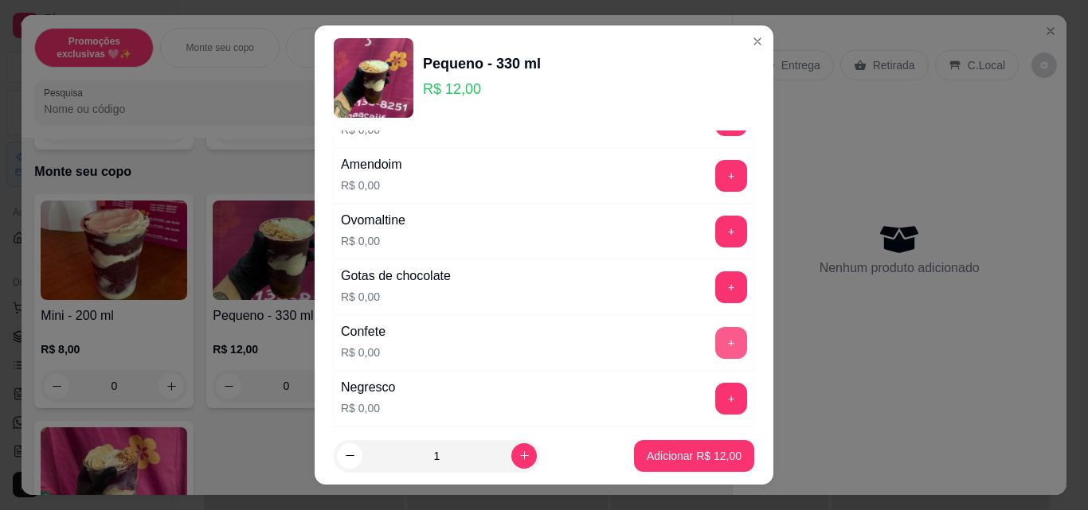
click at [715, 341] on button "+" at bounding box center [731, 343] width 32 height 32
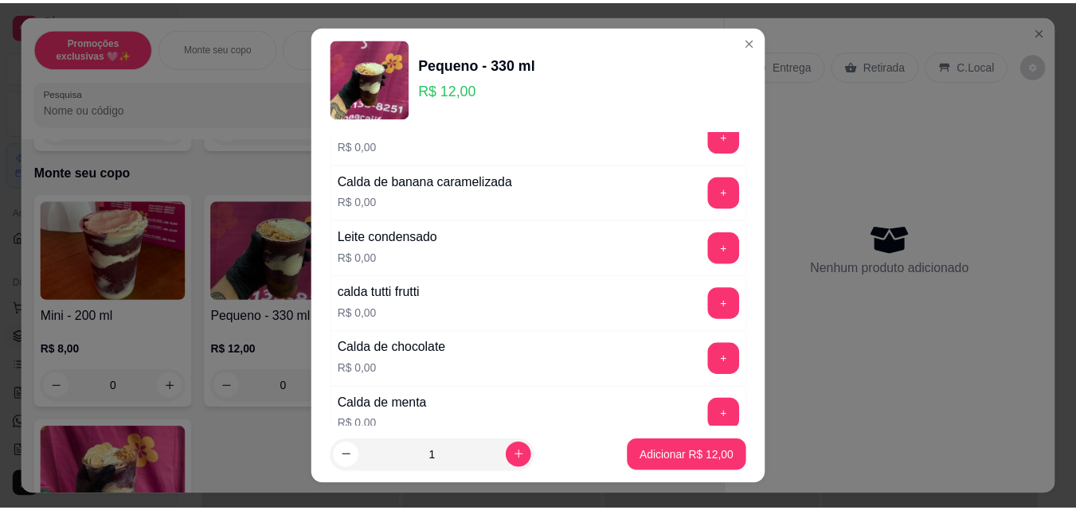
scroll to position [1354, 0]
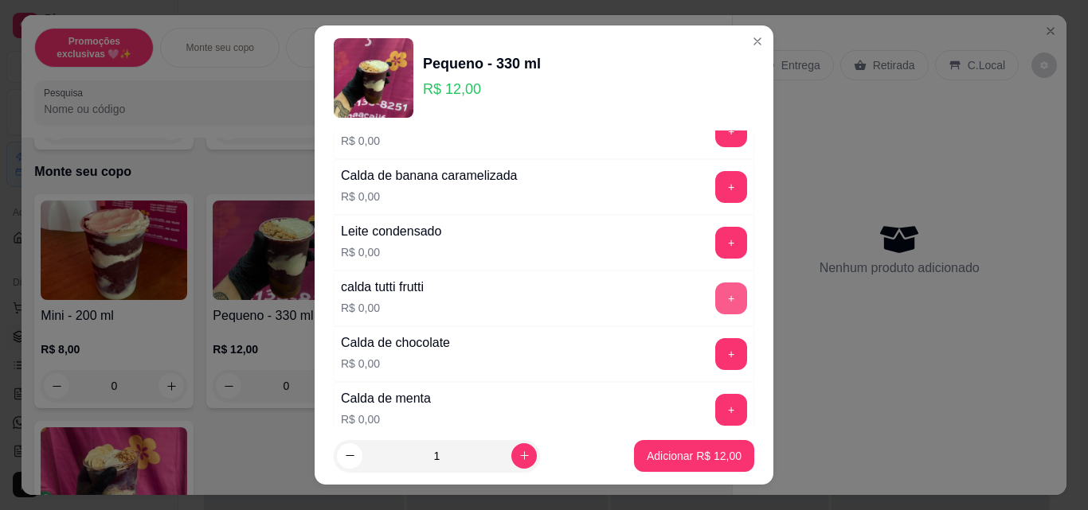
click at [715, 308] on button "+" at bounding box center [731, 299] width 32 height 32
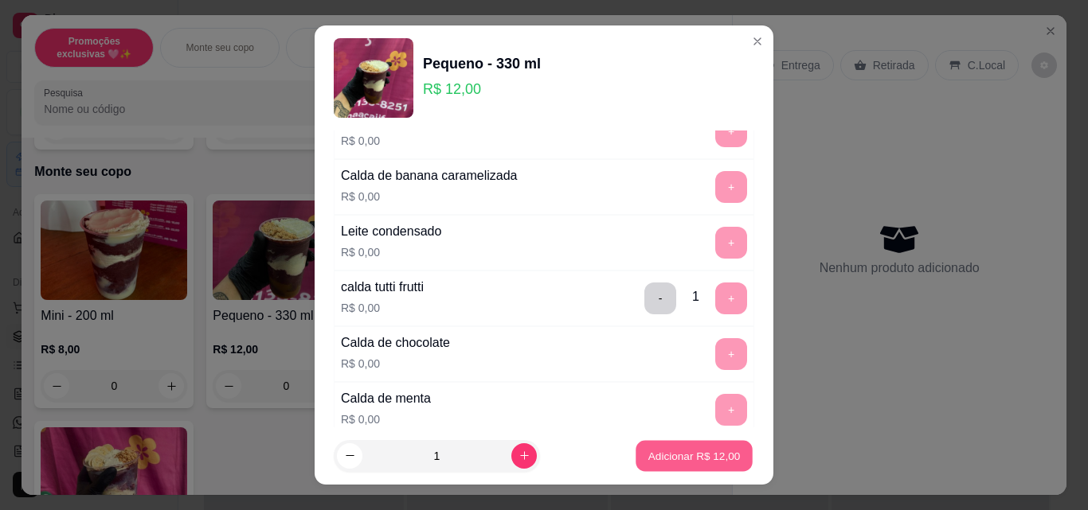
click at [698, 458] on p "Adicionar R$ 12,00" at bounding box center [694, 455] width 92 height 15
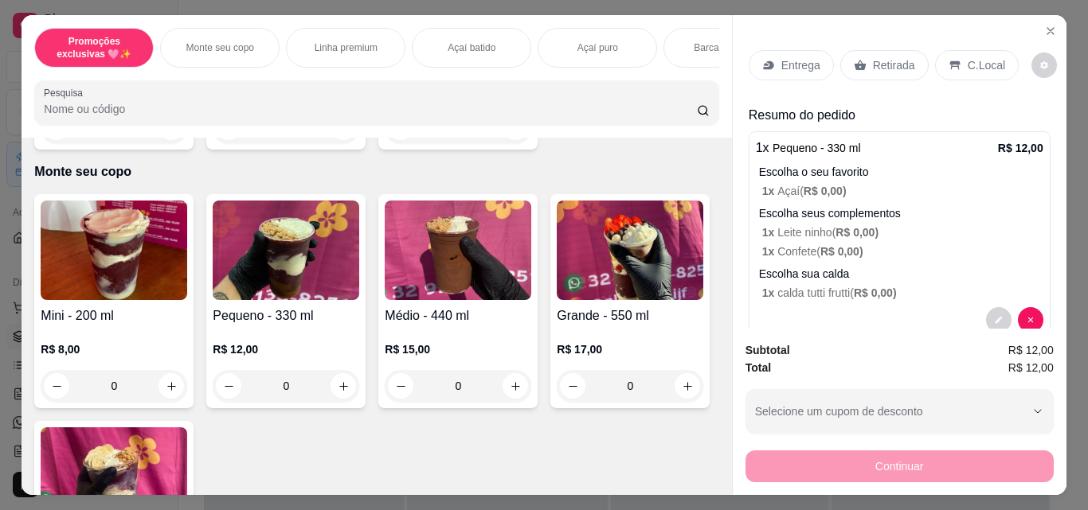
click at [863, 68] on div "Retirada" at bounding box center [884, 65] width 88 height 30
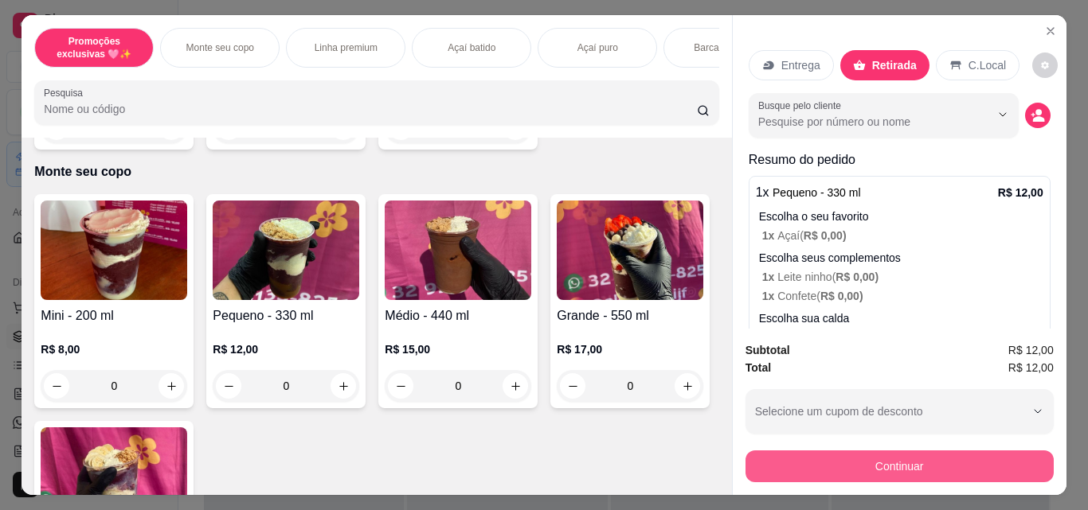
click at [862, 467] on button "Continuar" at bounding box center [899, 467] width 308 height 32
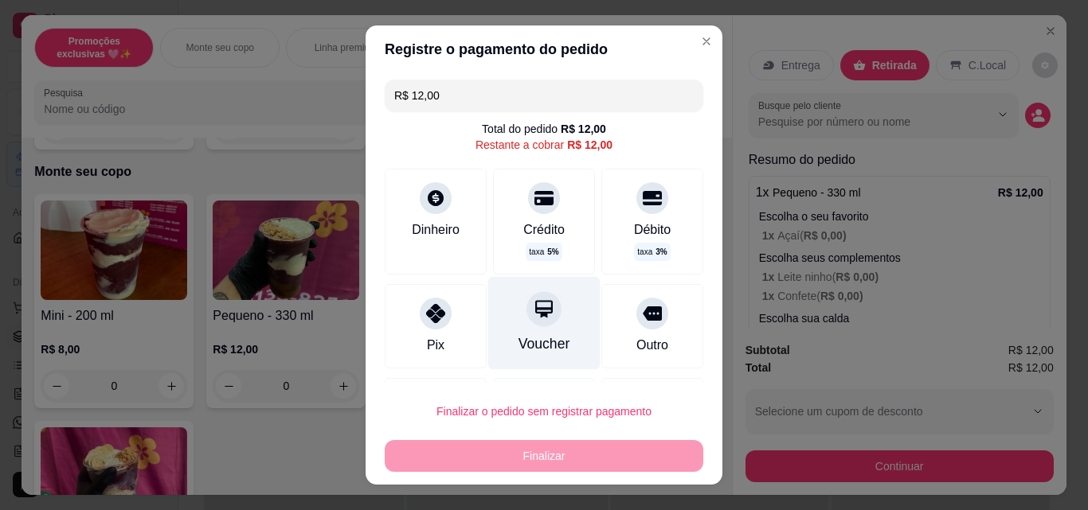
click at [526, 313] on div at bounding box center [543, 308] width 35 height 35
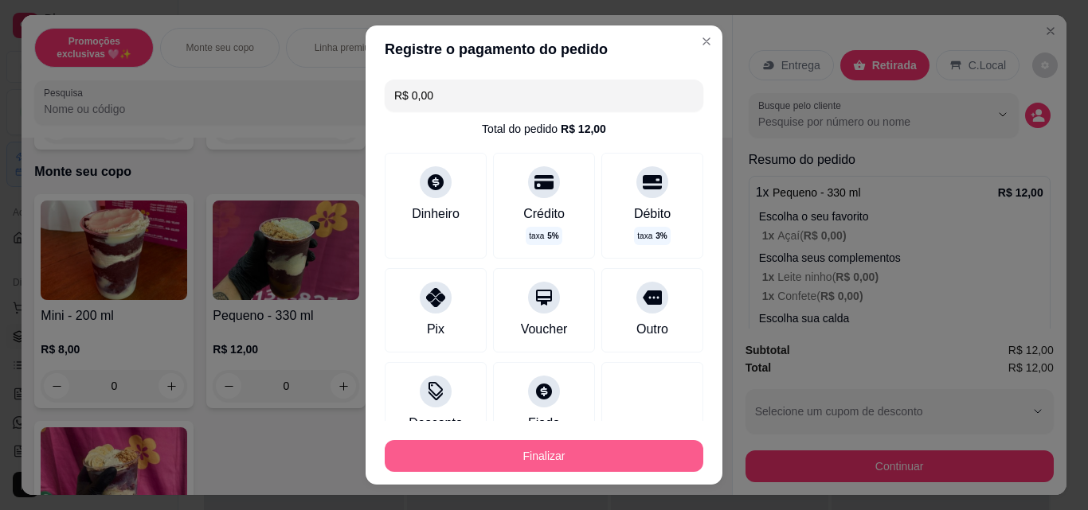
click at [585, 463] on button "Finalizar" at bounding box center [544, 456] width 318 height 32
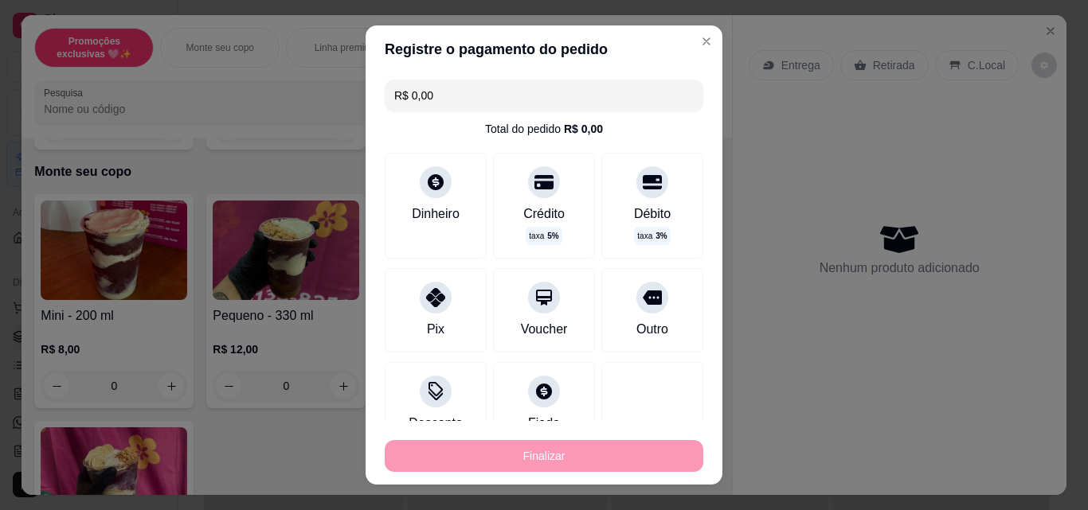
type input "-R$ 12,00"
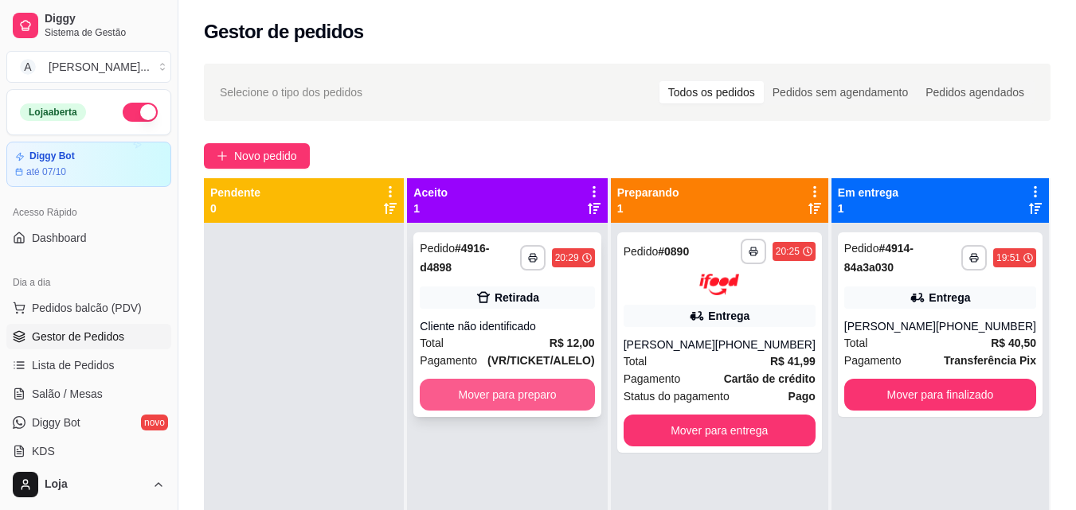
click at [577, 383] on button "Mover para preparo" at bounding box center [507, 395] width 174 height 32
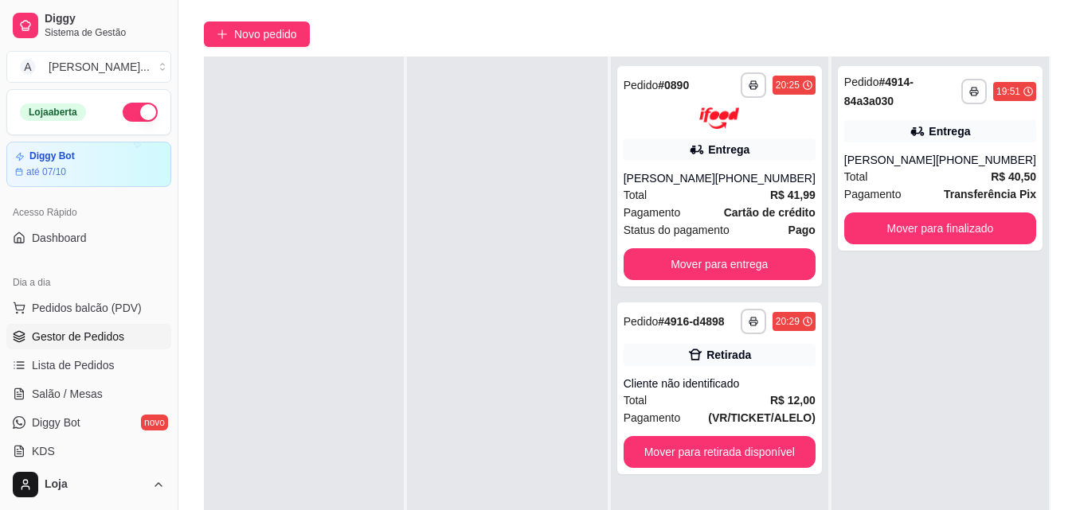
scroll to position [159, 0]
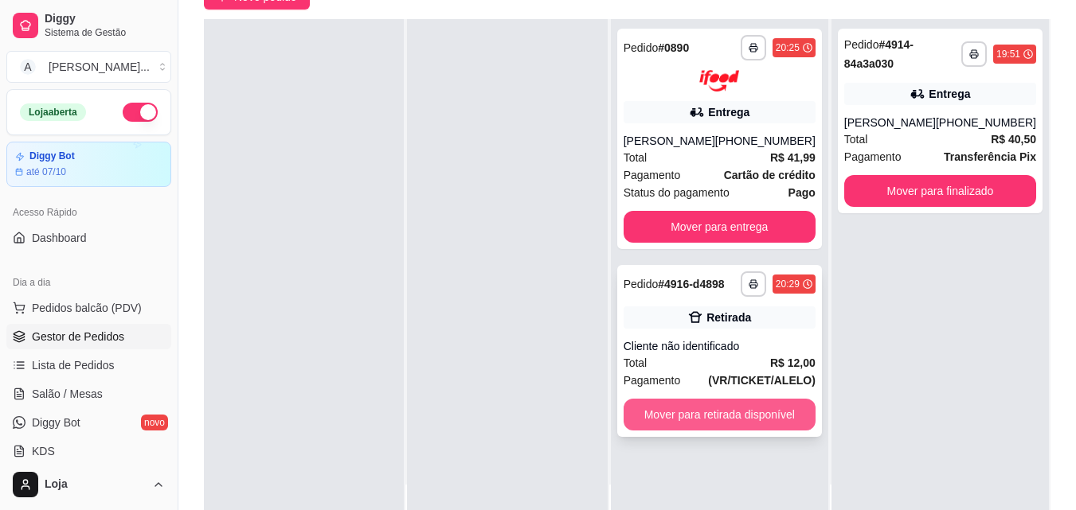
click at [698, 422] on button "Mover para retirada disponível" at bounding box center [719, 415] width 192 height 32
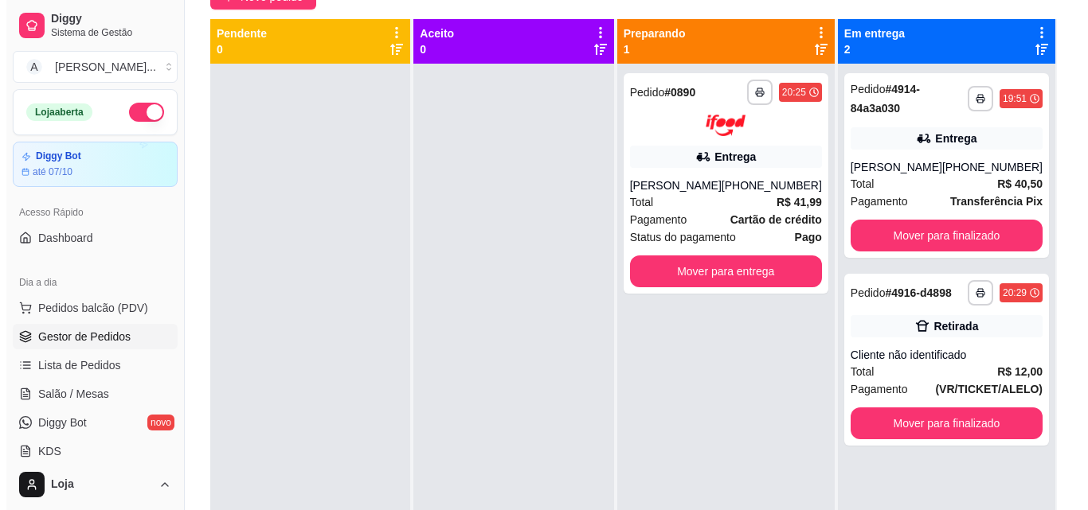
scroll to position [80, 0]
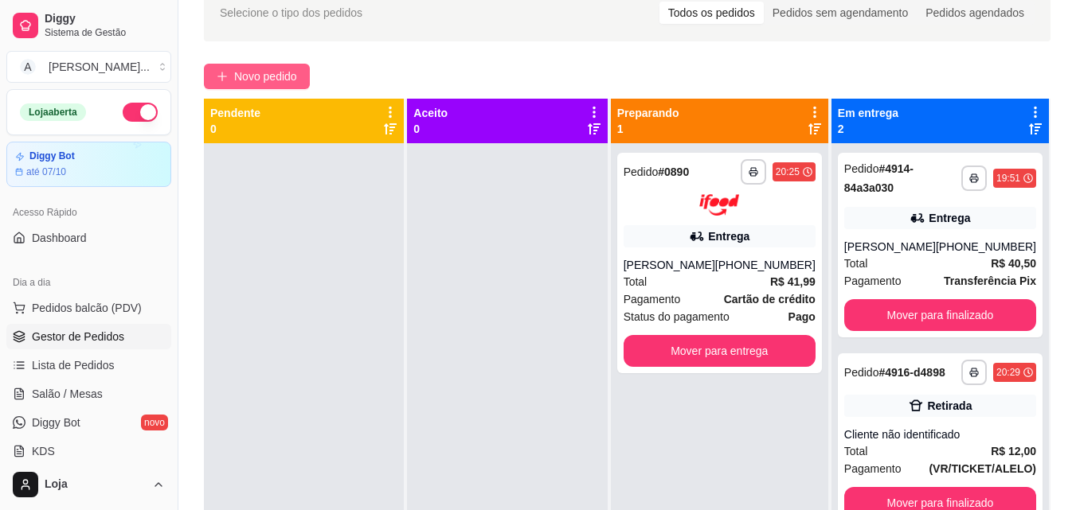
click at [279, 81] on span "Novo pedido" at bounding box center [265, 77] width 63 height 18
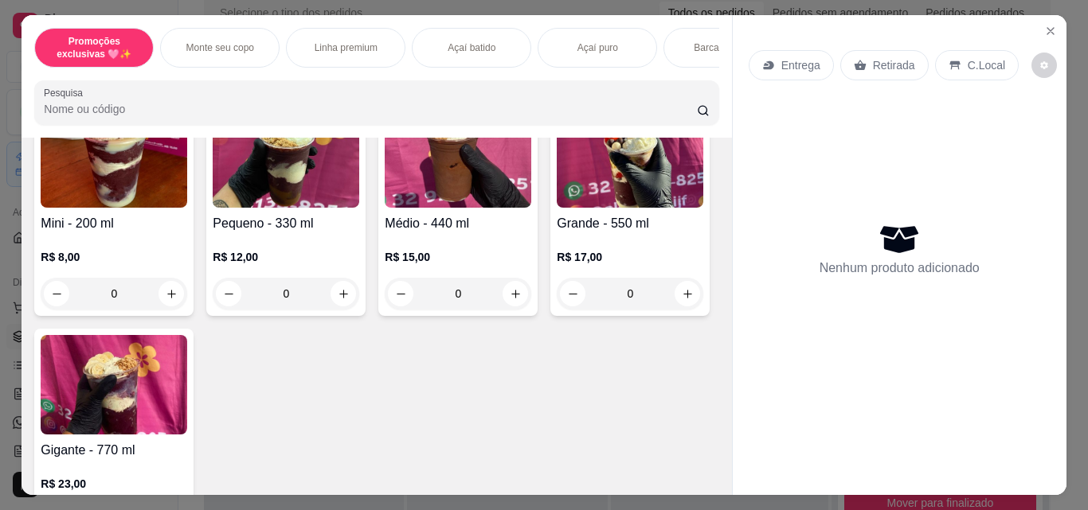
scroll to position [398, 0]
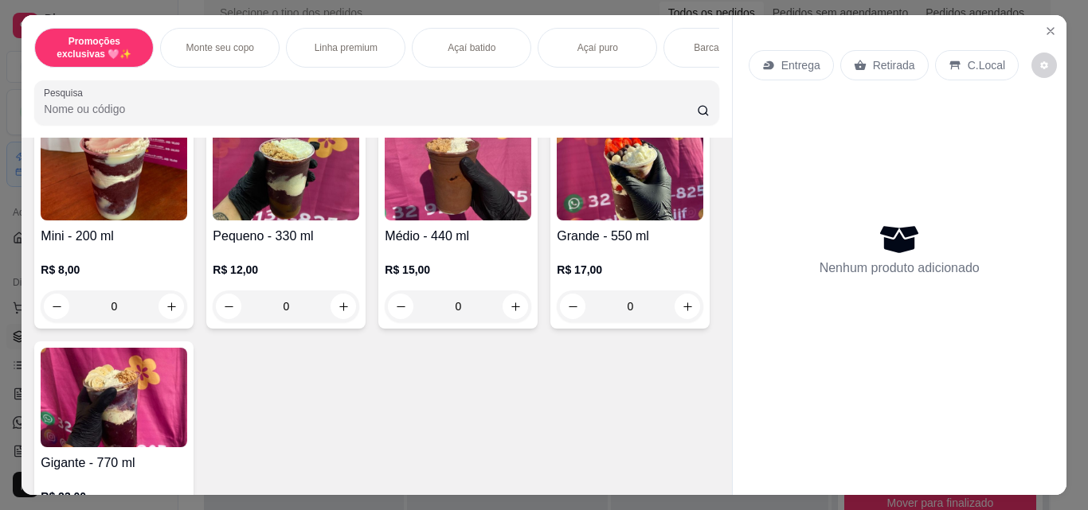
click at [340, 317] on div "0" at bounding box center [286, 307] width 147 height 32
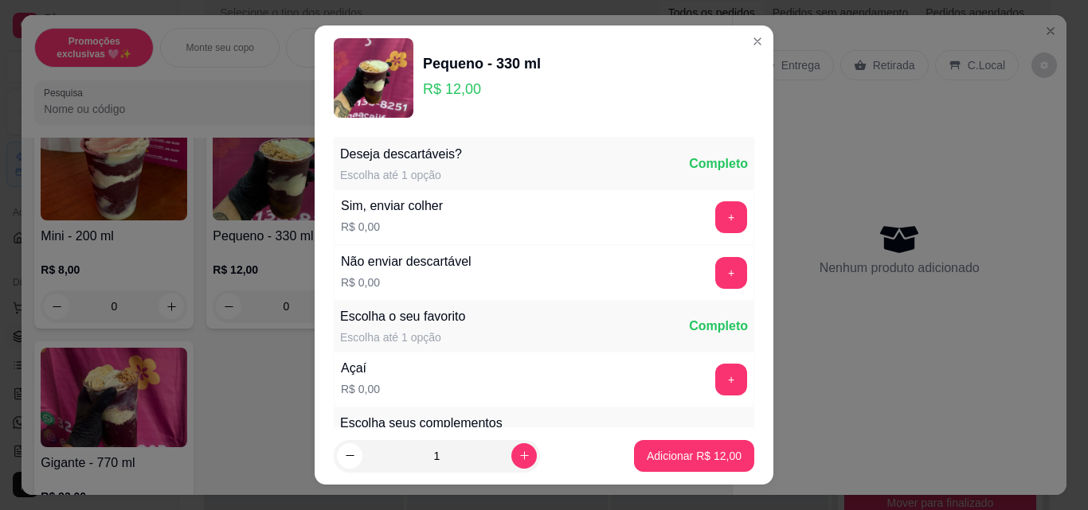
scroll to position [80, 0]
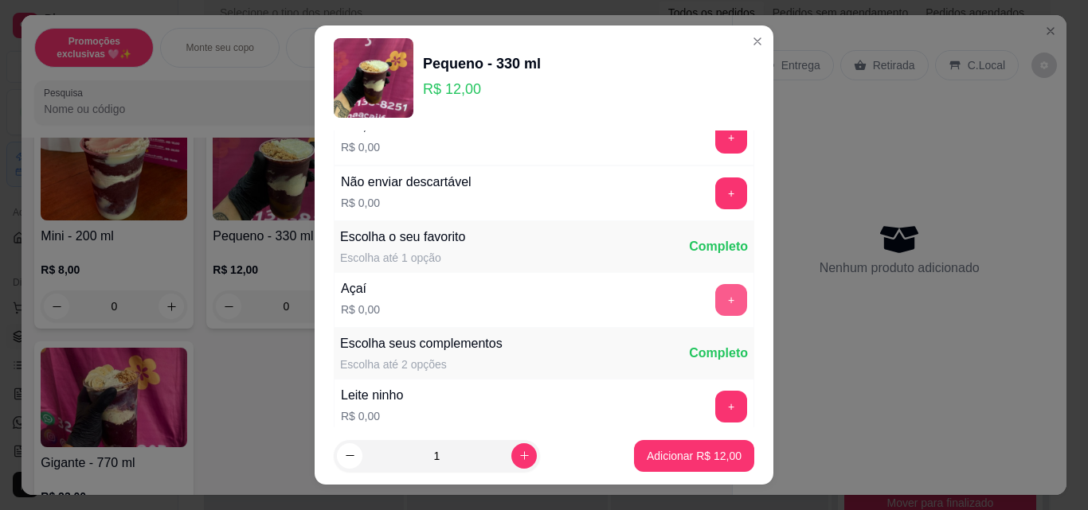
click at [715, 291] on button "+" at bounding box center [731, 300] width 32 height 32
click at [716, 409] on button "+" at bounding box center [731, 407] width 31 height 31
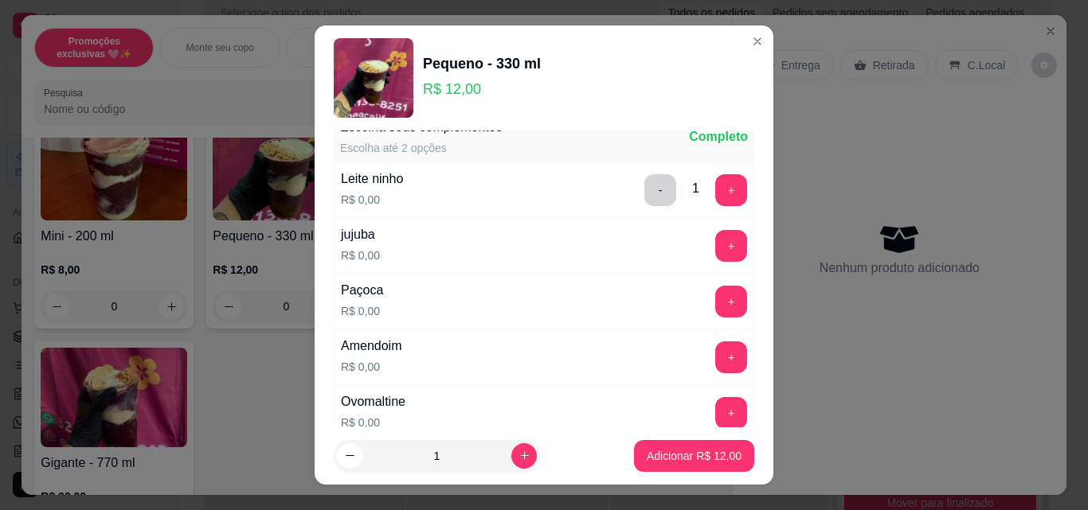
scroll to position [318, 0]
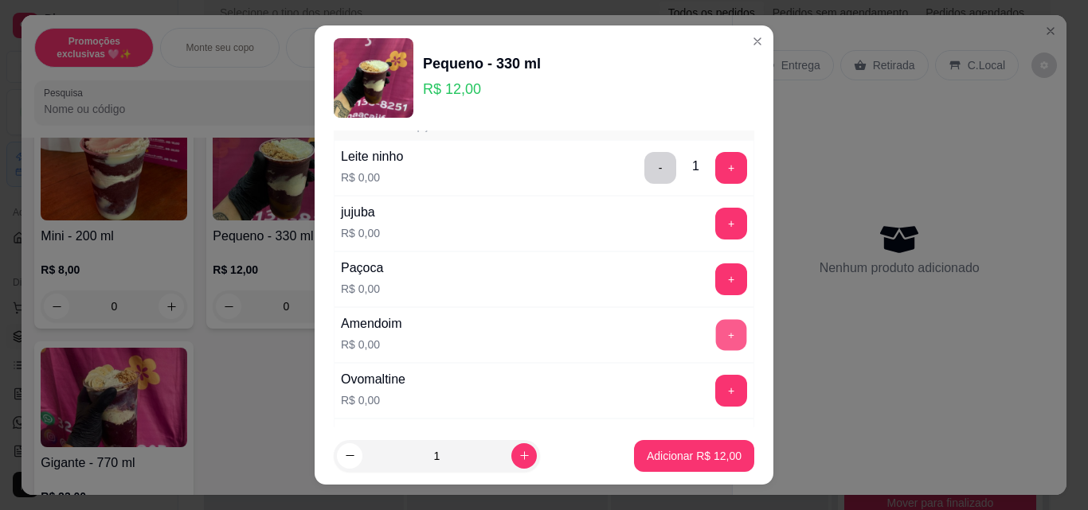
click at [716, 334] on button "+" at bounding box center [731, 335] width 31 height 31
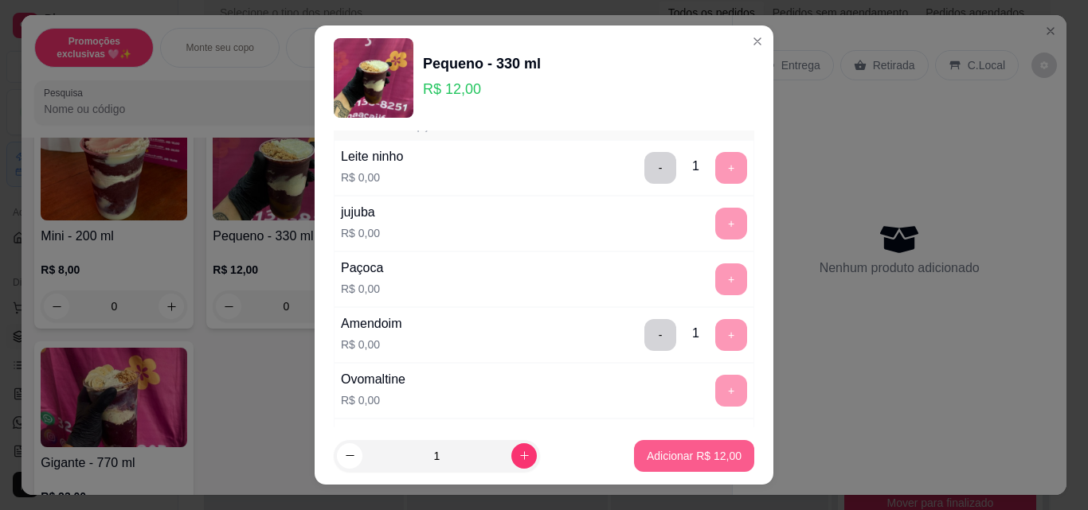
click at [725, 461] on button "Adicionar R$ 12,00" at bounding box center [694, 456] width 120 height 32
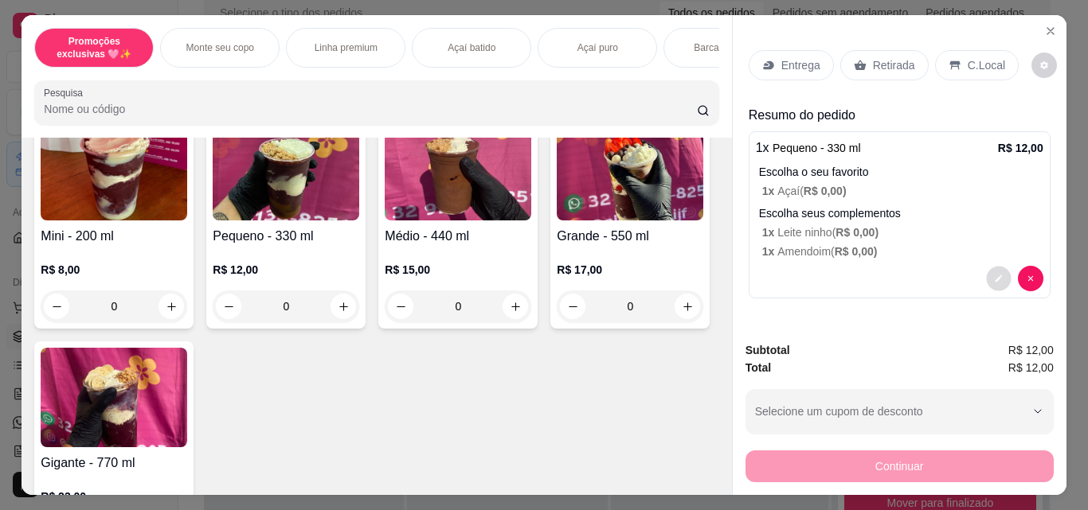
click at [990, 278] on button "decrease-product-quantity" at bounding box center [998, 279] width 25 height 25
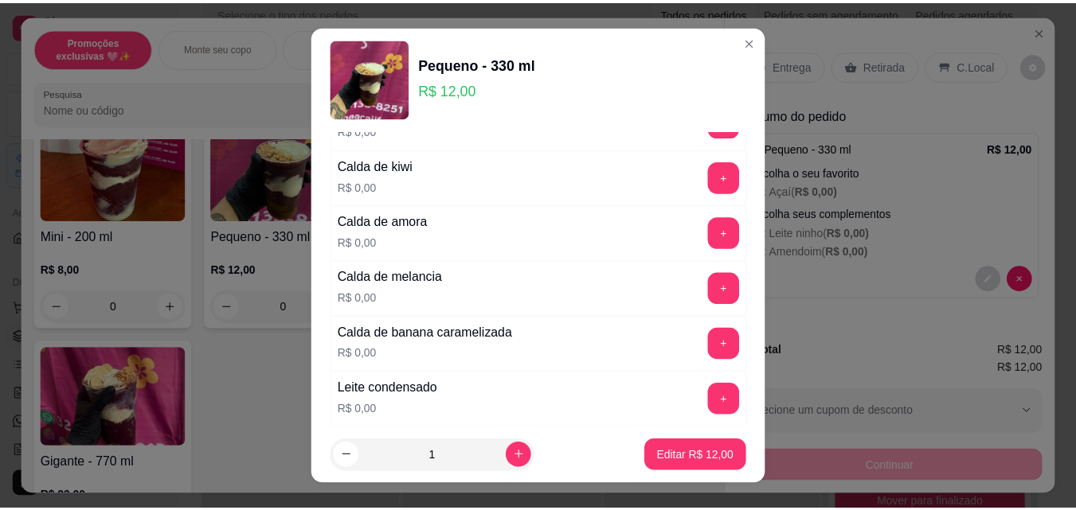
scroll to position [1194, 0]
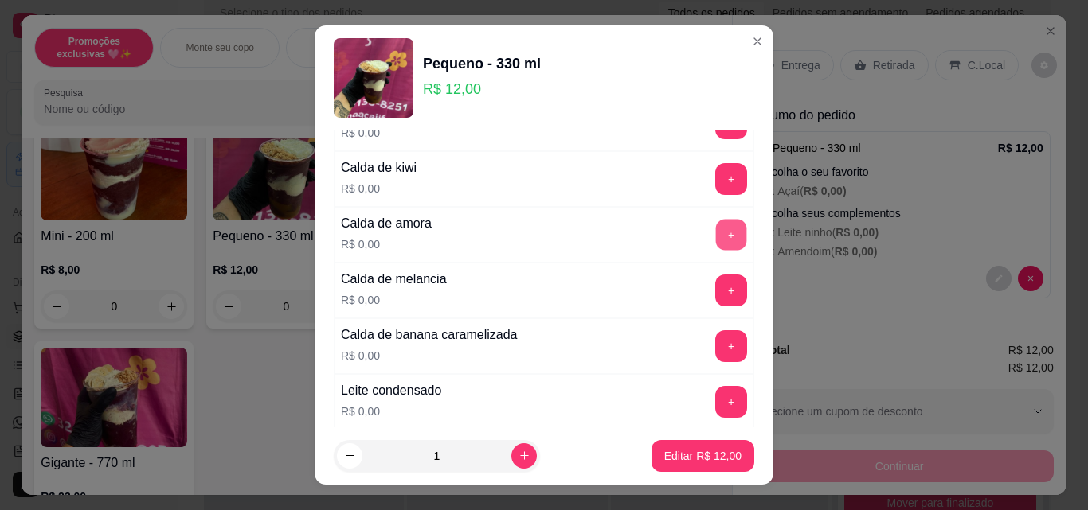
click at [716, 230] on button "+" at bounding box center [731, 235] width 31 height 31
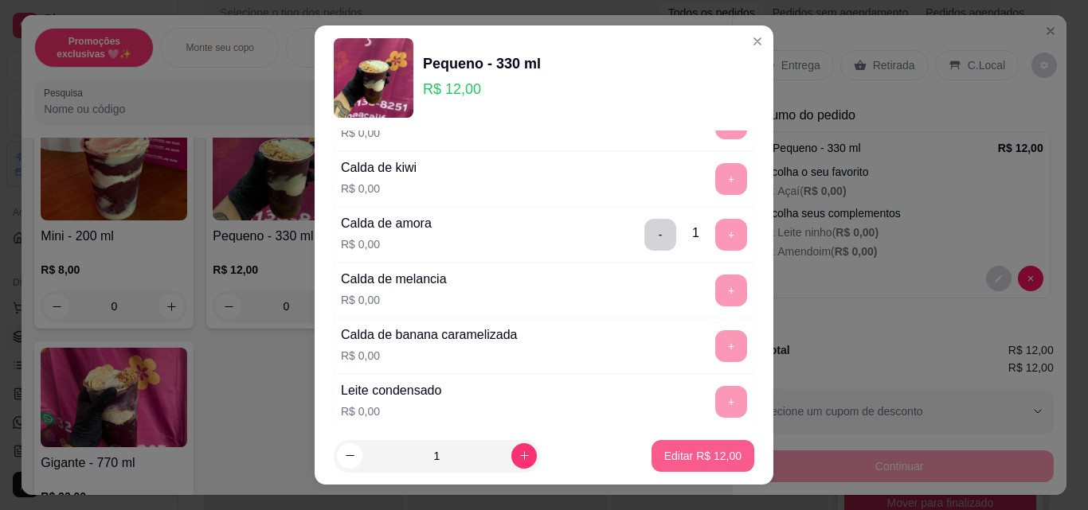
click at [694, 458] on p "Editar R$ 12,00" at bounding box center [702, 456] width 77 height 16
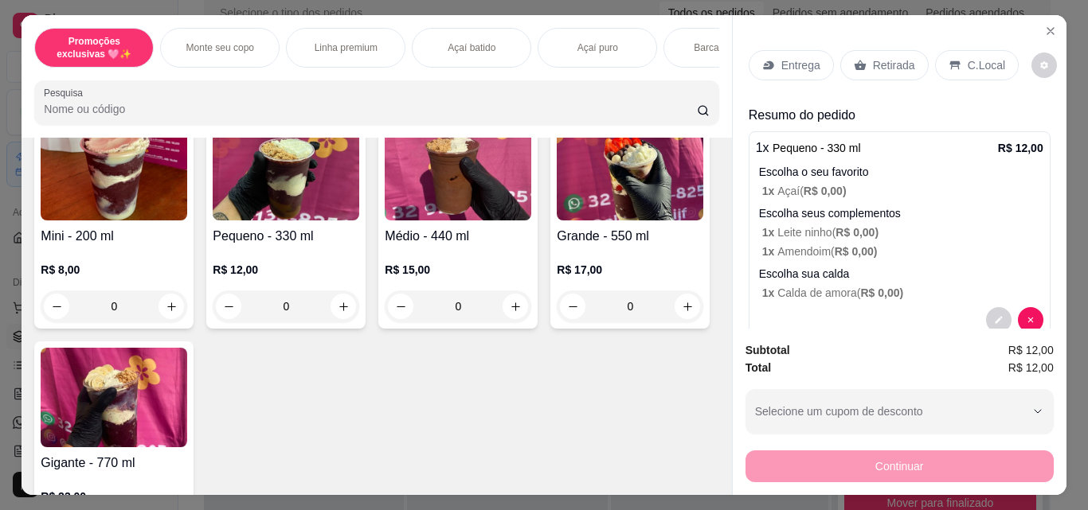
click at [873, 62] on p "Retirada" at bounding box center [894, 65] width 42 height 16
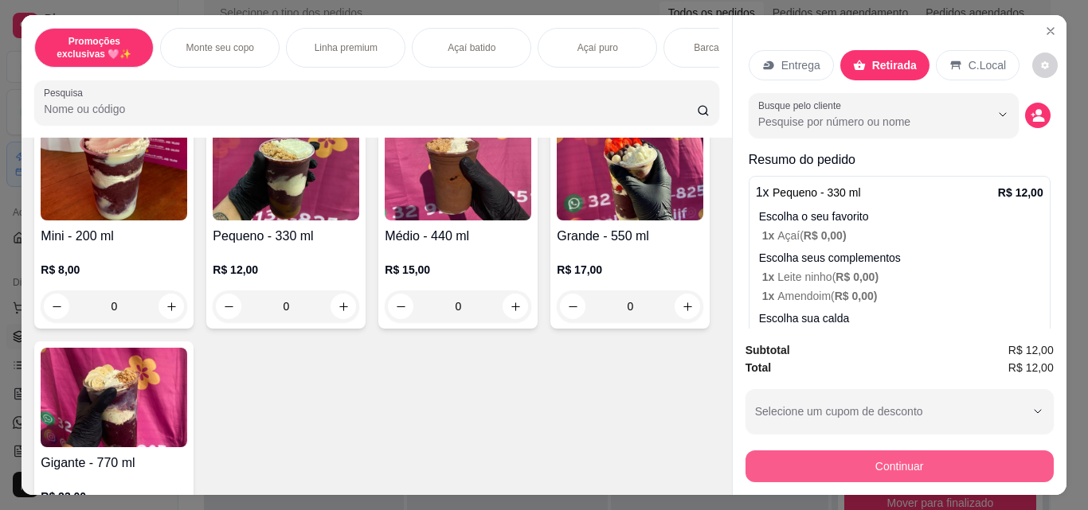
click at [869, 459] on button "Continuar" at bounding box center [899, 467] width 308 height 32
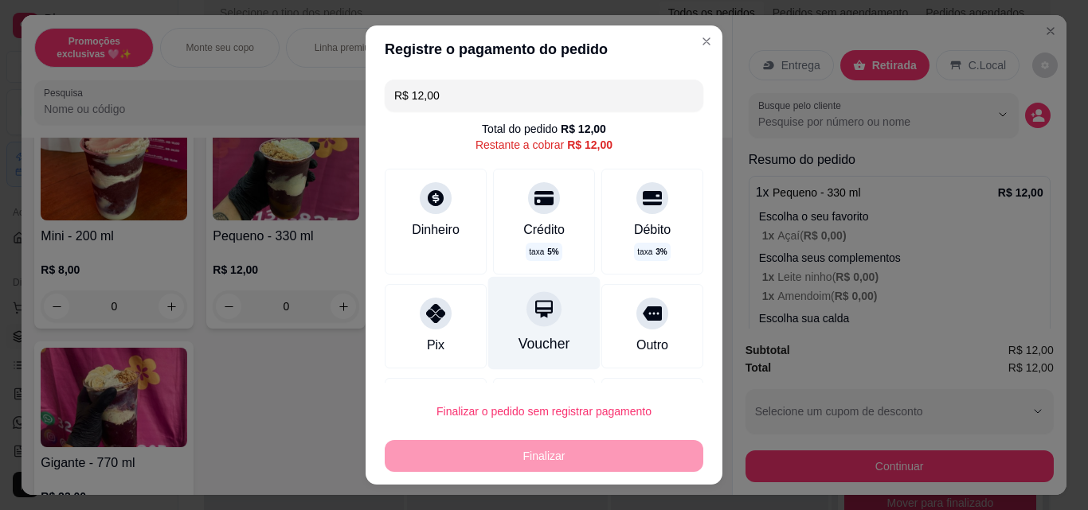
click at [518, 342] on div "Voucher" at bounding box center [544, 344] width 52 height 21
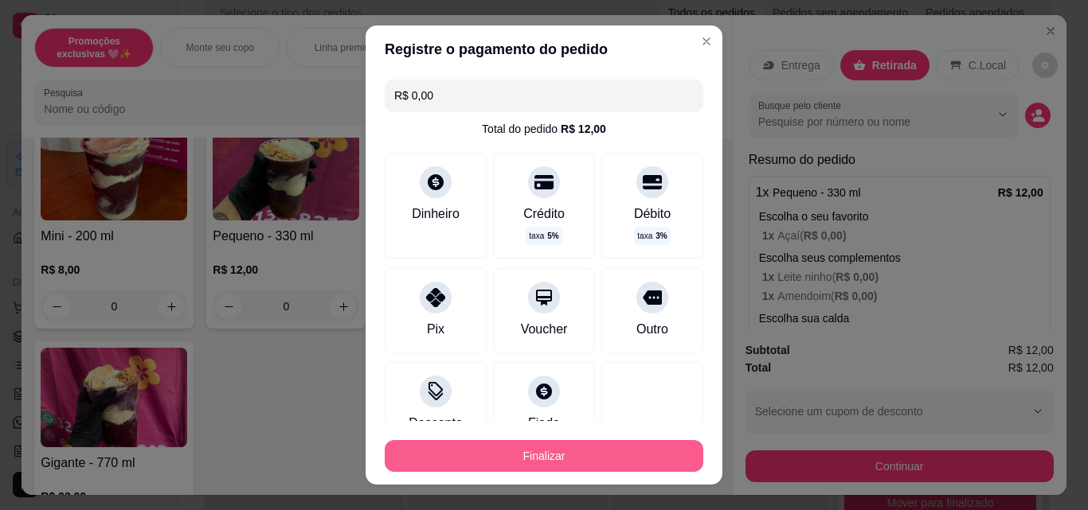
click at [568, 456] on button "Finalizar" at bounding box center [544, 456] width 318 height 32
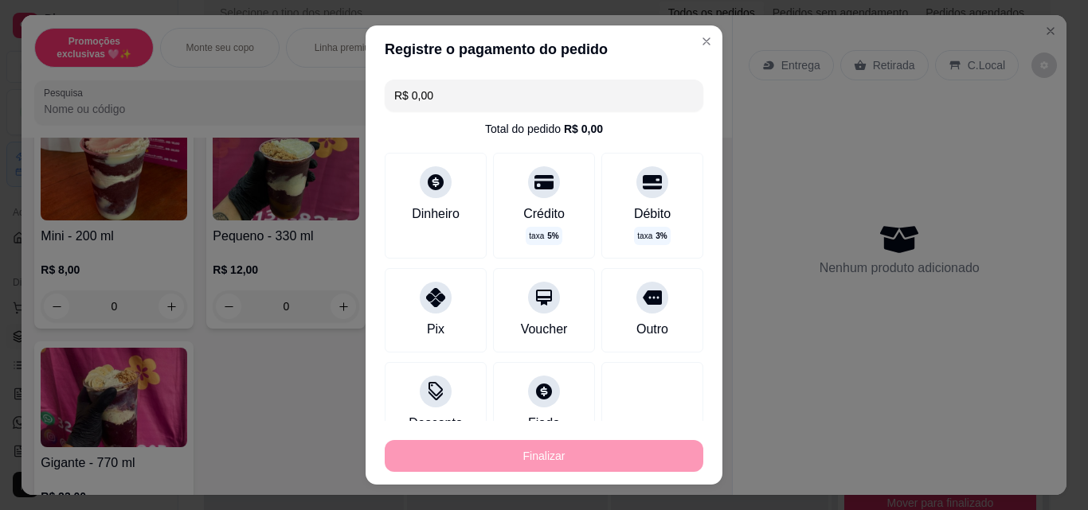
type input "-R$ 12,00"
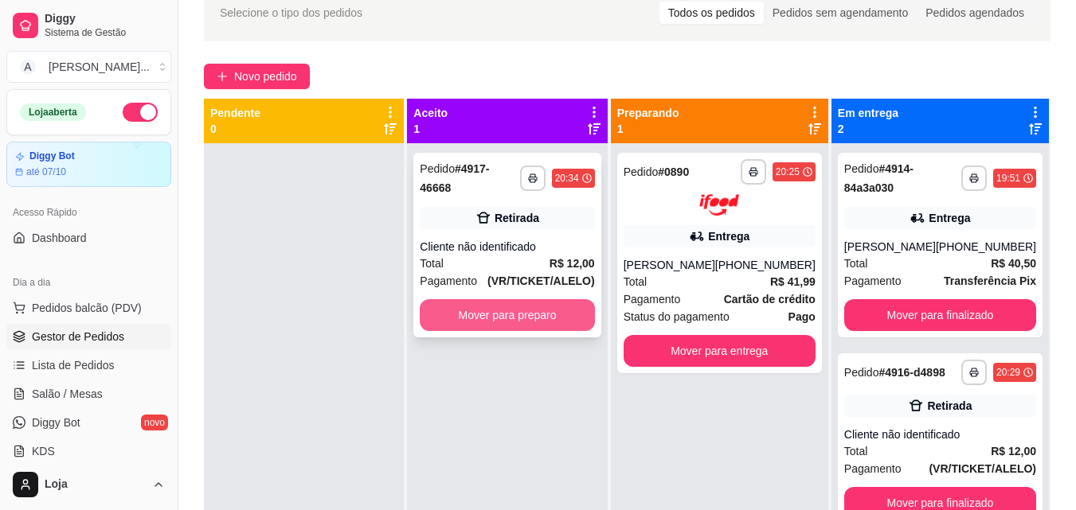
click at [533, 299] on button "Mover para preparo" at bounding box center [507, 315] width 174 height 32
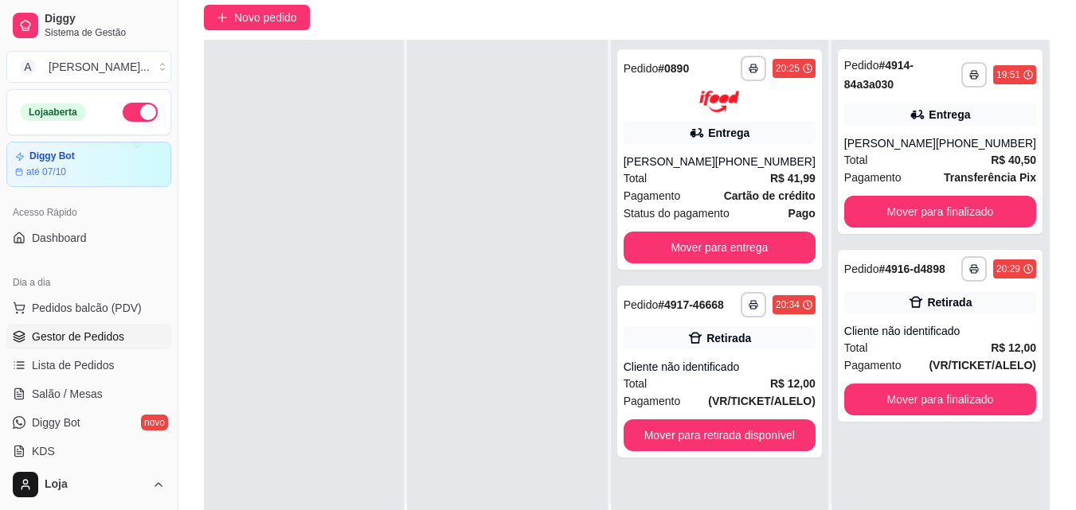
scroll to position [239, 0]
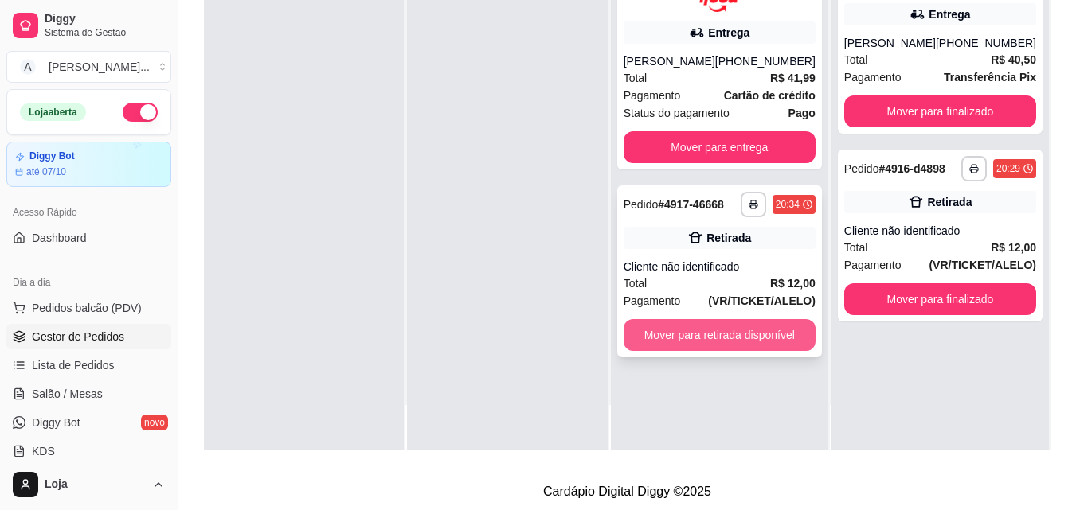
click at [730, 338] on button "Mover para retirada disponível" at bounding box center [719, 335] width 192 height 32
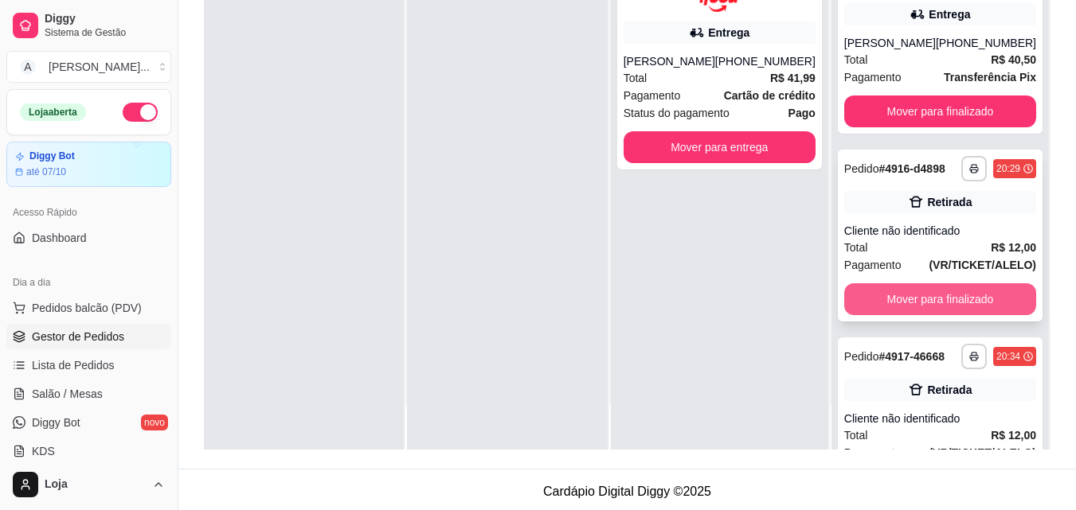
click at [923, 308] on button "Mover para finalizado" at bounding box center [940, 299] width 192 height 32
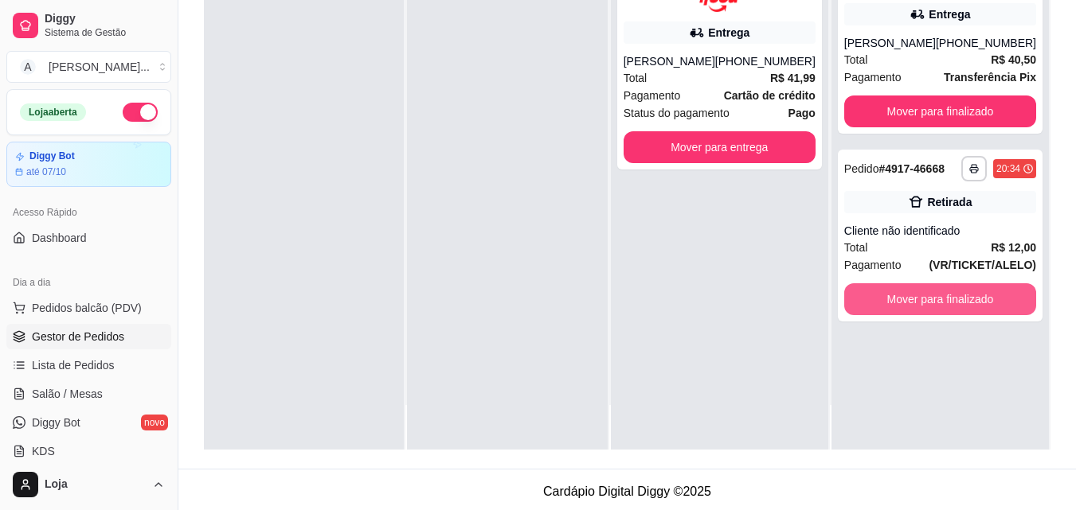
click at [923, 308] on button "Mover para finalizado" at bounding box center [940, 299] width 192 height 32
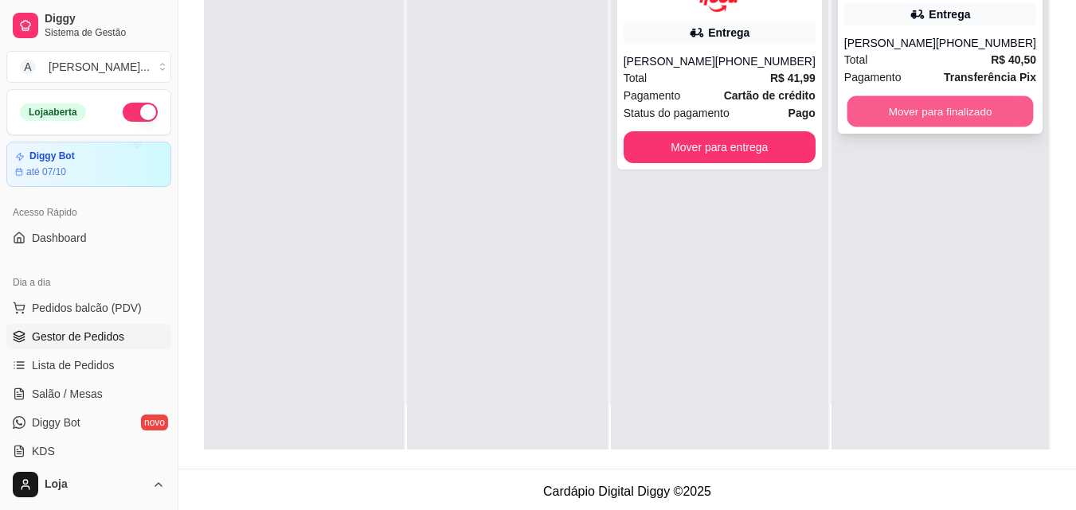
click at [873, 104] on button "Mover para finalizado" at bounding box center [939, 111] width 186 height 31
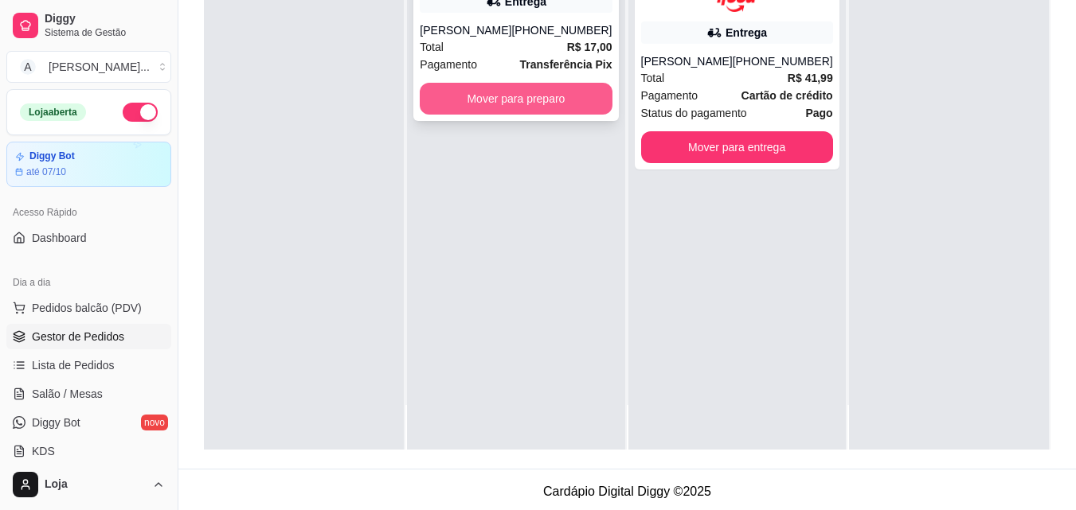
click at [454, 115] on button "Mover para preparo" at bounding box center [516, 99] width 192 height 32
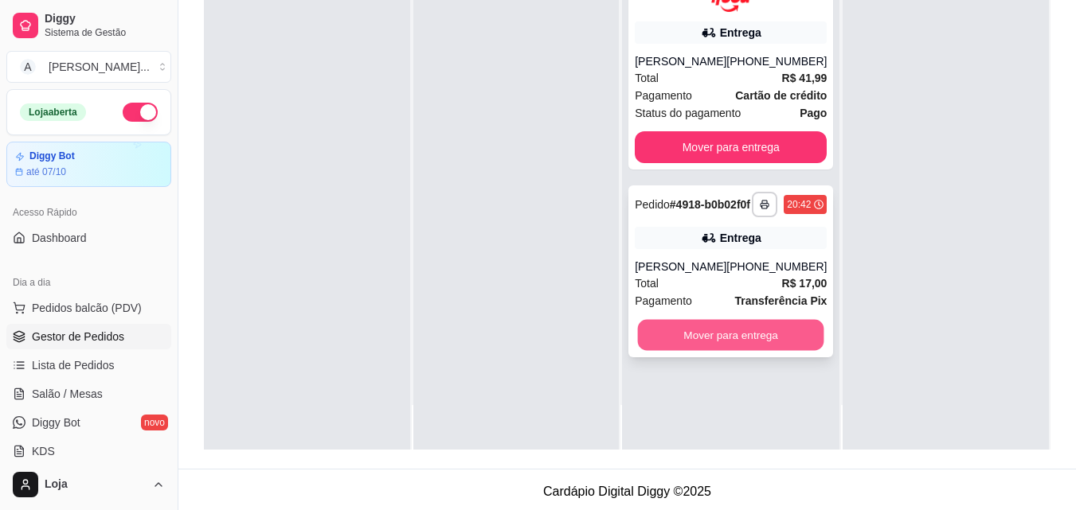
click at [772, 350] on button "Mover para entrega" at bounding box center [731, 334] width 186 height 31
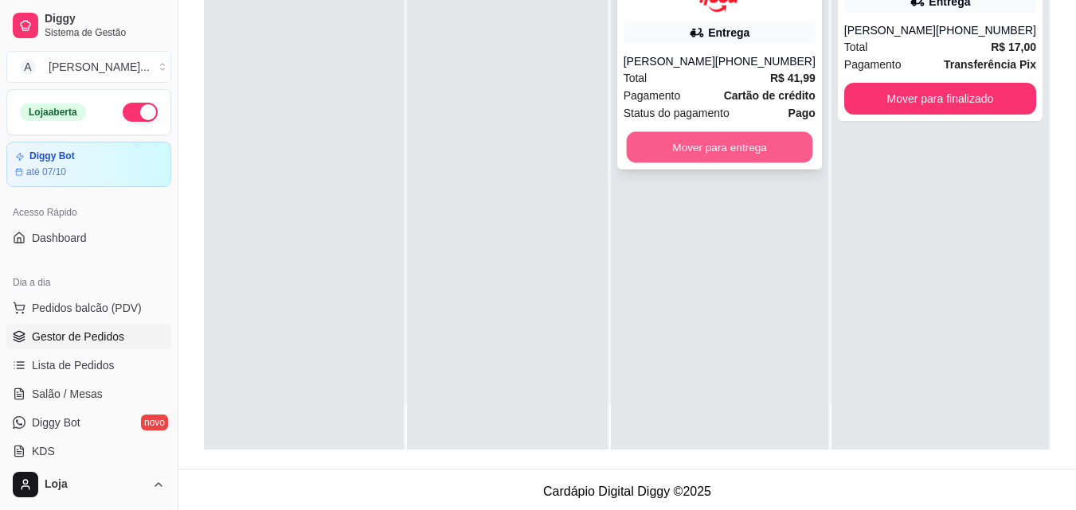
click at [733, 154] on button "Mover para entrega" at bounding box center [719, 146] width 186 height 31
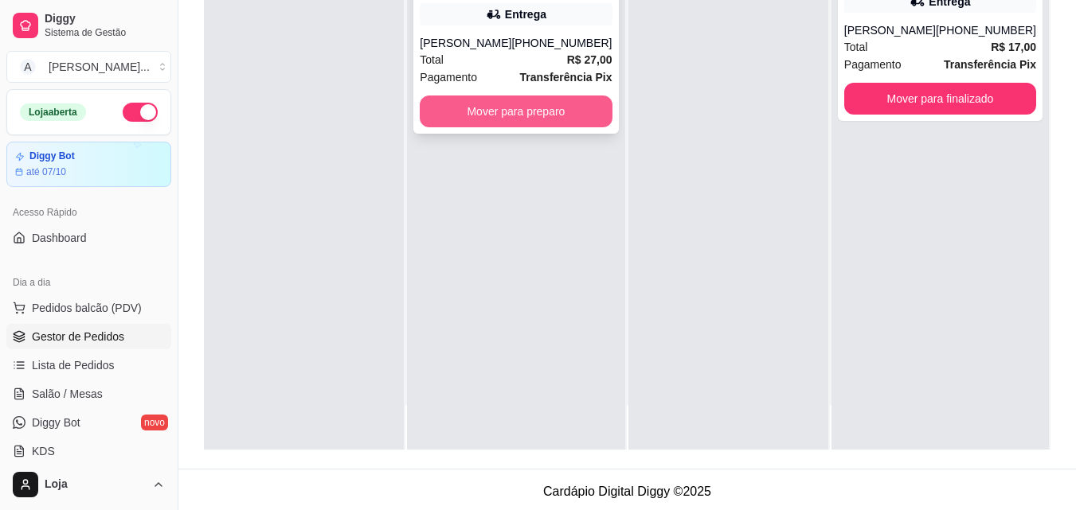
click at [533, 109] on button "Mover para preparo" at bounding box center [516, 112] width 192 height 32
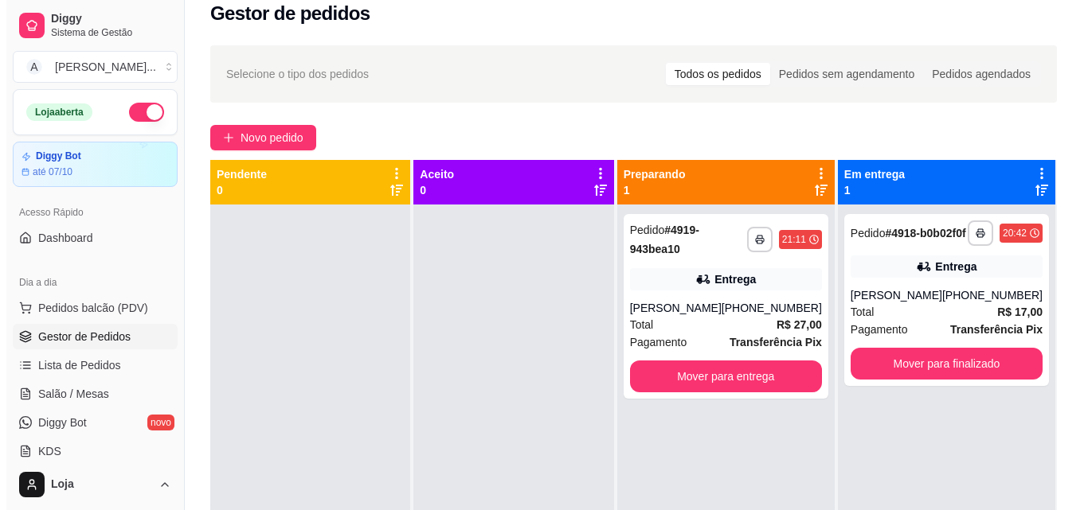
scroll to position [0, 0]
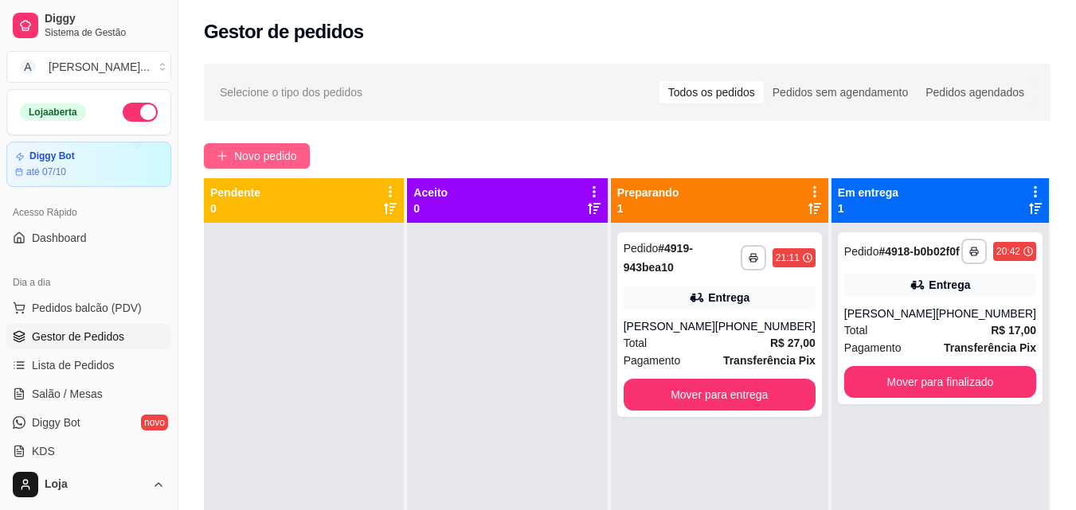
click at [263, 149] on span "Novo pedido" at bounding box center [265, 156] width 63 height 18
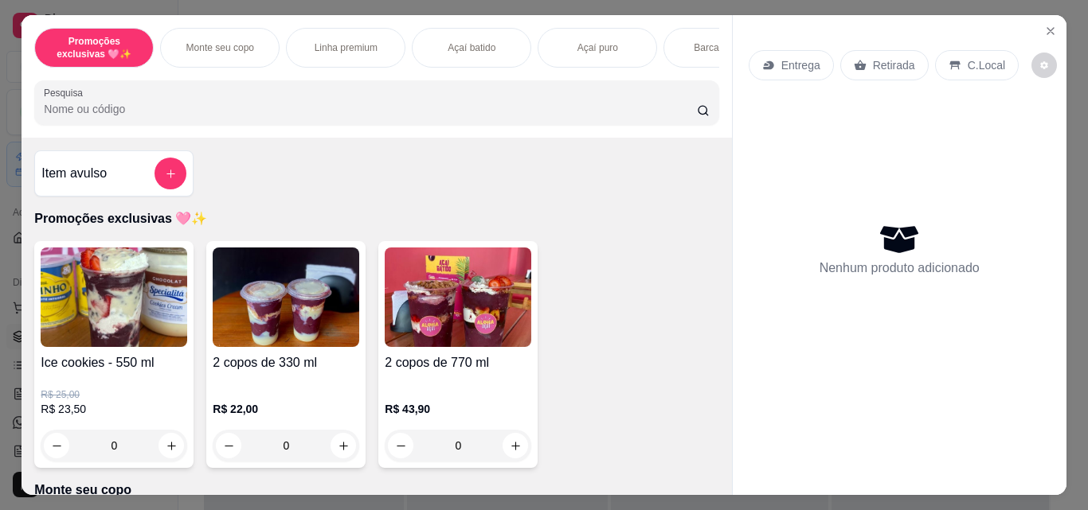
scroll to position [239, 0]
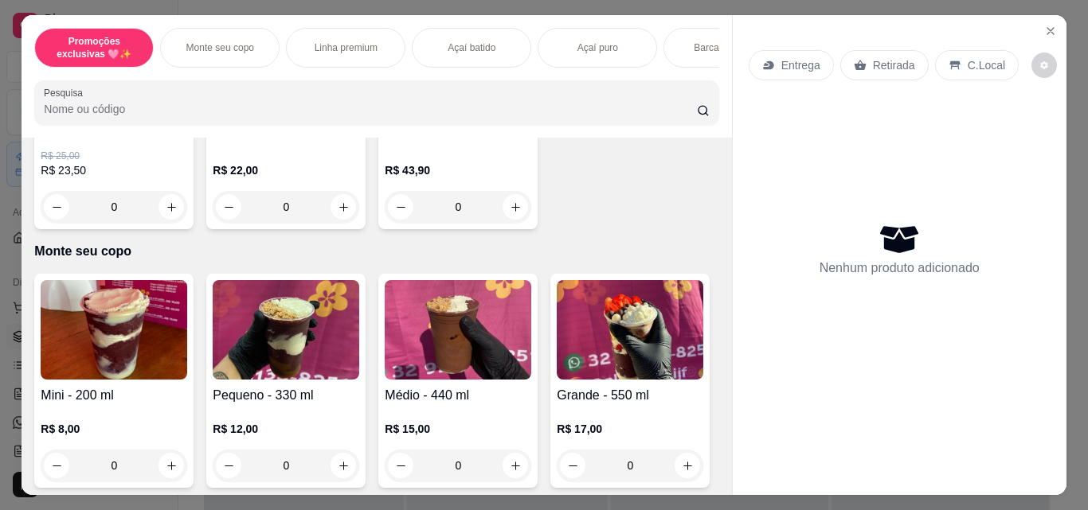
click at [162, 472] on div "0" at bounding box center [114, 466] width 147 height 32
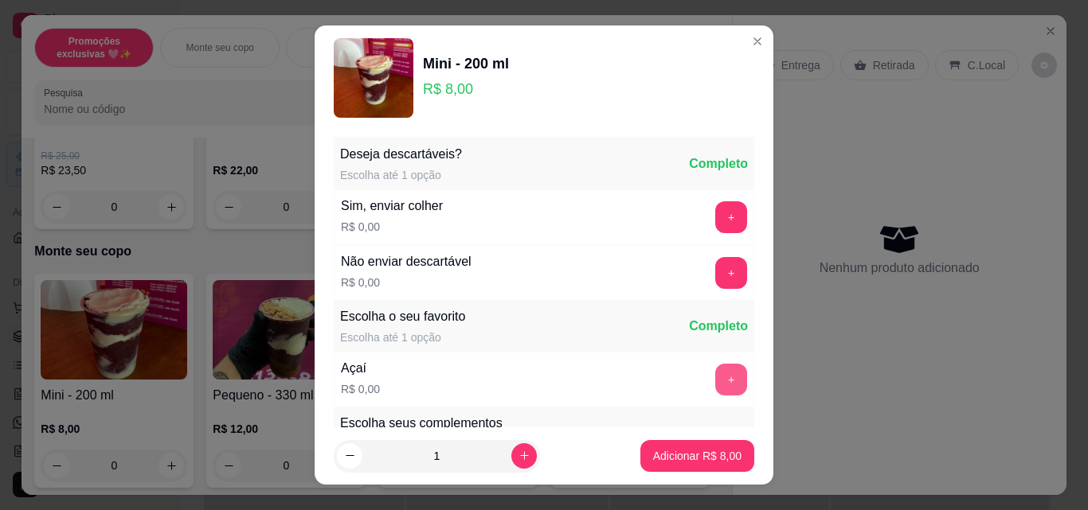
click at [715, 383] on button "+" at bounding box center [731, 380] width 32 height 32
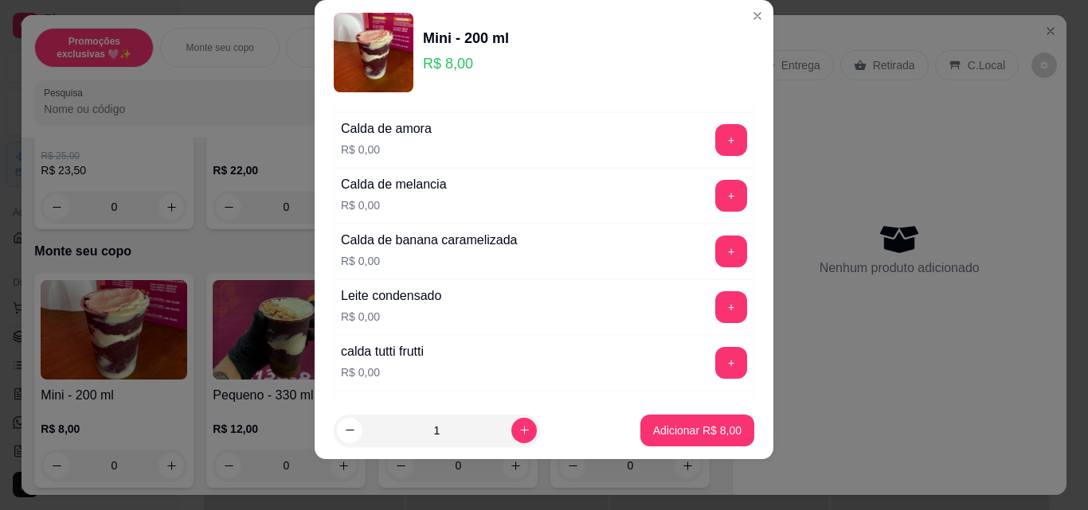
scroll to position [1274, 0]
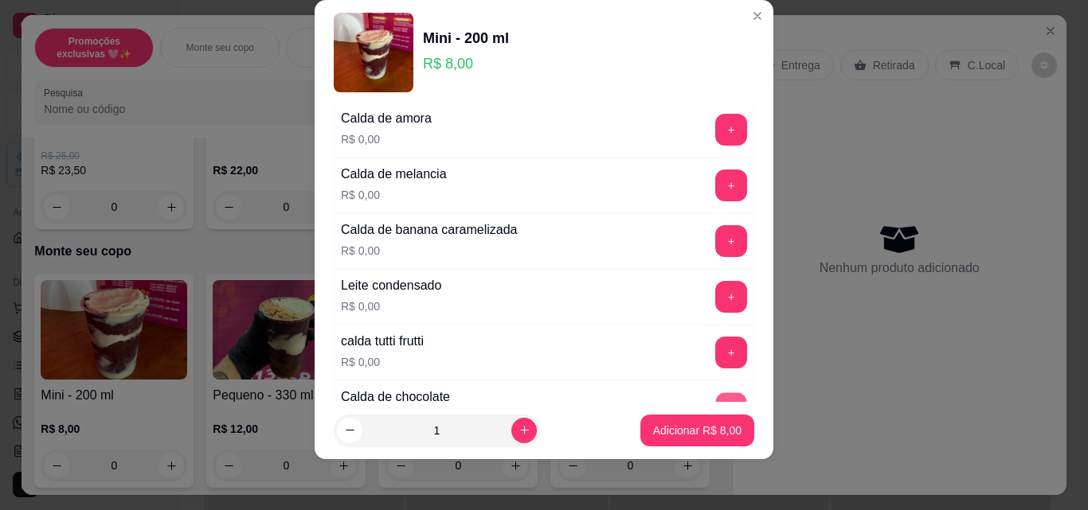
click at [716, 393] on button "+" at bounding box center [731, 408] width 31 height 31
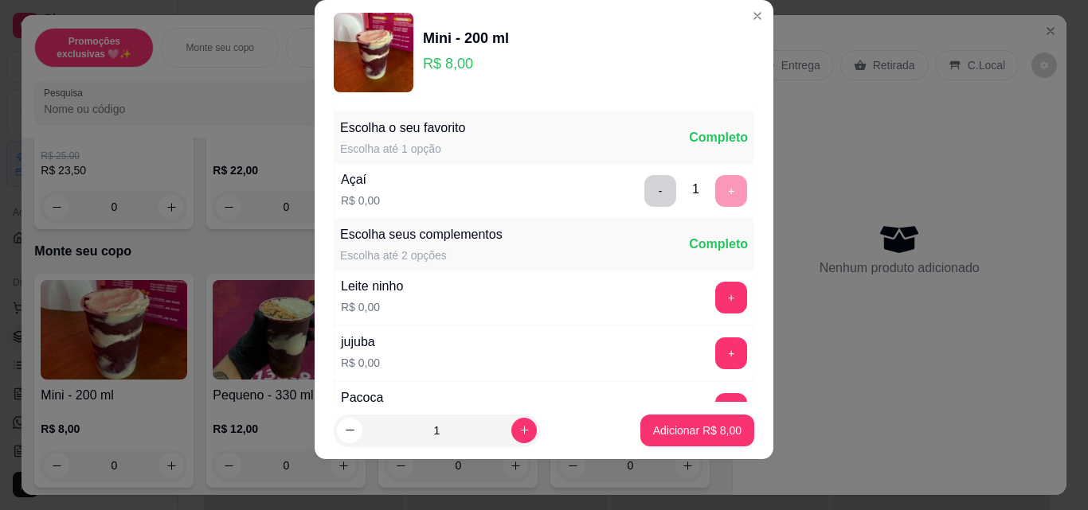
scroll to position [159, 0]
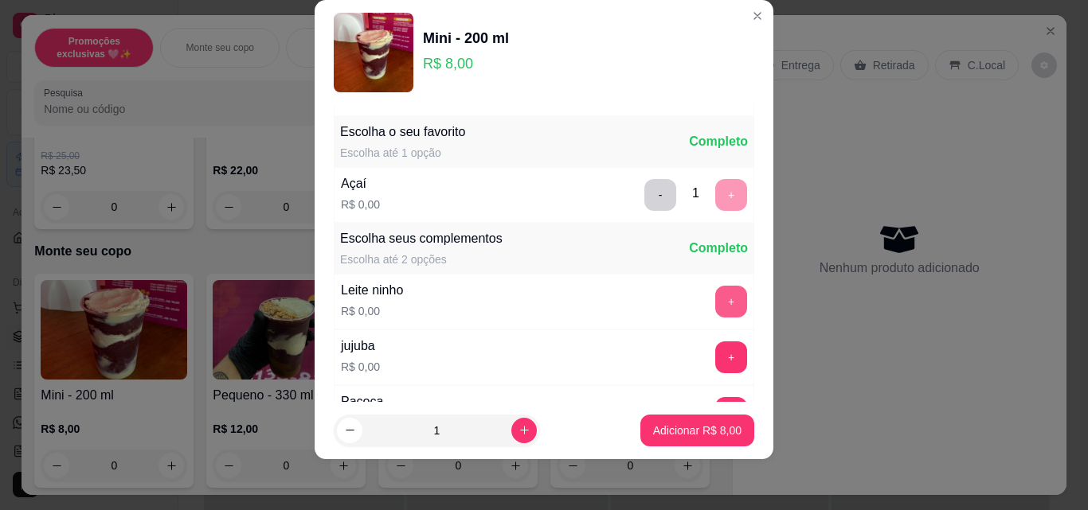
click at [715, 289] on button "+" at bounding box center [731, 302] width 32 height 32
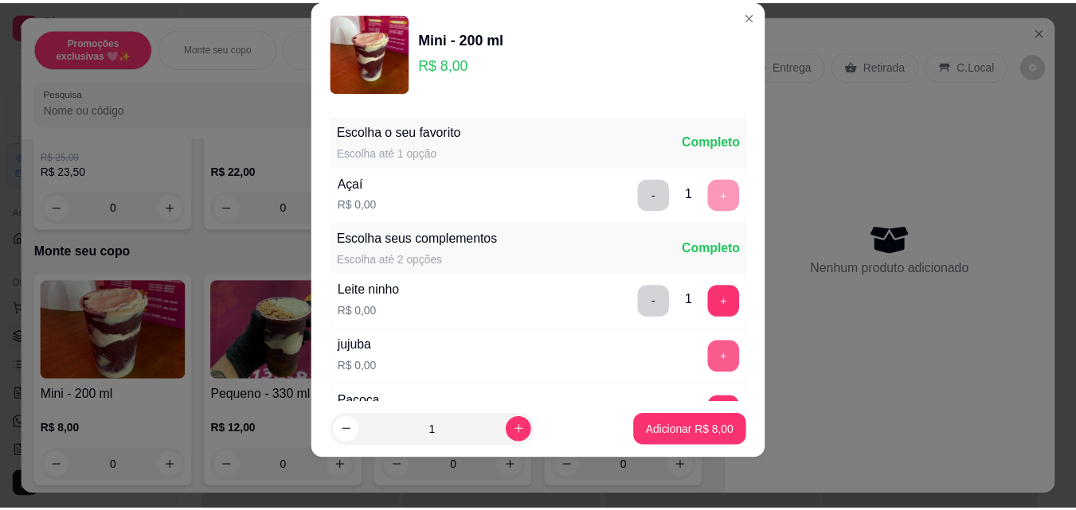
scroll to position [318, 0]
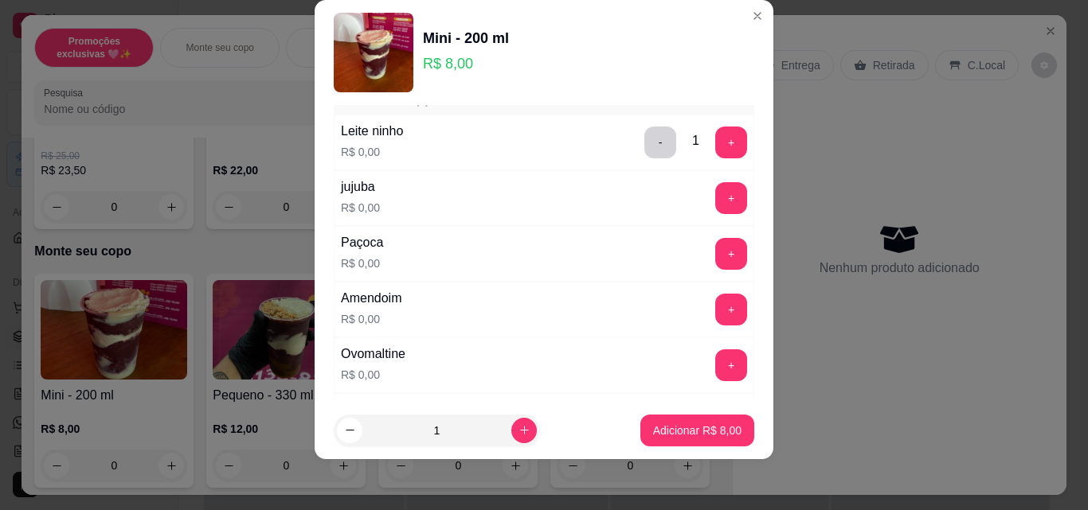
click at [709, 254] on div "+" at bounding box center [731, 254] width 45 height 32
click at [716, 252] on button "+" at bounding box center [731, 254] width 31 height 31
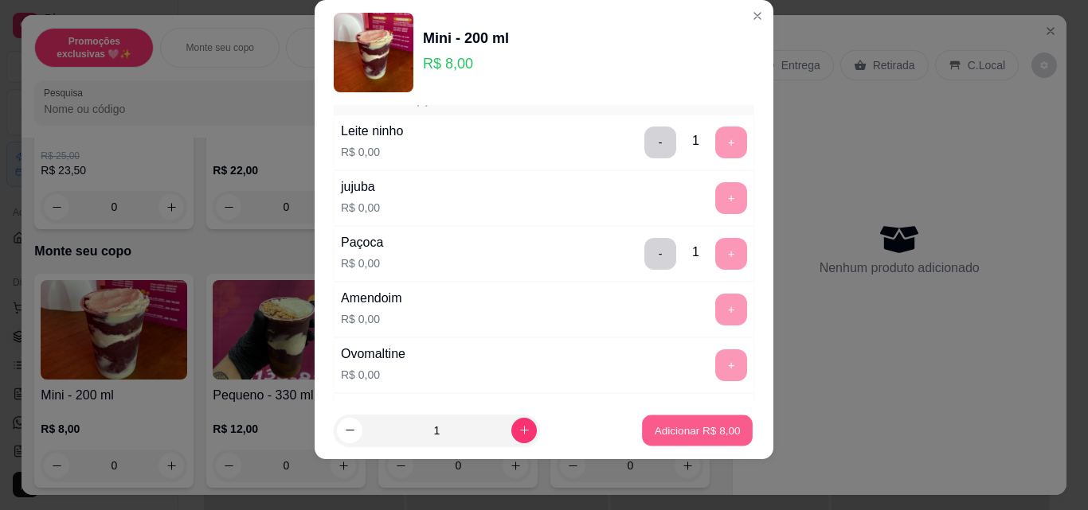
click at [681, 429] on p "Adicionar R$ 8,00" at bounding box center [697, 430] width 86 height 15
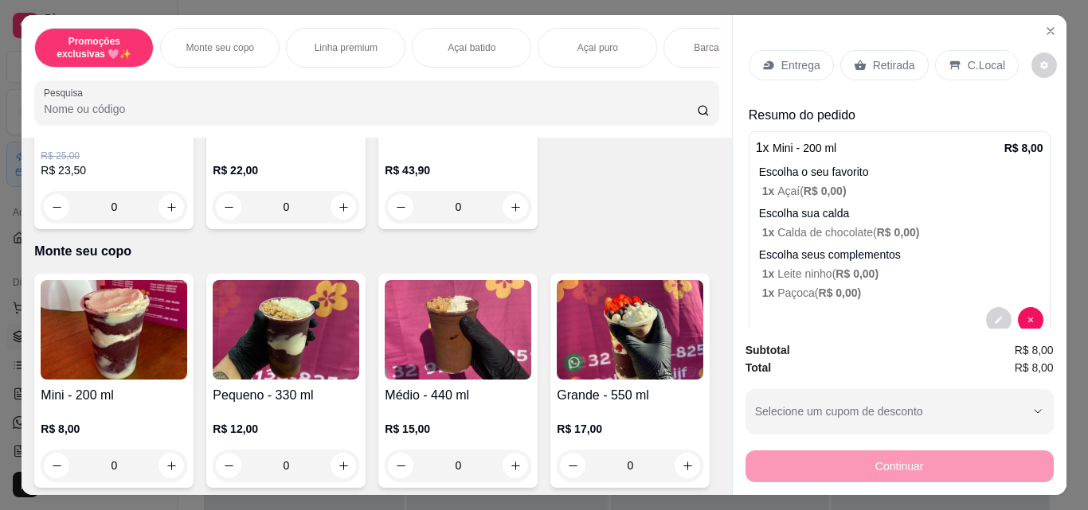
click at [910, 59] on div "Retirada" at bounding box center [884, 65] width 88 height 30
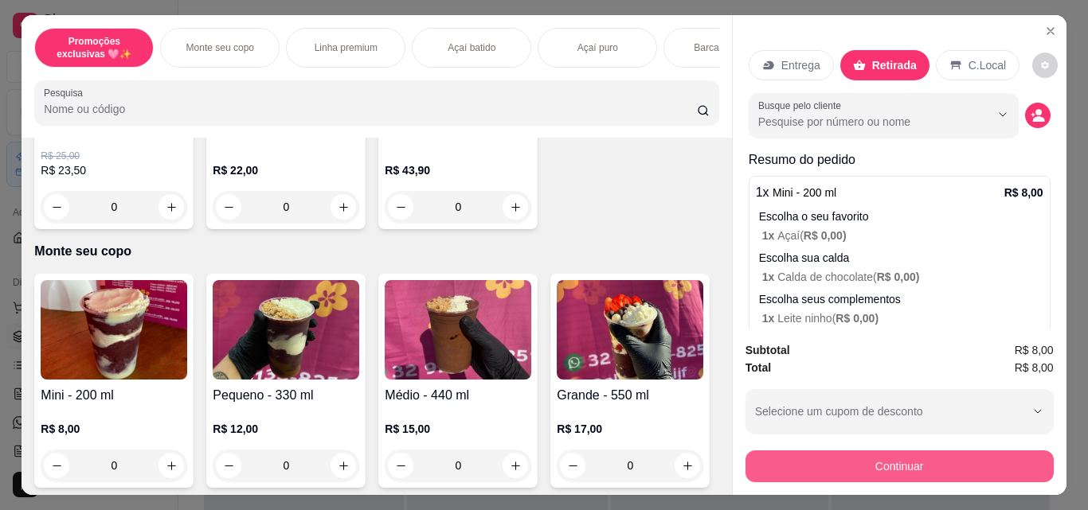
click at [814, 459] on button "Continuar" at bounding box center [899, 467] width 308 height 32
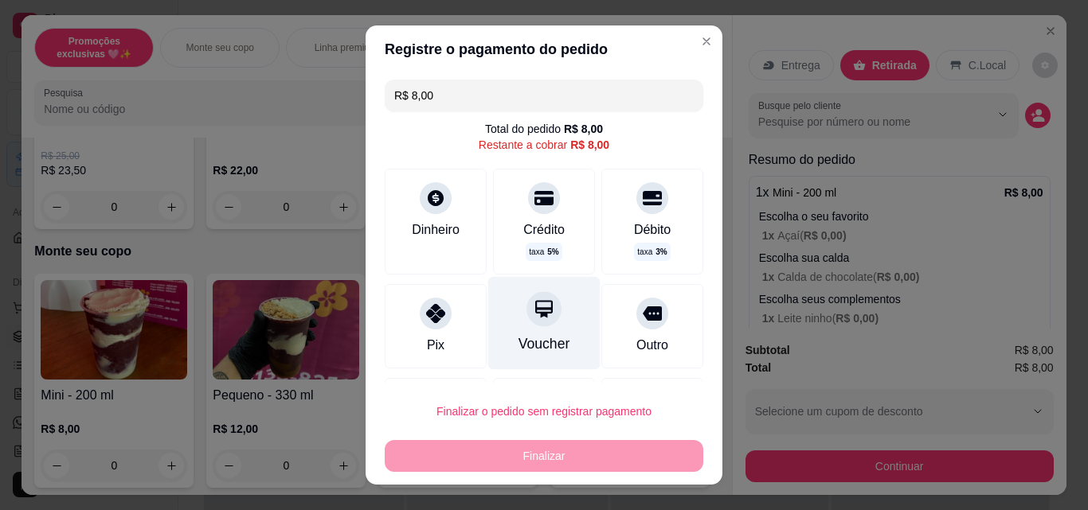
click at [517, 327] on div "Voucher" at bounding box center [544, 323] width 112 height 93
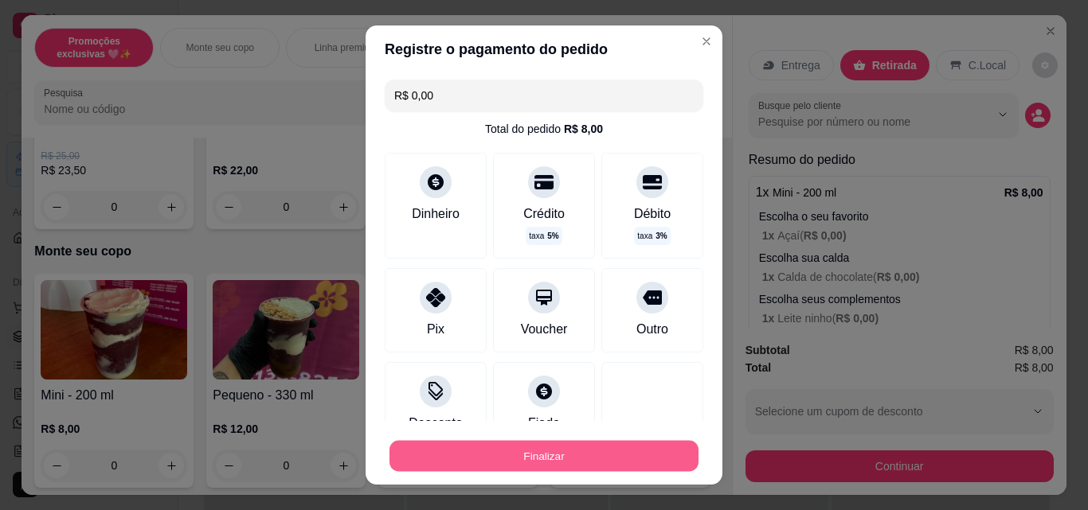
click at [596, 467] on button "Finalizar" at bounding box center [543, 456] width 309 height 31
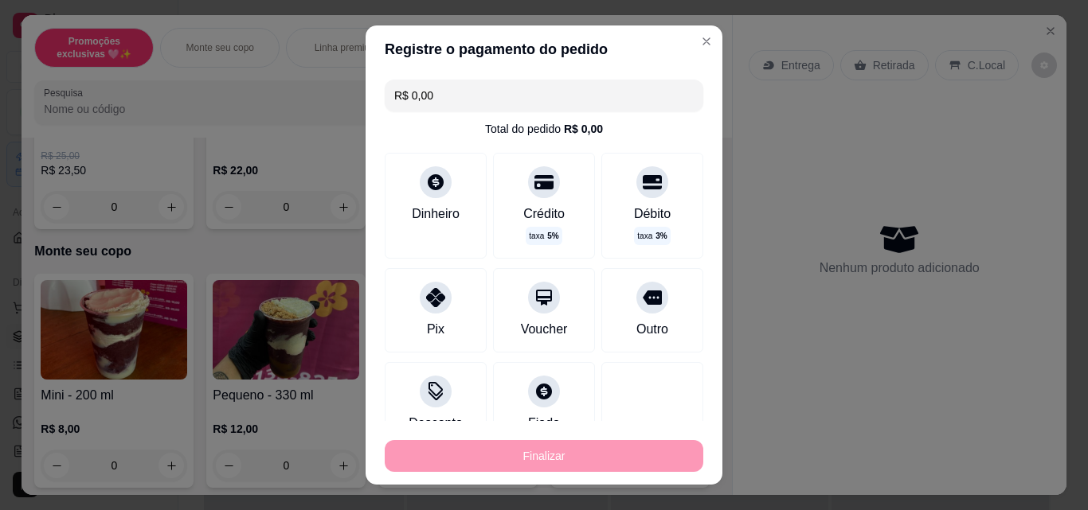
type input "-R$ 8,00"
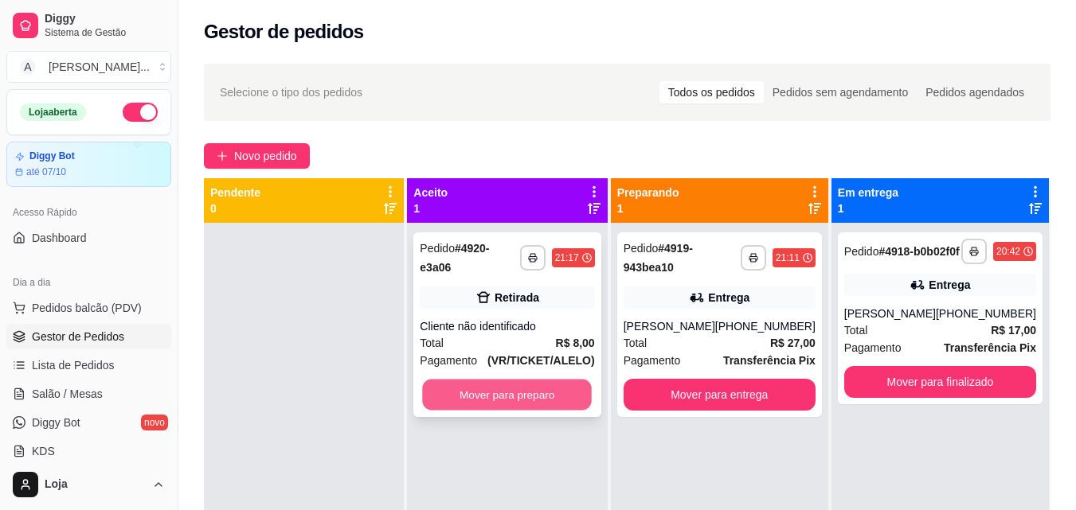
click at [541, 386] on button "Mover para preparo" at bounding box center [508, 395] width 170 height 31
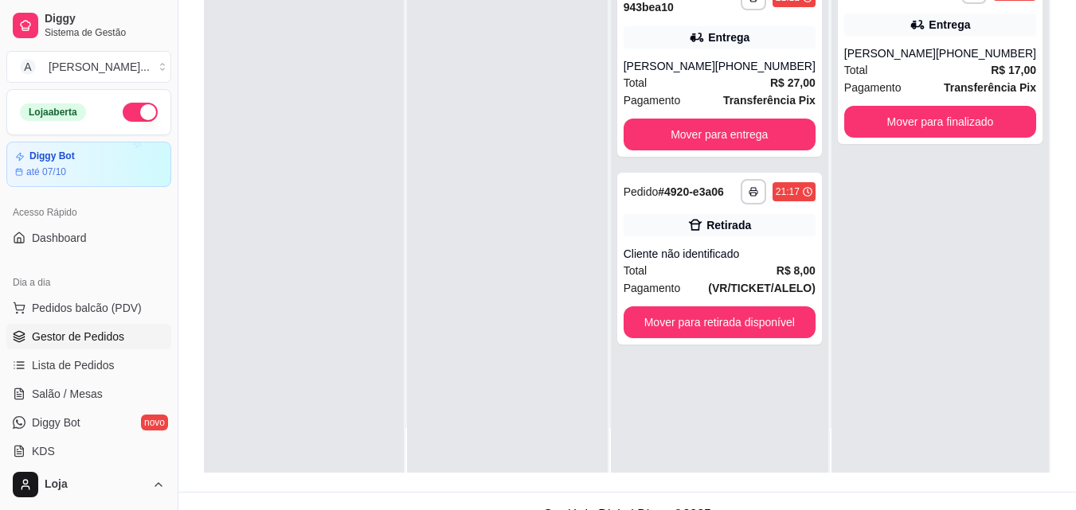
scroll to position [239, 0]
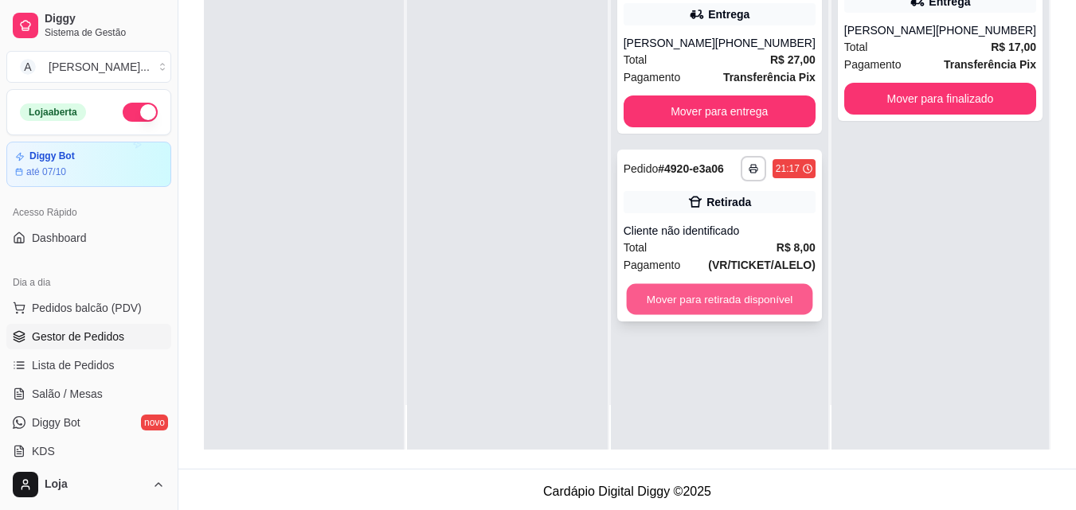
click at [721, 299] on button "Mover para retirada disponível" at bounding box center [719, 299] width 186 height 31
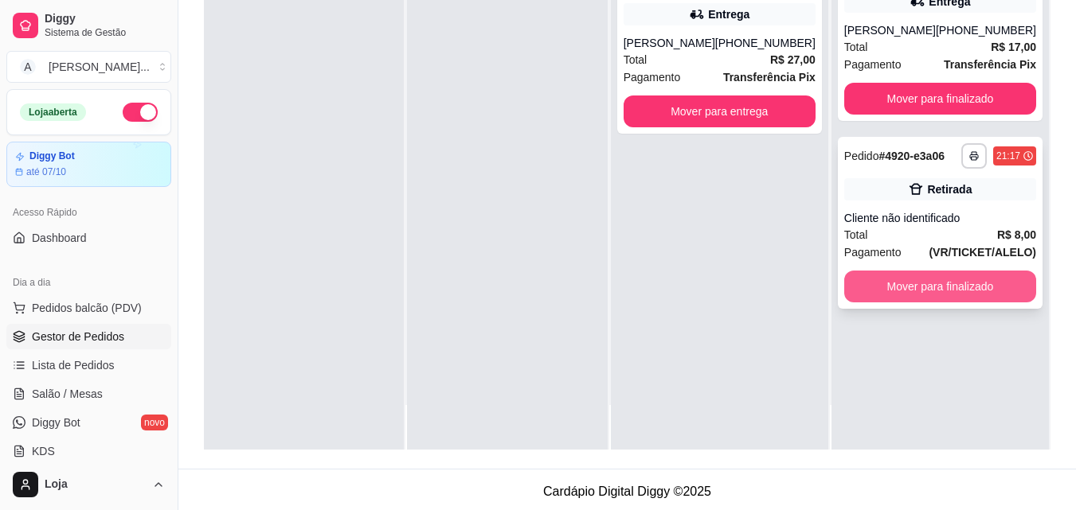
click at [913, 303] on button "Mover para finalizado" at bounding box center [940, 287] width 192 height 32
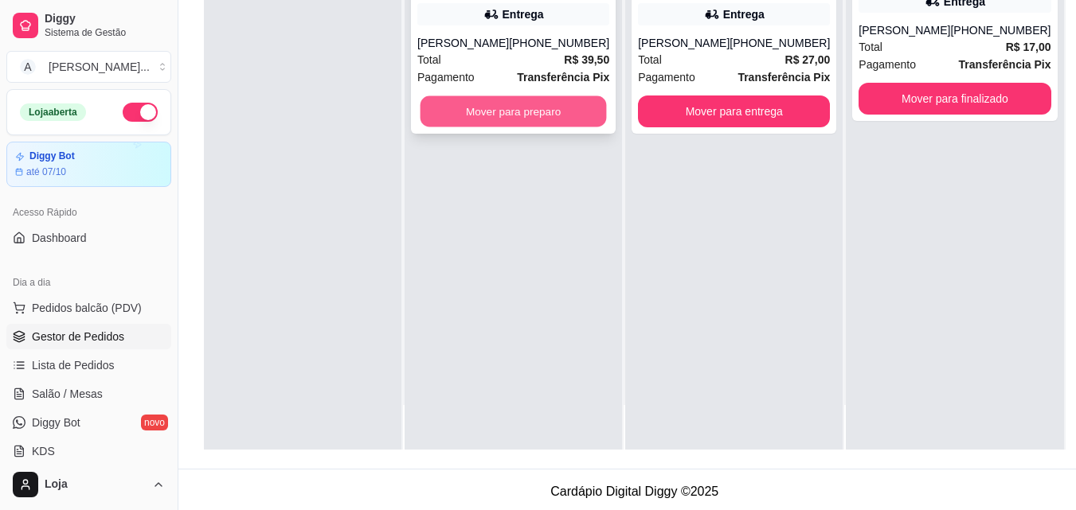
click at [572, 119] on button "Mover para preparo" at bounding box center [513, 111] width 186 height 31
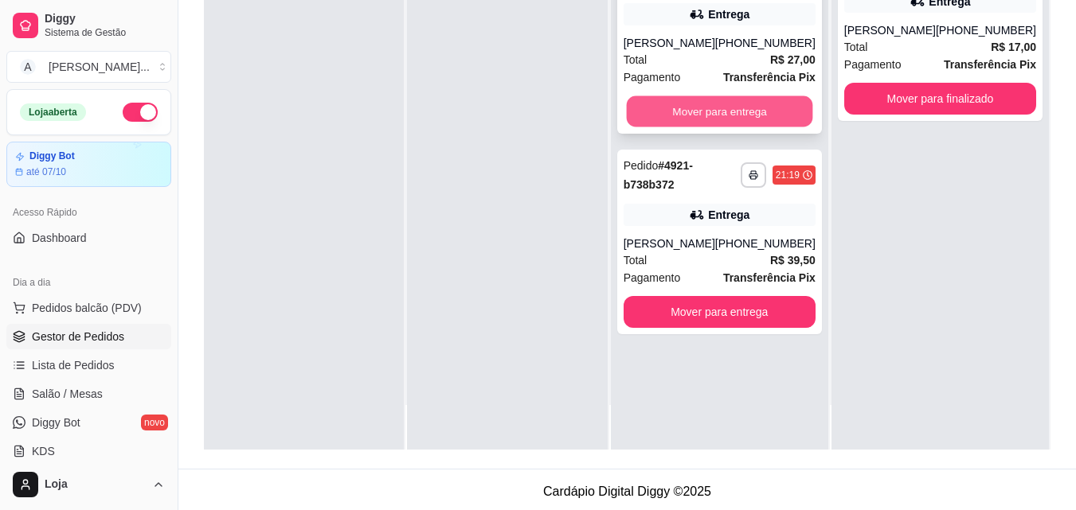
click at [662, 100] on button "Mover para entrega" at bounding box center [719, 111] width 186 height 31
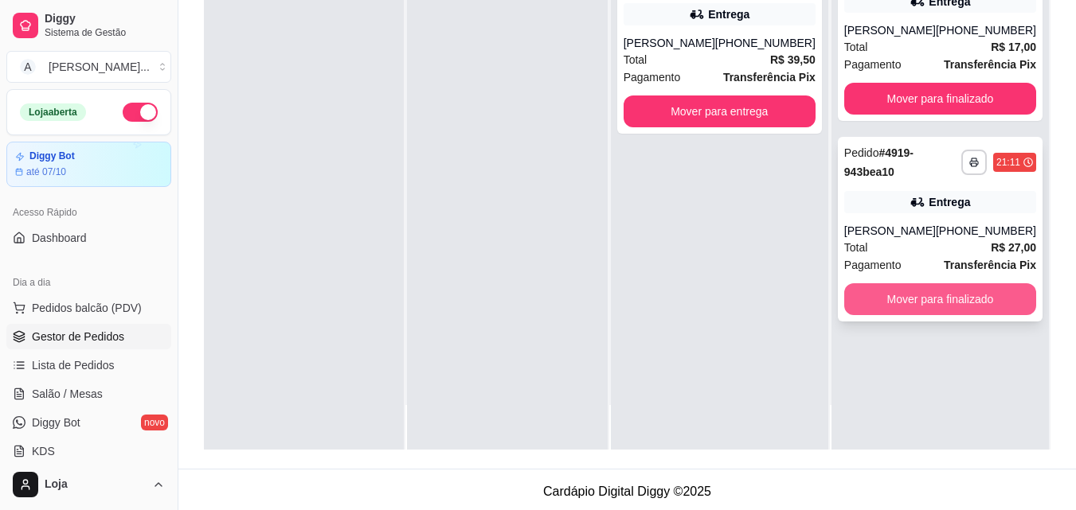
click at [906, 313] on button "Mover para finalizado" at bounding box center [940, 299] width 192 height 32
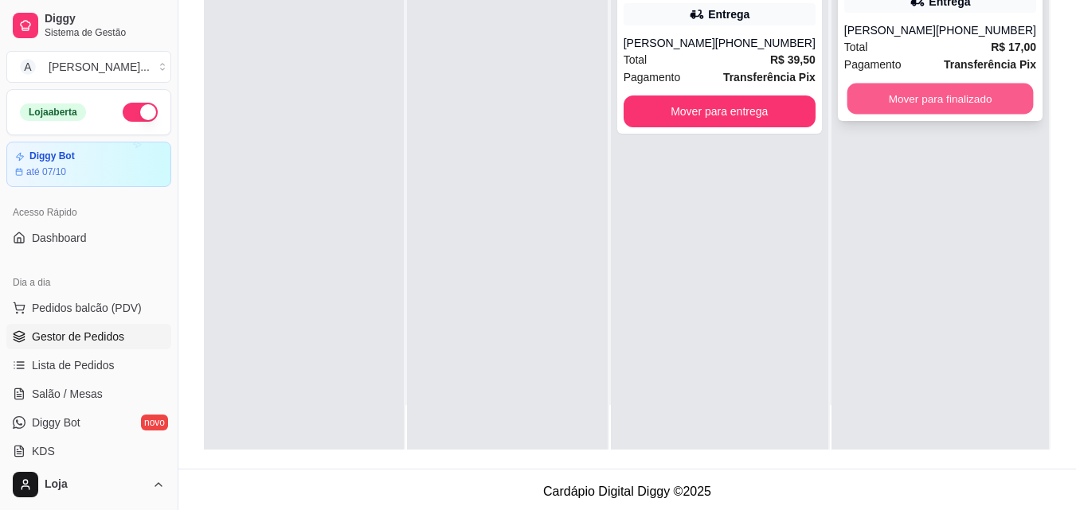
click at [889, 115] on button "Mover para finalizado" at bounding box center [939, 99] width 186 height 31
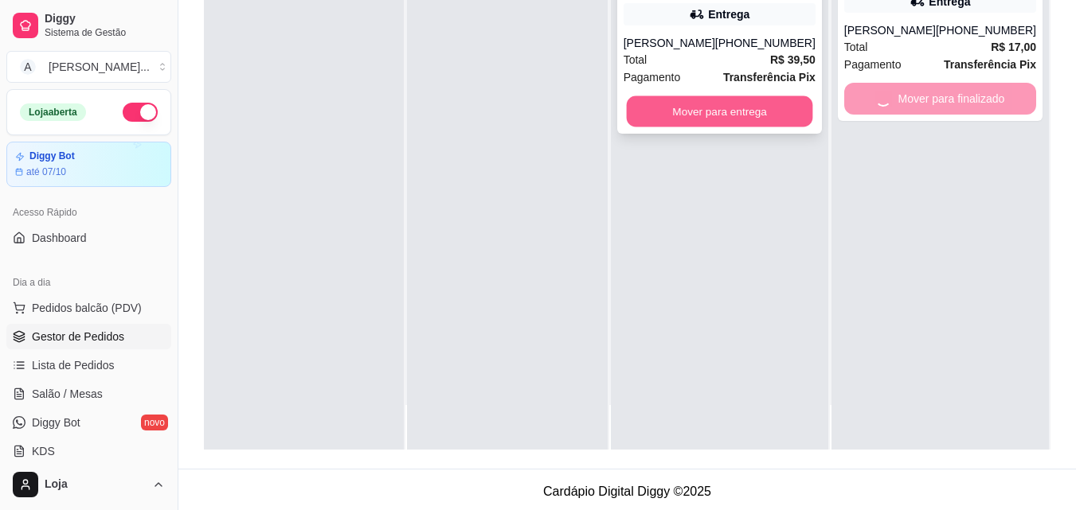
click at [723, 106] on button "Mover para entrega" at bounding box center [719, 111] width 186 height 31
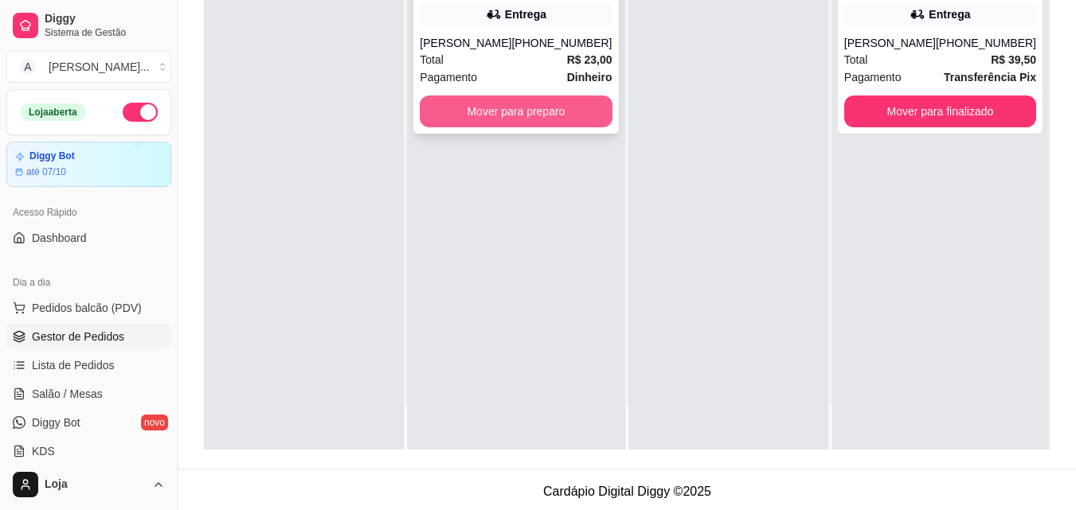
click at [447, 119] on button "Mover para preparo" at bounding box center [516, 112] width 192 height 32
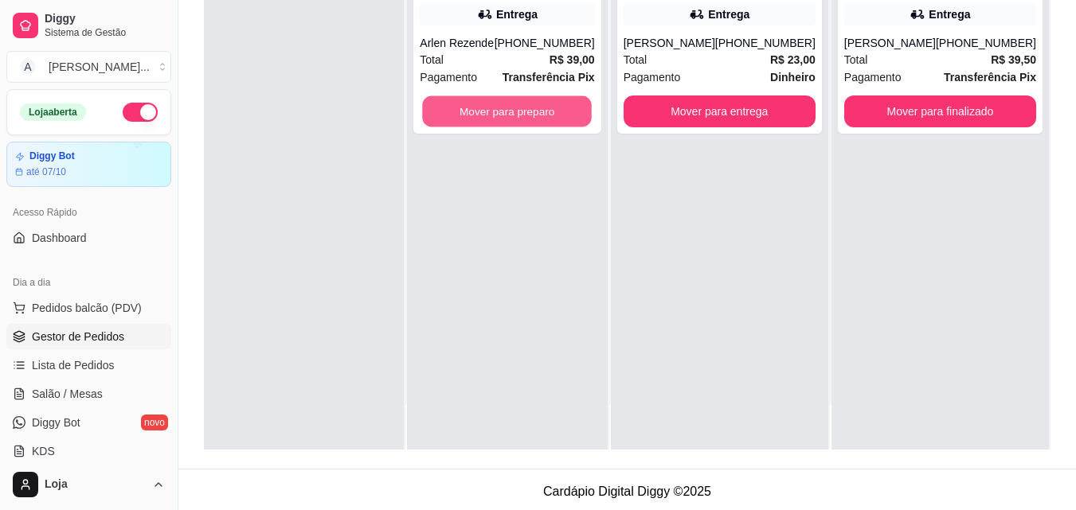
click at [447, 119] on button "Mover para preparo" at bounding box center [508, 111] width 170 height 31
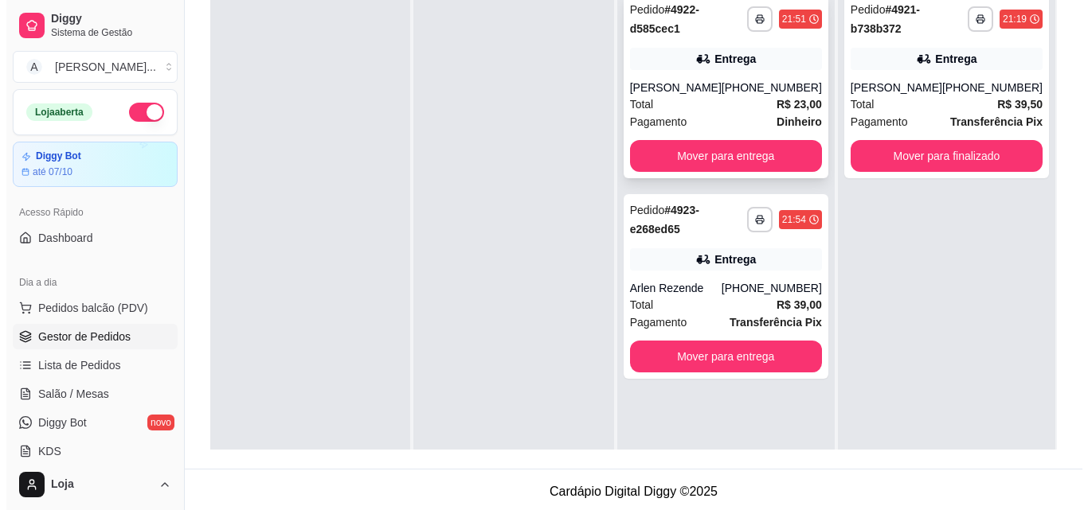
scroll to position [0, 0]
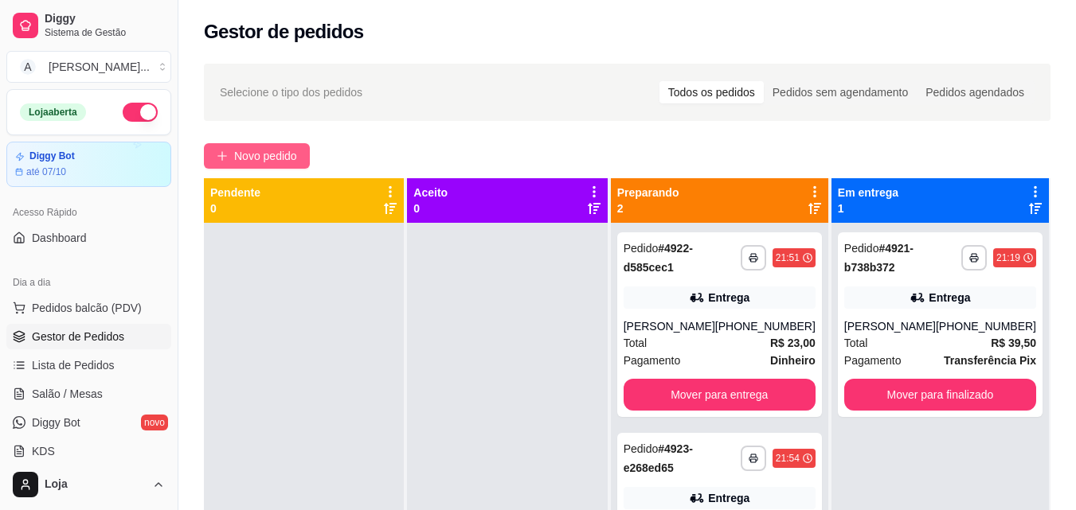
click at [243, 160] on span "Novo pedido" at bounding box center [265, 156] width 63 height 18
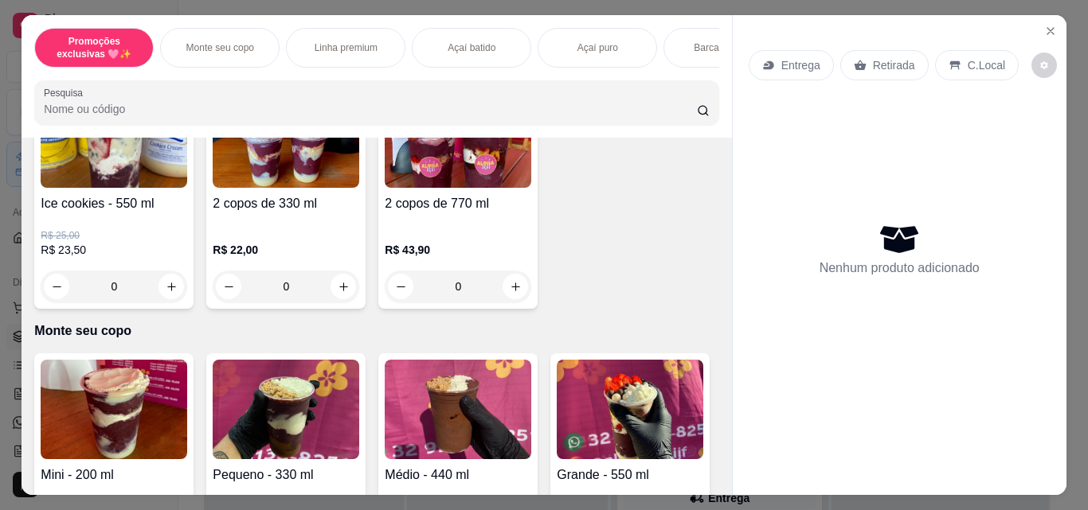
scroll to position [318, 0]
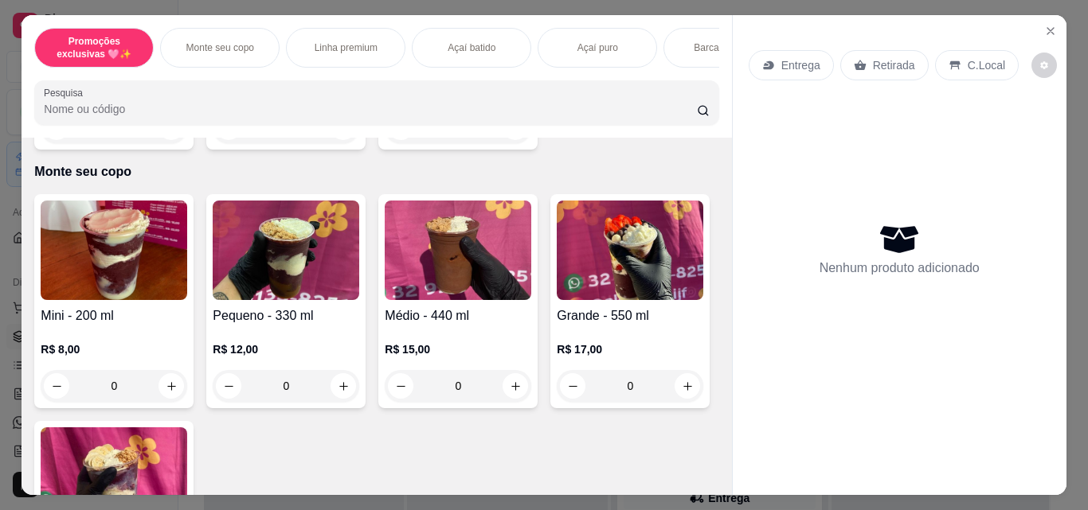
click at [341, 383] on div "0" at bounding box center [286, 386] width 147 height 32
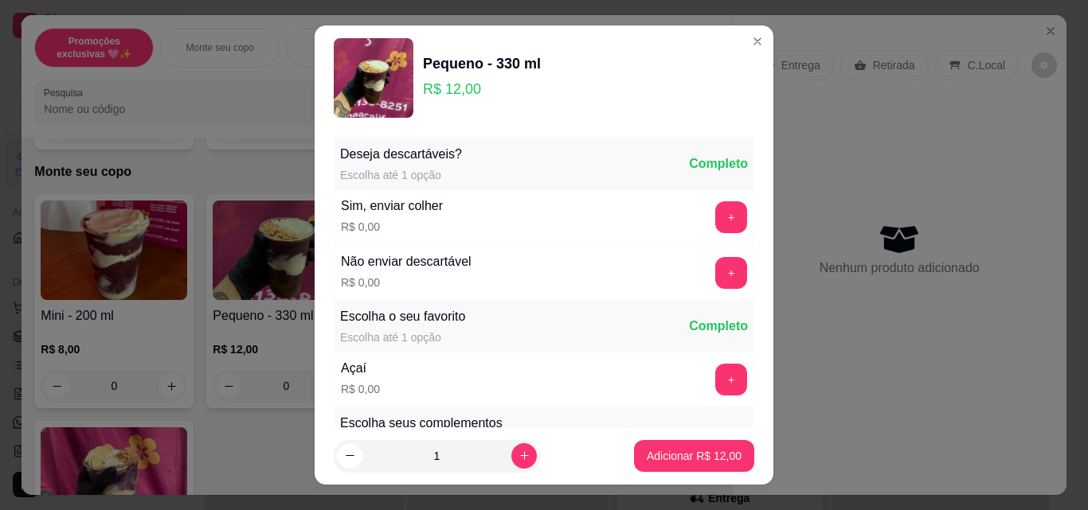
scroll to position [159, 0]
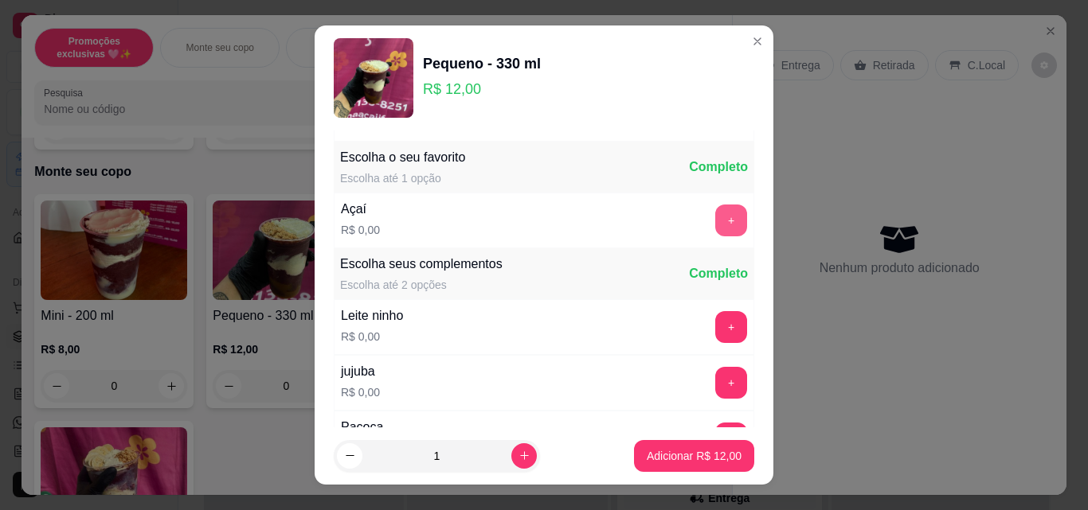
click at [715, 214] on button "+" at bounding box center [731, 221] width 32 height 32
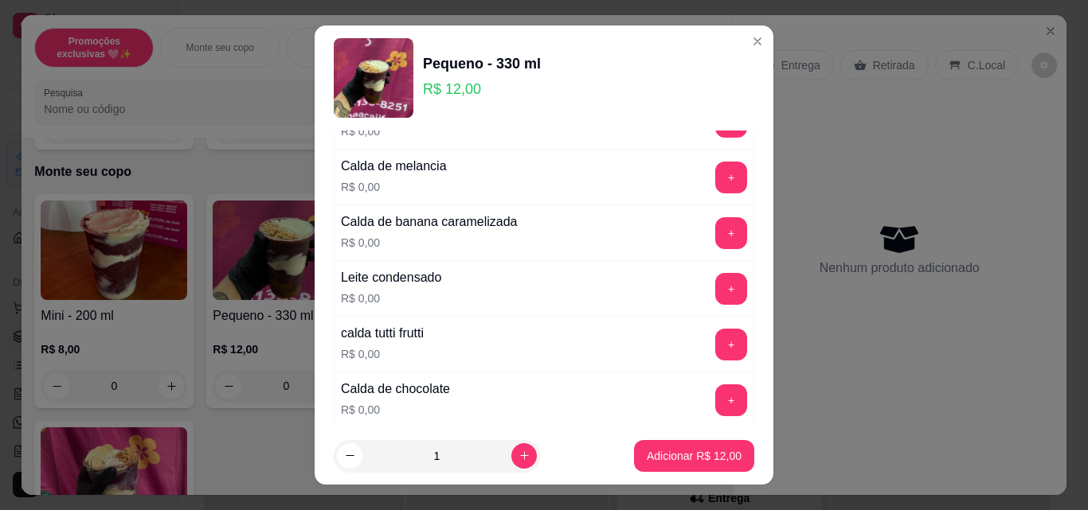
scroll to position [1354, 0]
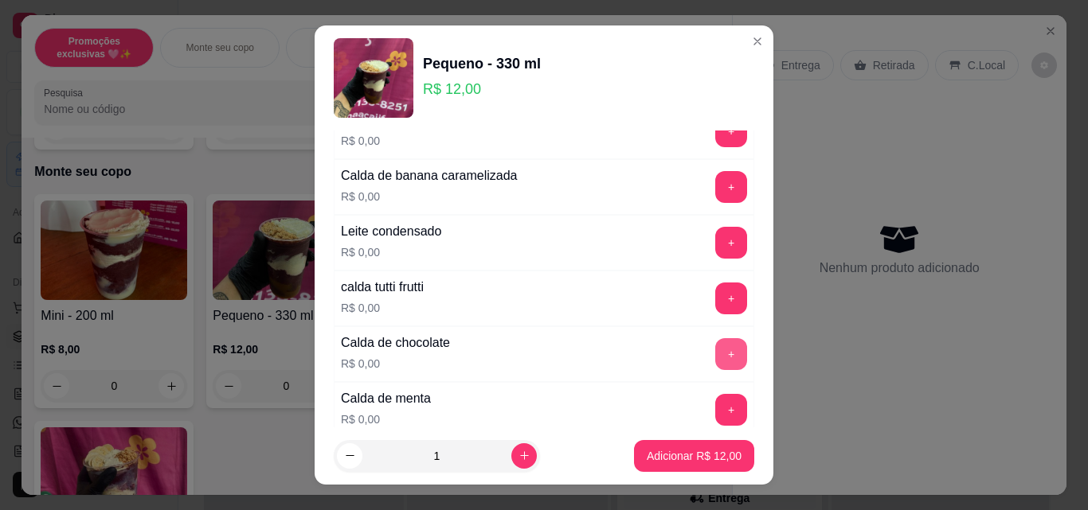
click at [715, 354] on button "+" at bounding box center [731, 354] width 32 height 32
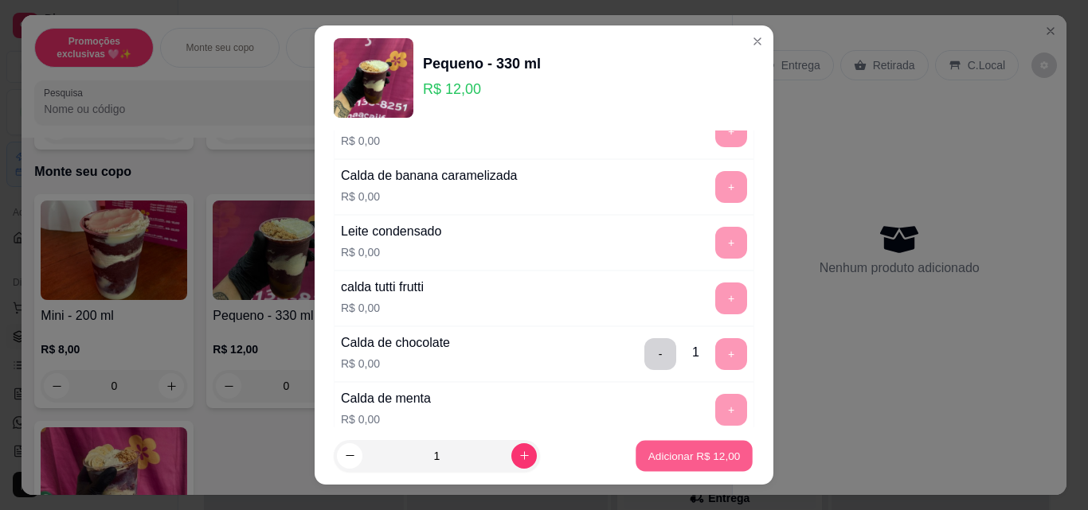
click at [703, 463] on p "Adicionar R$ 12,00" at bounding box center [694, 455] width 92 height 15
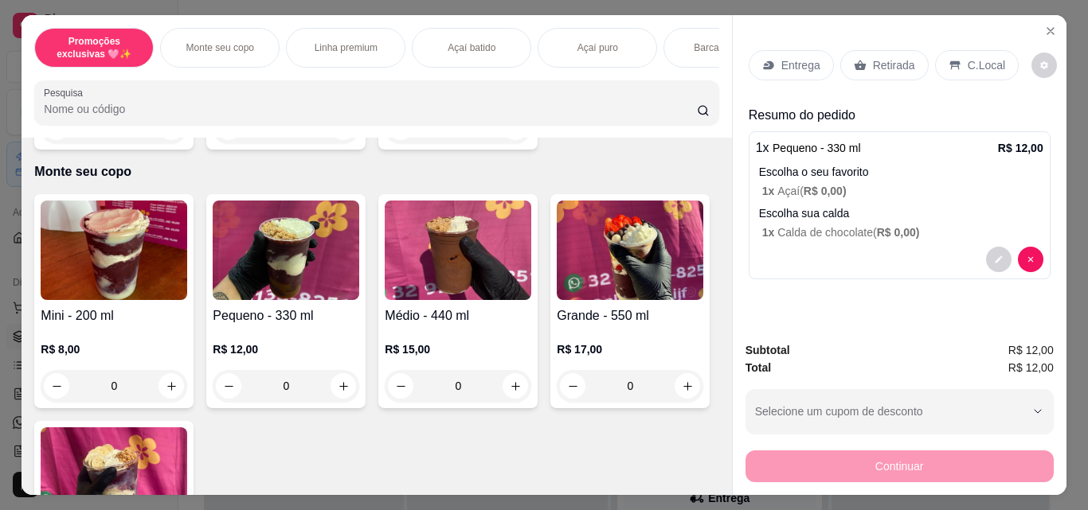
click at [860, 57] on div "Retirada" at bounding box center [884, 65] width 88 height 30
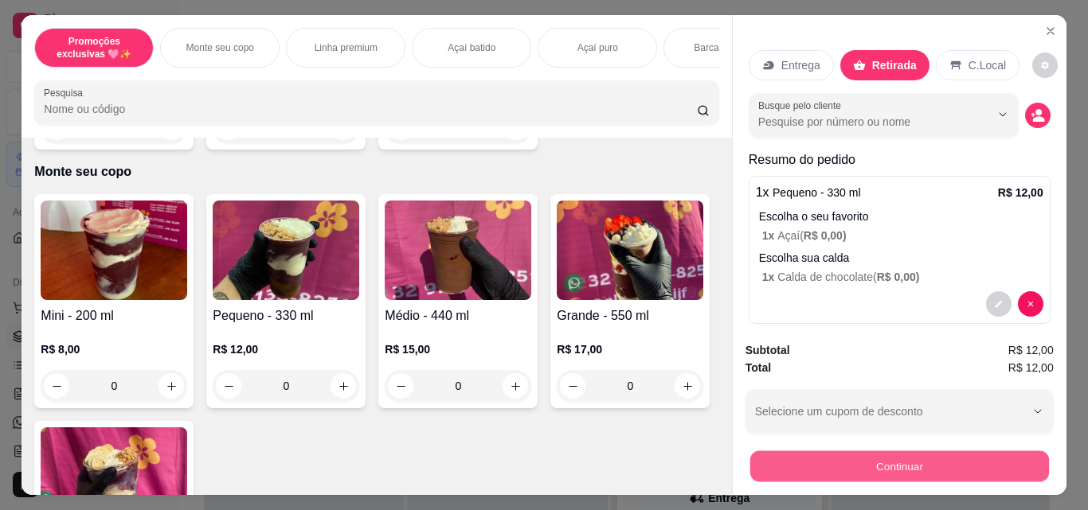
click at [951, 452] on button "Continuar" at bounding box center [898, 466] width 299 height 31
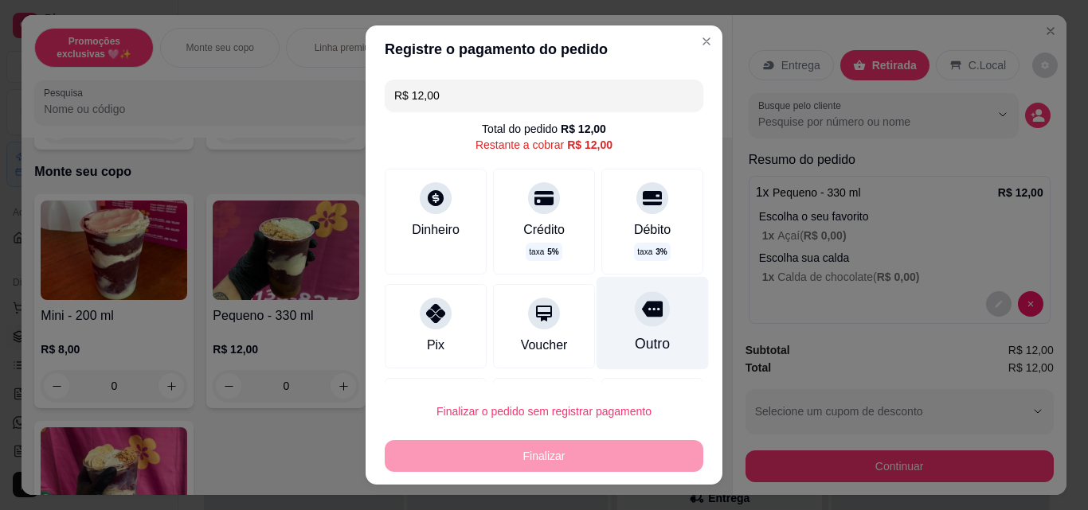
click at [647, 339] on div "Outro" at bounding box center [652, 323] width 112 height 93
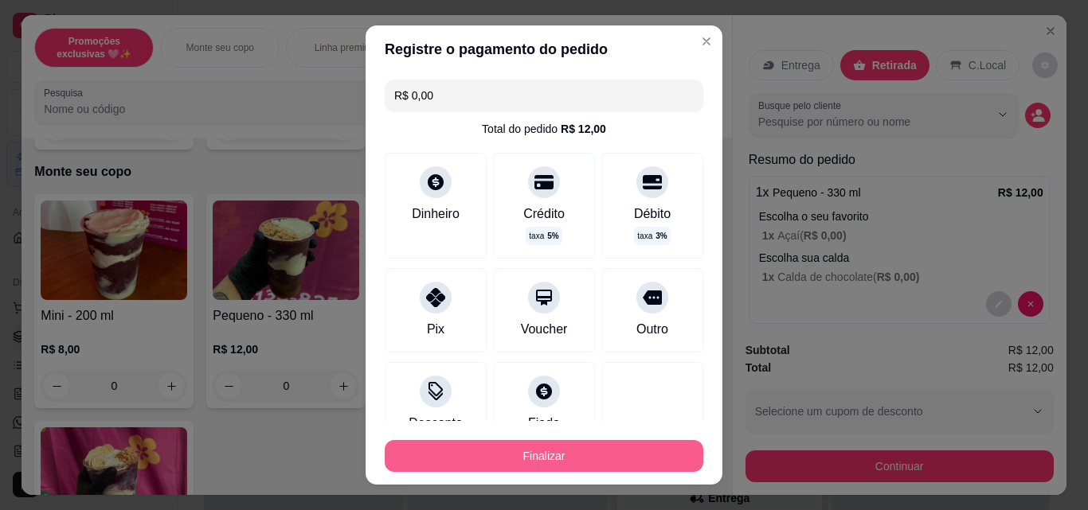
click at [626, 459] on button "Finalizar" at bounding box center [544, 456] width 318 height 32
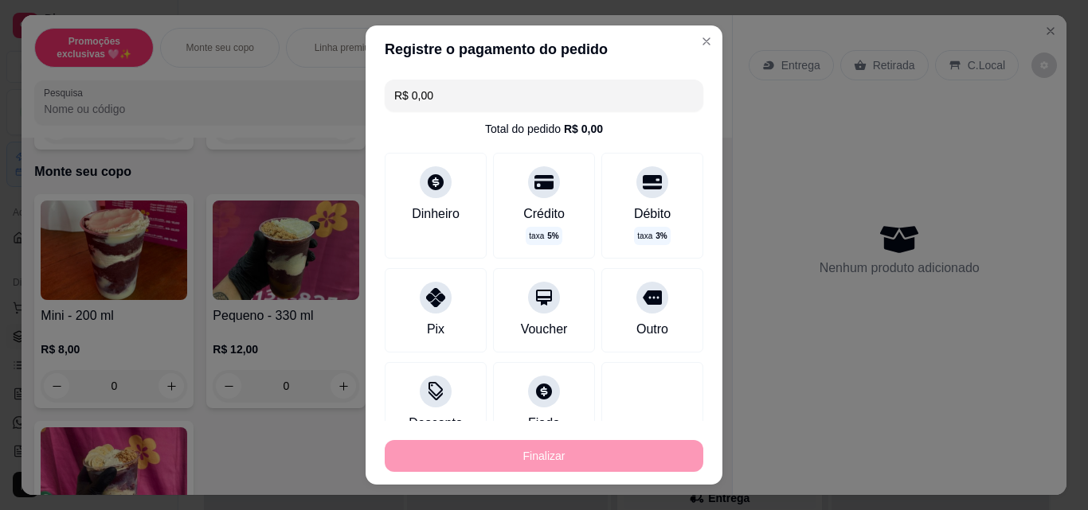
type input "-R$ 12,00"
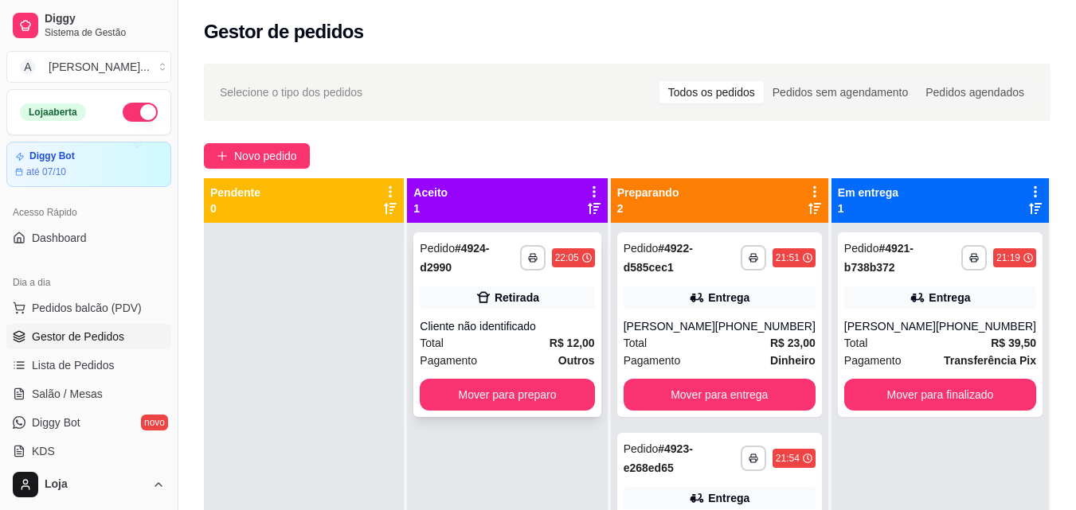
click at [564, 301] on div "**********" at bounding box center [506, 325] width 187 height 185
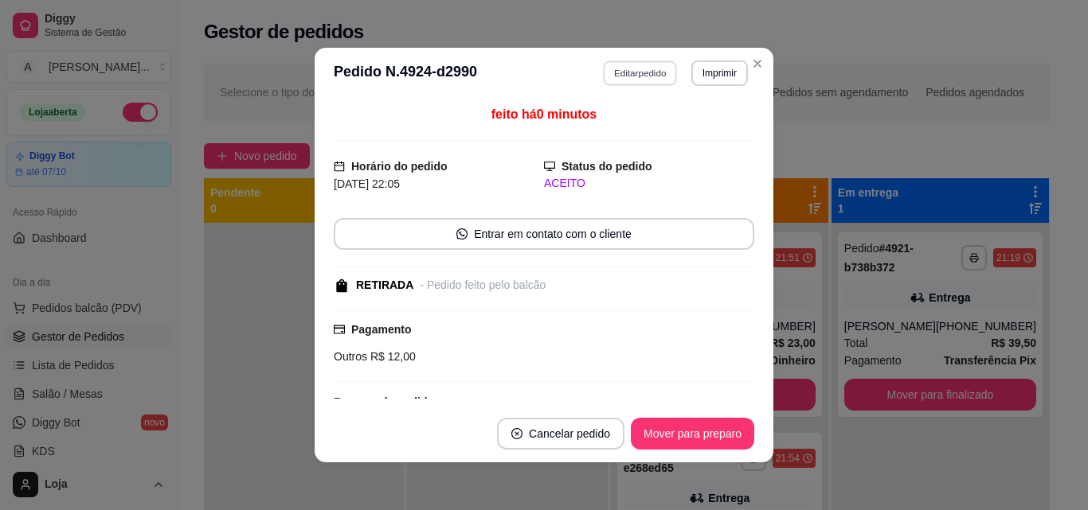
click at [630, 73] on button "Editar pedido" at bounding box center [641, 73] width 74 height 25
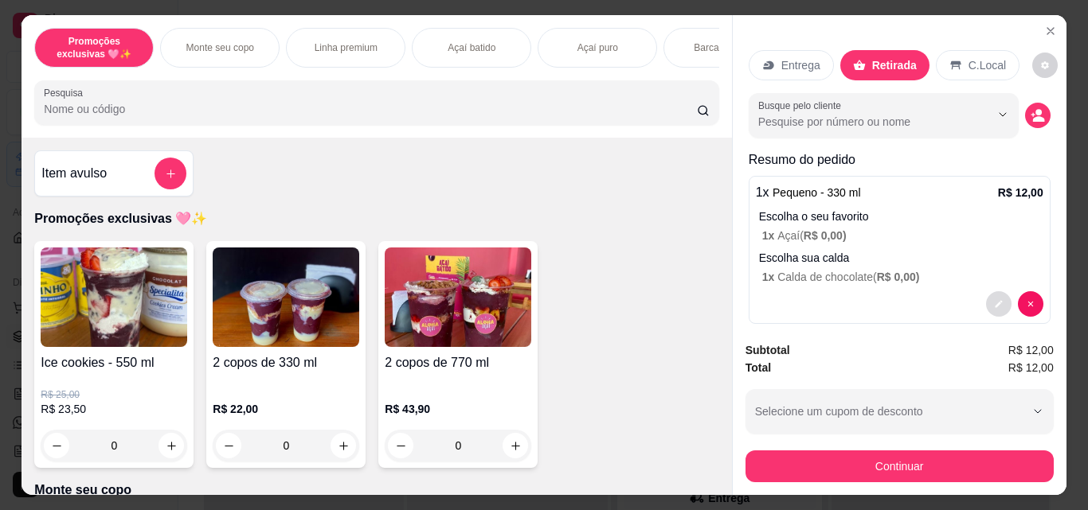
click at [995, 302] on icon "decrease-product-quantity" at bounding box center [998, 304] width 7 height 7
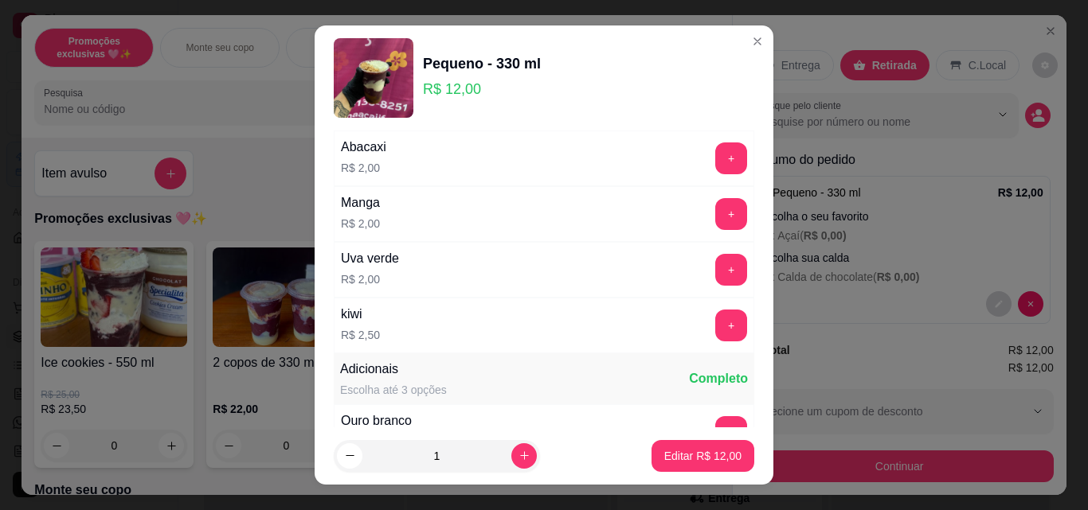
scroll to position [1752, 0]
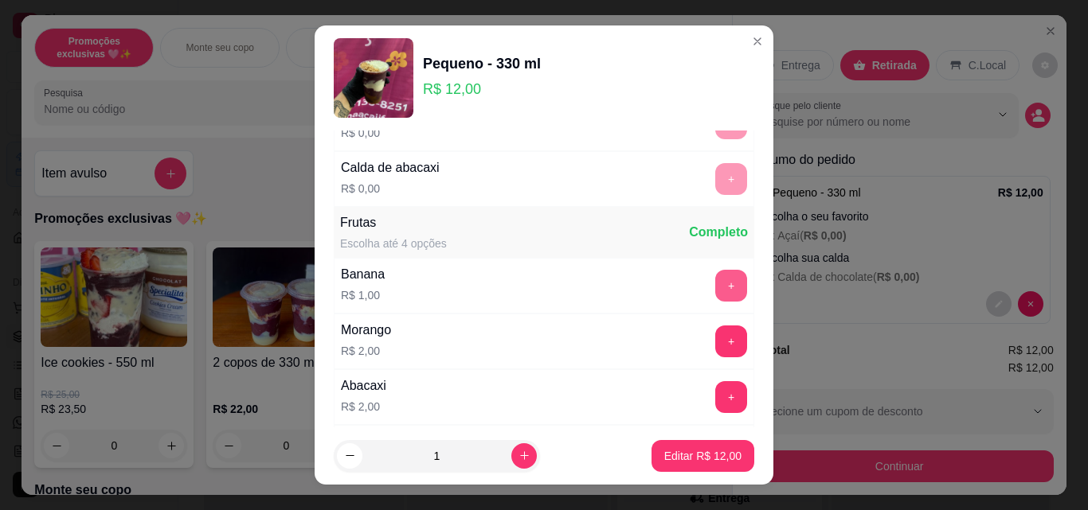
click at [715, 281] on button "+" at bounding box center [731, 286] width 32 height 32
click at [713, 449] on p "Editar R$ 13,00" at bounding box center [702, 456] width 77 height 16
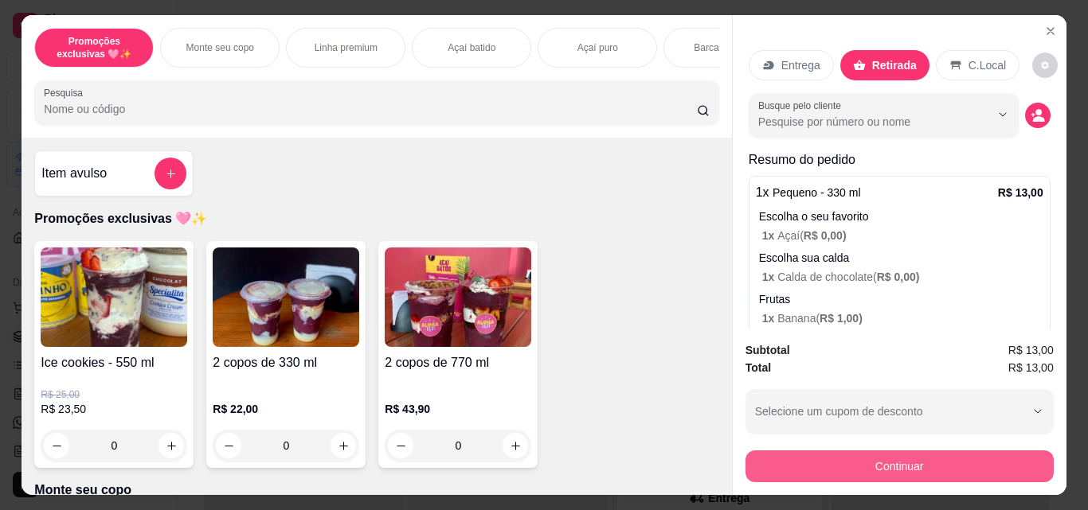
click at [826, 459] on button "Continuar" at bounding box center [899, 467] width 308 height 32
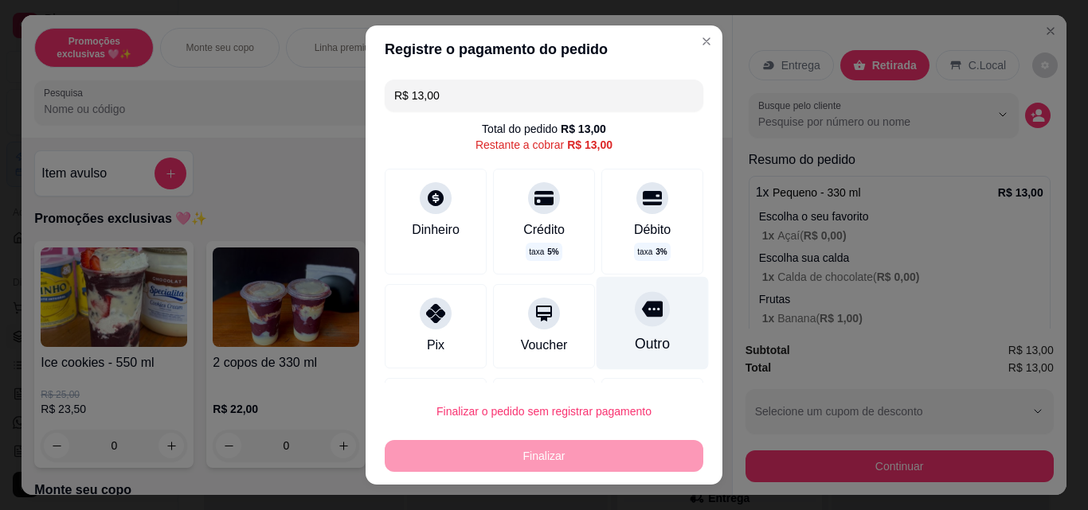
click at [649, 345] on div "Outro" at bounding box center [652, 323] width 112 height 93
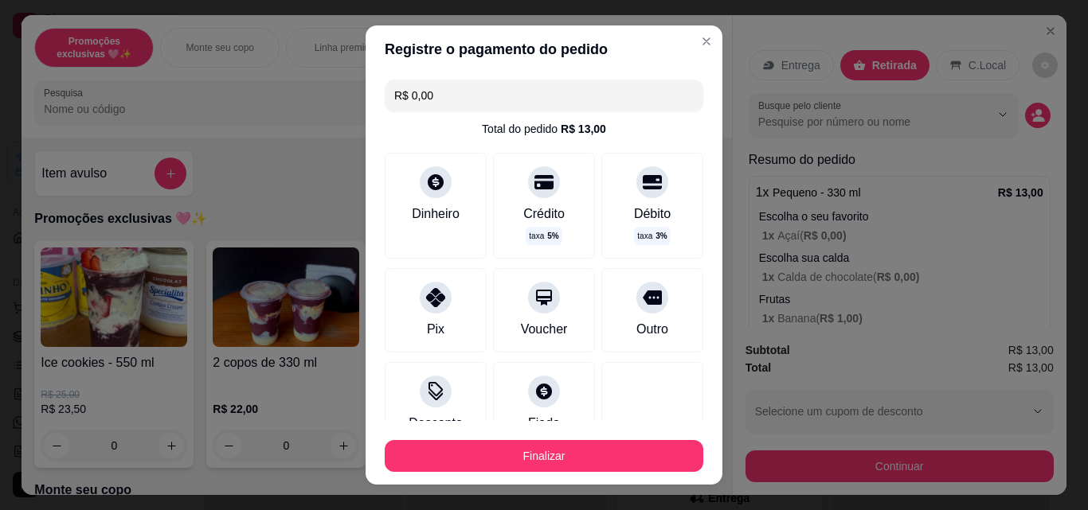
scroll to position [115, 0]
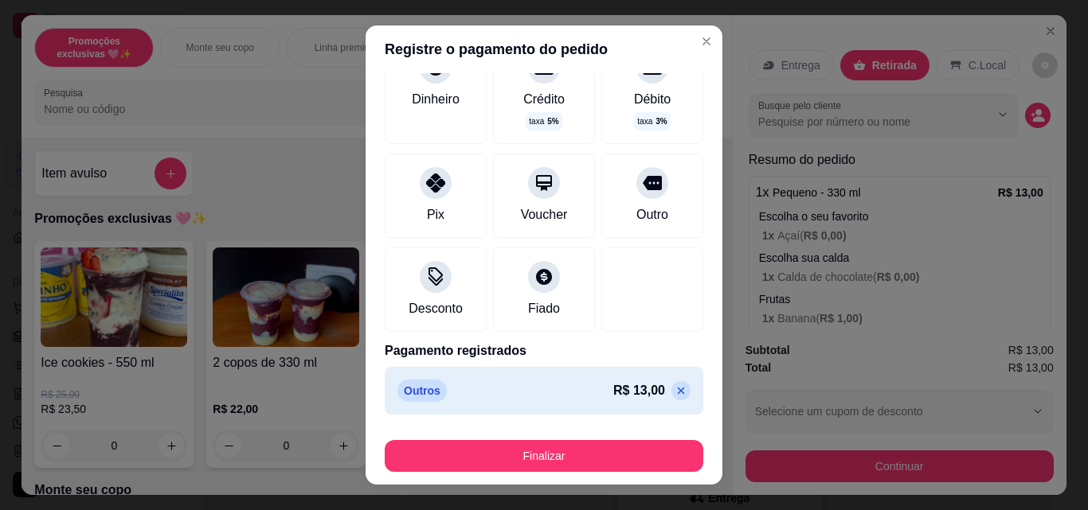
click at [674, 397] on icon at bounding box center [680, 391] width 13 height 13
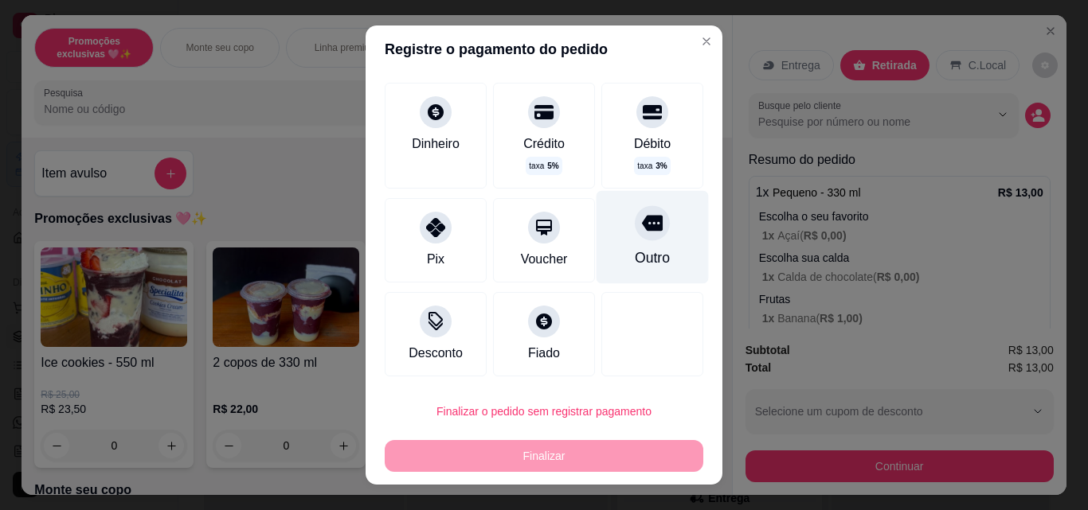
click at [633, 244] on div "Outro" at bounding box center [652, 237] width 112 height 93
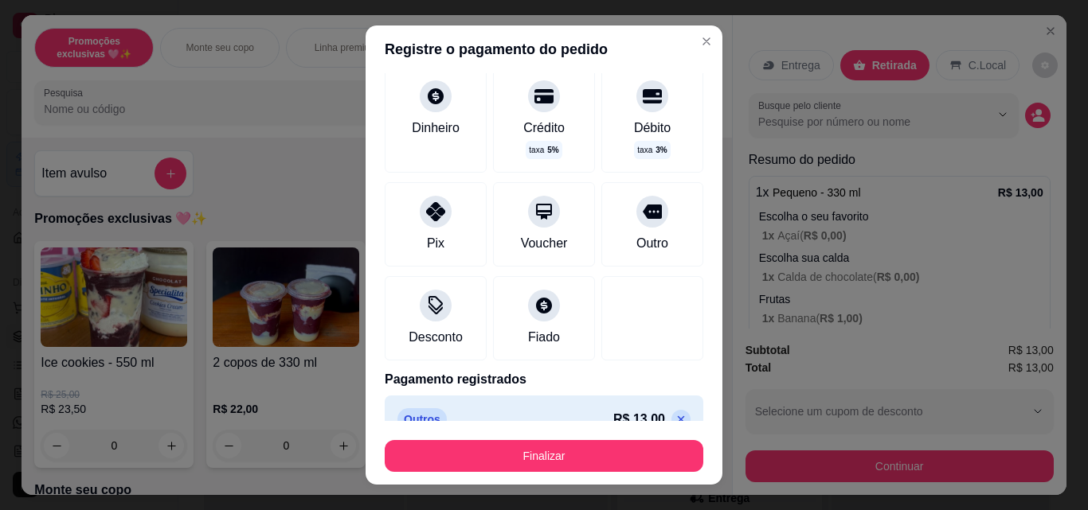
scroll to position [115, 0]
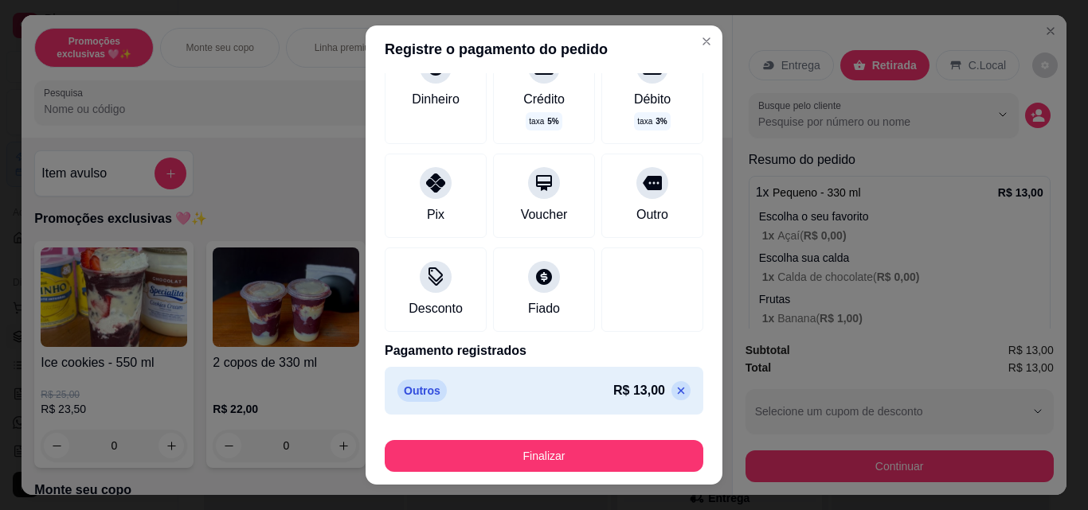
click at [674, 386] on icon at bounding box center [680, 391] width 13 height 13
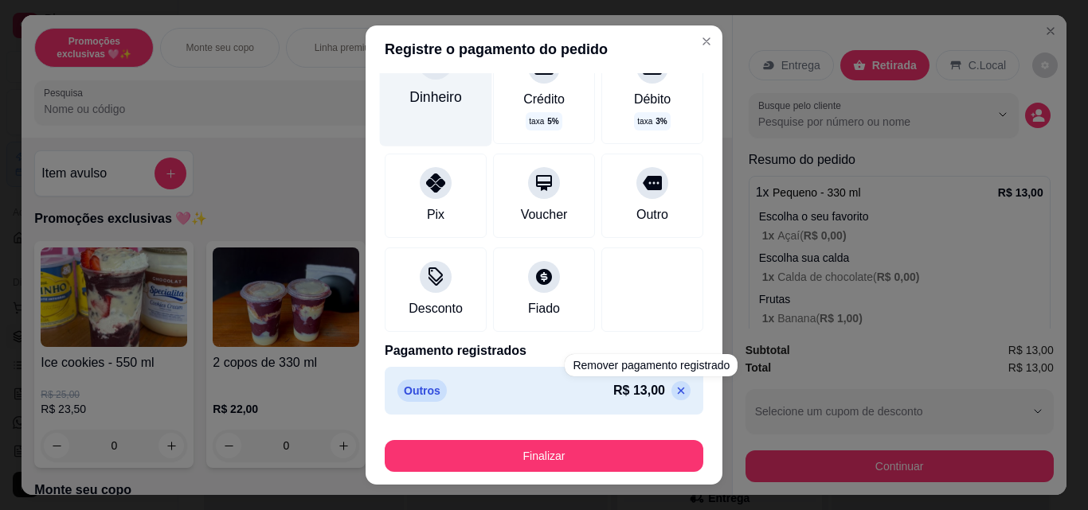
scroll to position [86, 0]
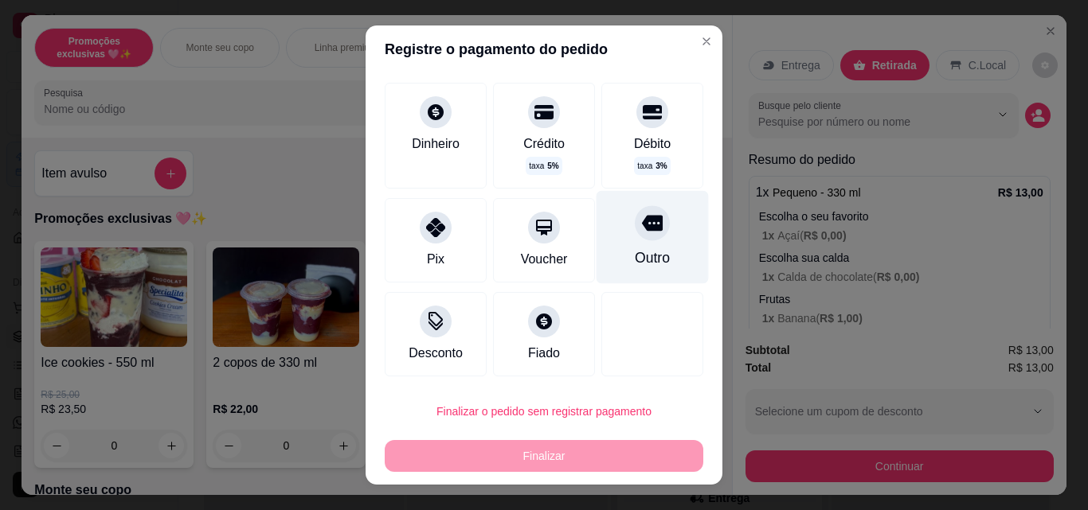
click at [635, 268] on div "Outro" at bounding box center [652, 258] width 35 height 21
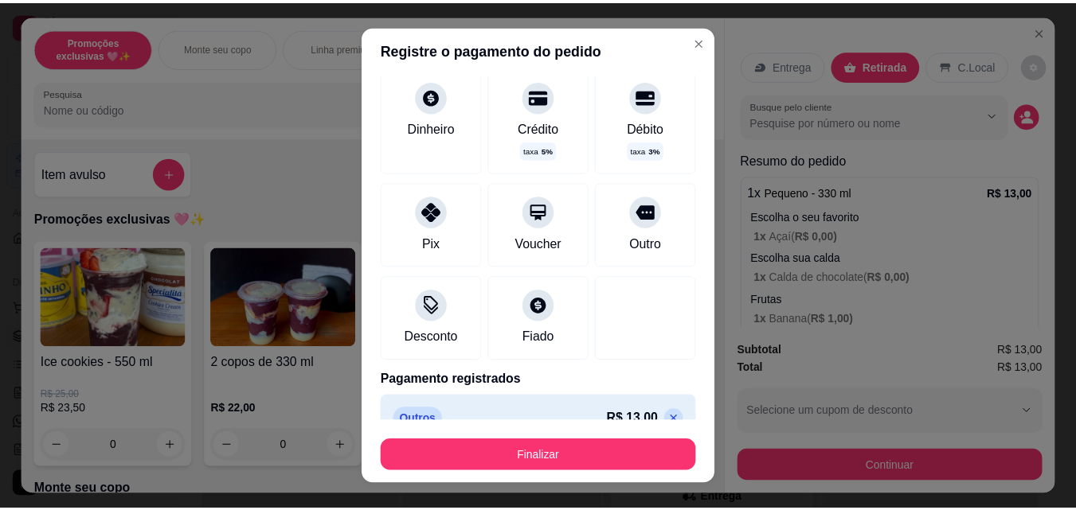
scroll to position [70, 0]
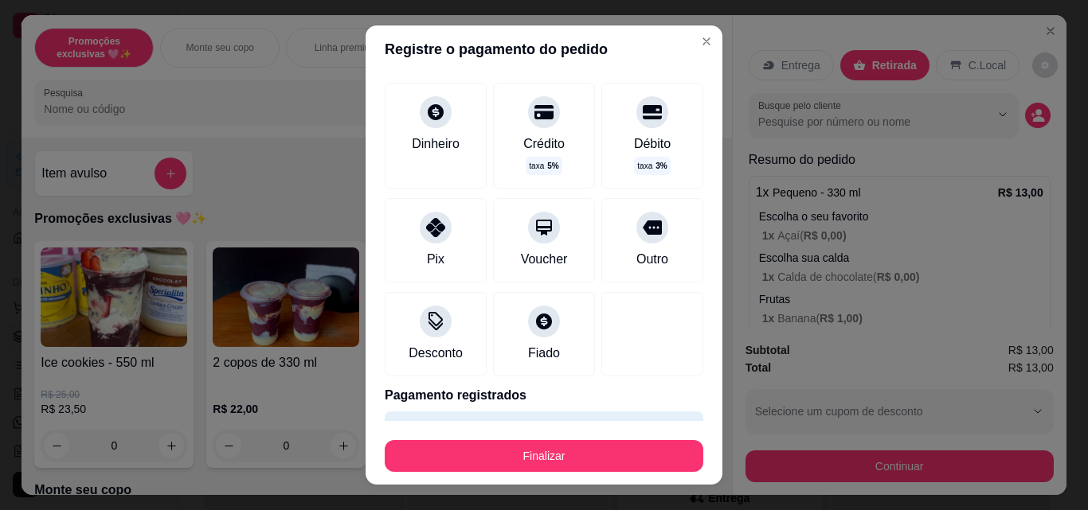
click at [613, 476] on footer "Finalizar" at bounding box center [543, 453] width 357 height 64
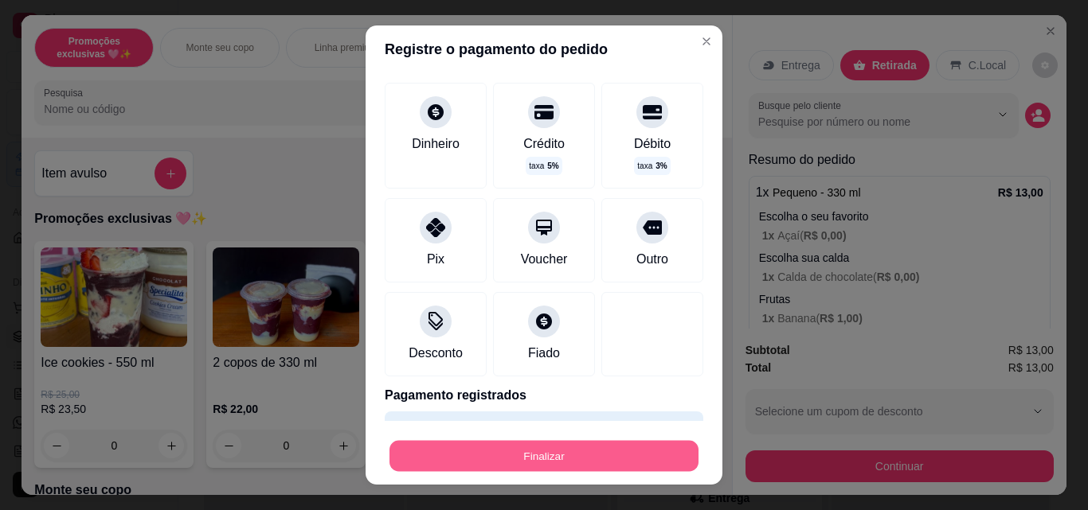
click at [608, 454] on button "Finalizar" at bounding box center [543, 456] width 309 height 31
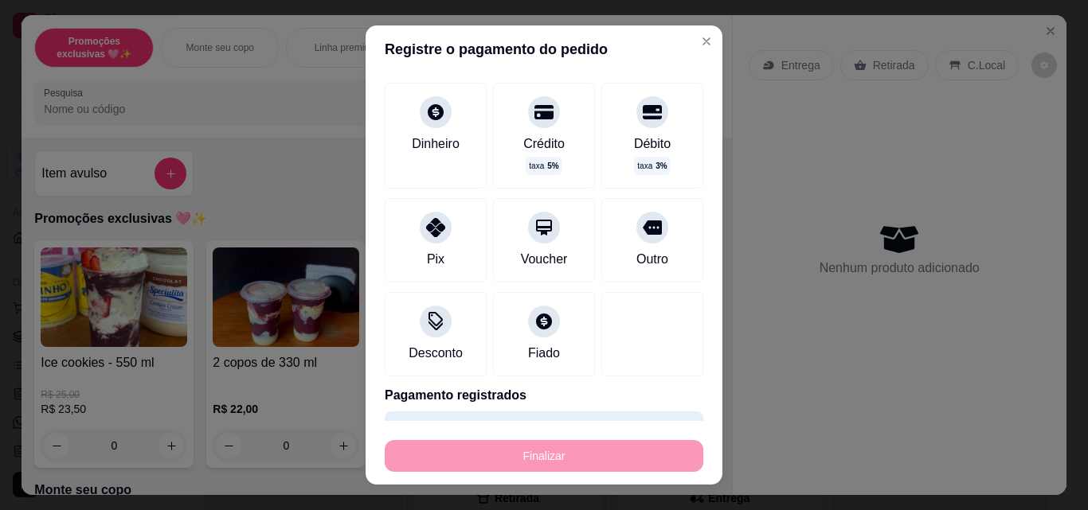
type input "-R$ 13,00"
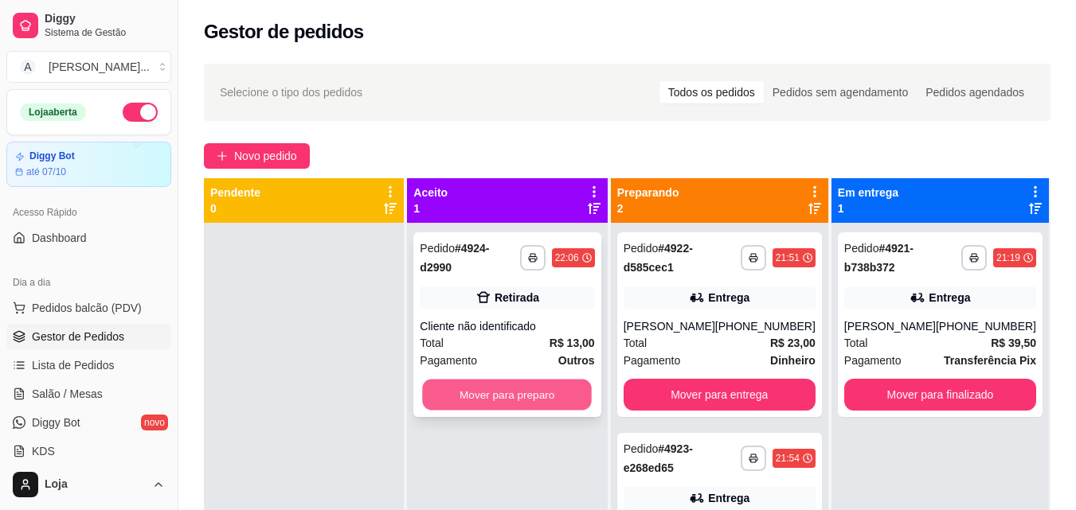
click at [530, 388] on button "Mover para preparo" at bounding box center [508, 395] width 170 height 31
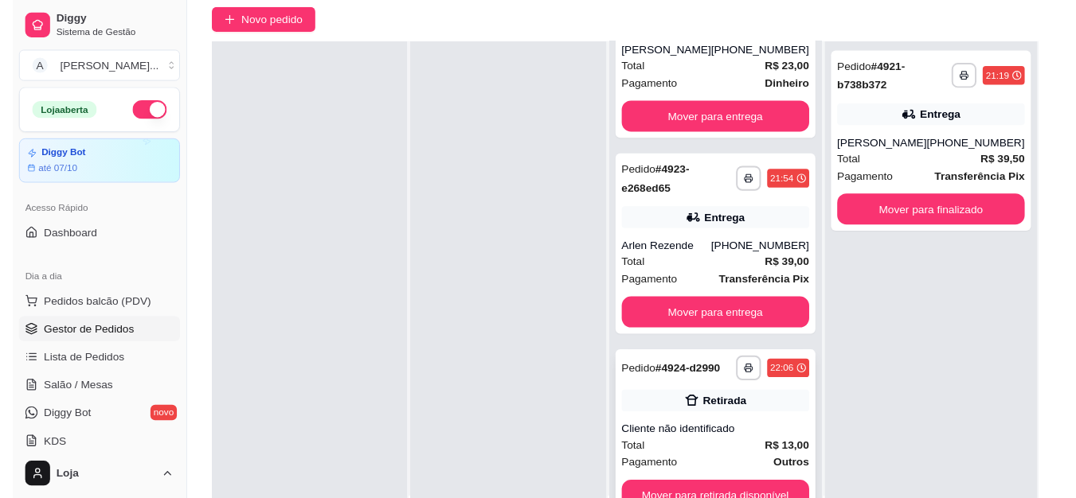
scroll to position [159, 0]
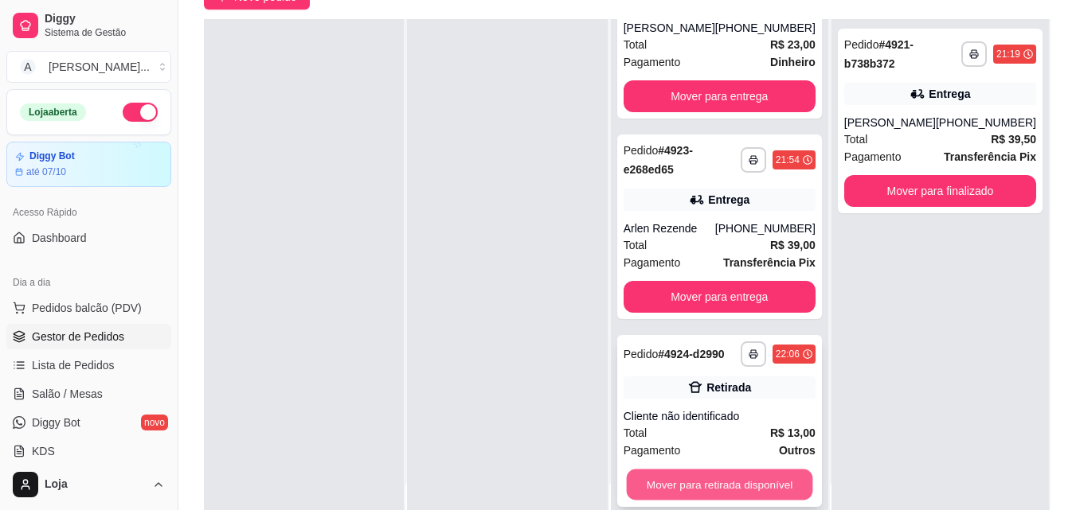
click at [728, 480] on button "Mover para retirada disponível" at bounding box center [719, 485] width 186 height 31
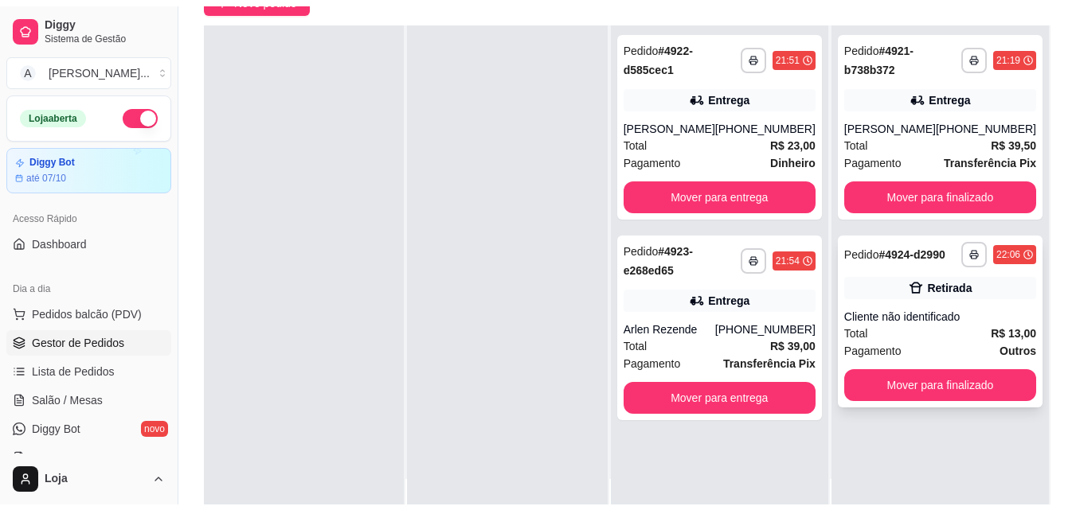
scroll to position [0, 0]
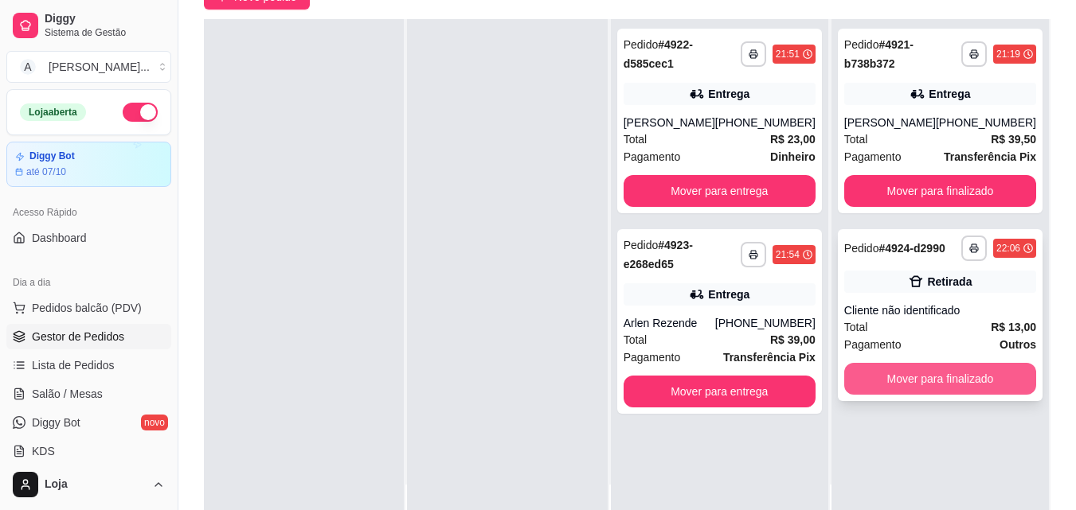
click at [961, 383] on button "Mover para finalizado" at bounding box center [940, 379] width 192 height 32
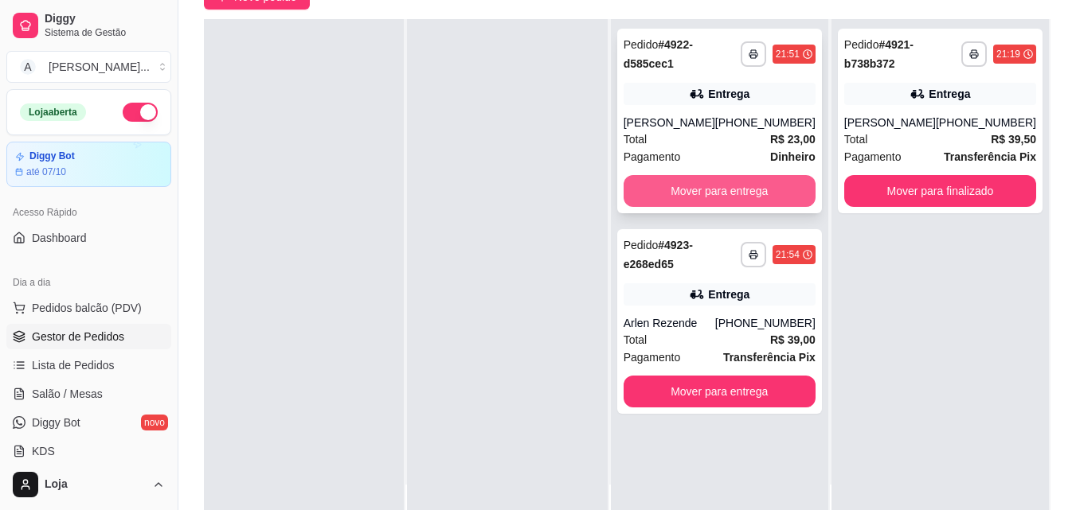
click at [717, 196] on button "Mover para entrega" at bounding box center [719, 191] width 192 height 32
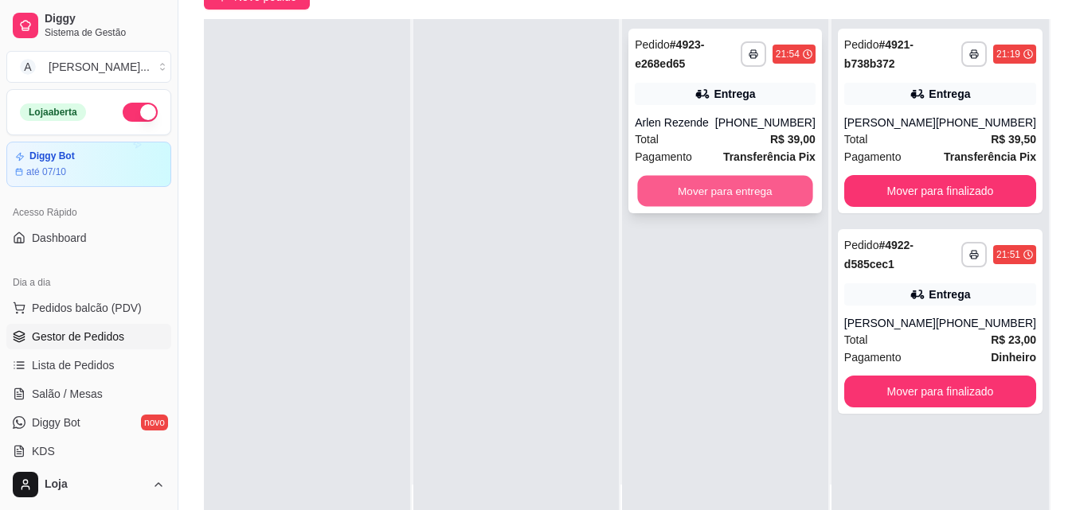
click at [666, 190] on button "Mover para entrega" at bounding box center [725, 191] width 175 height 31
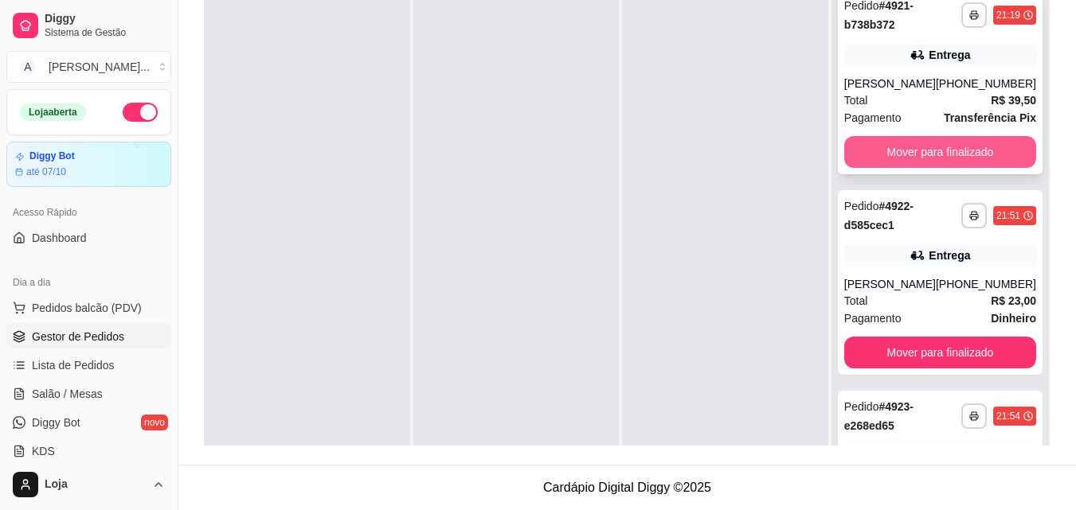
click at [938, 148] on button "Mover para finalizado" at bounding box center [940, 152] width 192 height 32
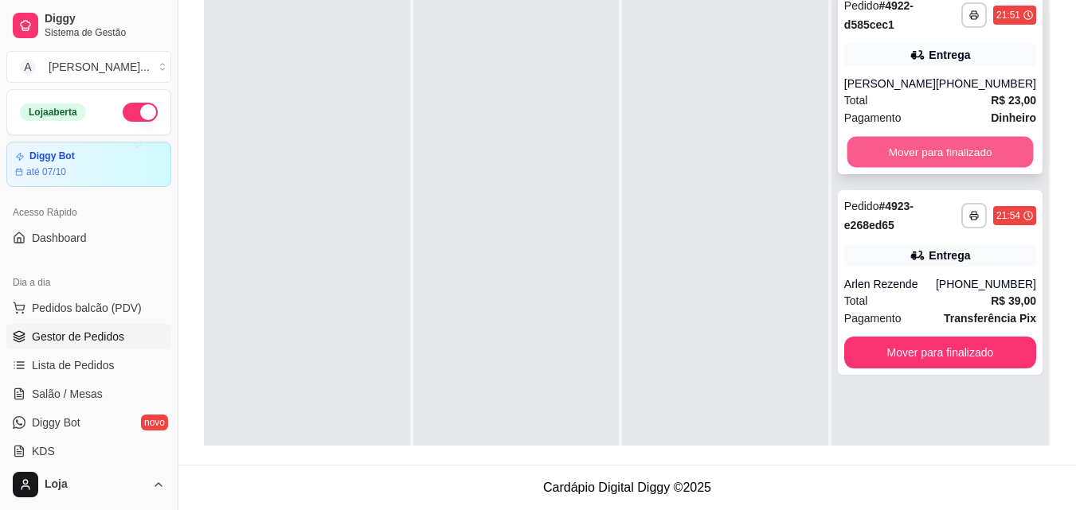
click at [936, 153] on button "Mover para finalizado" at bounding box center [939, 152] width 186 height 31
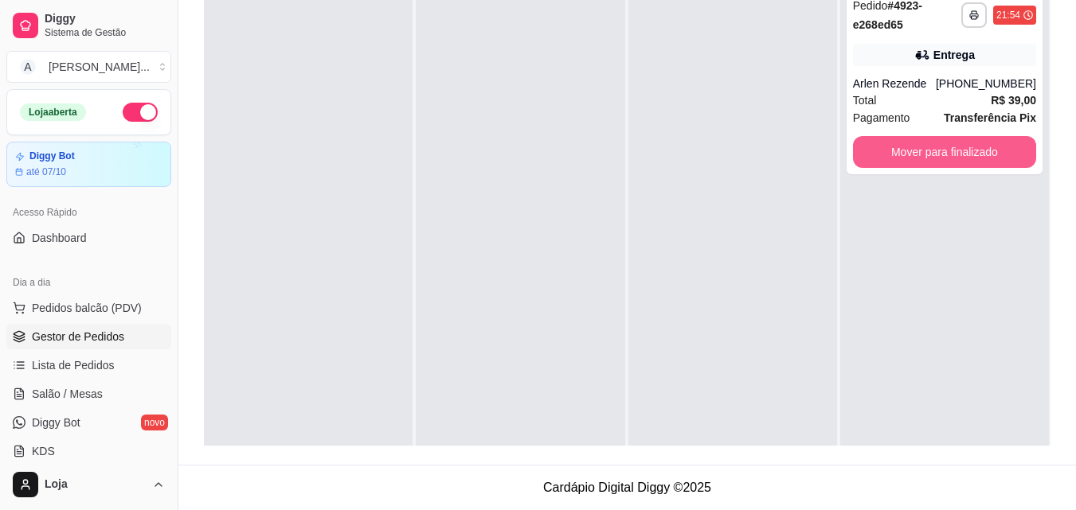
click at [936, 153] on button "Mover para finalizado" at bounding box center [944, 152] width 183 height 32
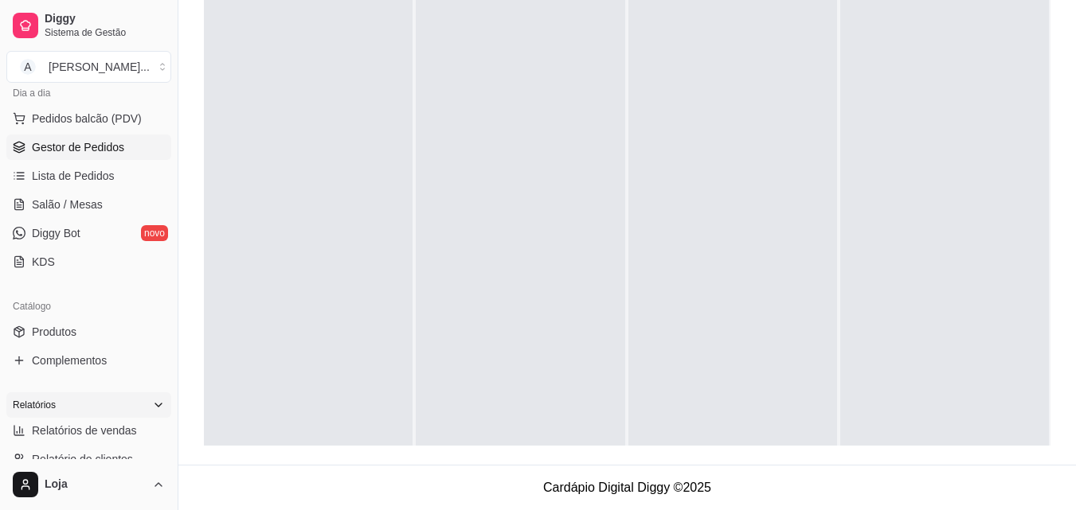
scroll to position [239, 0]
